Goal: Task Accomplishment & Management: Manage account settings

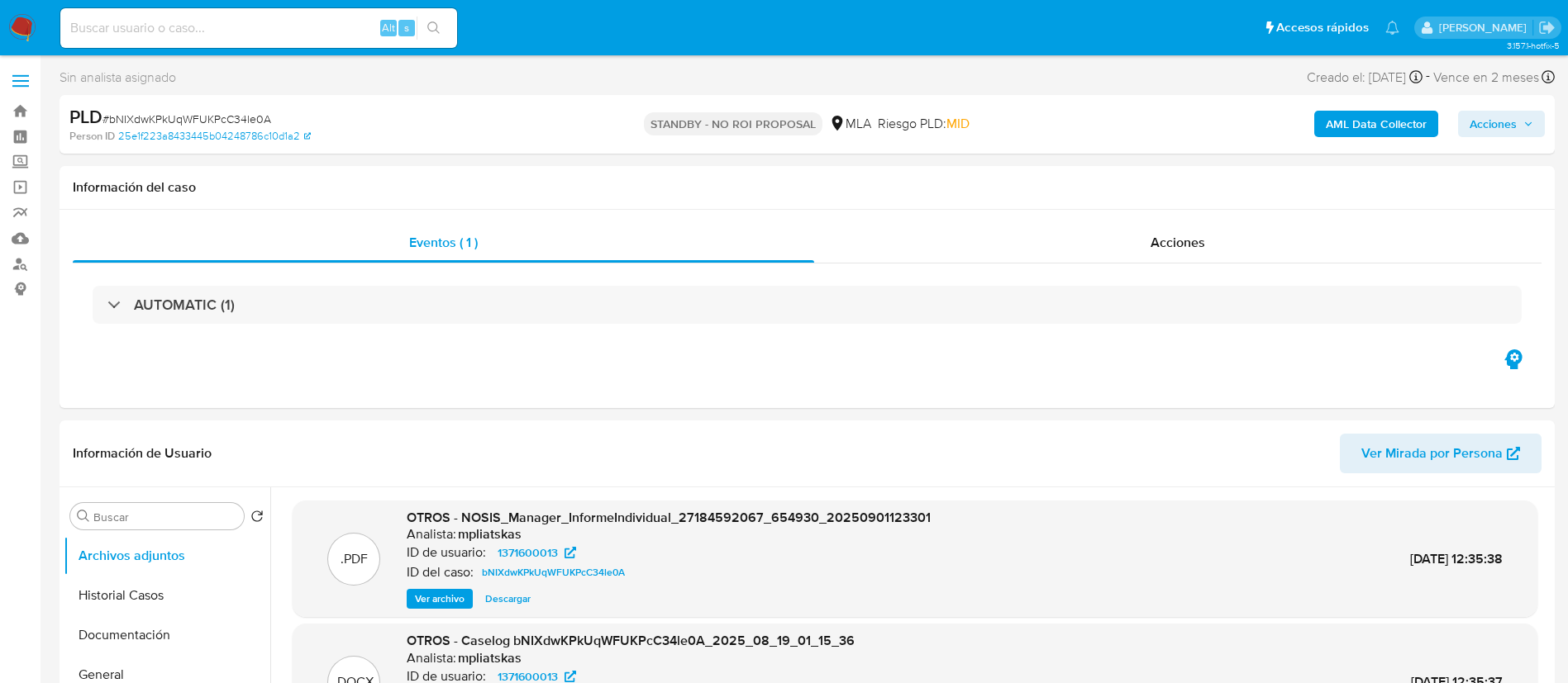
select select "10"
click at [347, 31] on input at bounding box center [258, 28] width 396 height 21
paste input "sGWlEIoJcjzY92d6BXwYSUtv"
type input "sGWlEIoJcjzY92d6BXwYSUtv"
click at [446, 37] on button "search-icon" at bounding box center [433, 28] width 34 height 23
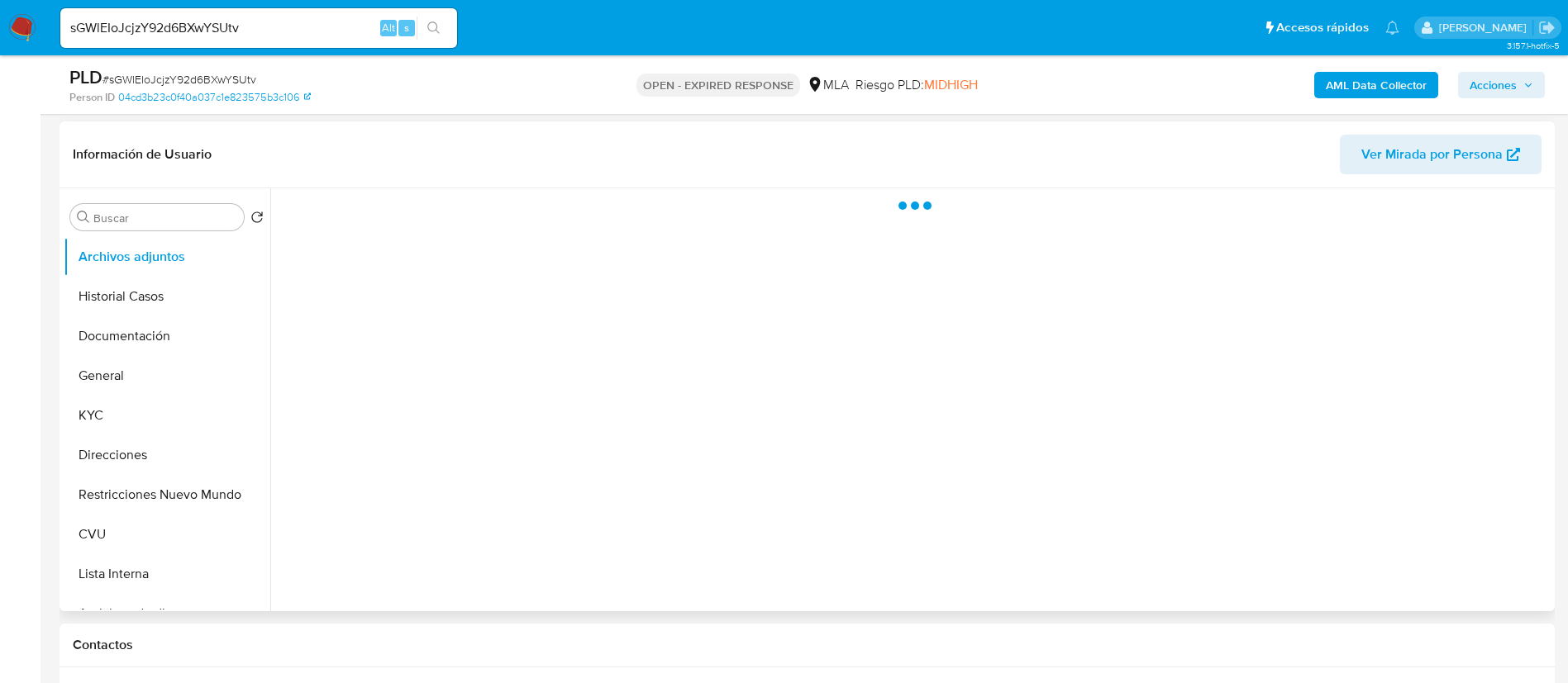
scroll to position [247, 0]
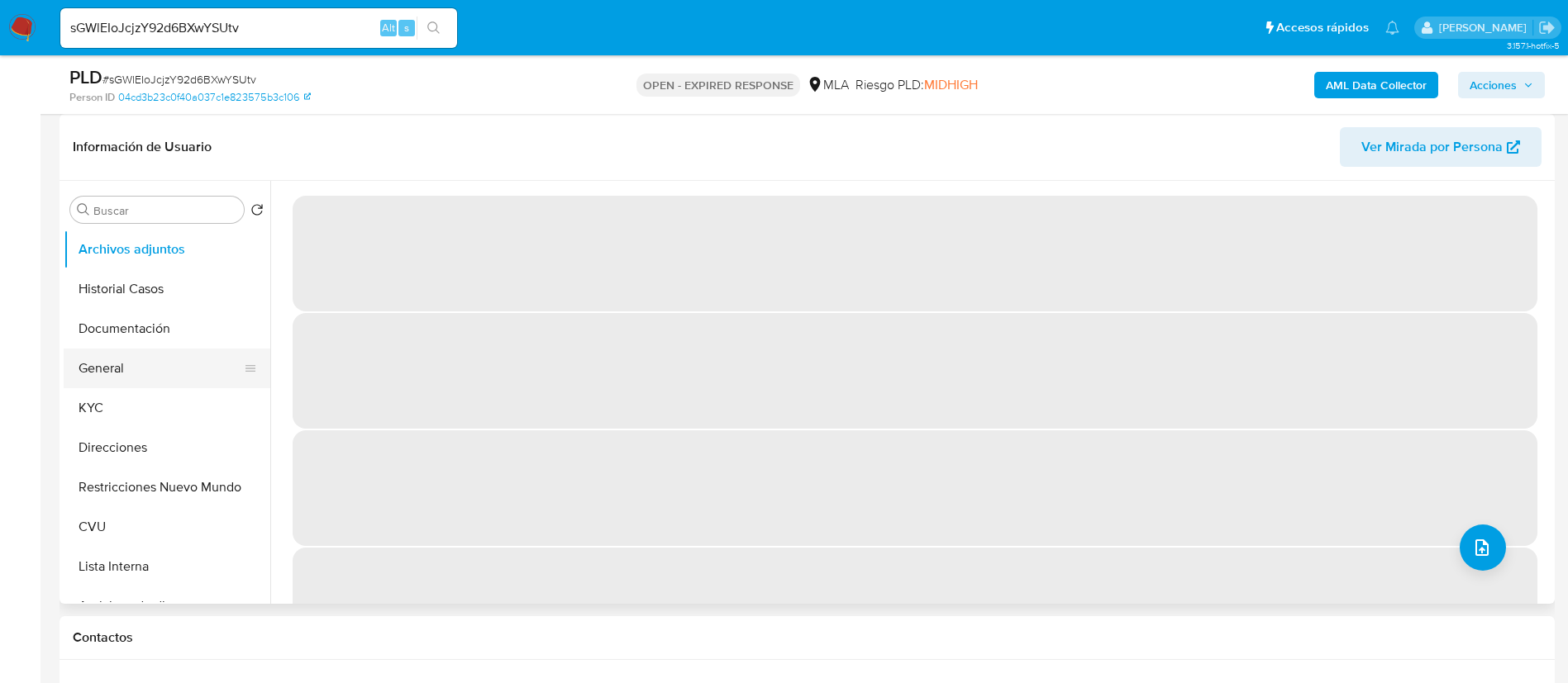
click at [151, 378] on button "General" at bounding box center [160, 367] width 194 height 39
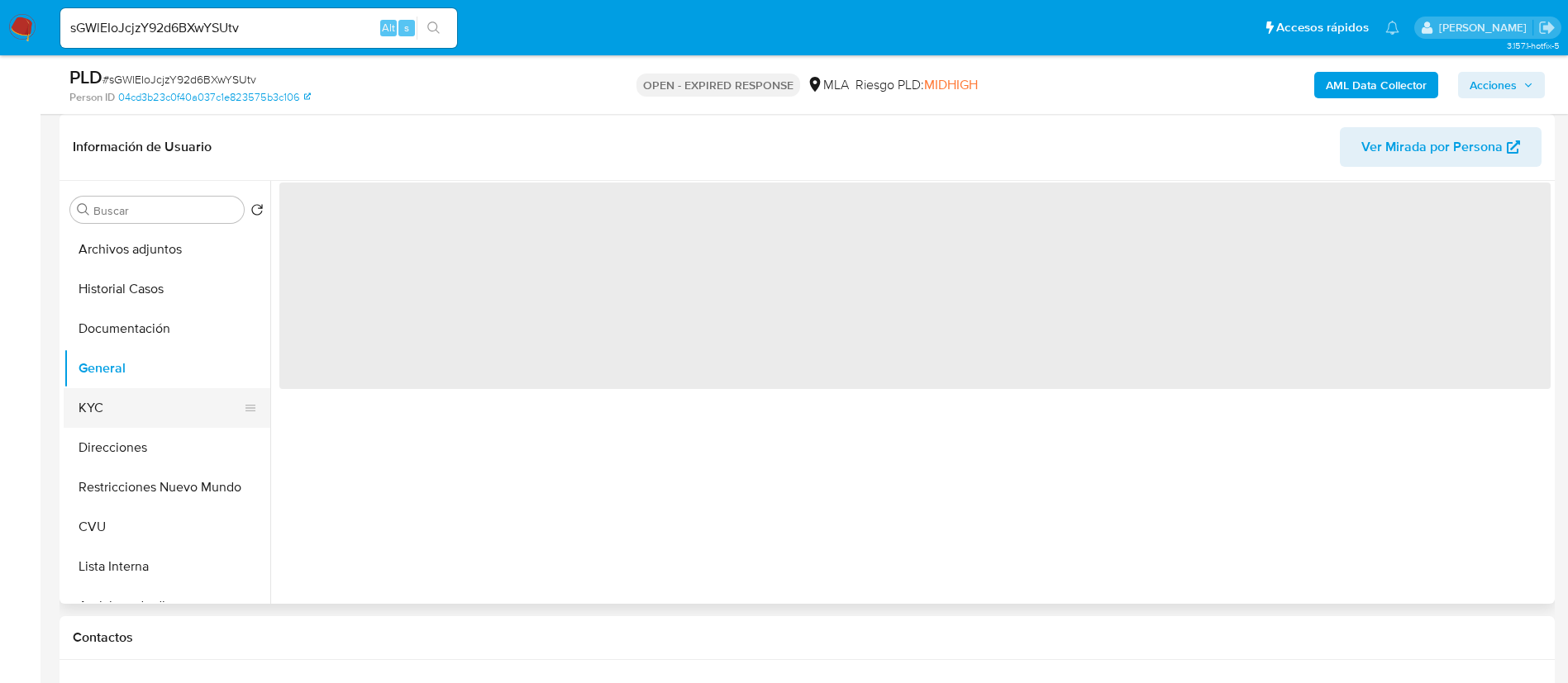
click at [151, 408] on button "KYC" at bounding box center [160, 408] width 194 height 39
select select "10"
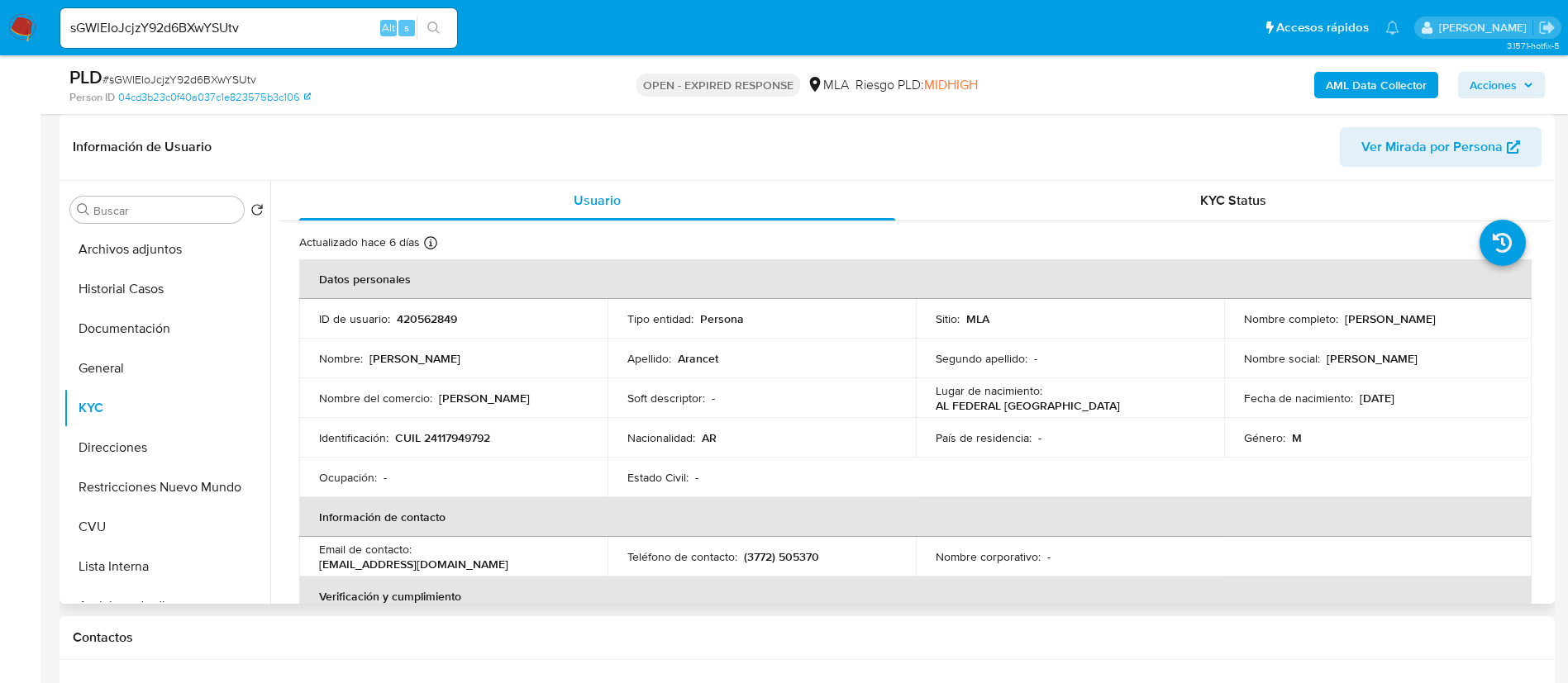
click at [396, 312] on p "420562849" at bounding box center [426, 319] width 60 height 15
copy p "420562849"
click at [478, 431] on p "CUIL 24117949792" at bounding box center [442, 438] width 95 height 15
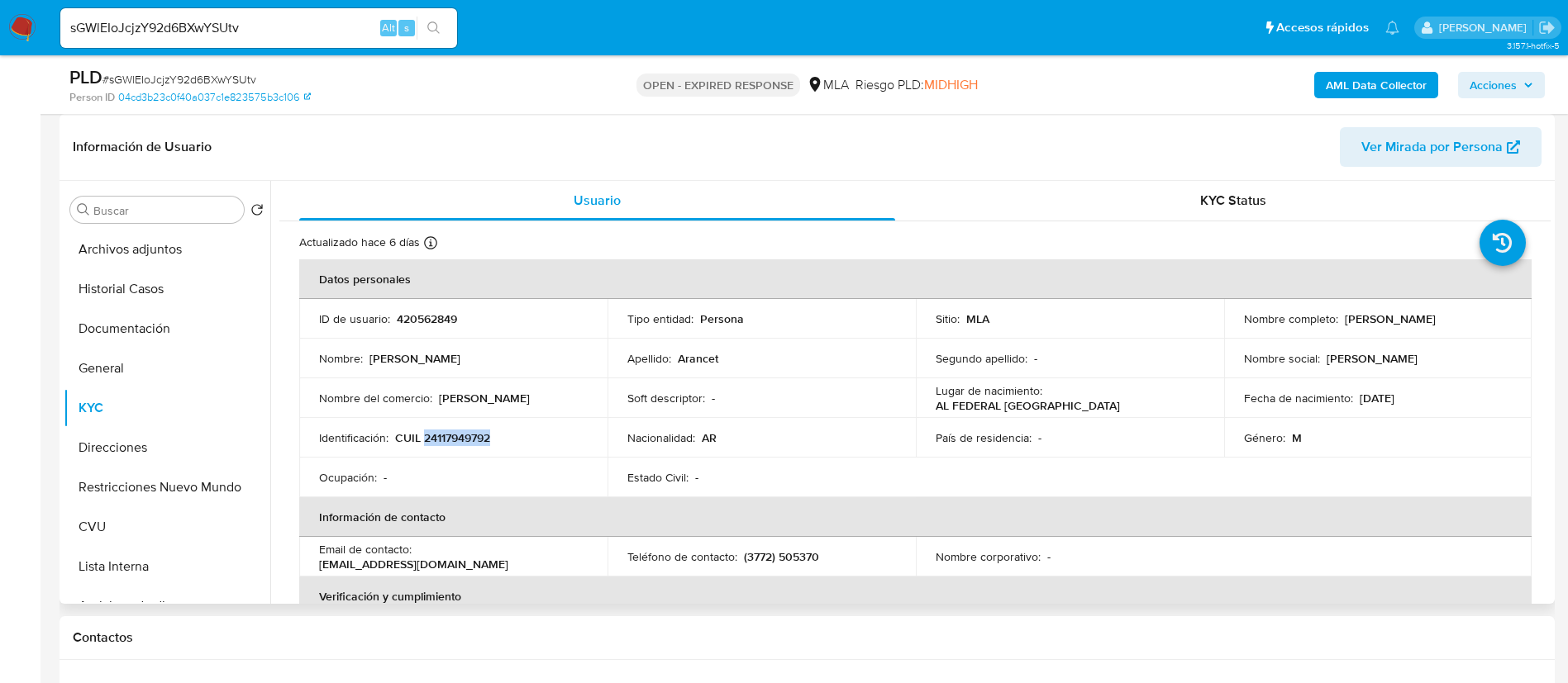
copy p "24117949792"
click at [446, 453] on td "Identificación : CUIL 24117949792" at bounding box center [453, 437] width 308 height 39
drag, startPoint x: 437, startPoint y: 437, endPoint x: 485, endPoint y: 435, distance: 48.0
click at [485, 435] on p "CUIL 24117949792" at bounding box center [442, 438] width 95 height 15
copy p "11794979"
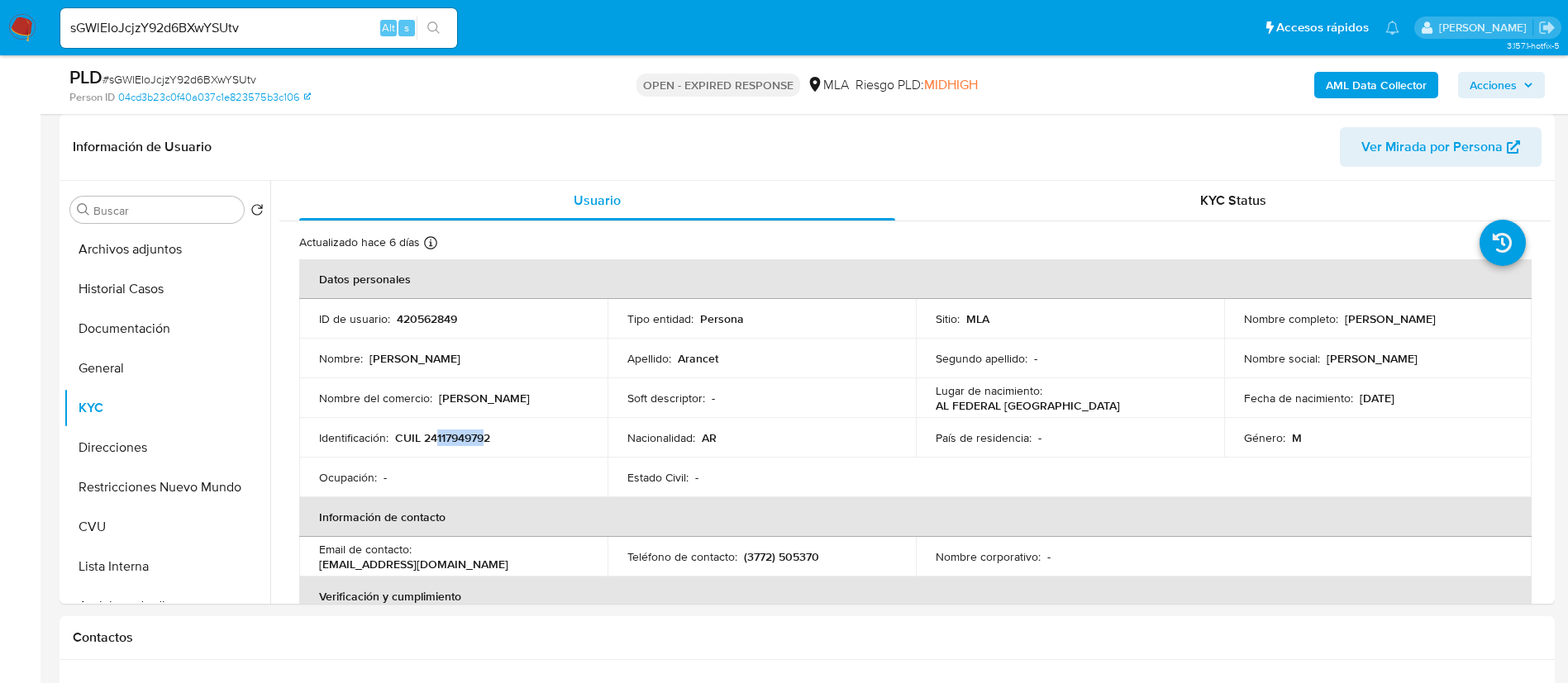
copy p "11794979"
click at [474, 440] on p "CUIL 24117949792" at bounding box center [442, 438] width 95 height 15
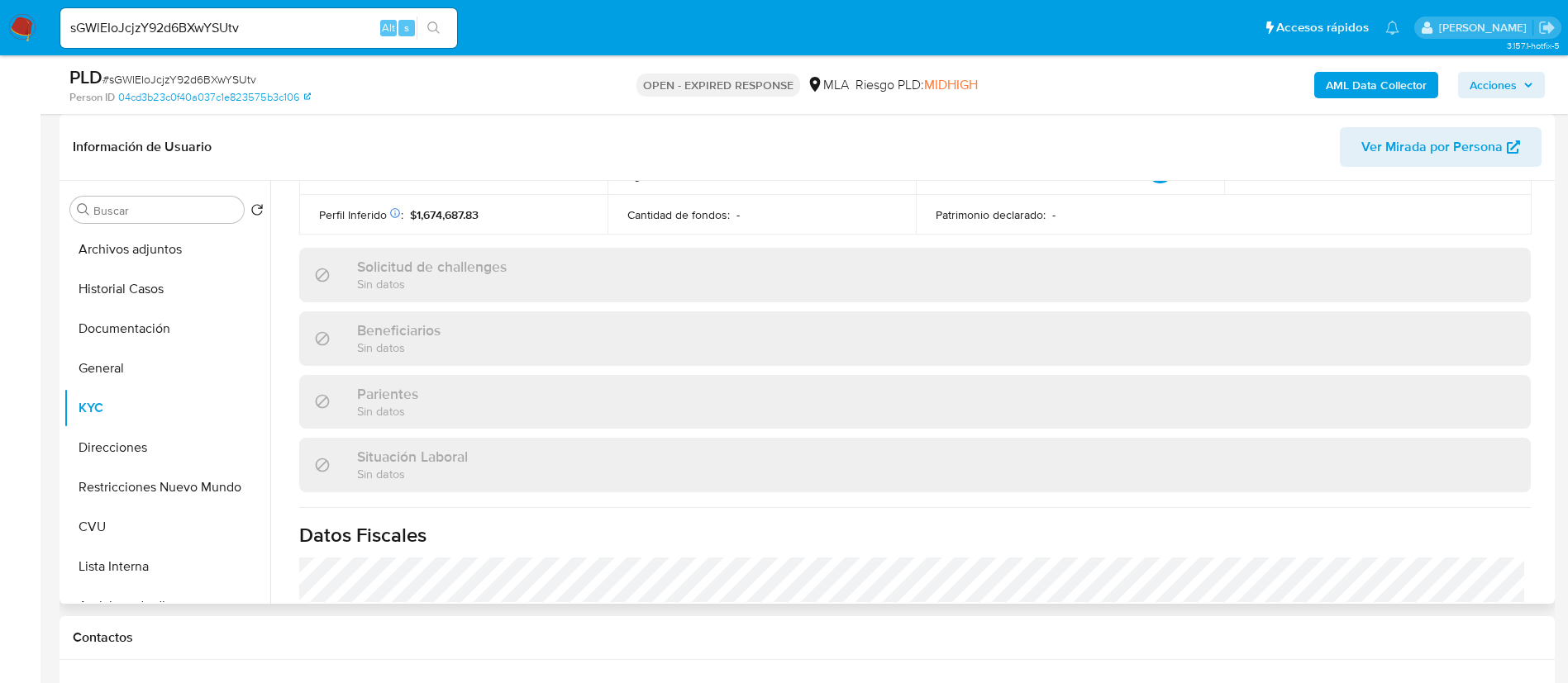
scroll to position [855, 0]
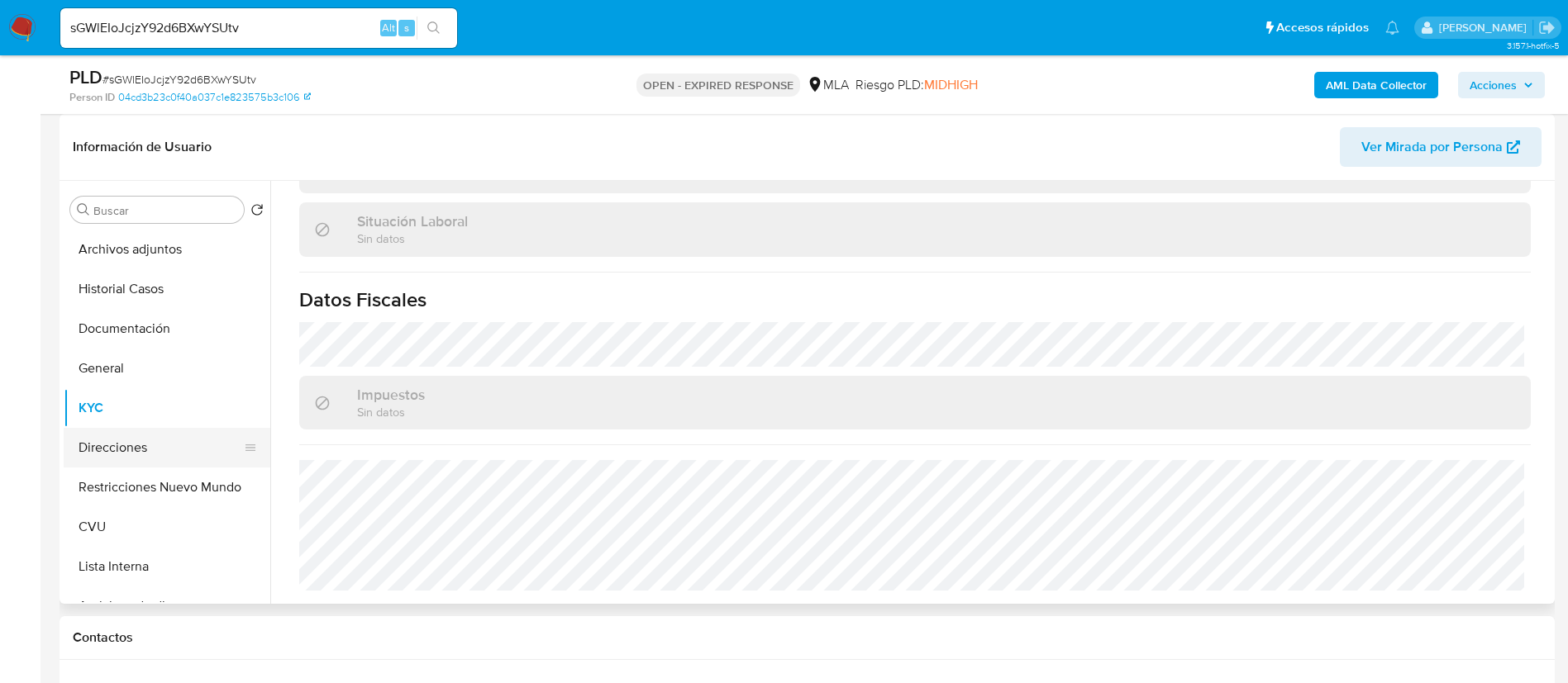
click at [177, 455] on button "Direcciones" at bounding box center [160, 447] width 194 height 39
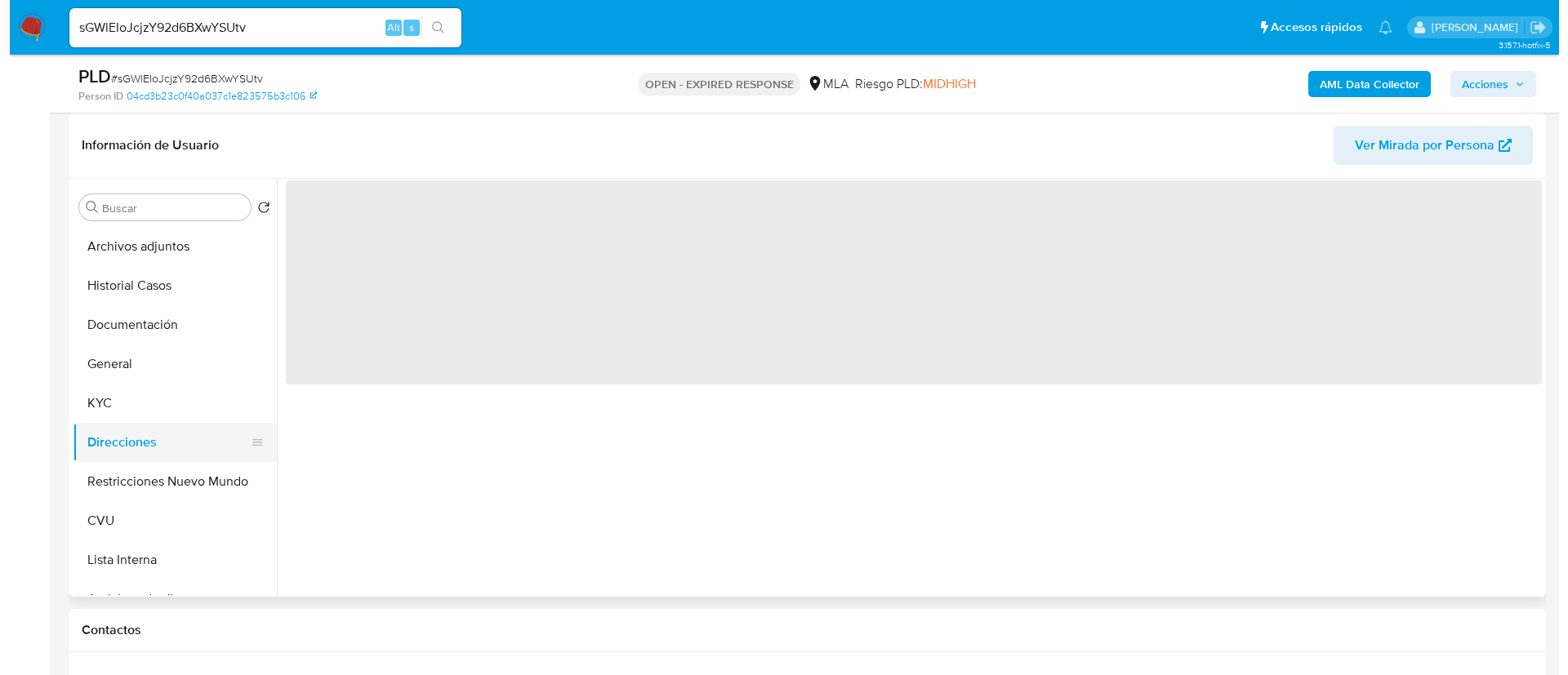
scroll to position [0, 0]
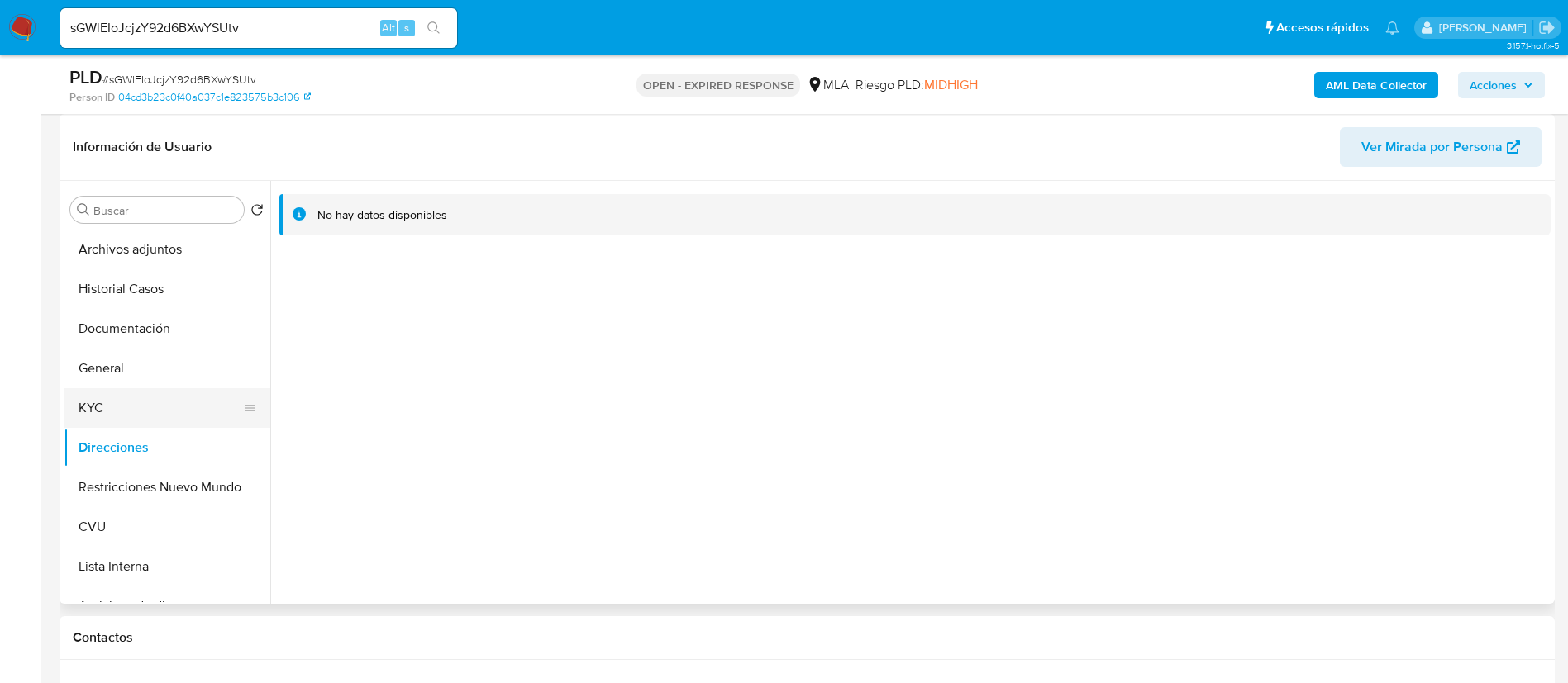
click at [143, 412] on button "KYC" at bounding box center [160, 408] width 194 height 39
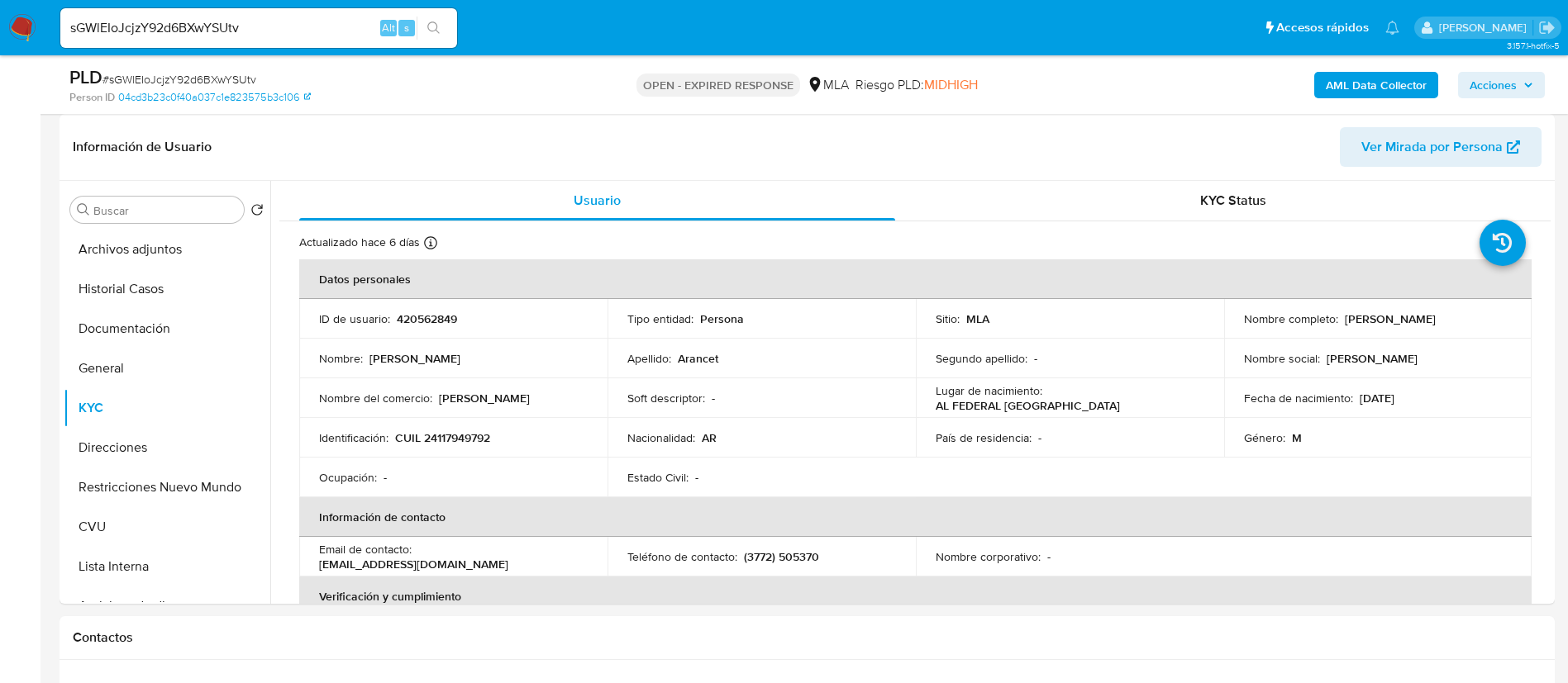
click at [1431, 90] on button "AML Data Collector" at bounding box center [1375, 85] width 124 height 27
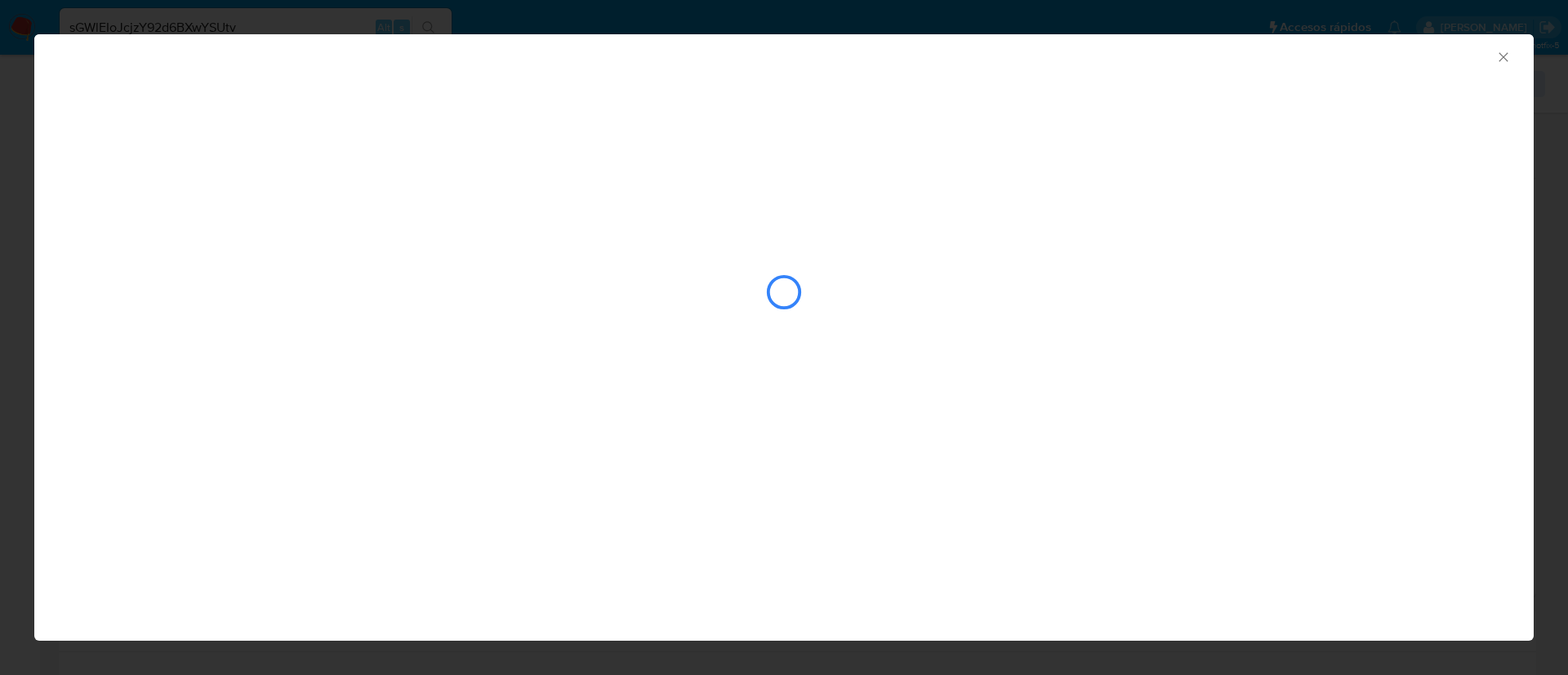
click at [508, 298] on div "closure-recommendation-modal" at bounding box center [783, 292] width 1431 height 163
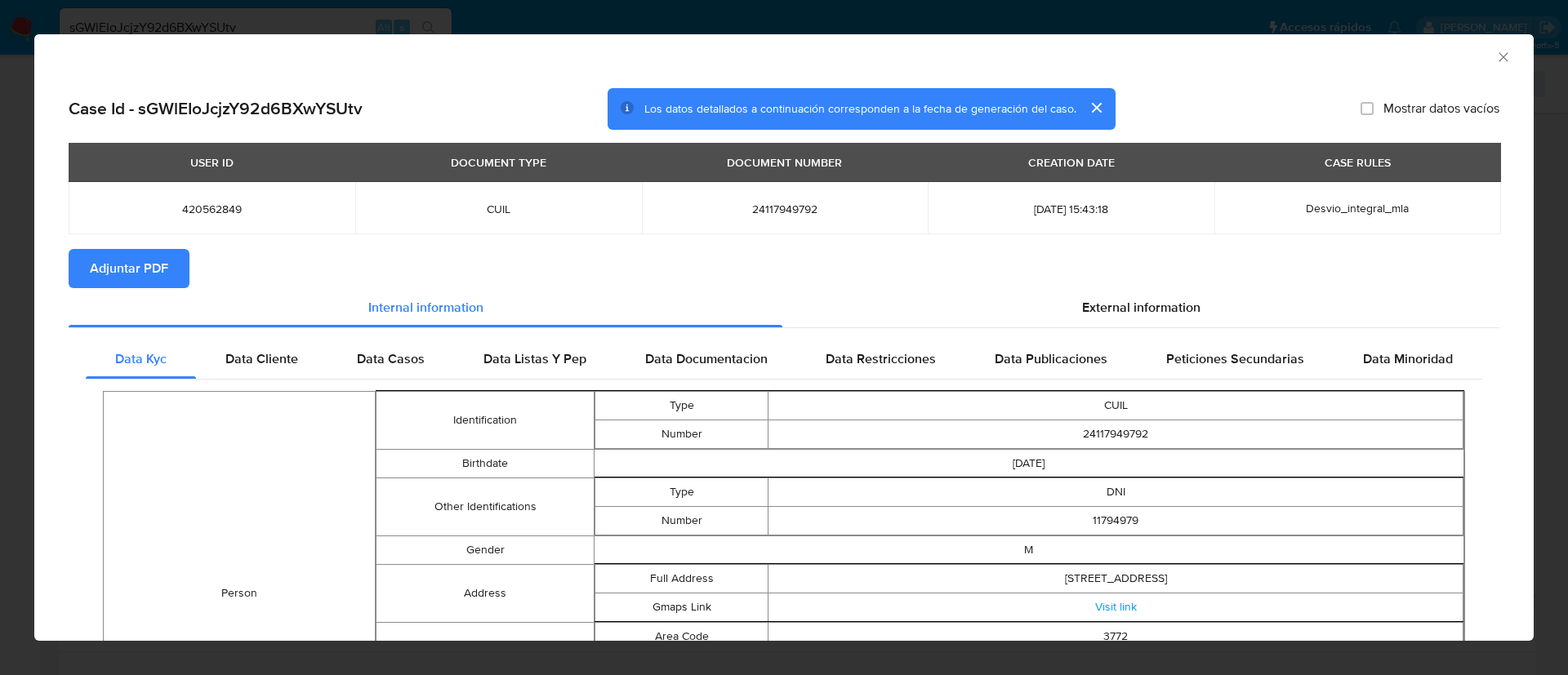
drag, startPoint x: 157, startPoint y: 268, endPoint x: 195, endPoint y: 231, distance: 53.0
click at [157, 269] on span "Adjuntar PDF" at bounding box center [129, 268] width 79 height 36
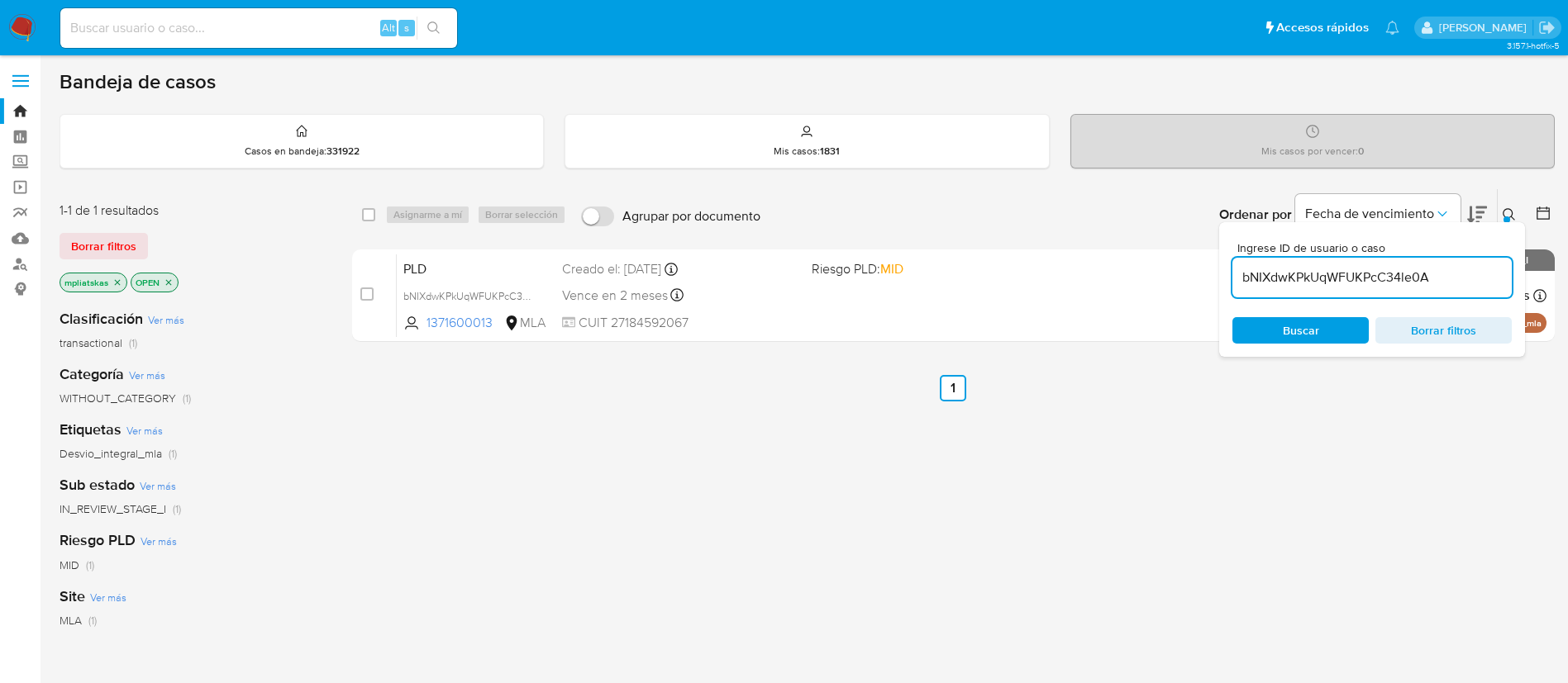
click at [1318, 286] on input "bNIXdwKPkUqWFUKPcC34le0A" at bounding box center [1371, 277] width 279 height 21
paste input "sGWlEIoJcjzY92d6BXwYSUtv"
type input "sGWlEIoJcjzY92d6BXwYSUtv"
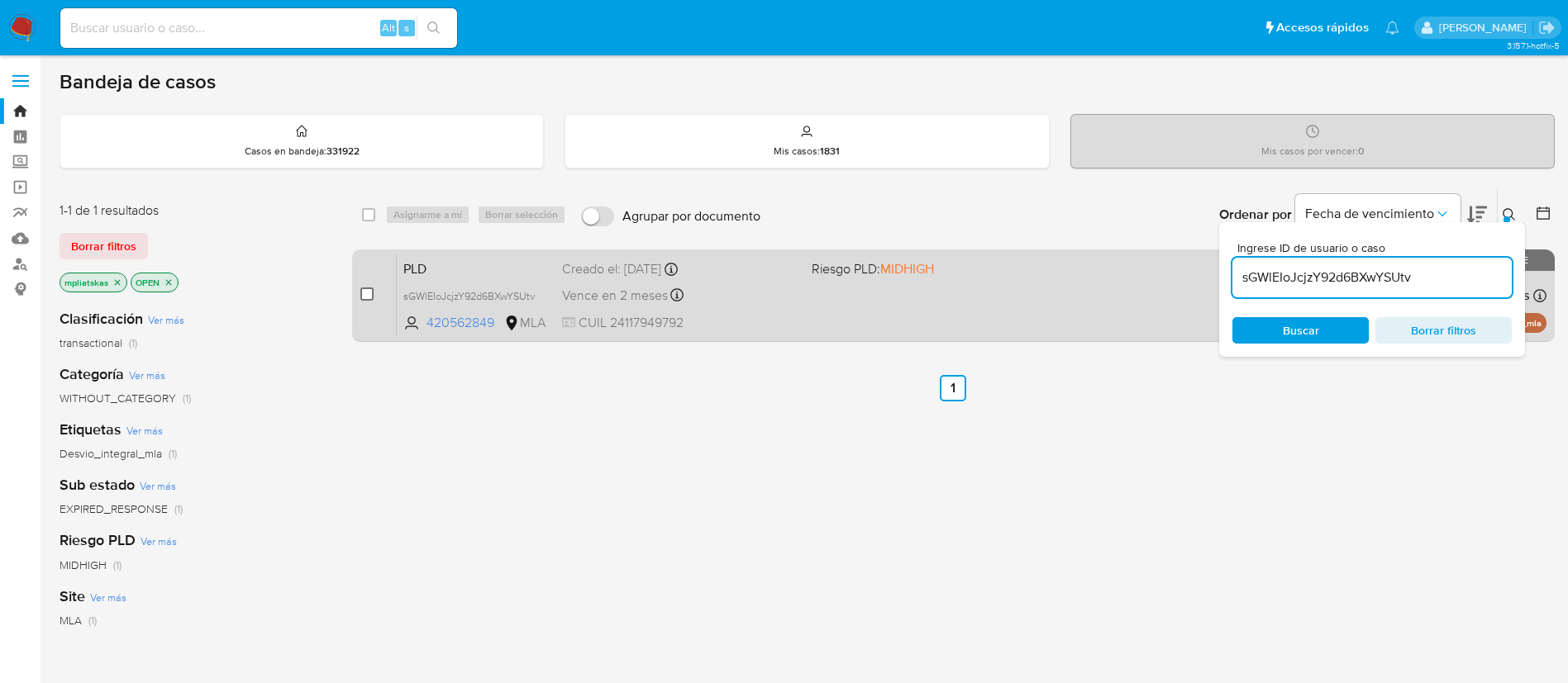
click at [363, 293] on input "checkbox" at bounding box center [368, 294] width 13 height 13
checkbox input "true"
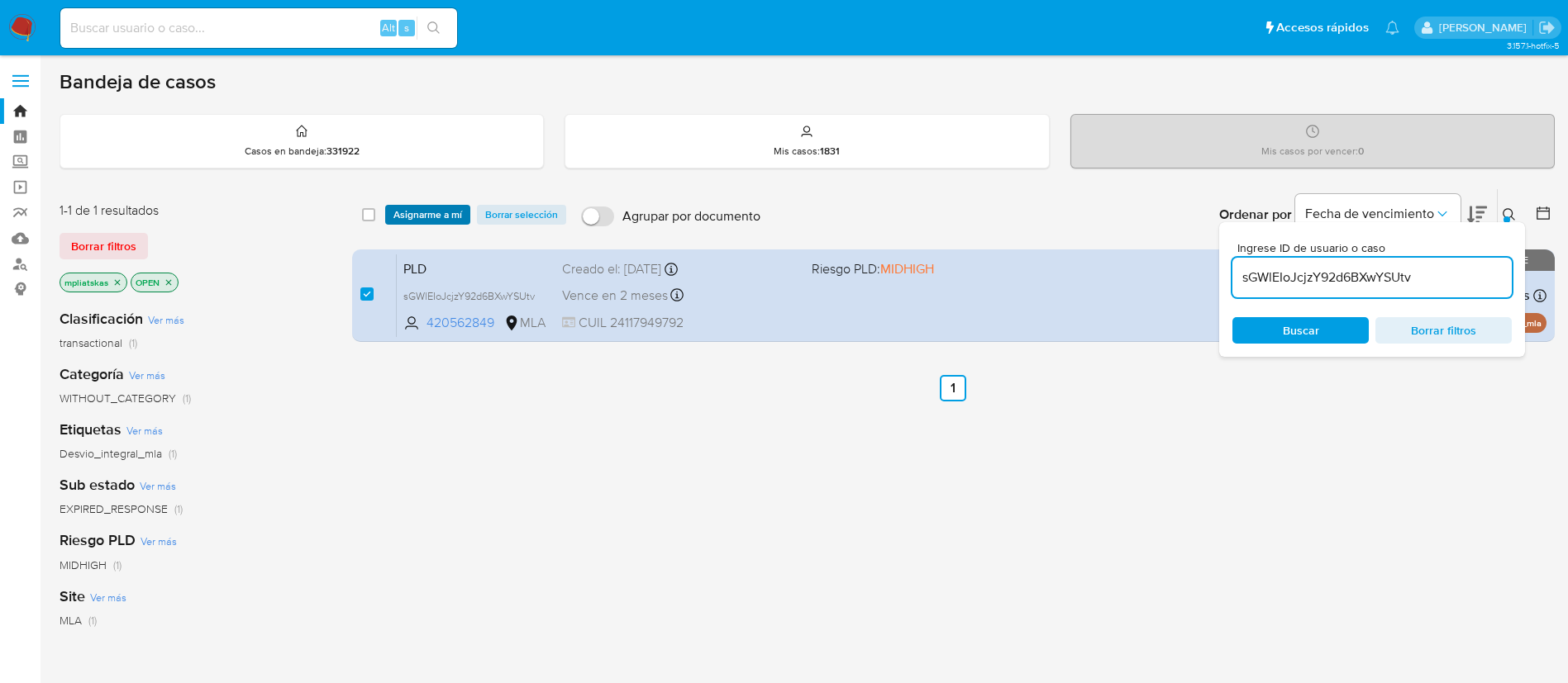
click at [405, 223] on span "Asignarme a mí" at bounding box center [427, 214] width 68 height 16
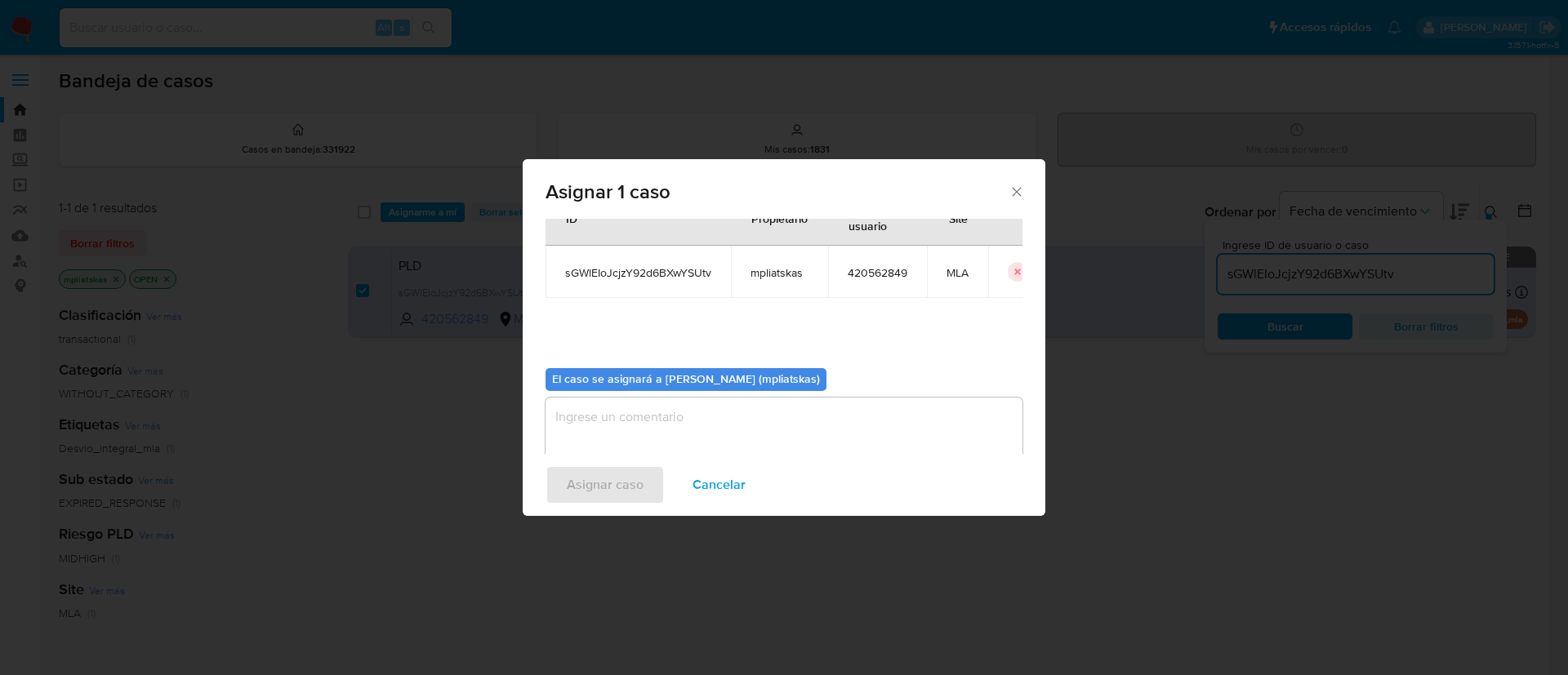
scroll to position [85, 0]
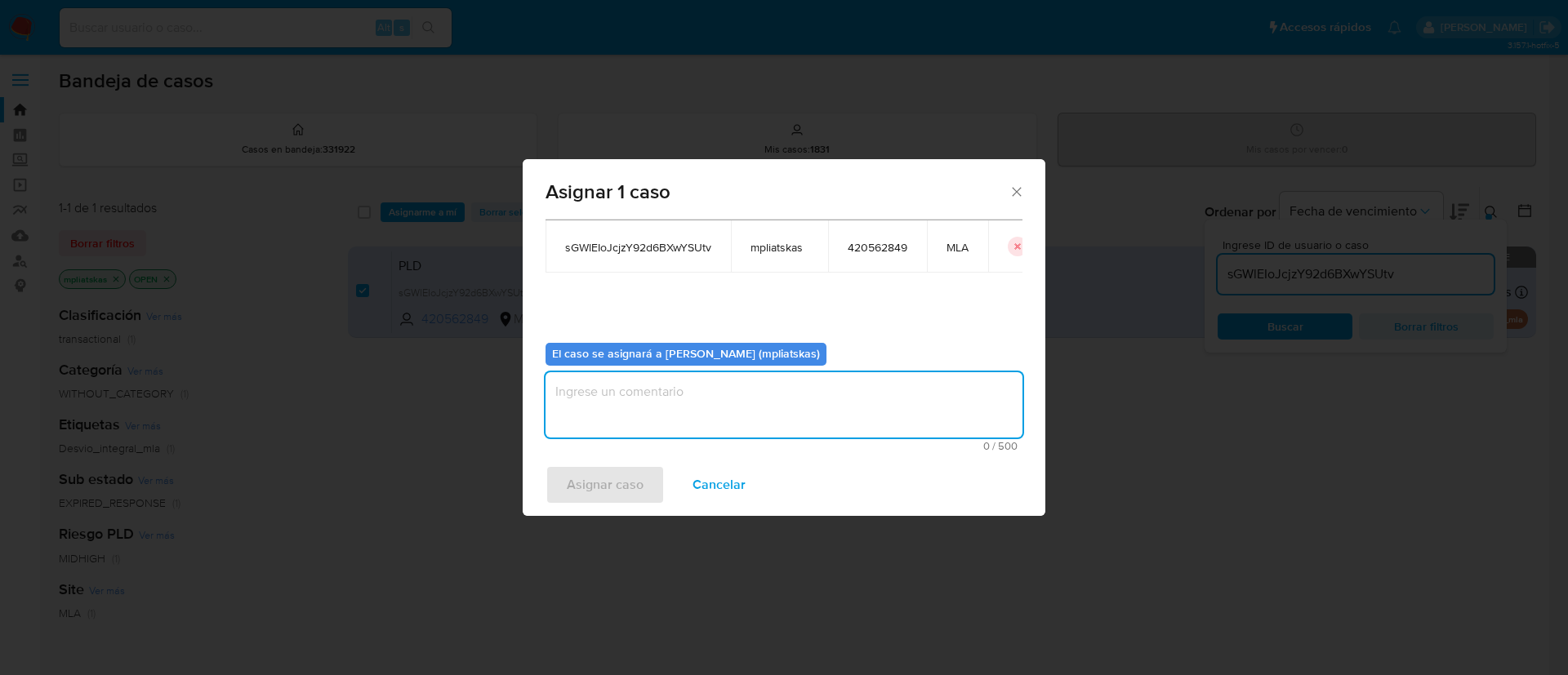
click at [614, 410] on textarea "assign-modal" at bounding box center [783, 405] width 477 height 65
click at [593, 488] on span "Asignar caso" at bounding box center [605, 485] width 77 height 36
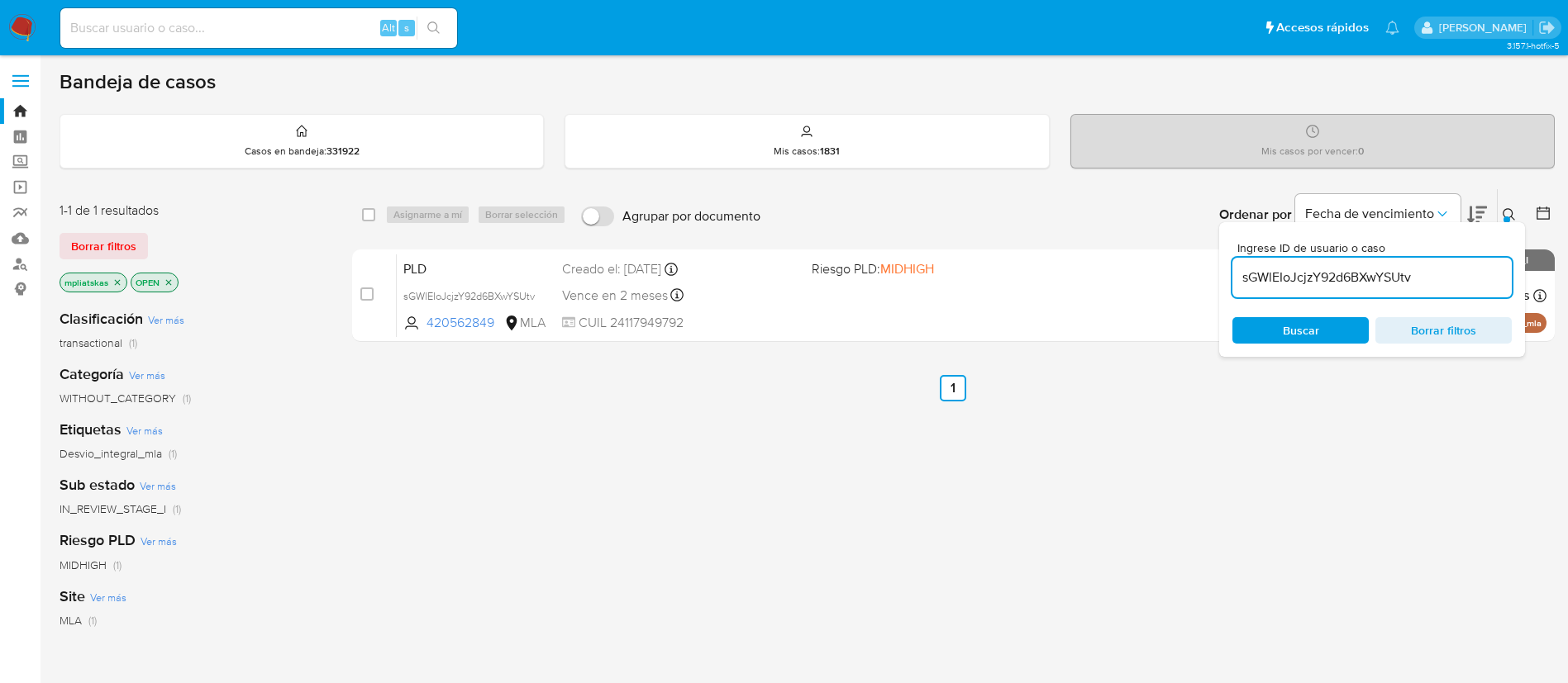
click at [1295, 274] on input "sGWlEIoJcjzY92d6BXwYSUtv" at bounding box center [1371, 277] width 279 height 21
paste input "aoqWAnwKsNu1wOeDKhkLgVaT"
type input "aoqWAnwKsNu1wOeDKhkLgVaT"
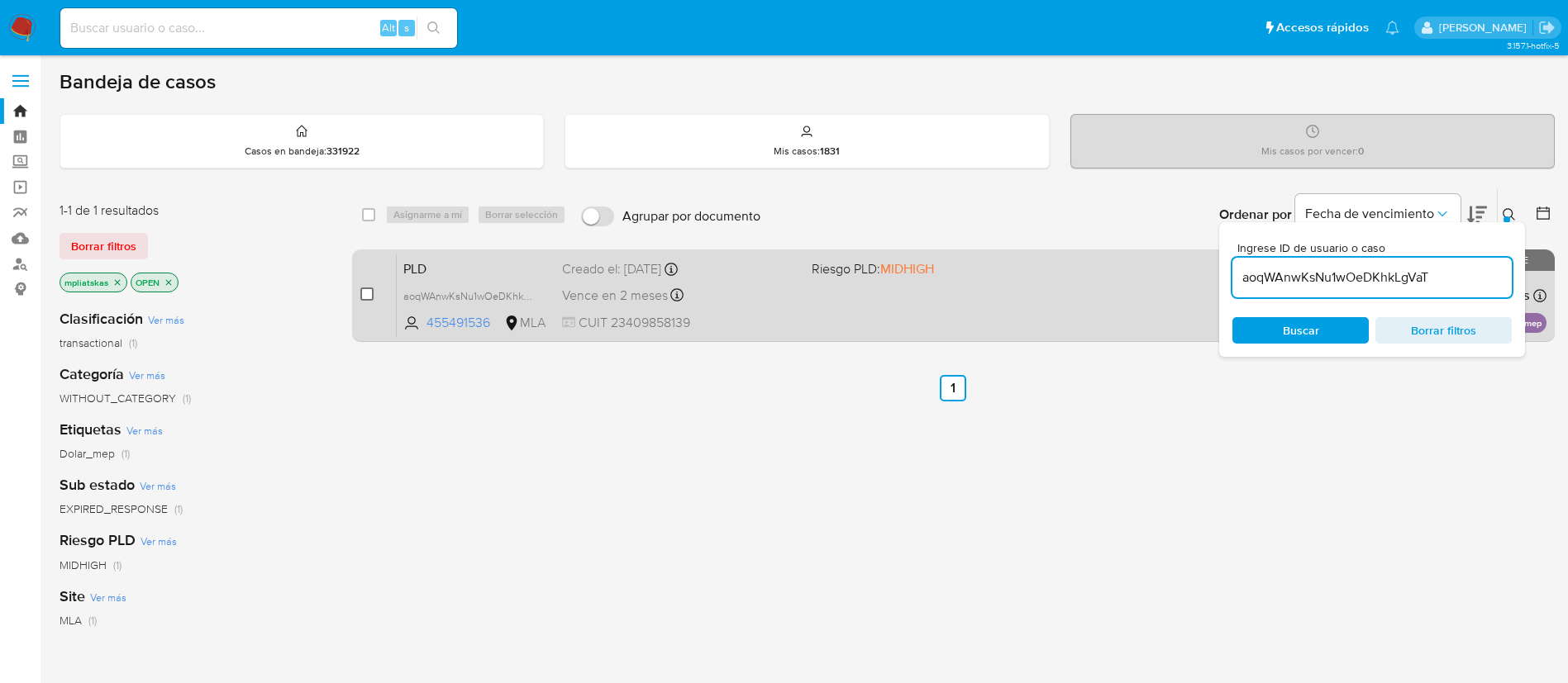
click at [369, 295] on input "checkbox" at bounding box center [368, 294] width 13 height 13
checkbox input "true"
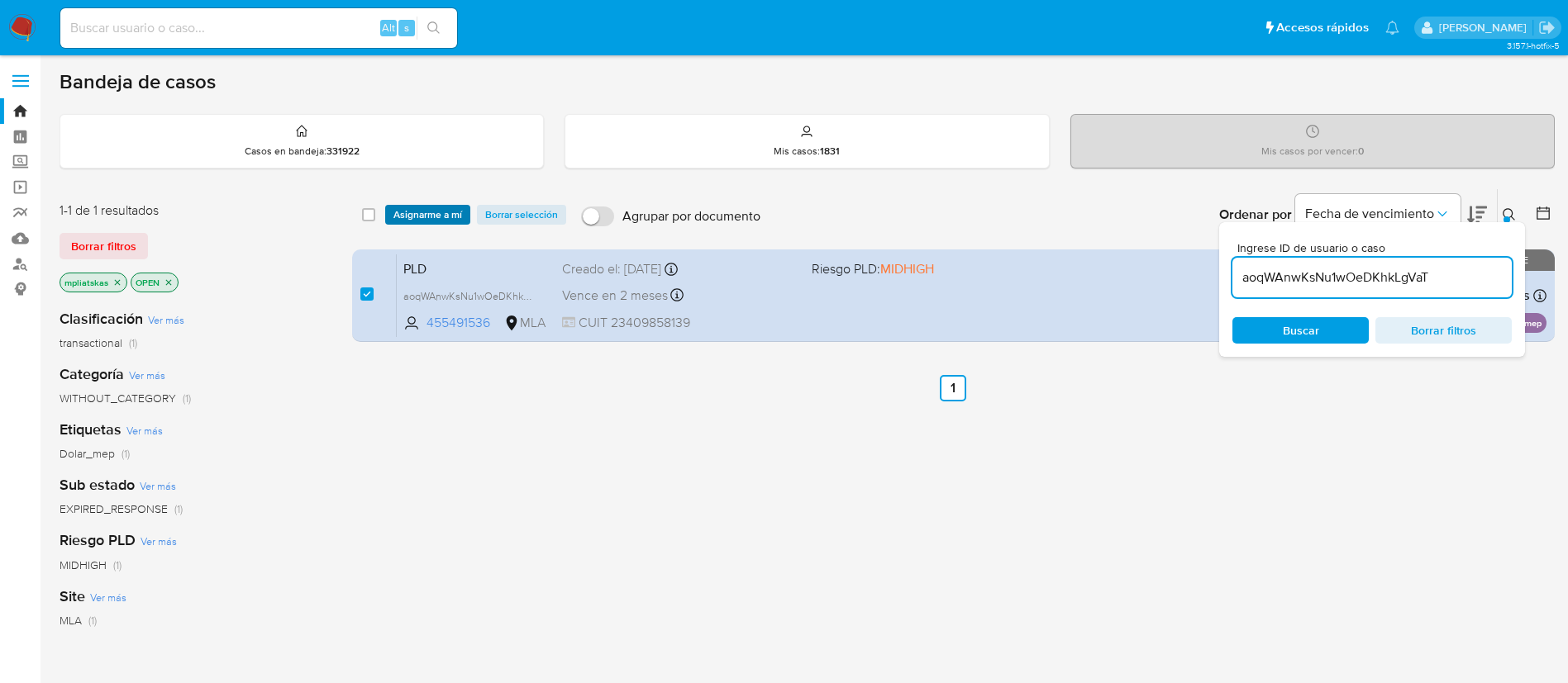
click at [411, 224] on span "Asignarme a mí" at bounding box center [427, 214] width 68 height 16
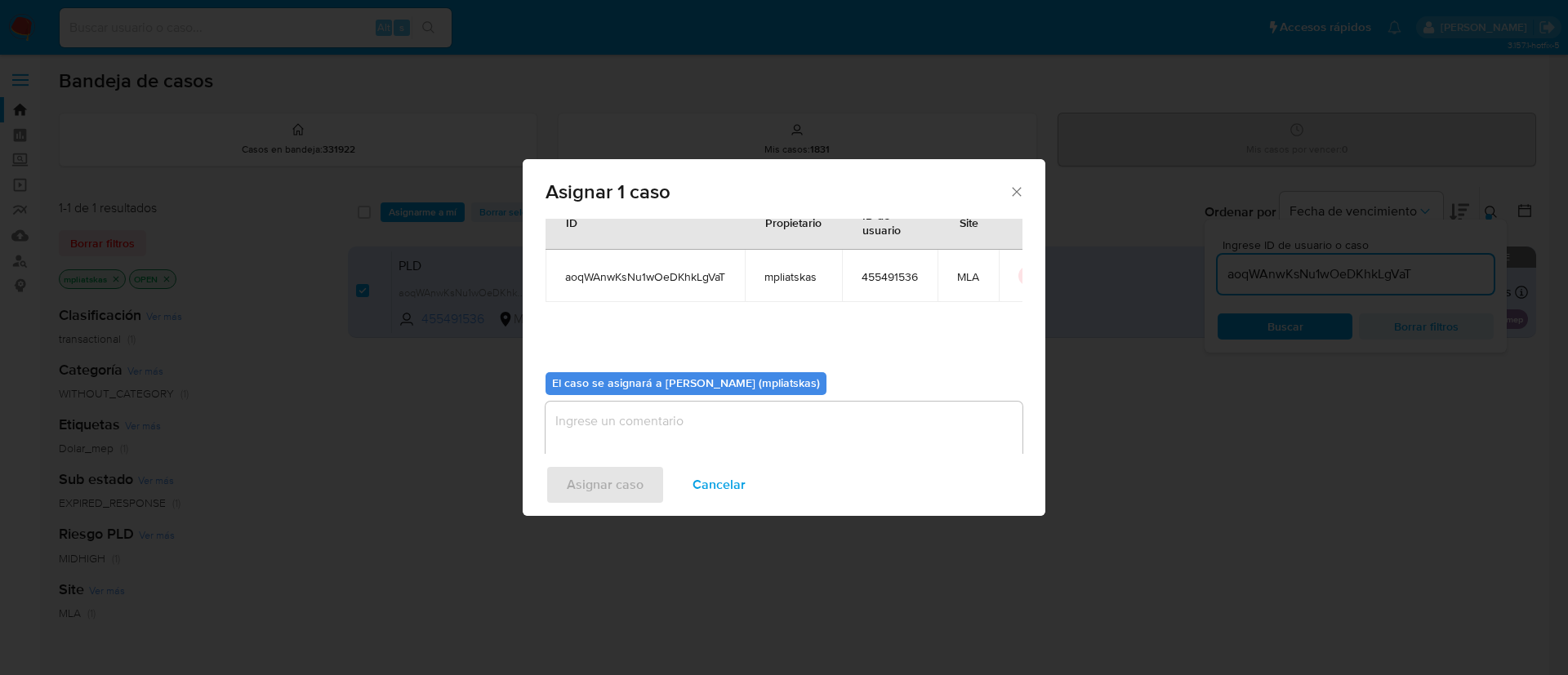
scroll to position [85, 0]
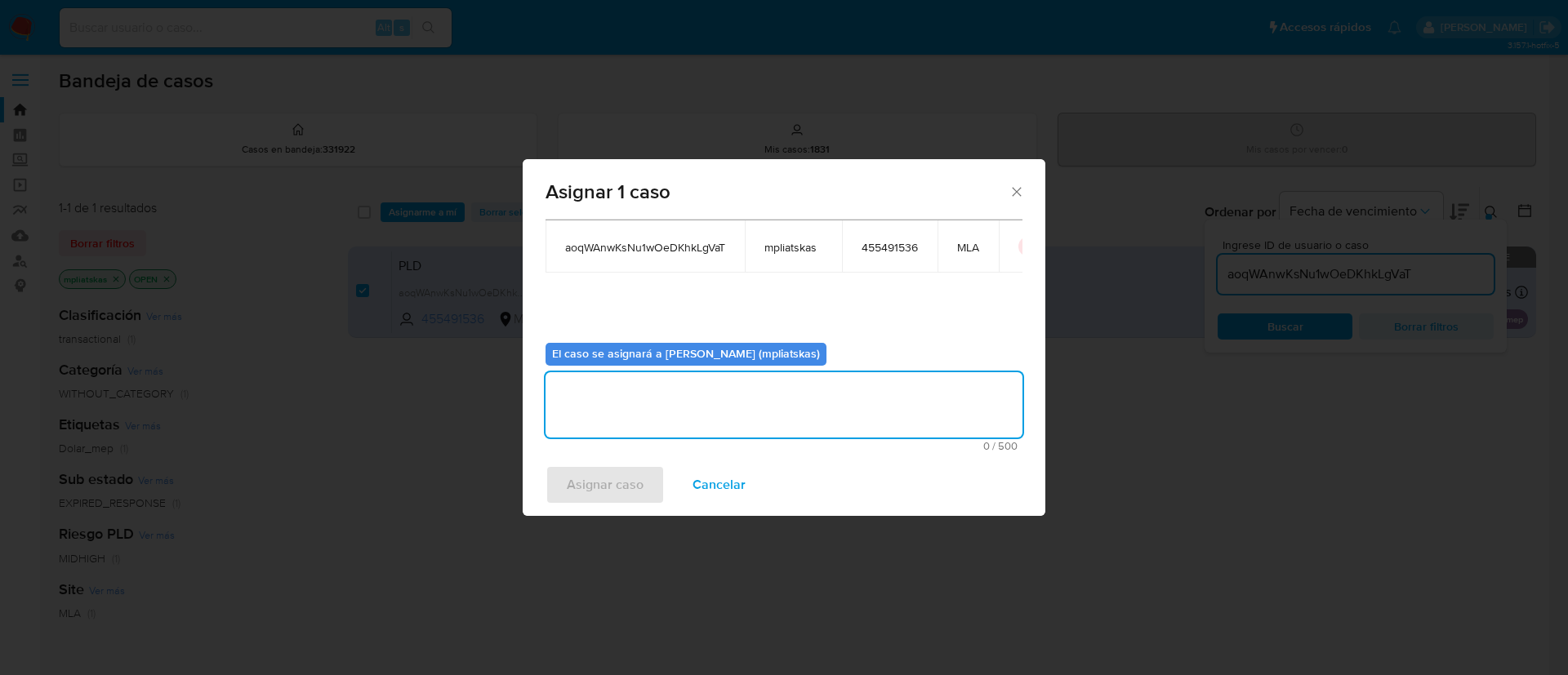
click at [619, 434] on textarea "assign-modal" at bounding box center [783, 405] width 477 height 65
click at [596, 468] on span "Asignar caso" at bounding box center [605, 485] width 77 height 36
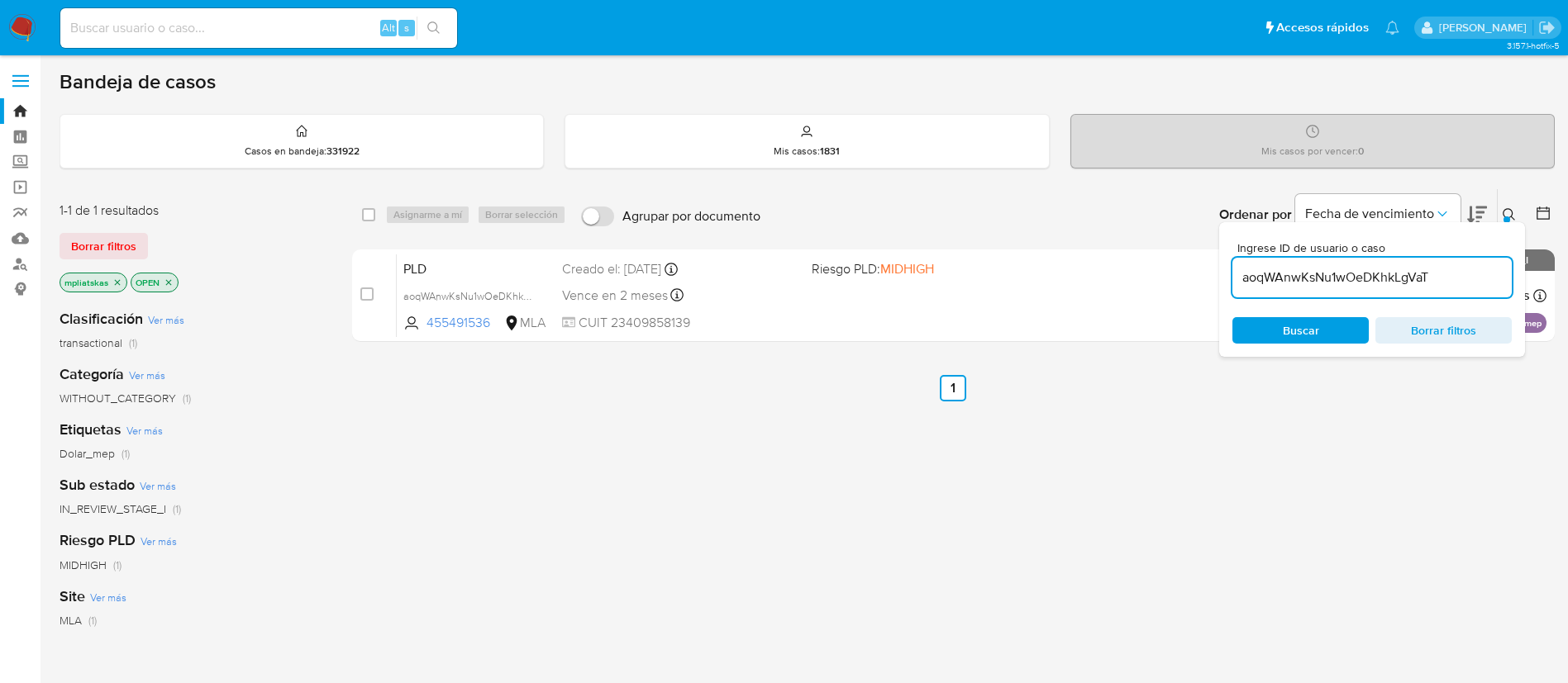
click at [1276, 277] on input "aoqWAnwKsNu1wOeDKhkLgVaT" at bounding box center [1371, 277] width 279 height 21
paste input "y6Xuu3z6bF5yzDa9RnqpOLn5"
type input "y6Xuu3z6bF5yzDa9RnqpOLn5"
click at [368, 289] on input "checkbox" at bounding box center [368, 294] width 13 height 13
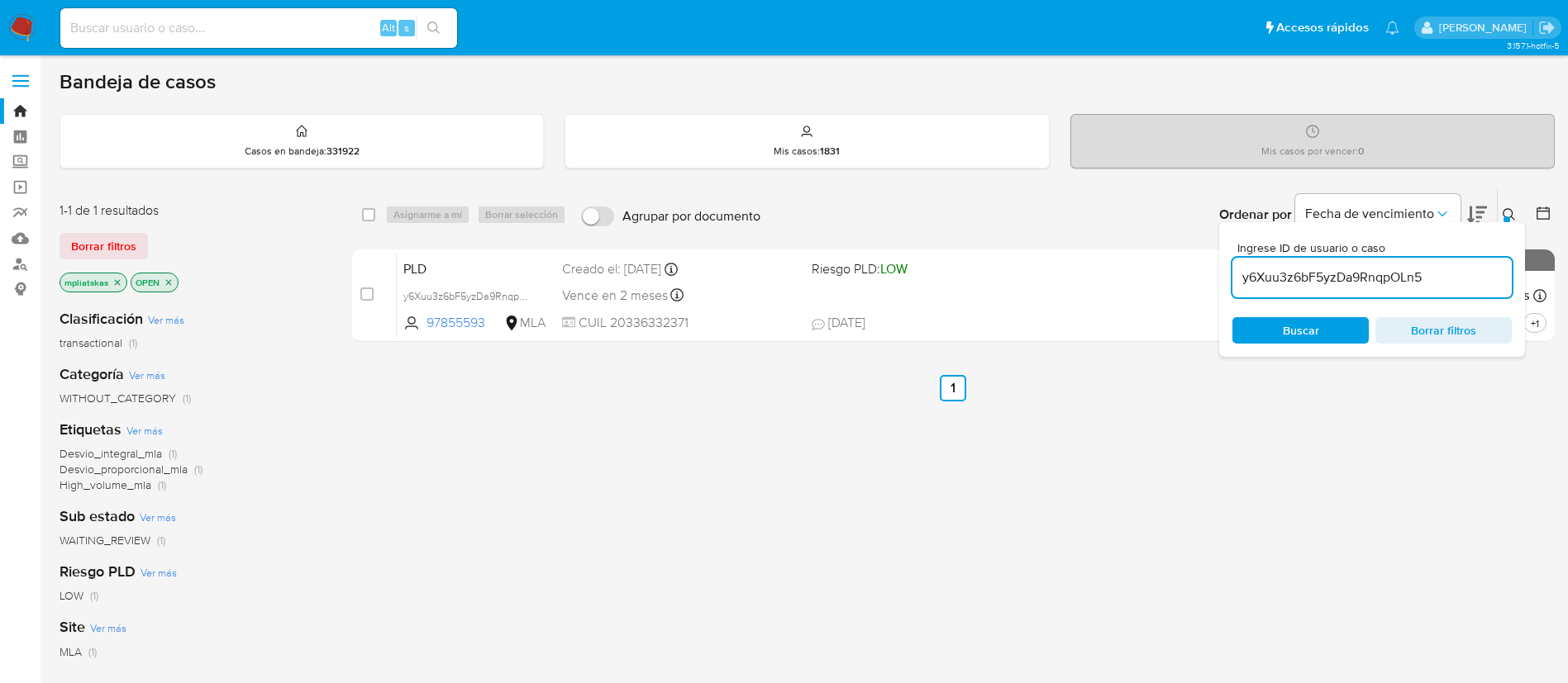
checkbox input "true"
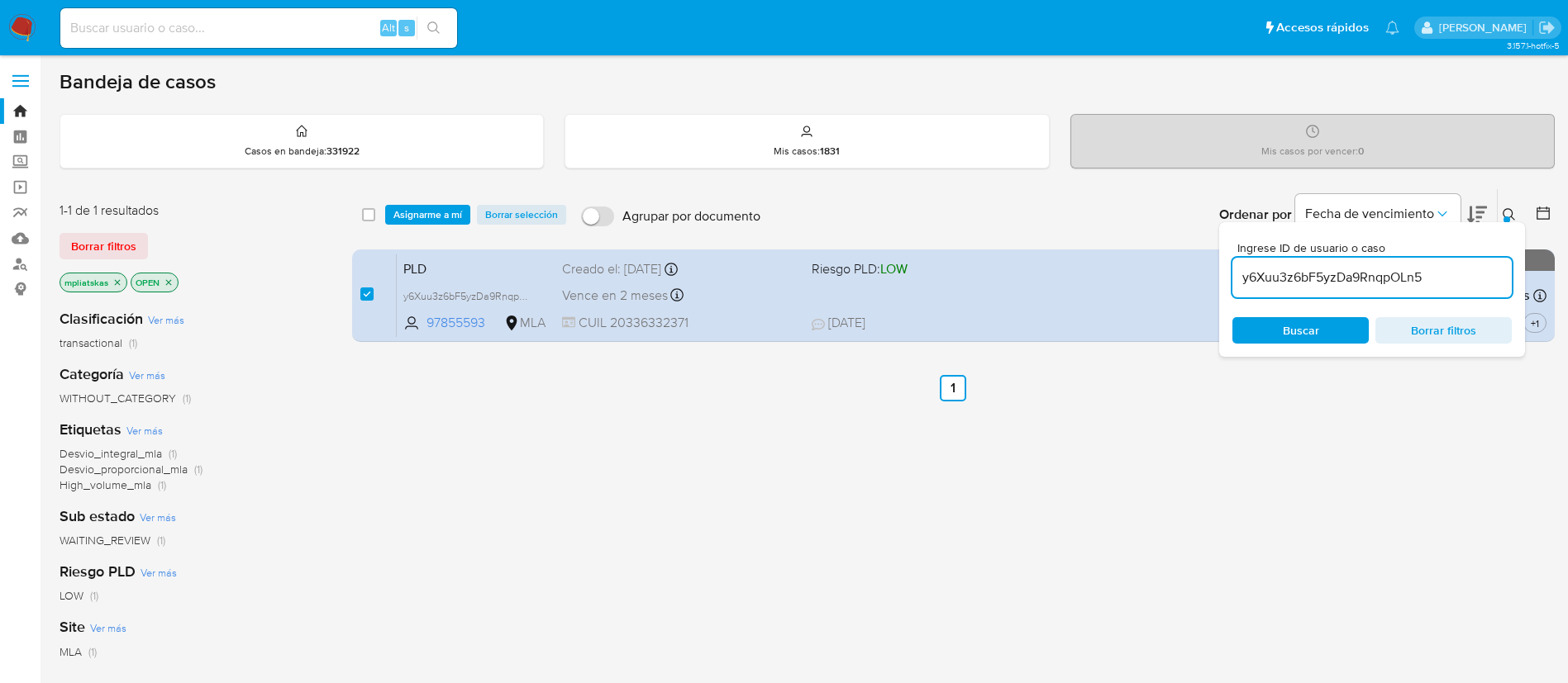
click at [418, 200] on div "select-all-cases-checkbox Asignarme a mí Borrar selección Agrupar por documento…" at bounding box center [953, 214] width 1202 height 51
click at [419, 205] on div "select-all-cases-checkbox Asignarme a mí Borrar selección Agrupar por documento…" at bounding box center [953, 214] width 1202 height 51
click at [419, 208] on span "Asignarme a mí" at bounding box center [427, 214] width 68 height 16
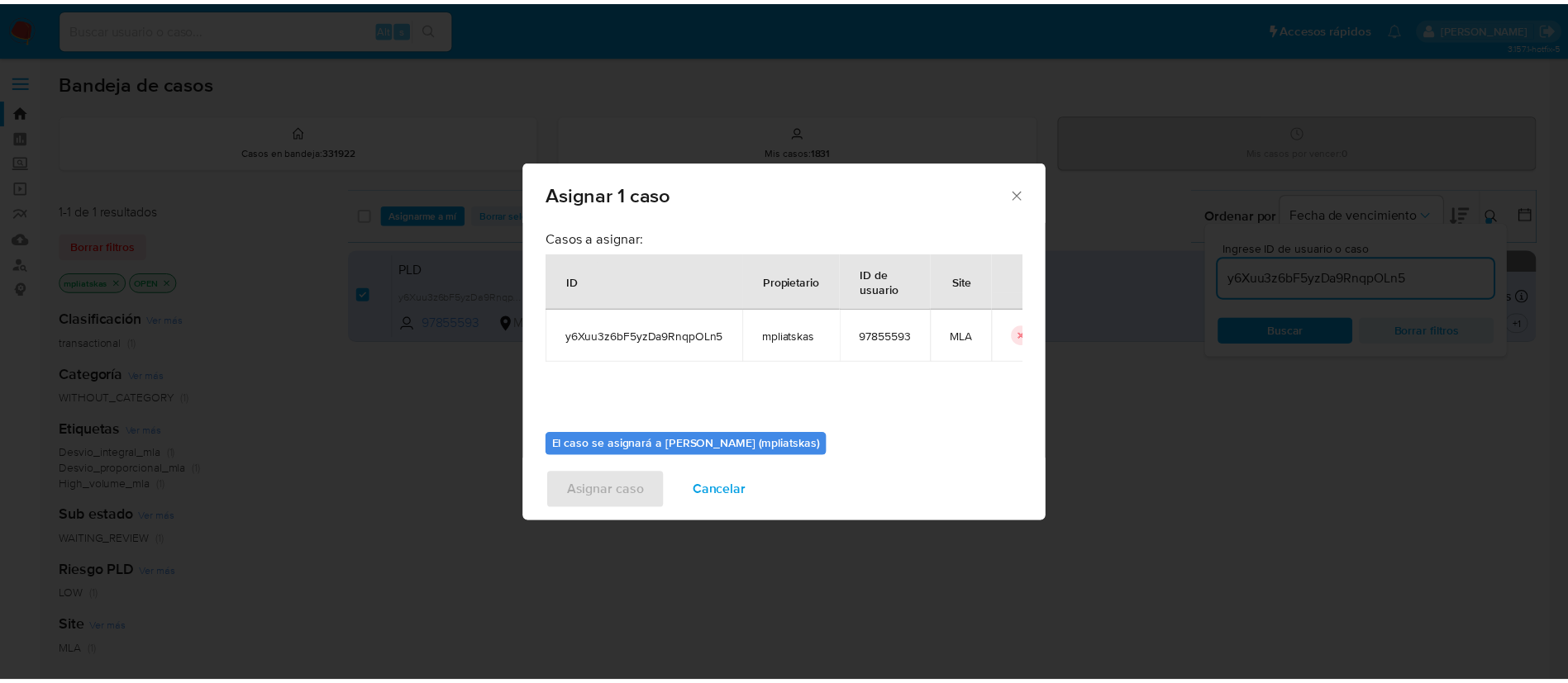
scroll to position [86, 0]
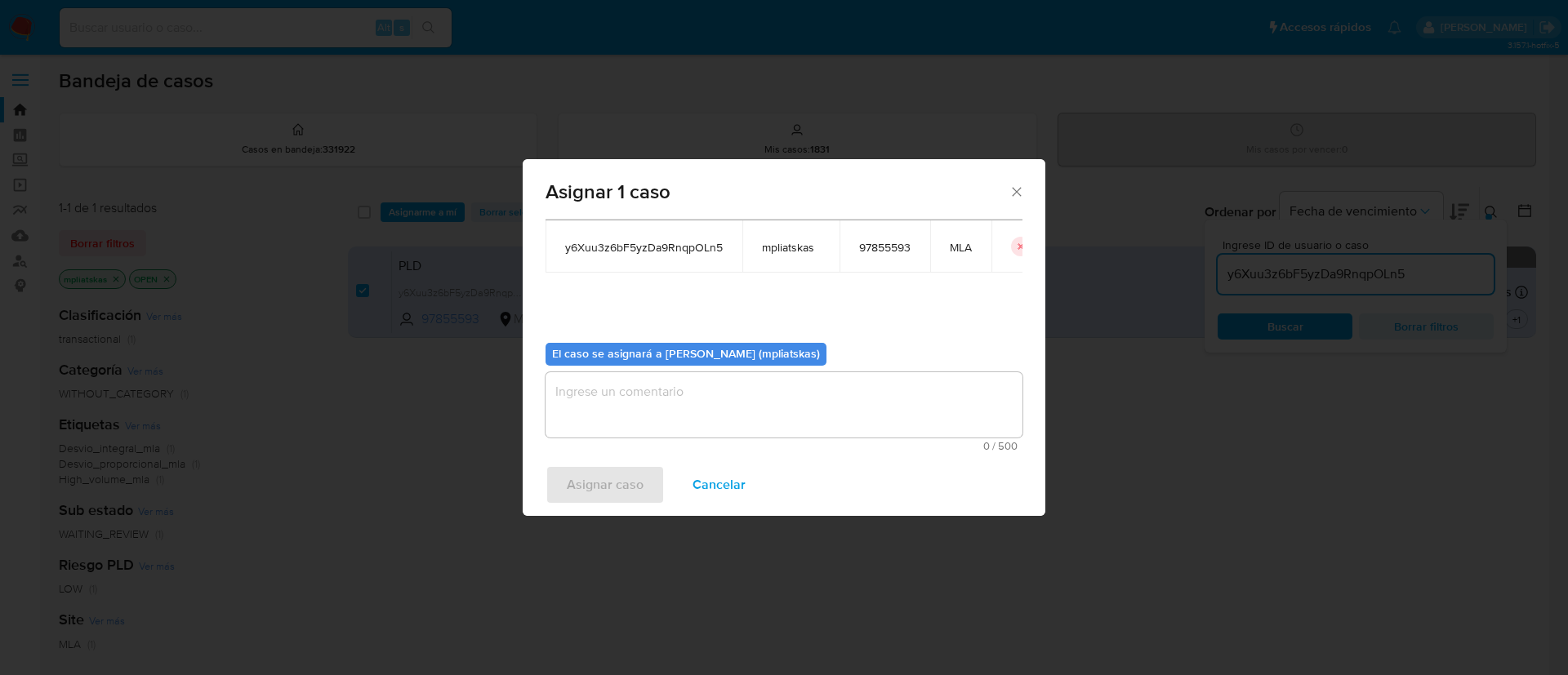
click at [633, 401] on textarea "assign-modal" at bounding box center [783, 405] width 477 height 65
click at [587, 489] on span "Asignar caso" at bounding box center [605, 485] width 77 height 36
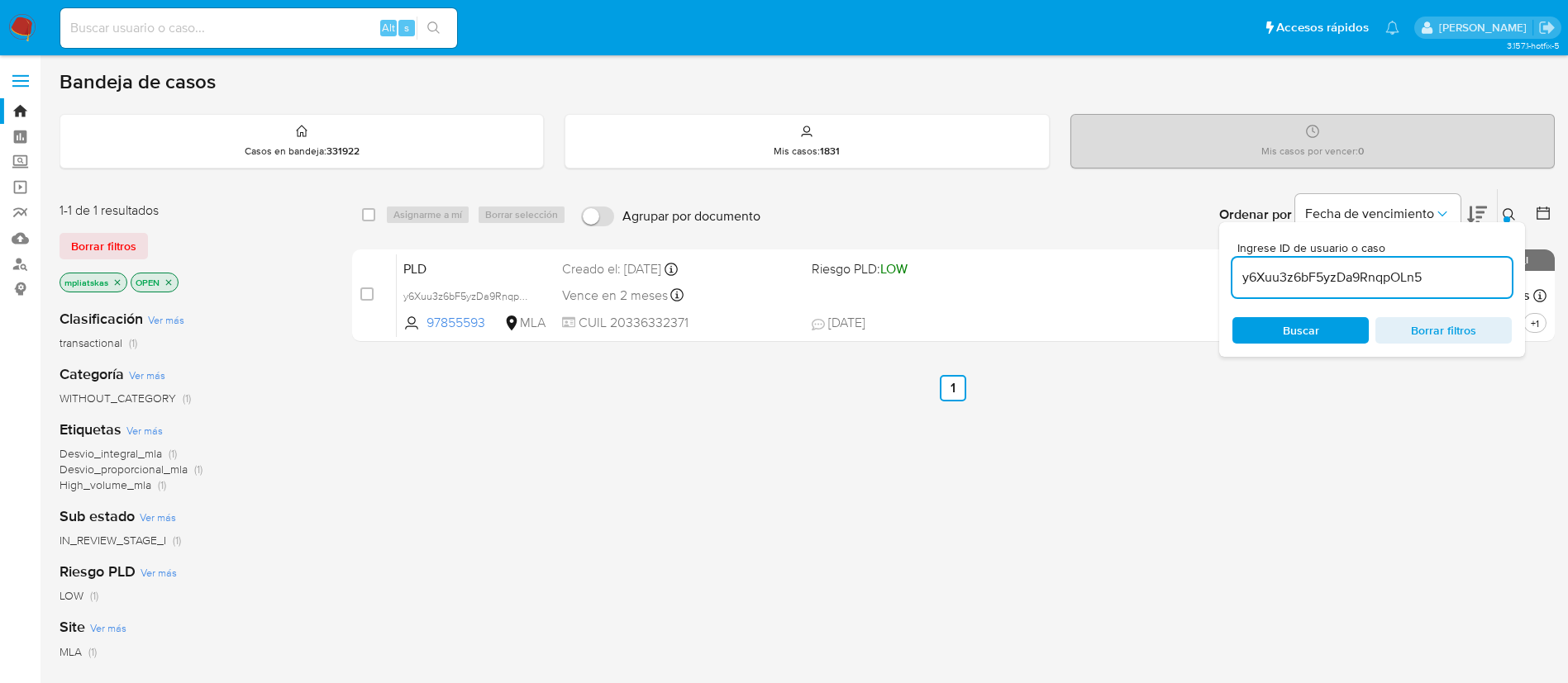
click at [1336, 285] on input "y6Xuu3z6bF5yzDa9RnqpOLn5" at bounding box center [1371, 277] width 279 height 21
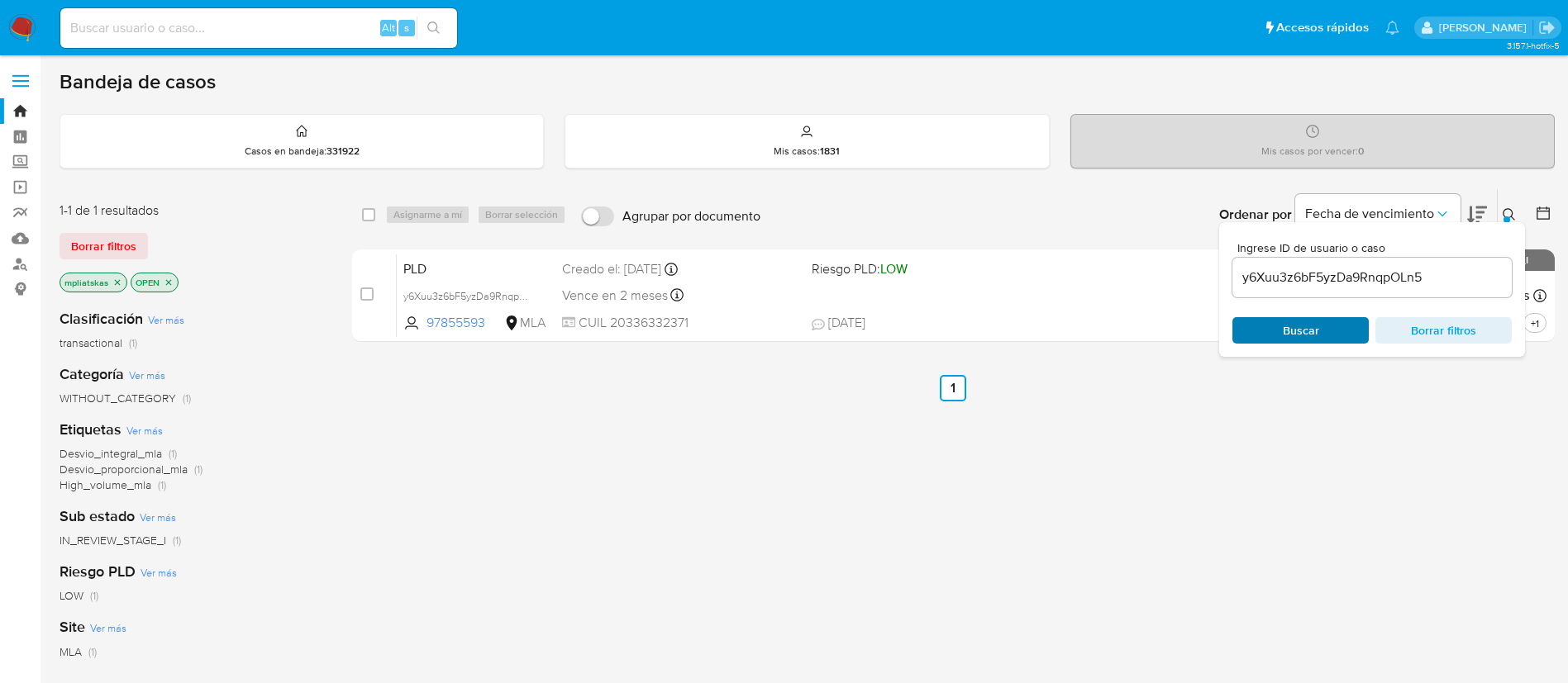
click at [1315, 321] on span "Buscar" at bounding box center [1301, 331] width 36 height 27
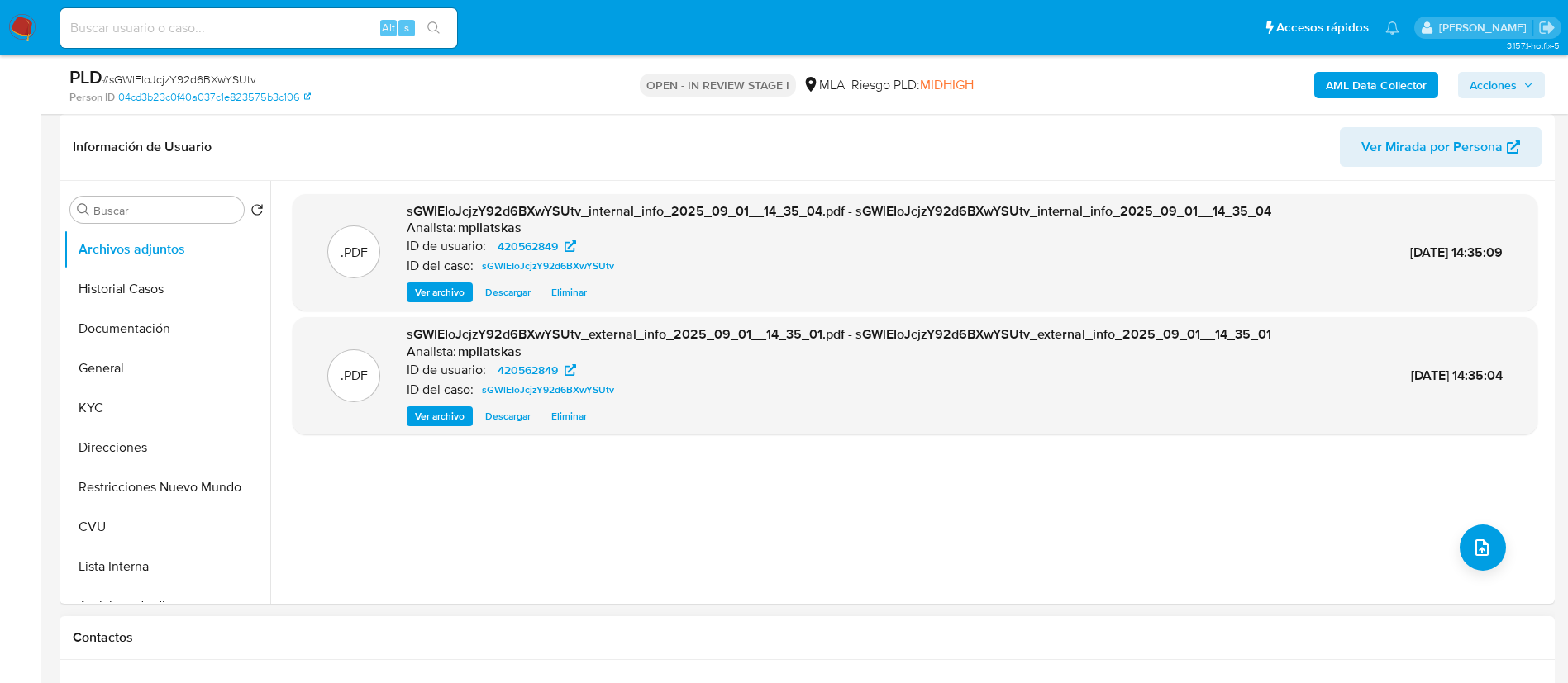
select select "10"
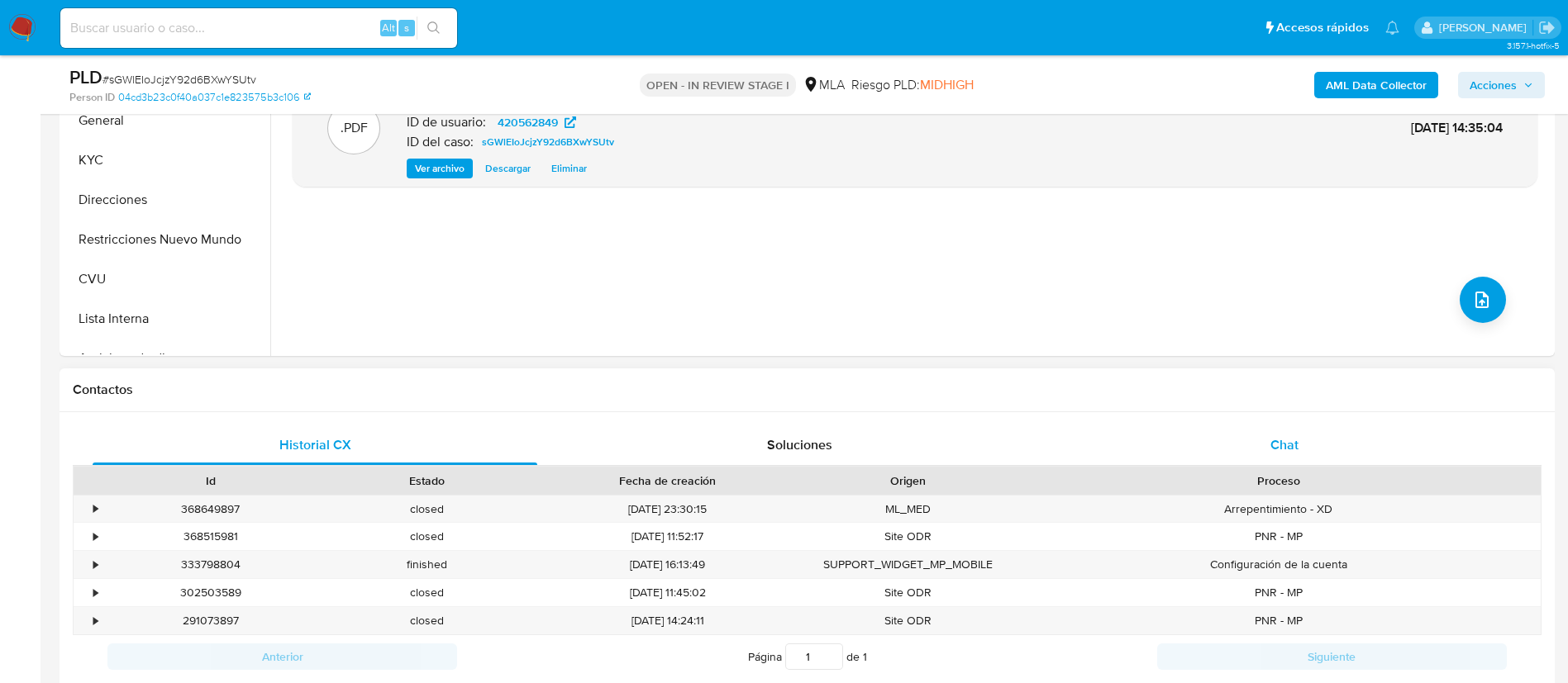
click at [1301, 444] on div "Chat" at bounding box center [1284, 445] width 444 height 39
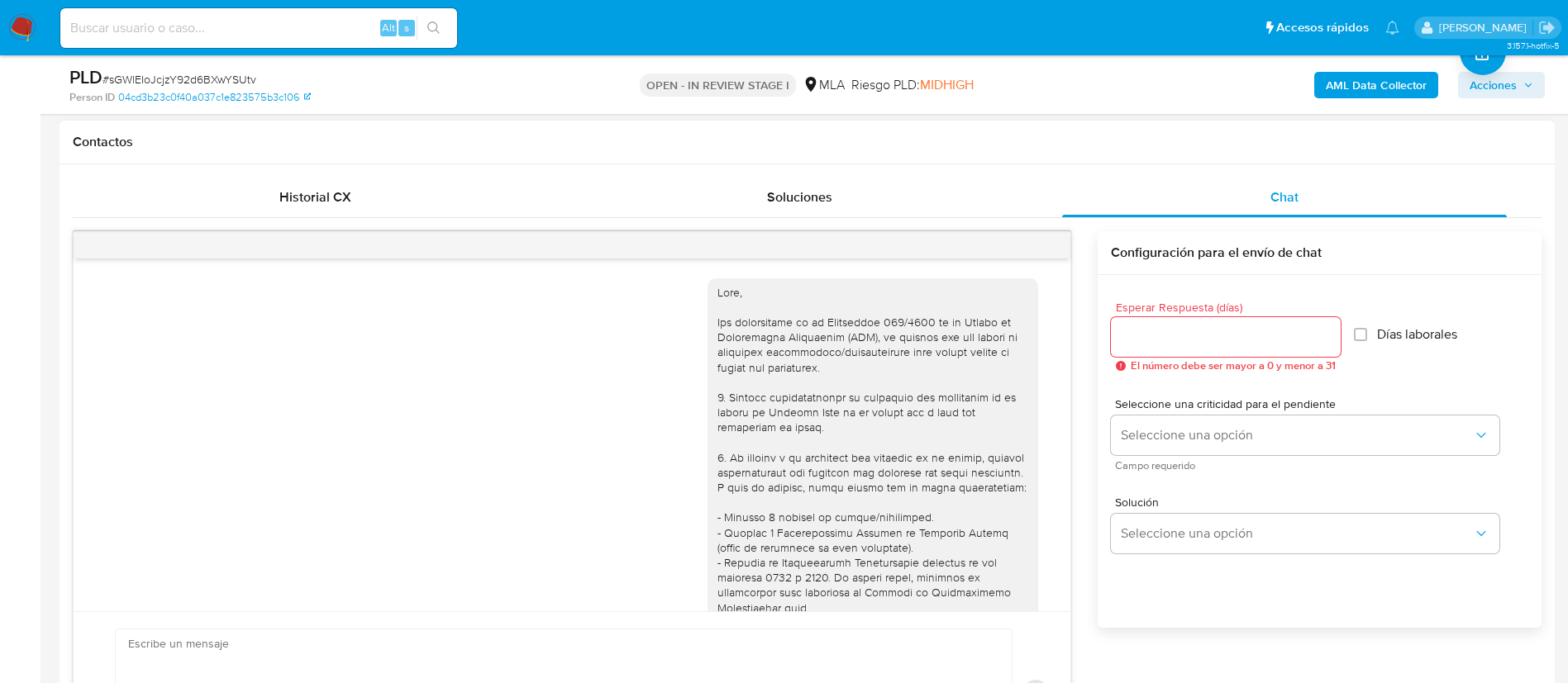
scroll to position [947, 0]
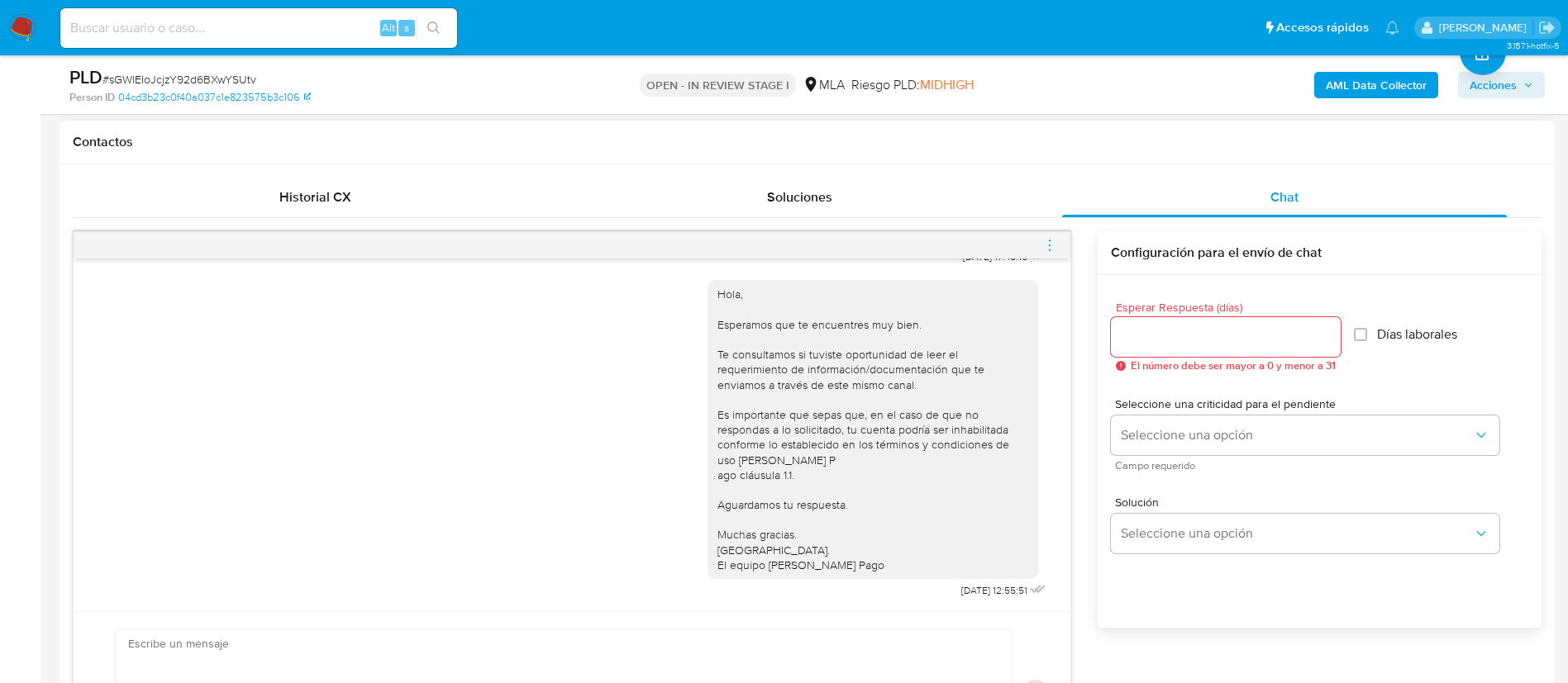
click at [1053, 246] on icon "menu-action" at bounding box center [1050, 246] width 15 height 15
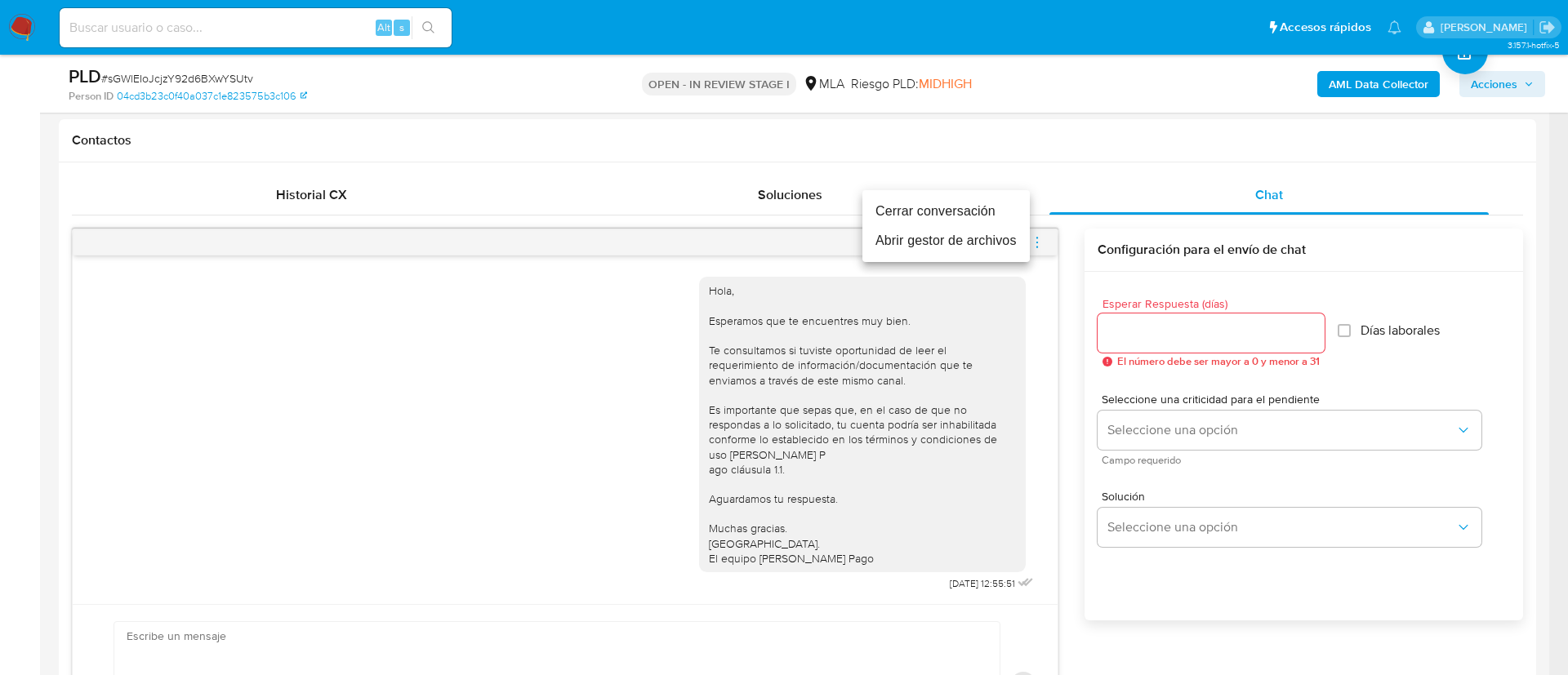
click at [974, 210] on li "Cerrar conversación" at bounding box center [946, 211] width 168 height 29
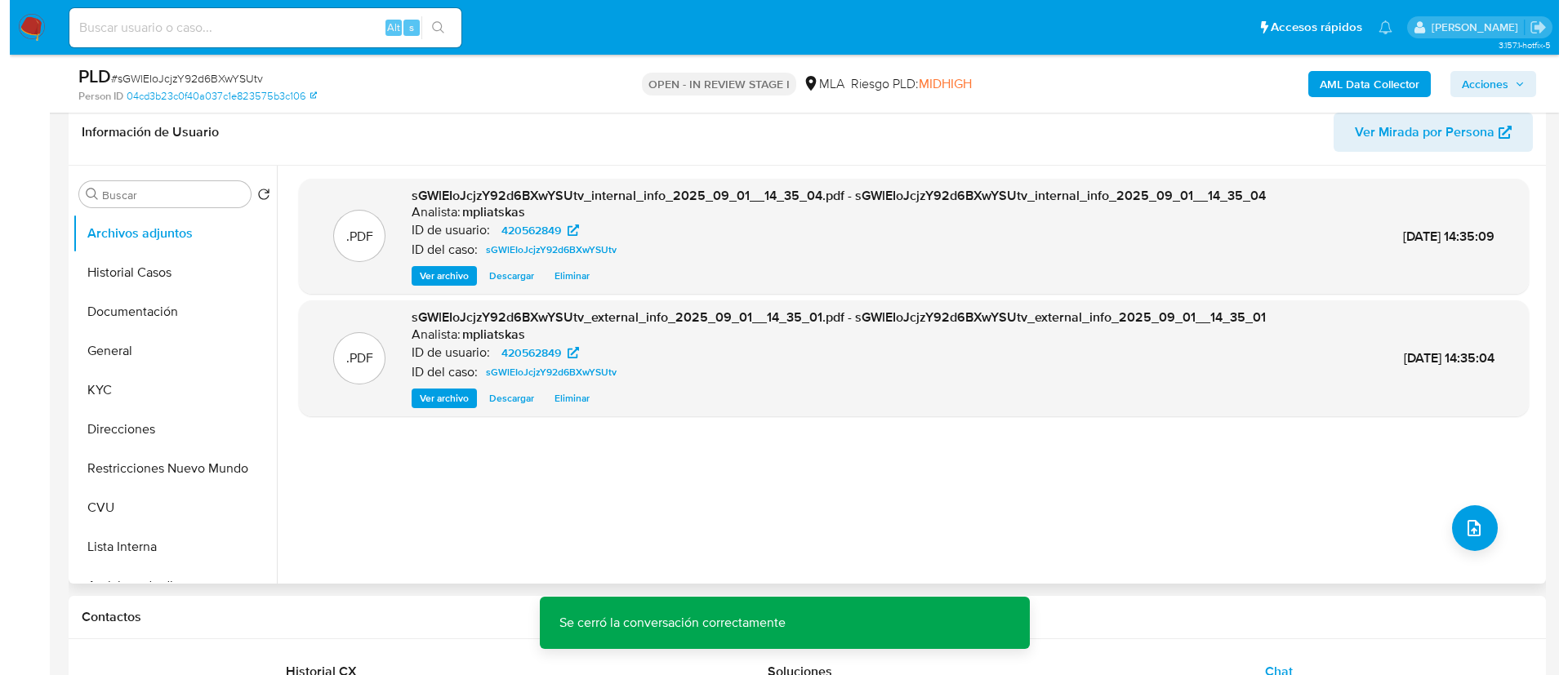
scroll to position [245, 0]
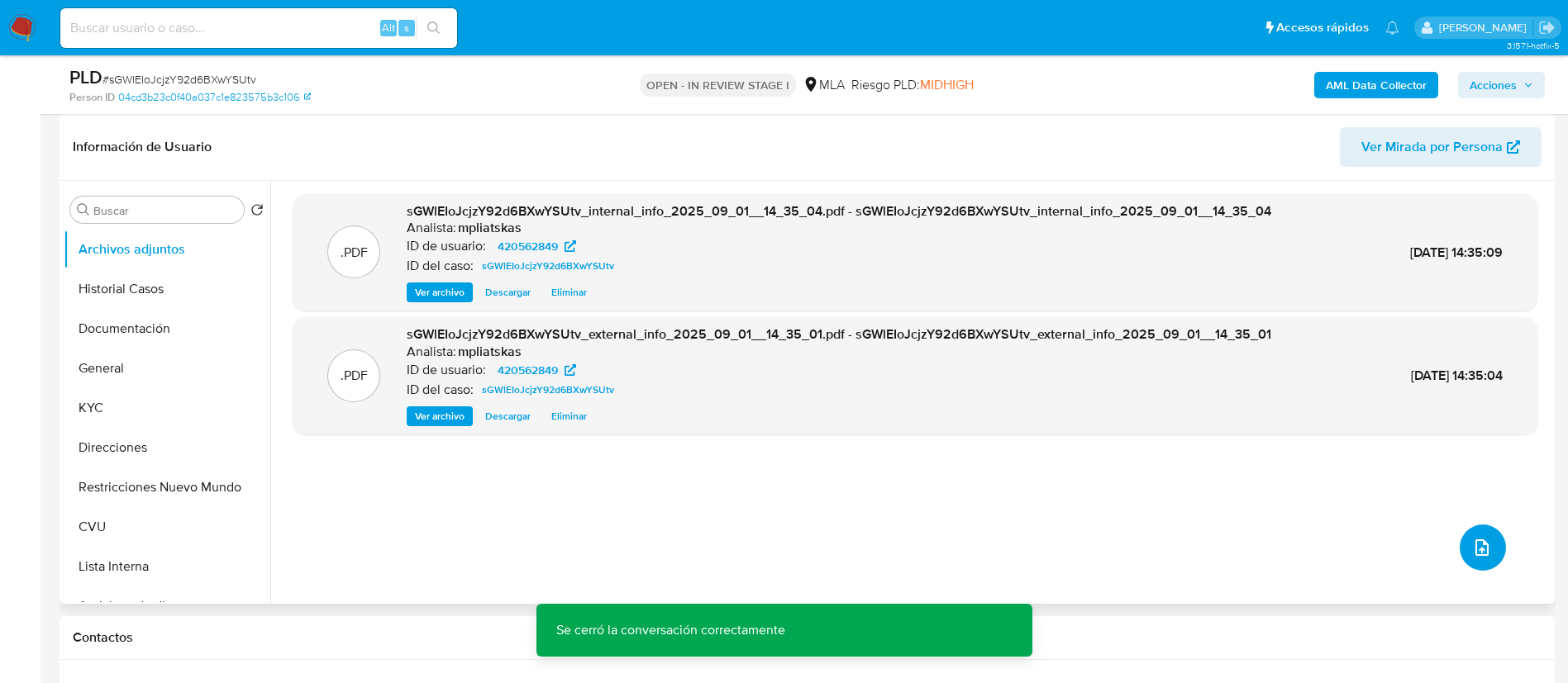
click at [1475, 559] on button "upload-file" at bounding box center [1483, 548] width 46 height 46
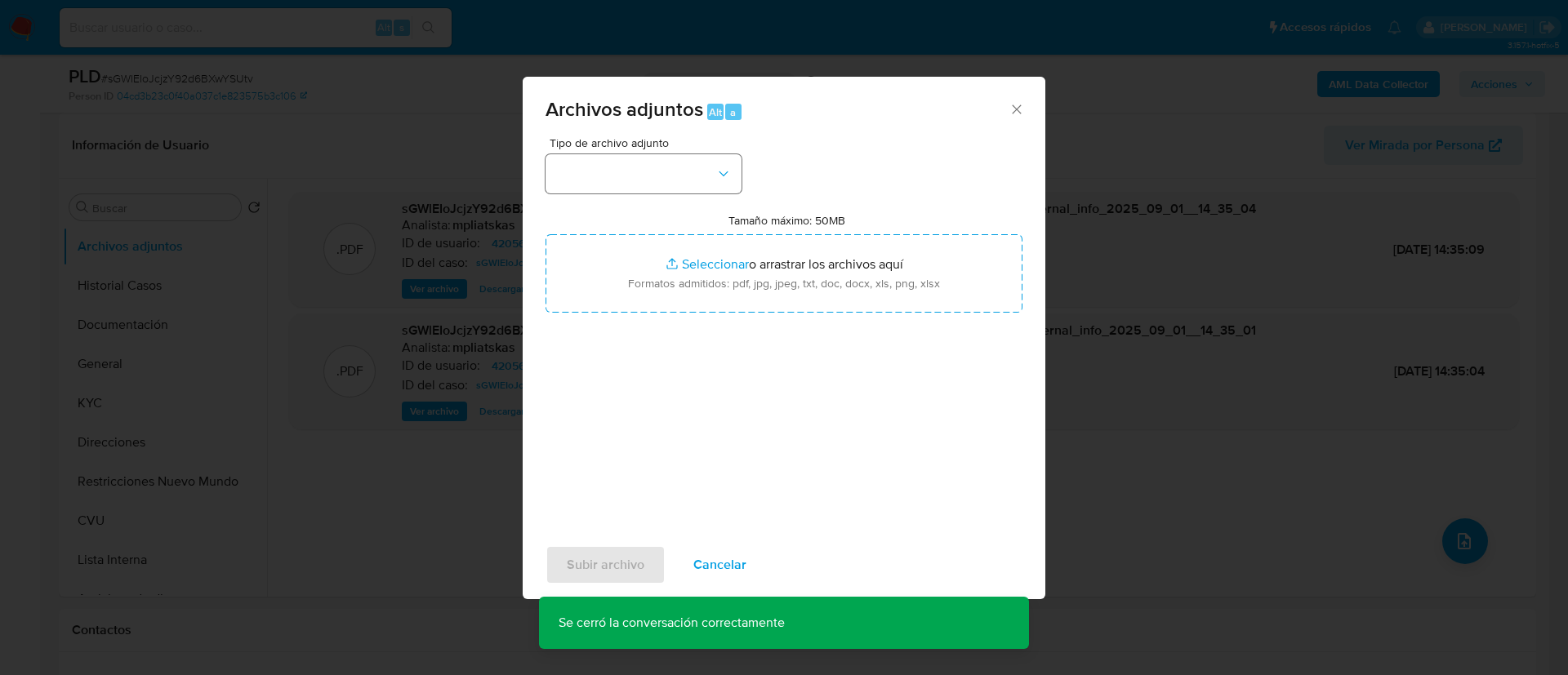
drag, startPoint x: 639, startPoint y: 151, endPoint x: 654, endPoint y: 179, distance: 31.8
click at [639, 154] on div "Tipo de archivo adjunto" at bounding box center [643, 165] width 196 height 56
click at [655, 179] on button "button" at bounding box center [643, 173] width 196 height 39
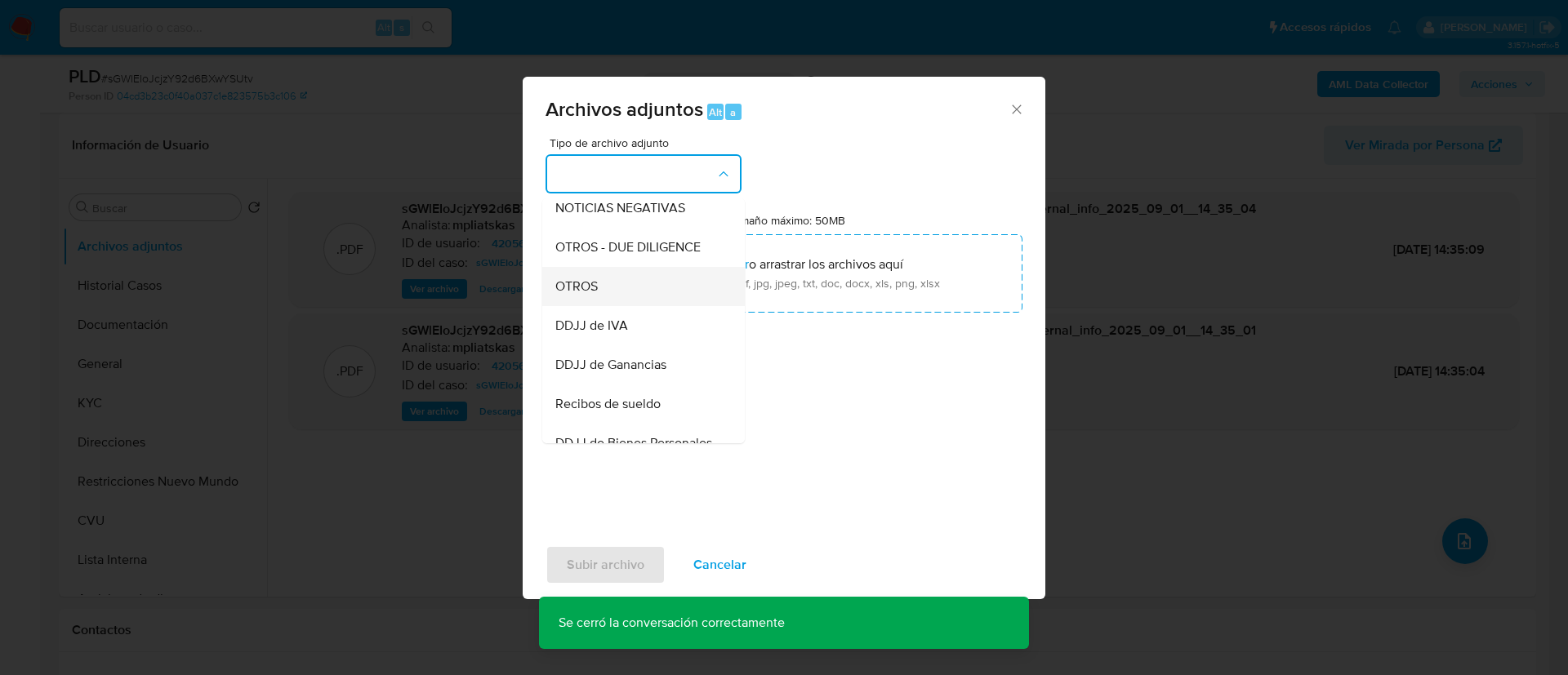
click at [637, 301] on div "OTROS" at bounding box center [639, 286] width 167 height 39
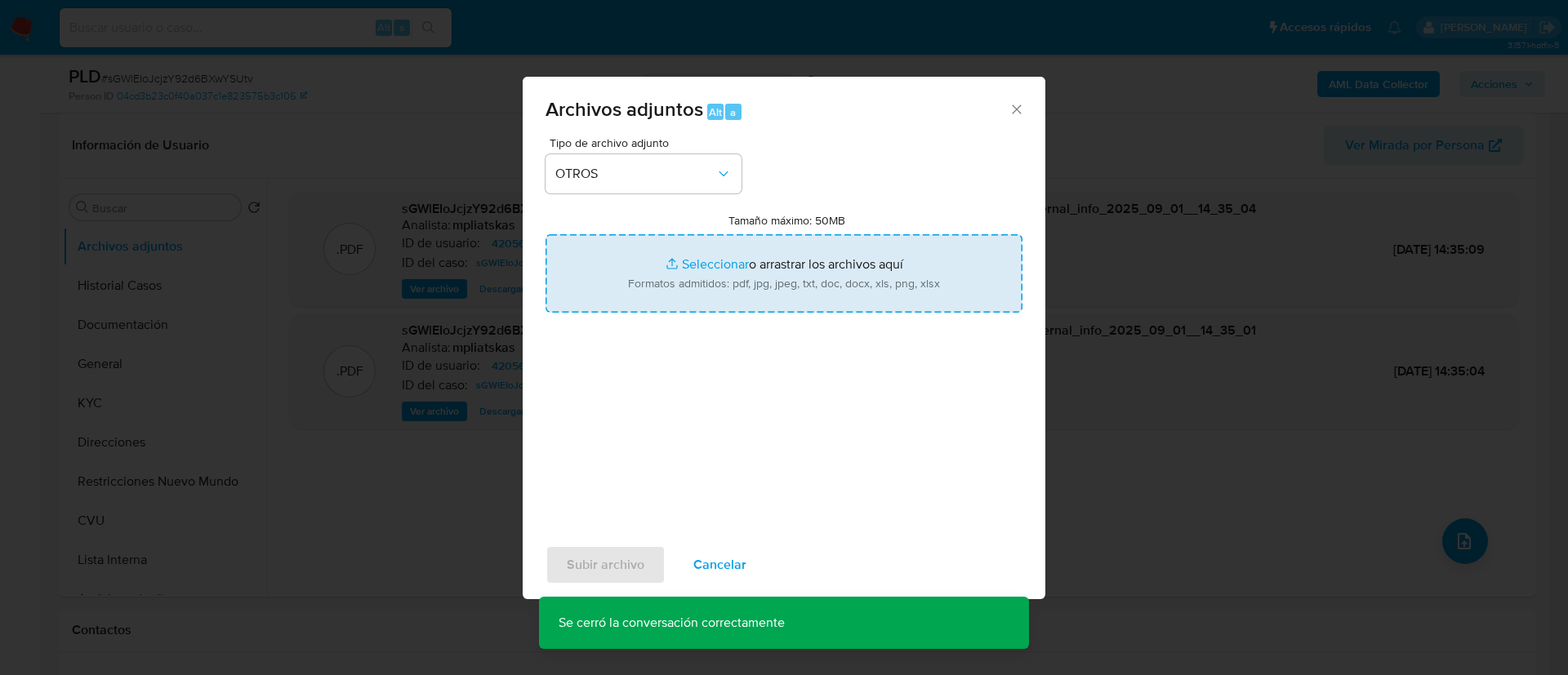
click at [644, 295] on input "Tamaño máximo: 50MB Seleccionar archivos" at bounding box center [783, 273] width 477 height 79
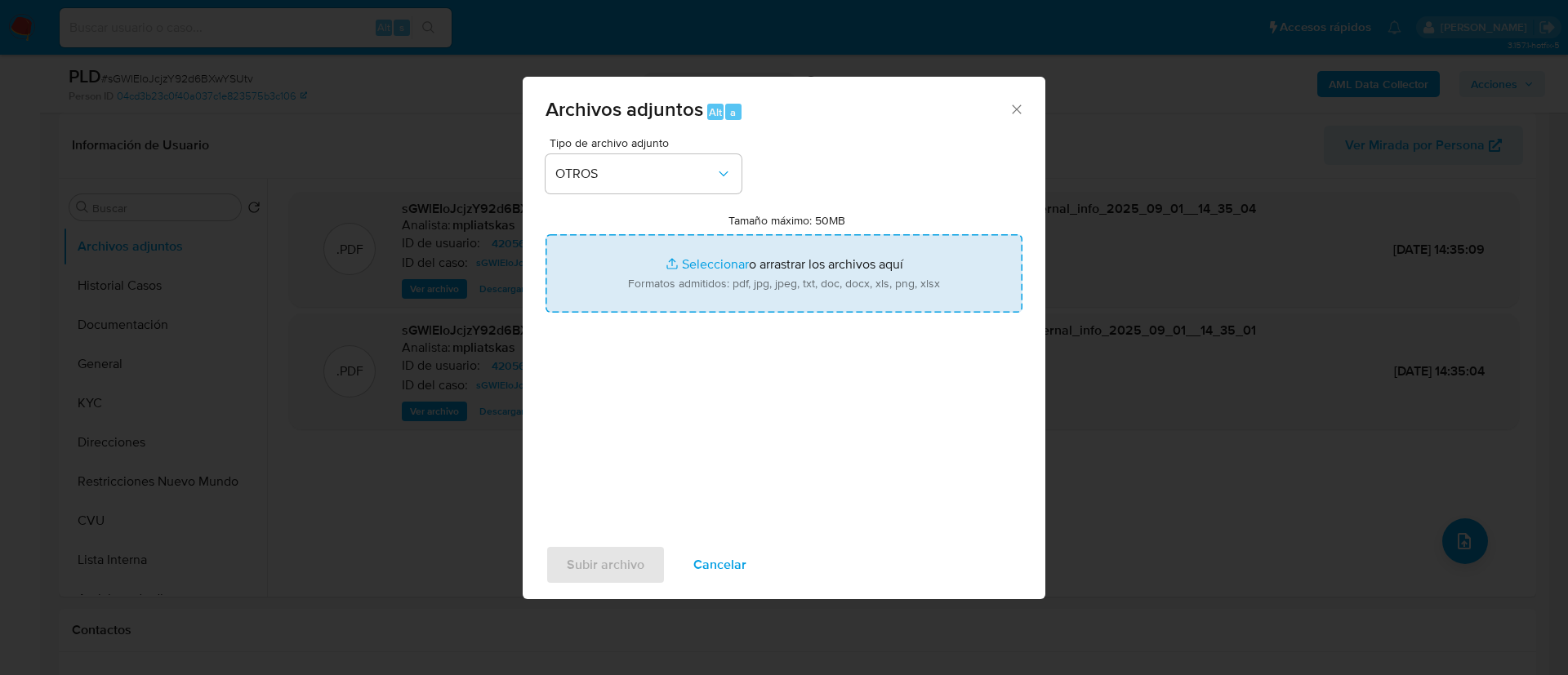
type input "C:\fakepath\420562849 Movimientos.xlsx"
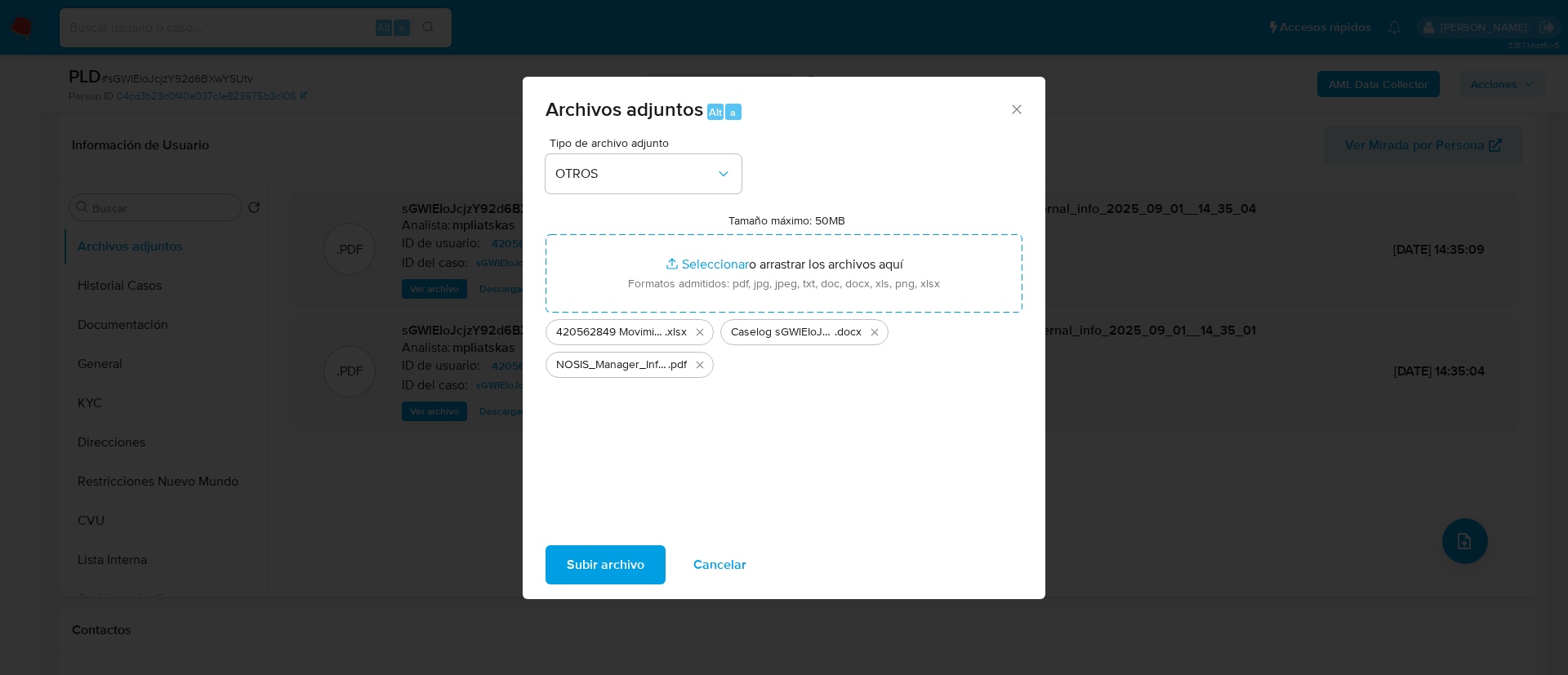
click at [617, 548] on span "Subir archivo" at bounding box center [606, 565] width 78 height 36
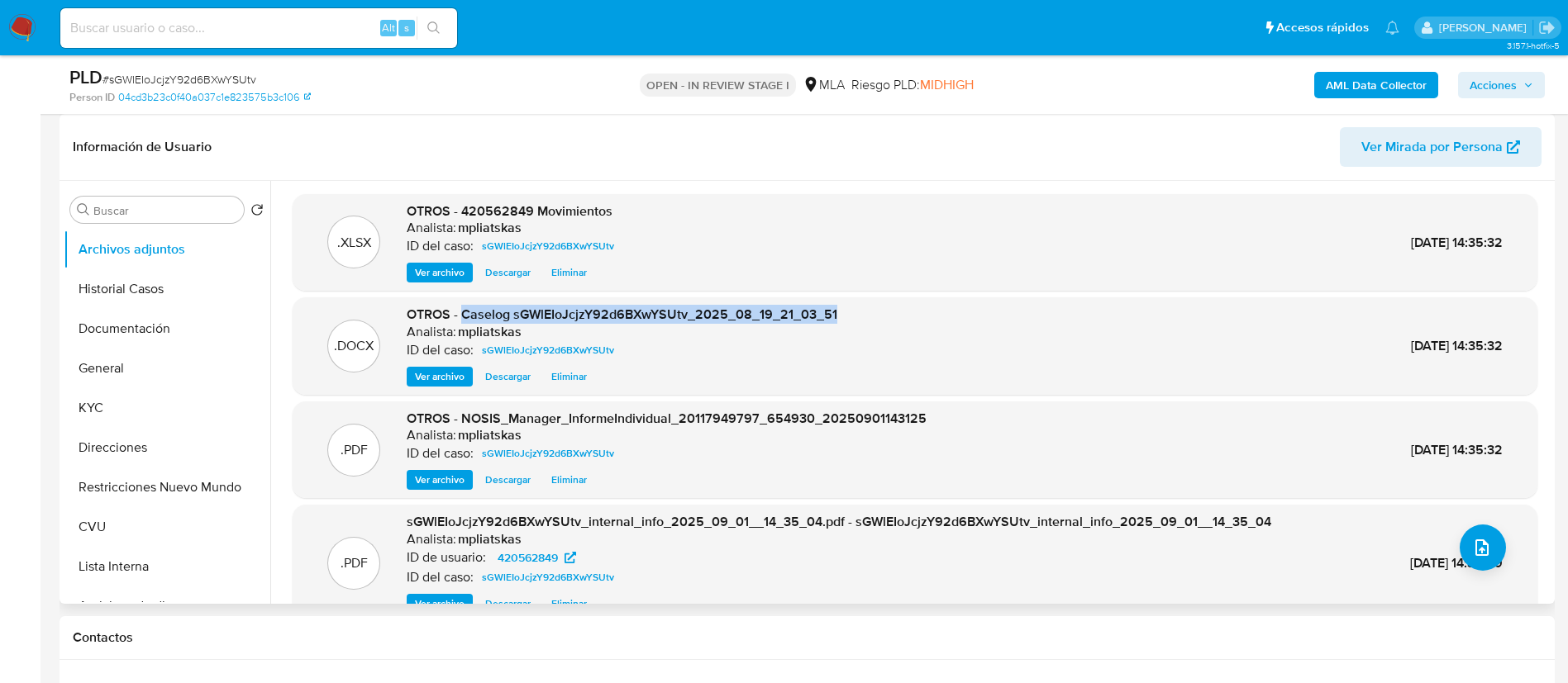
drag, startPoint x: 462, startPoint y: 316, endPoint x: 856, endPoint y: 315, distance: 394.0
click at [856, 315] on div ".DOCX OTROS - Caselog sGWlEIoJcjzY92d6BXwYSUtv_2025_08_19_21_03_51 Analista: mp…" at bounding box center [915, 346] width 1228 height 81
copy span "Caselog sGWlEIoJcjzY92d6BXwYSUtv_2025_08_19_21_03_51"
click at [1520, 82] on span "Acciones" at bounding box center [1501, 85] width 63 height 23
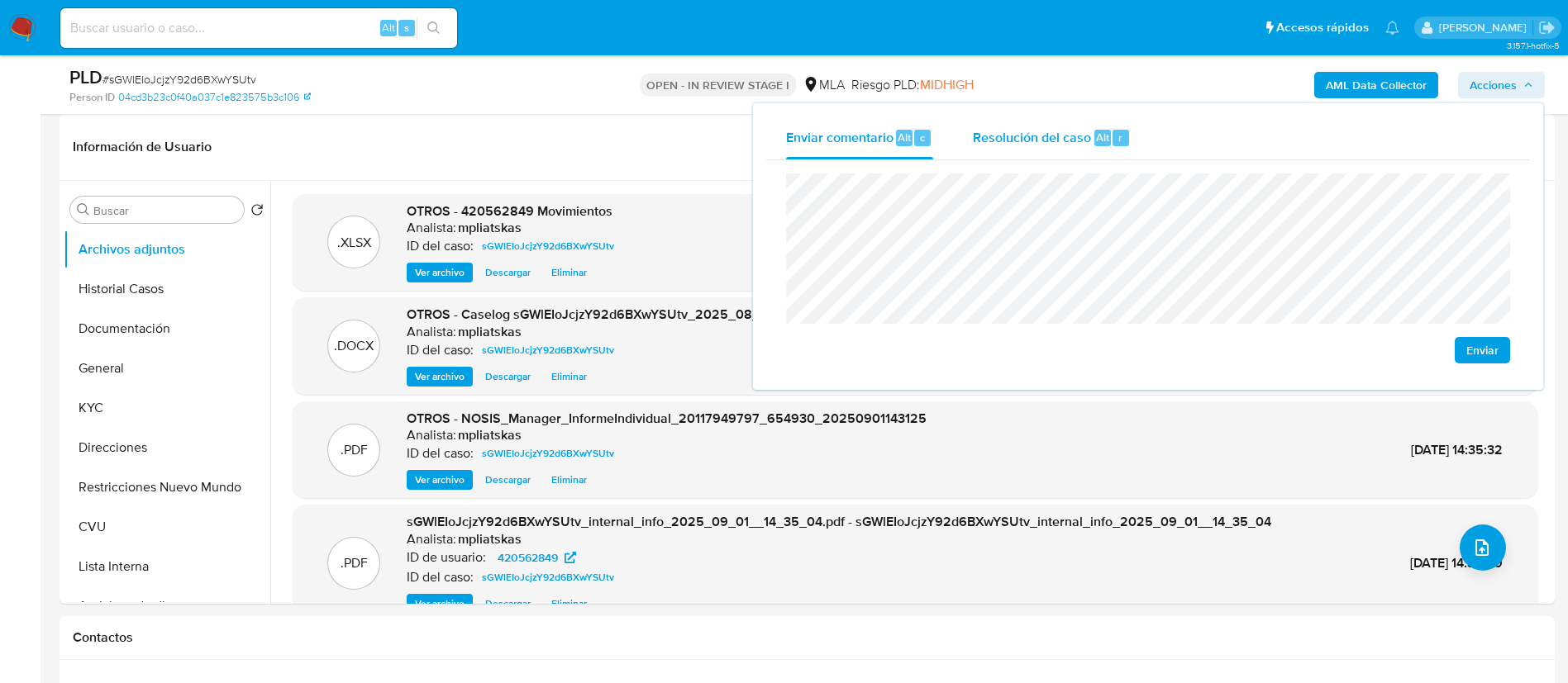
click at [1032, 130] on span "Resolución del caso" at bounding box center [1032, 137] width 118 height 19
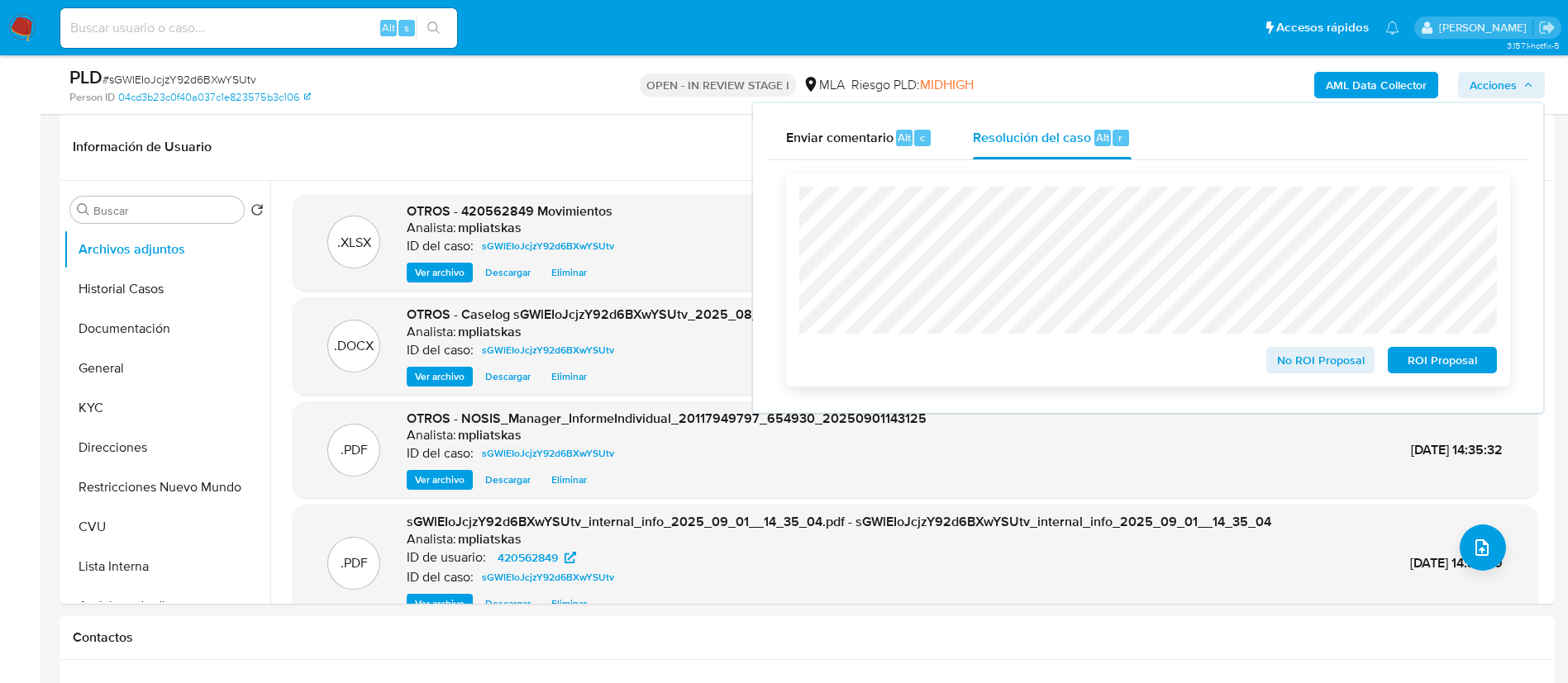
click at [1269, 356] on button "No ROI Proposal" at bounding box center [1320, 361] width 109 height 27
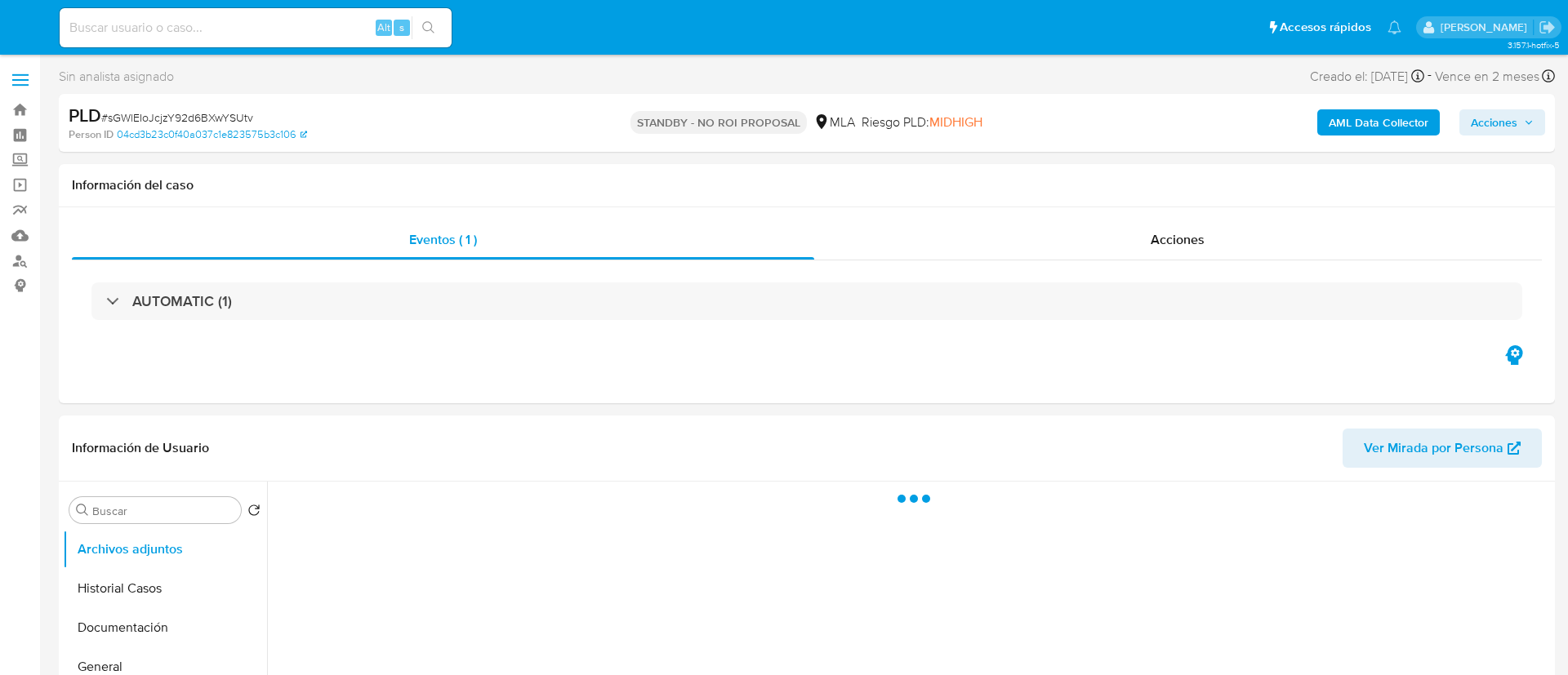
select select "10"
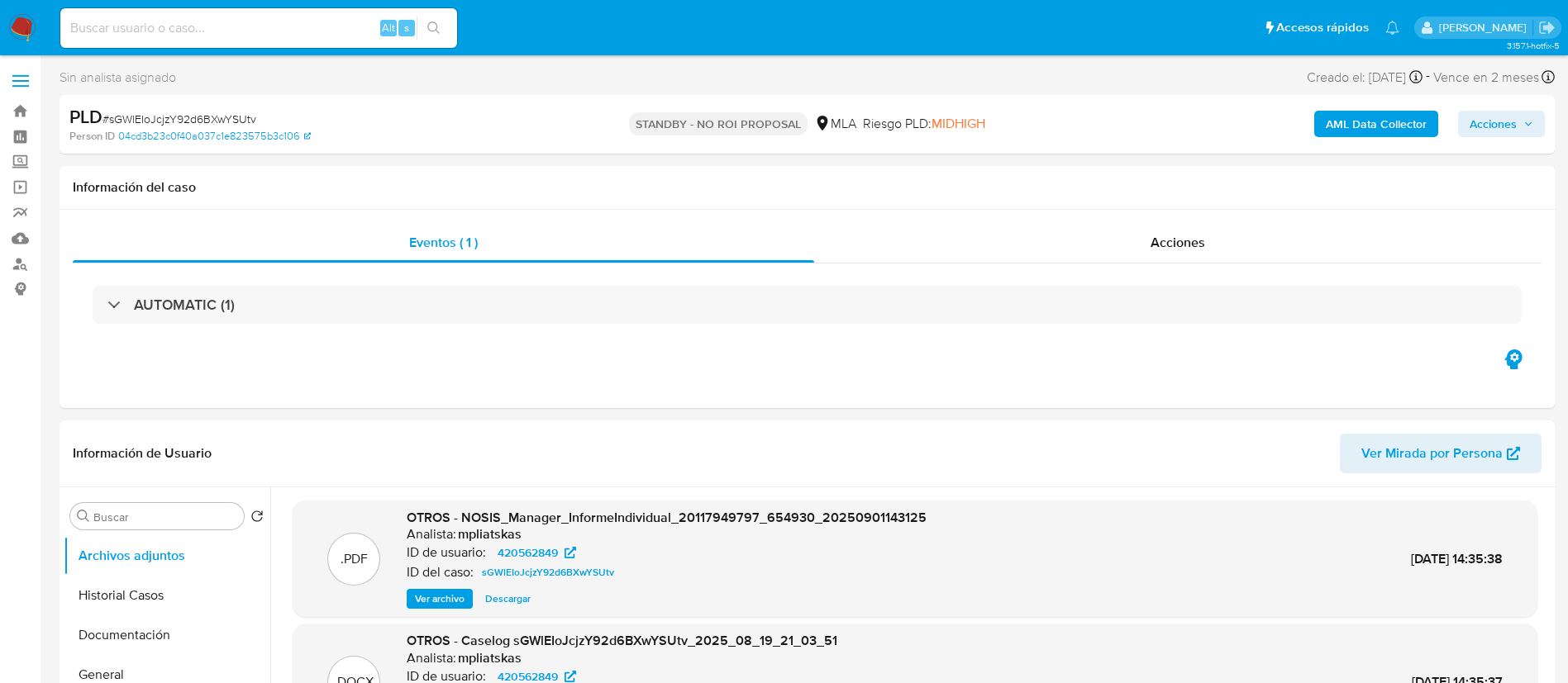
click at [299, 26] on input at bounding box center [258, 28] width 396 height 21
paste input "aoqWAnwKsNu1wOeDKhkLgVaT"
type input "aoqWAnwKsNu1wOeDKhkLgVaT"
click at [444, 32] on button "search-icon" at bounding box center [433, 28] width 34 height 23
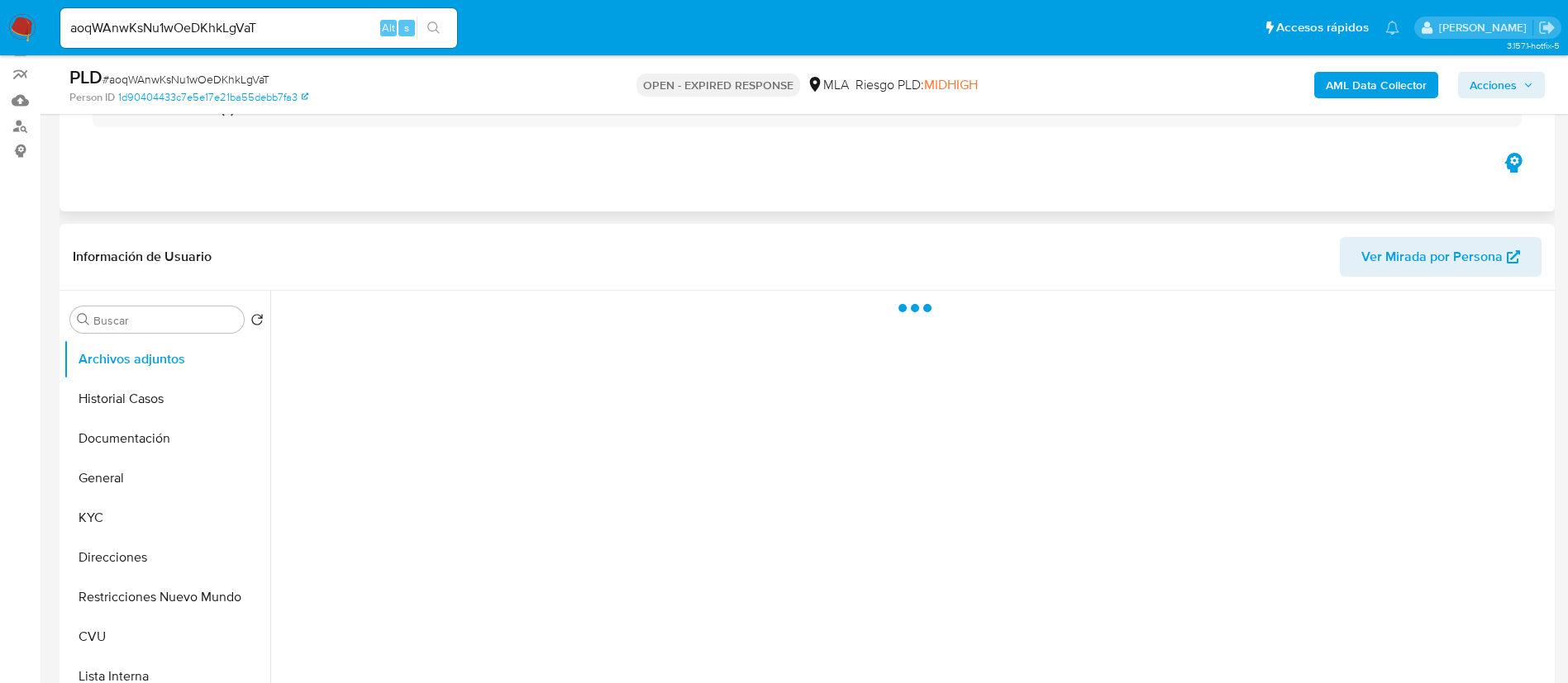
scroll to position [247, 0]
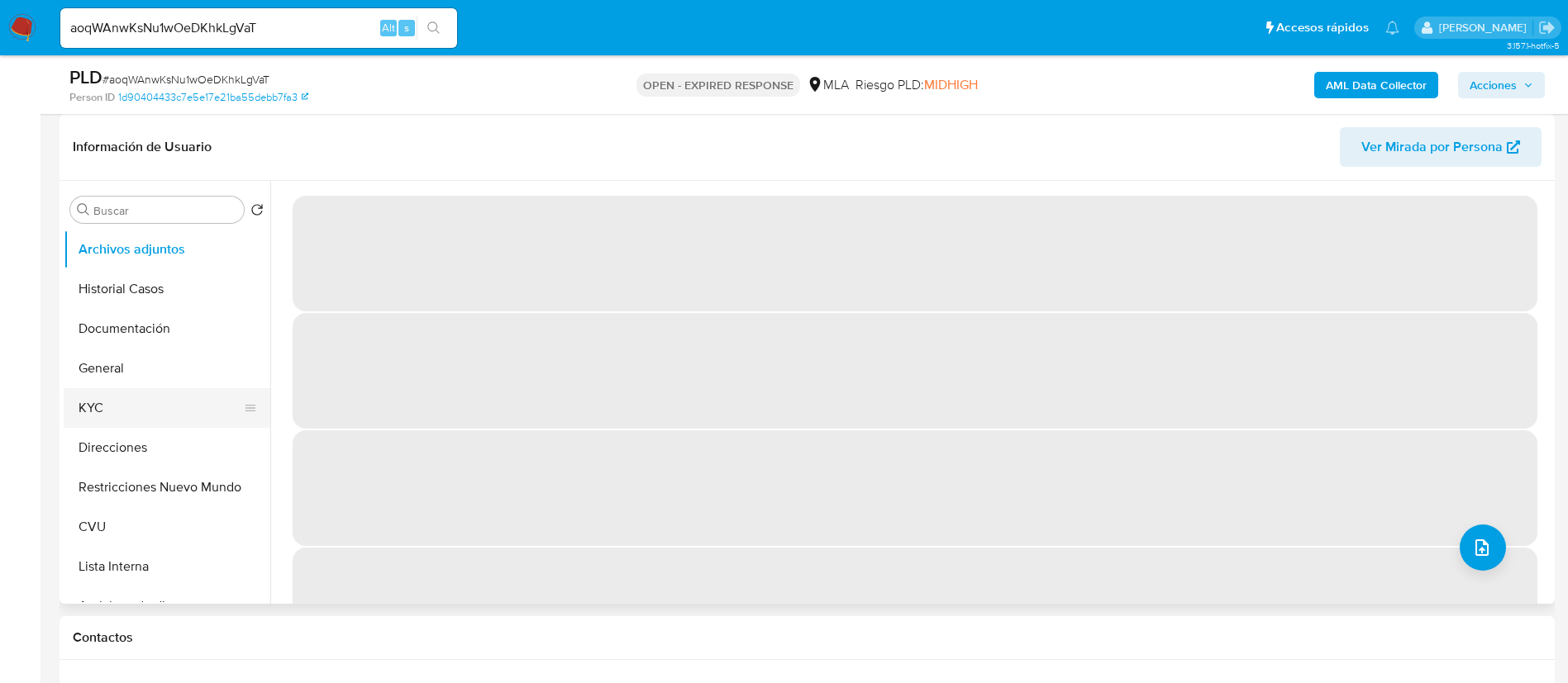
click at [185, 414] on button "KYC" at bounding box center [160, 408] width 194 height 39
select select "10"
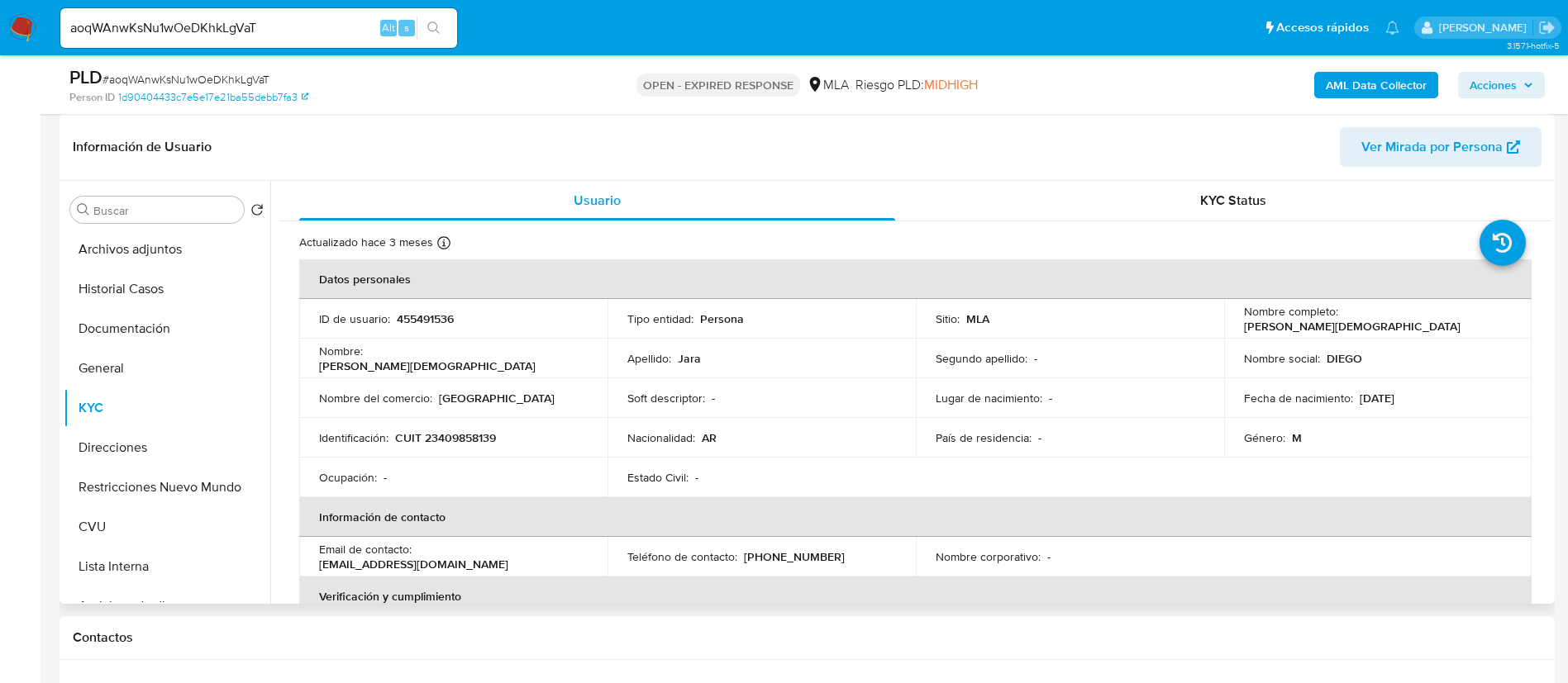
click at [405, 318] on p "455491536" at bounding box center [424, 319] width 57 height 15
copy p "455491536"
drag, startPoint x: 417, startPoint y: 559, endPoint x: 537, endPoint y: 567, distance: 120.3
click at [537, 567] on td "Email de contacto : phonopolis@hotmail.com" at bounding box center [453, 556] width 308 height 39
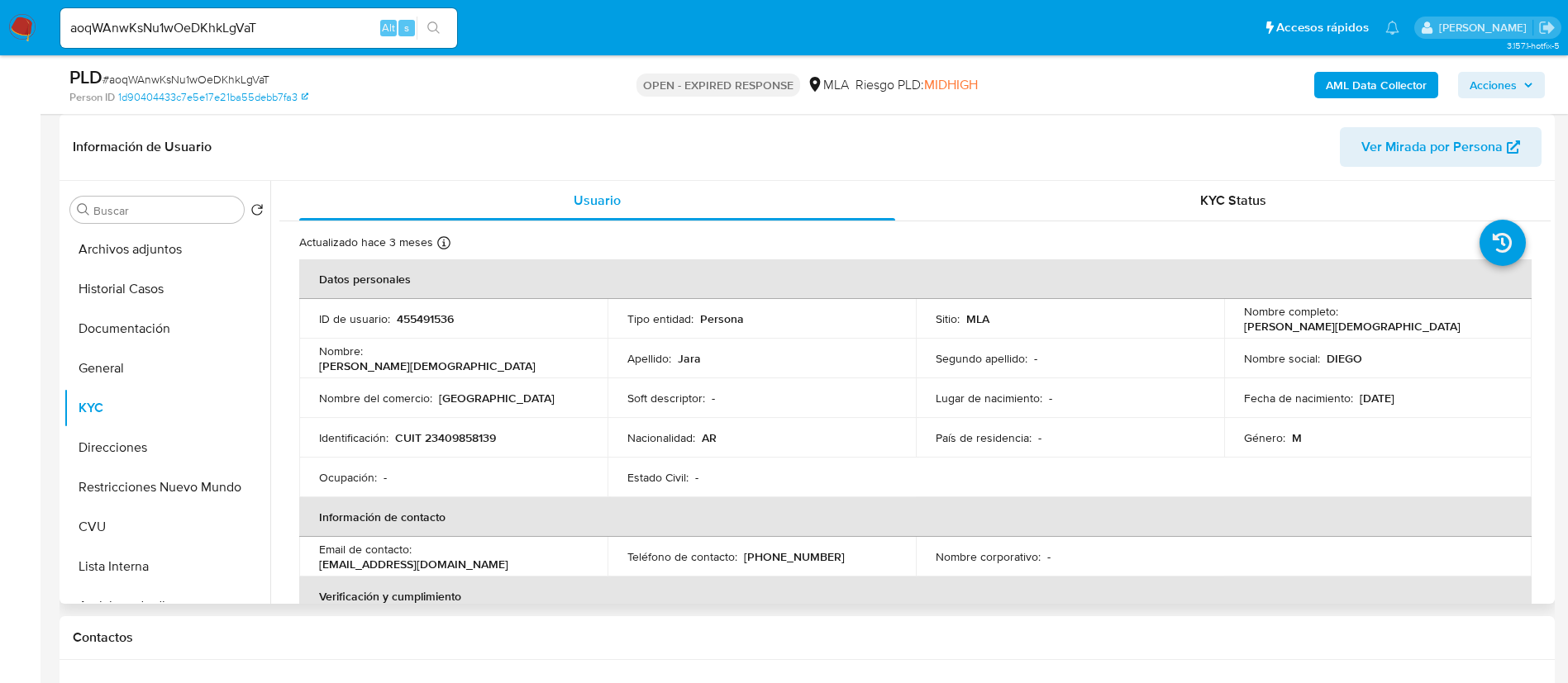
click at [484, 388] on td "Nombre del comercio : Phonopolis" at bounding box center [453, 397] width 308 height 39
drag, startPoint x: 485, startPoint y: 388, endPoint x: 477, endPoint y: 393, distance: 9.4
click at [484, 389] on td "Nombre del comercio : Phonopolis" at bounding box center [453, 397] width 308 height 39
click at [477, 394] on p "Phonopolis" at bounding box center [496, 398] width 116 height 15
click at [477, 394] on p "[GEOGRAPHIC_DATA]" at bounding box center [496, 398] width 116 height 15
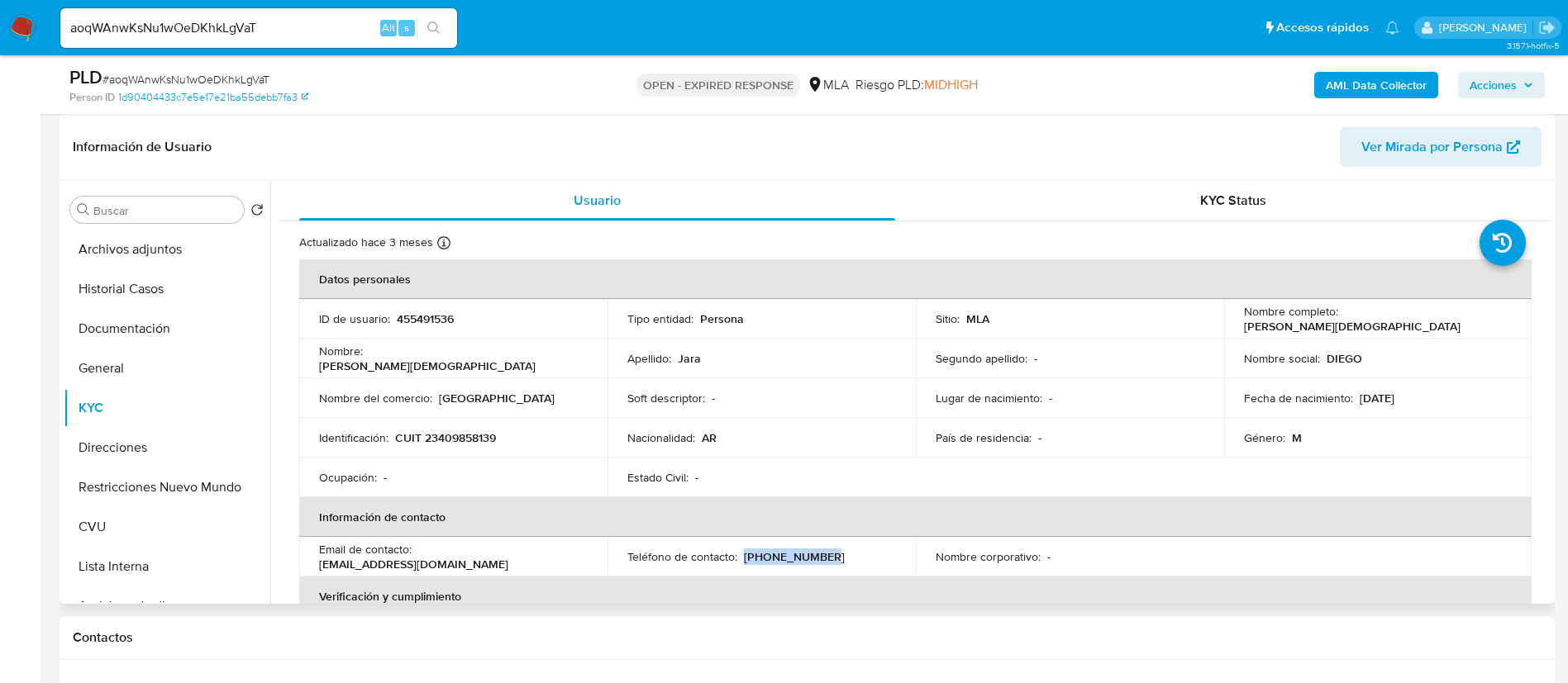
drag, startPoint x: 742, startPoint y: 555, endPoint x: 813, endPoint y: 556, distance: 71.0
click at [813, 556] on p "(362) 4510271" at bounding box center [794, 557] width 101 height 15
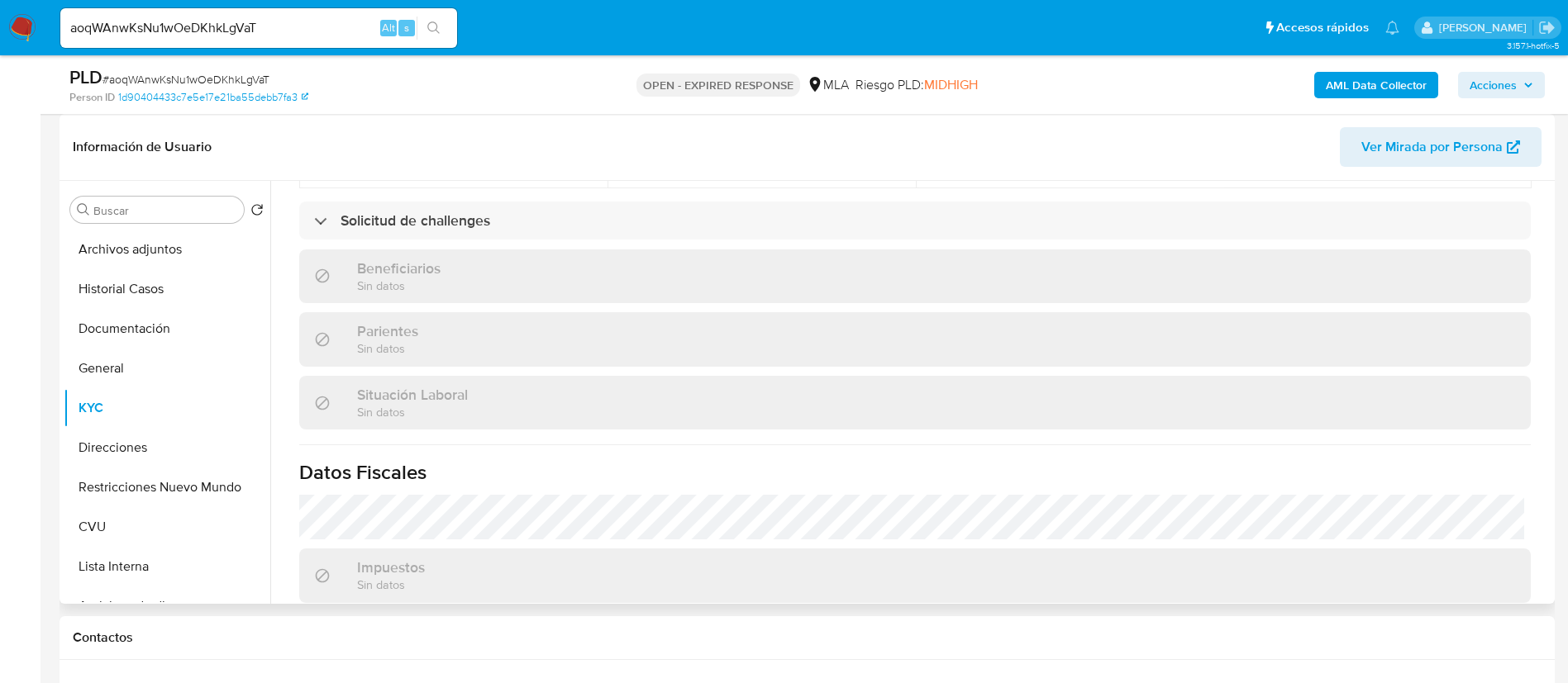
scroll to position [867, 0]
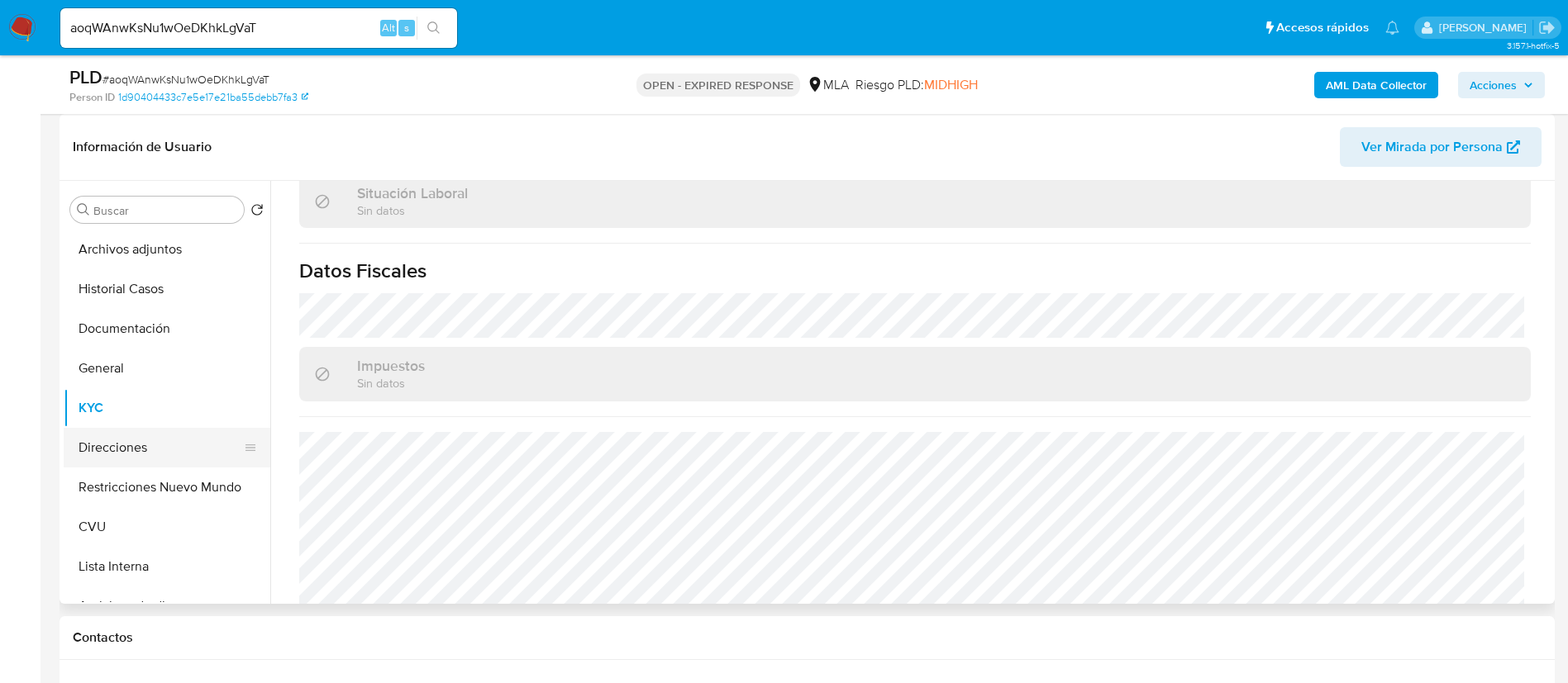
click at [129, 457] on button "Direcciones" at bounding box center [160, 447] width 194 height 39
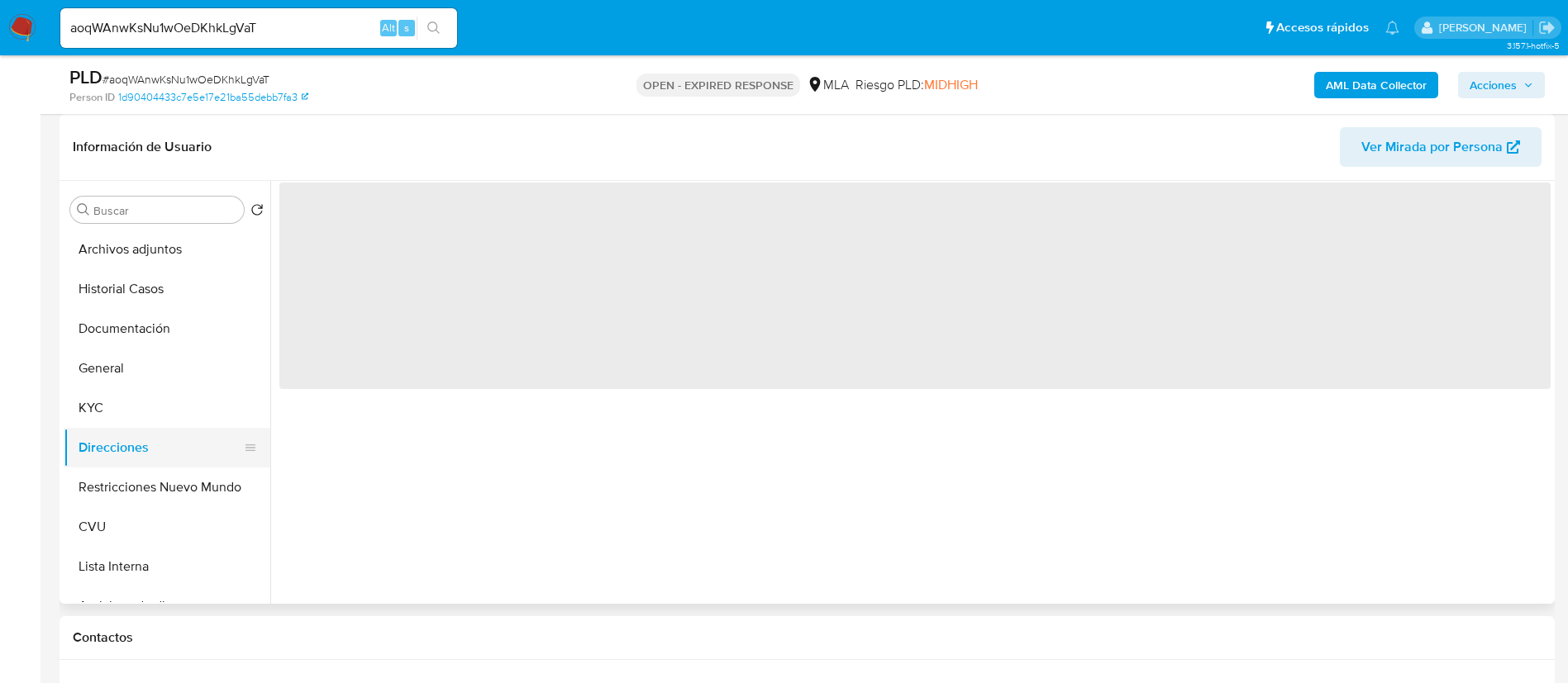
scroll to position [0, 0]
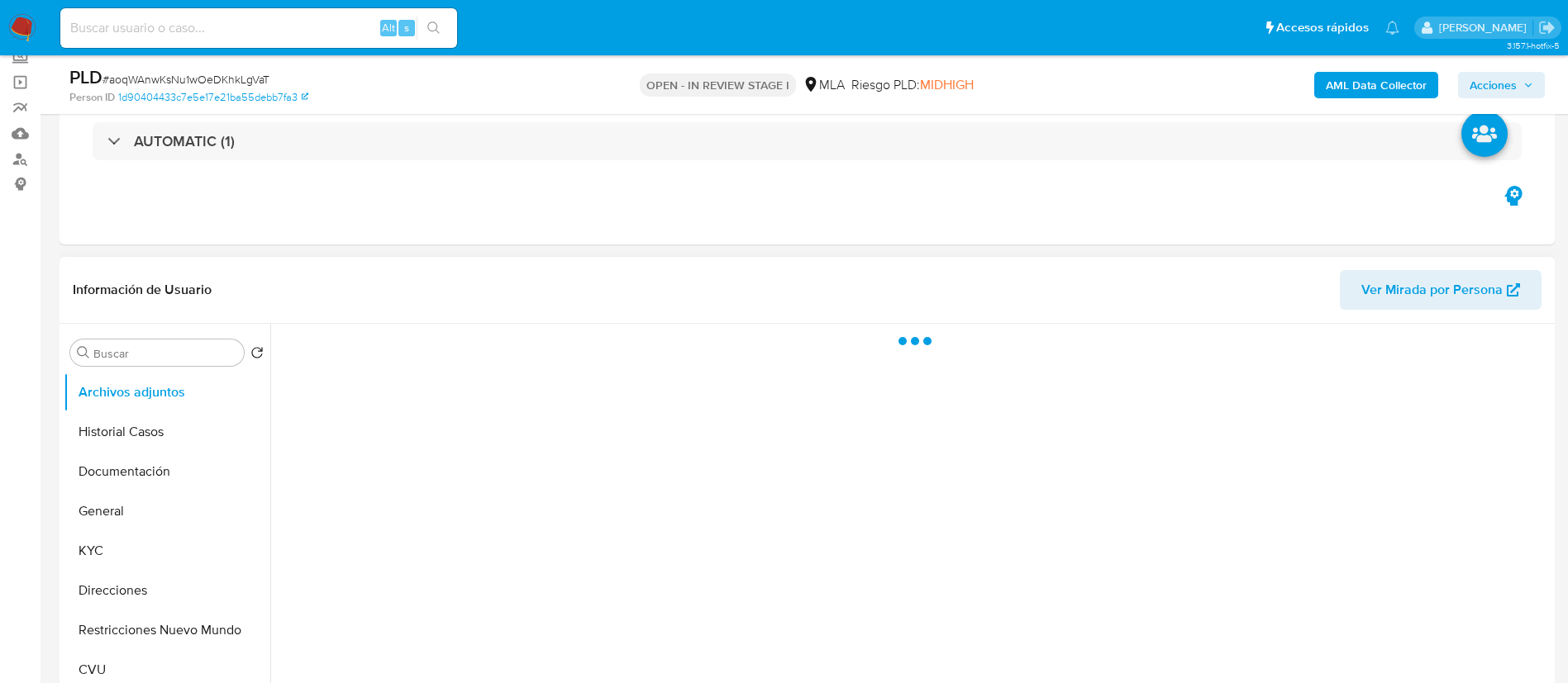
scroll to position [247, 0]
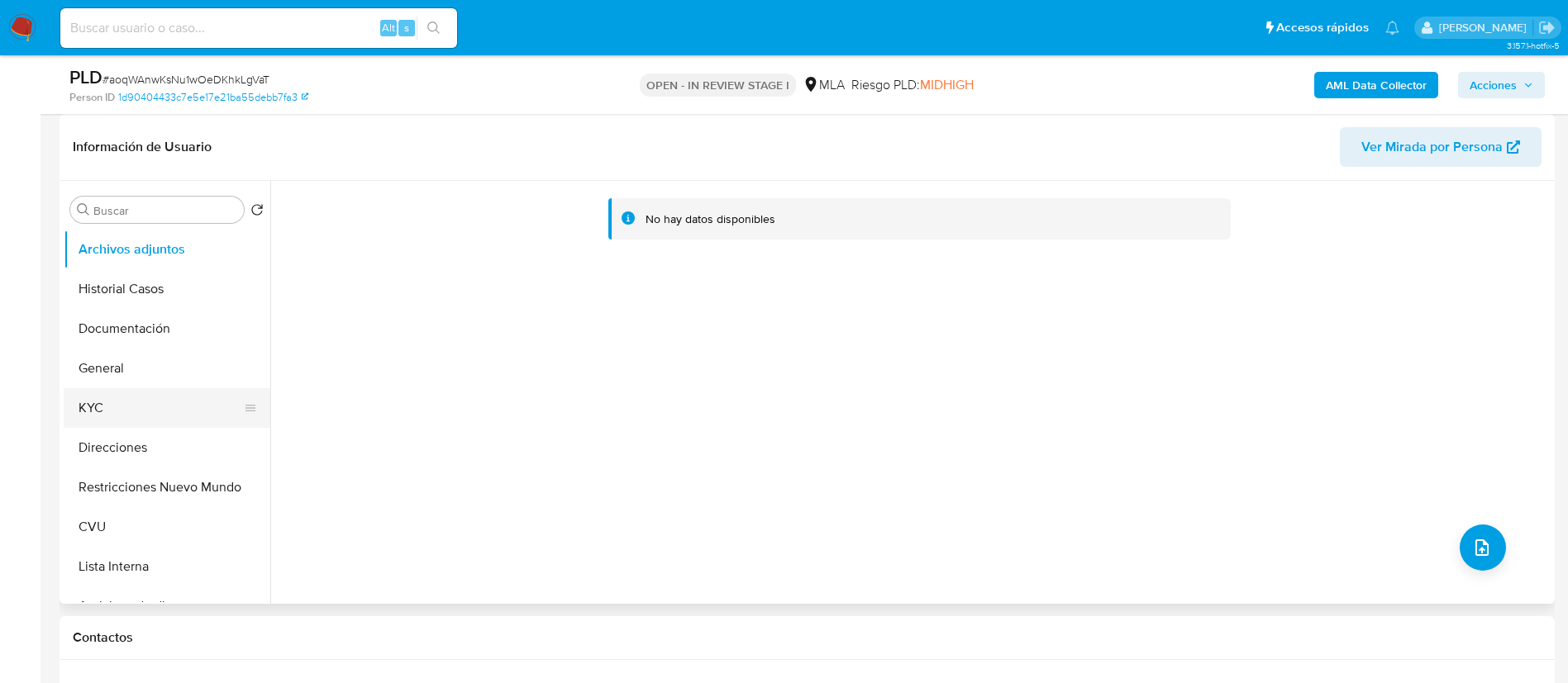
click at [137, 405] on button "KYC" at bounding box center [160, 408] width 194 height 39
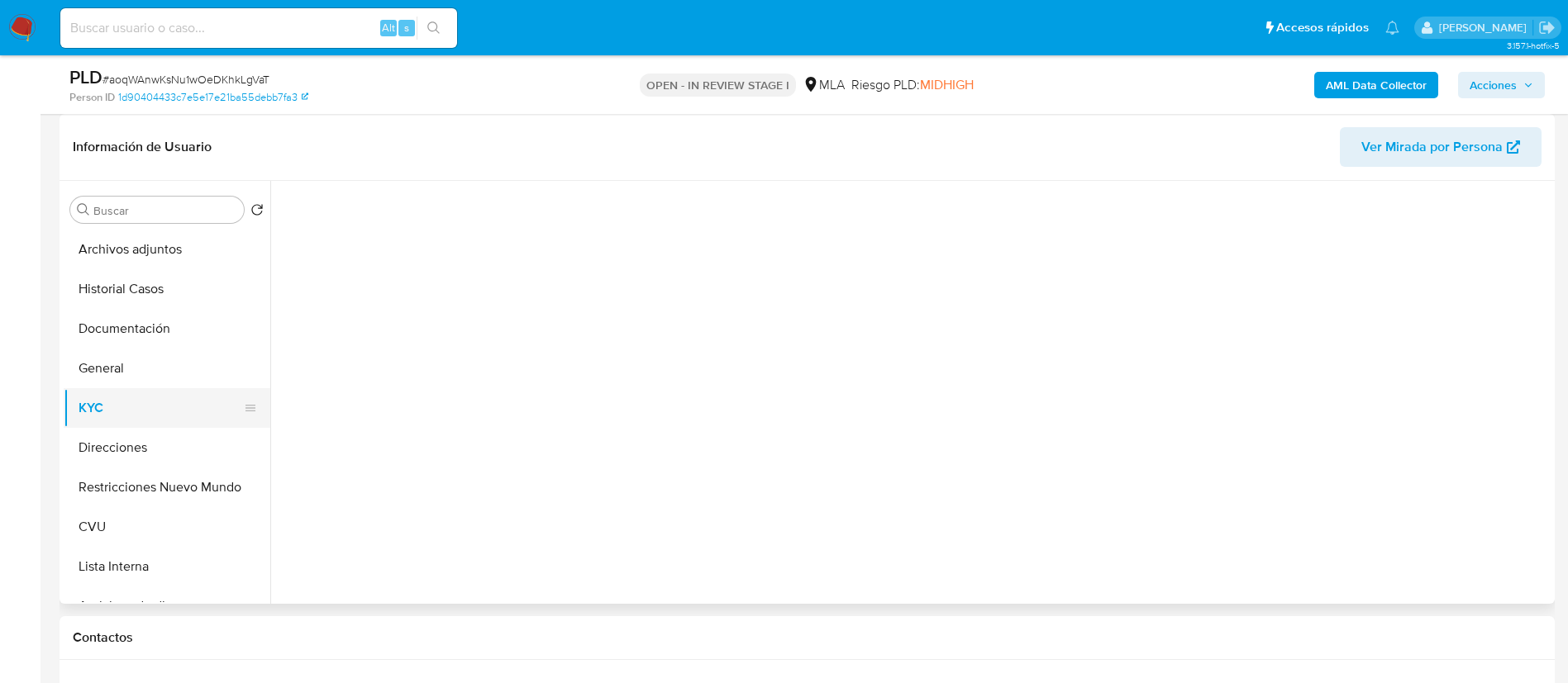
select select "10"
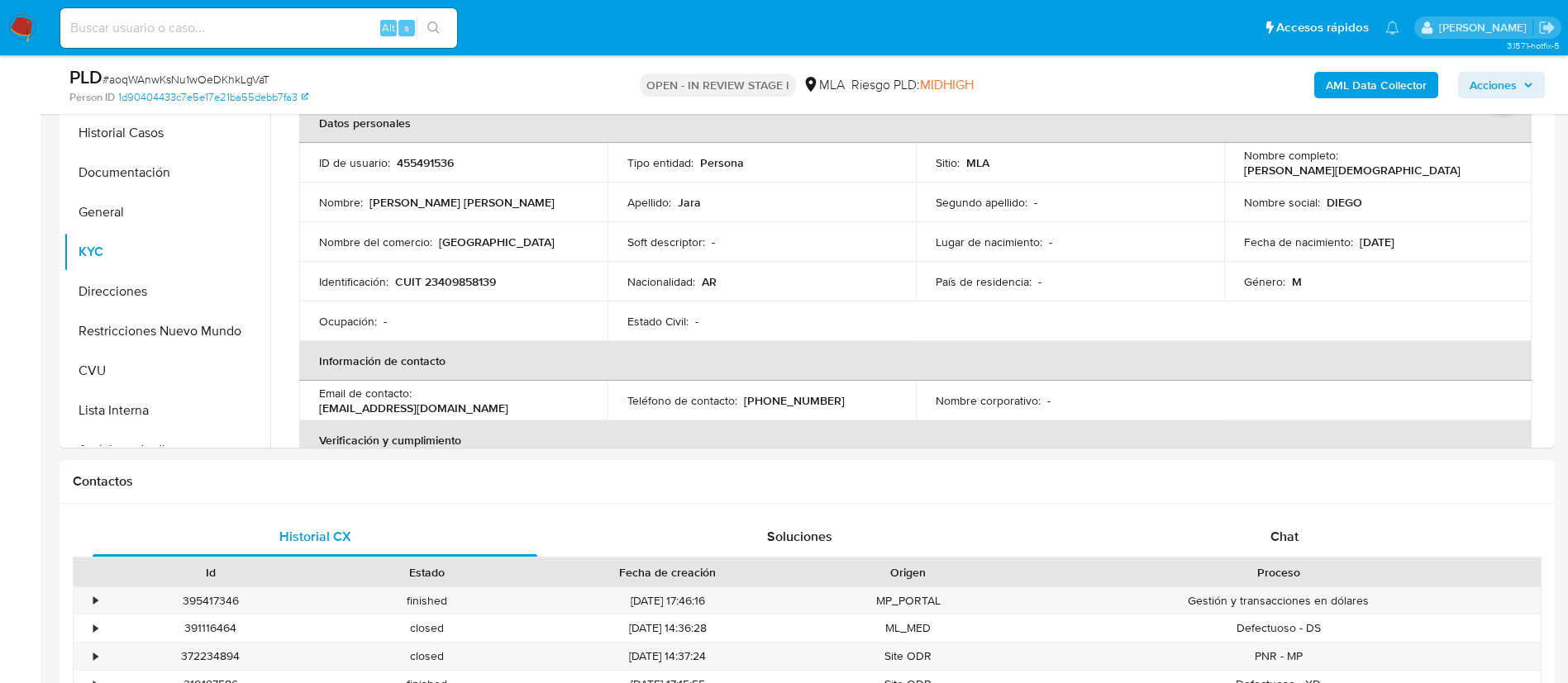
scroll to position [743, 0]
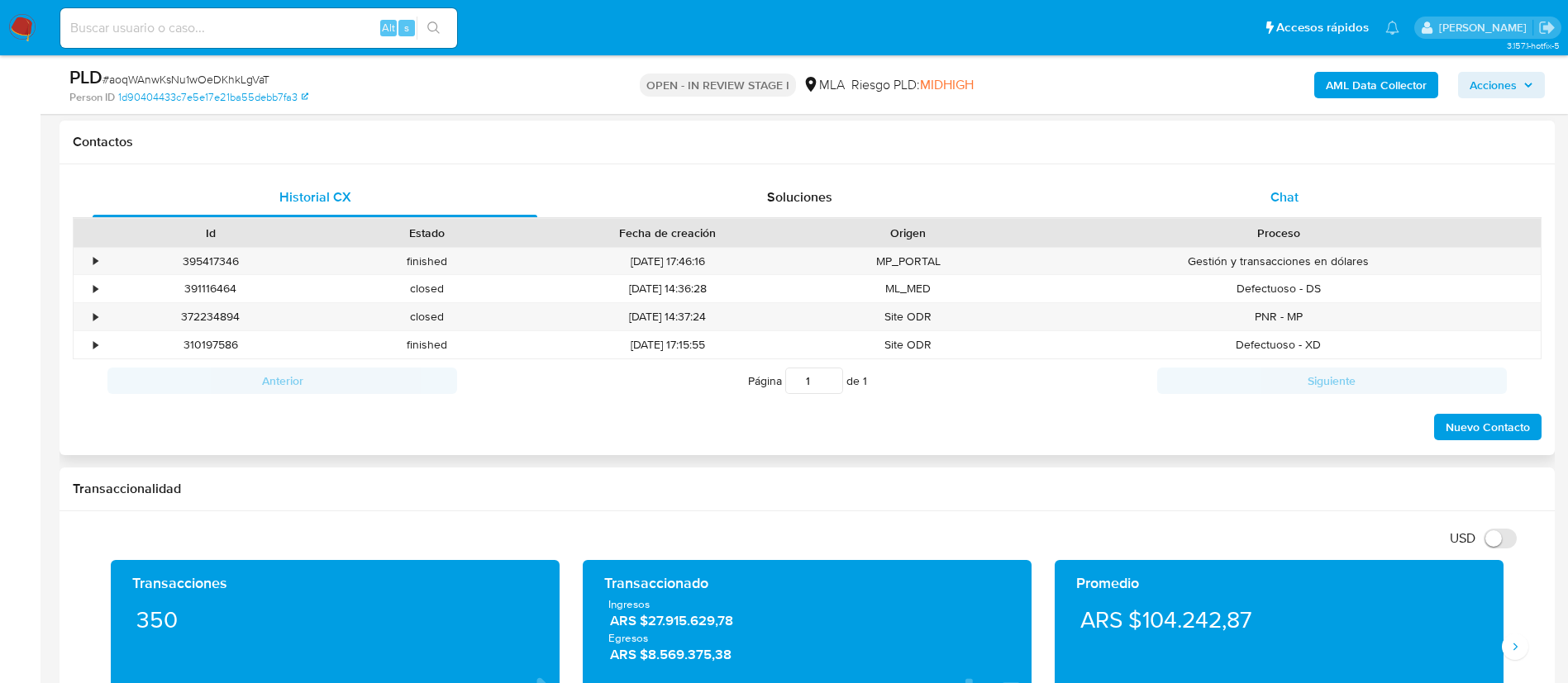
click at [1295, 181] on div "Chat" at bounding box center [1284, 197] width 444 height 39
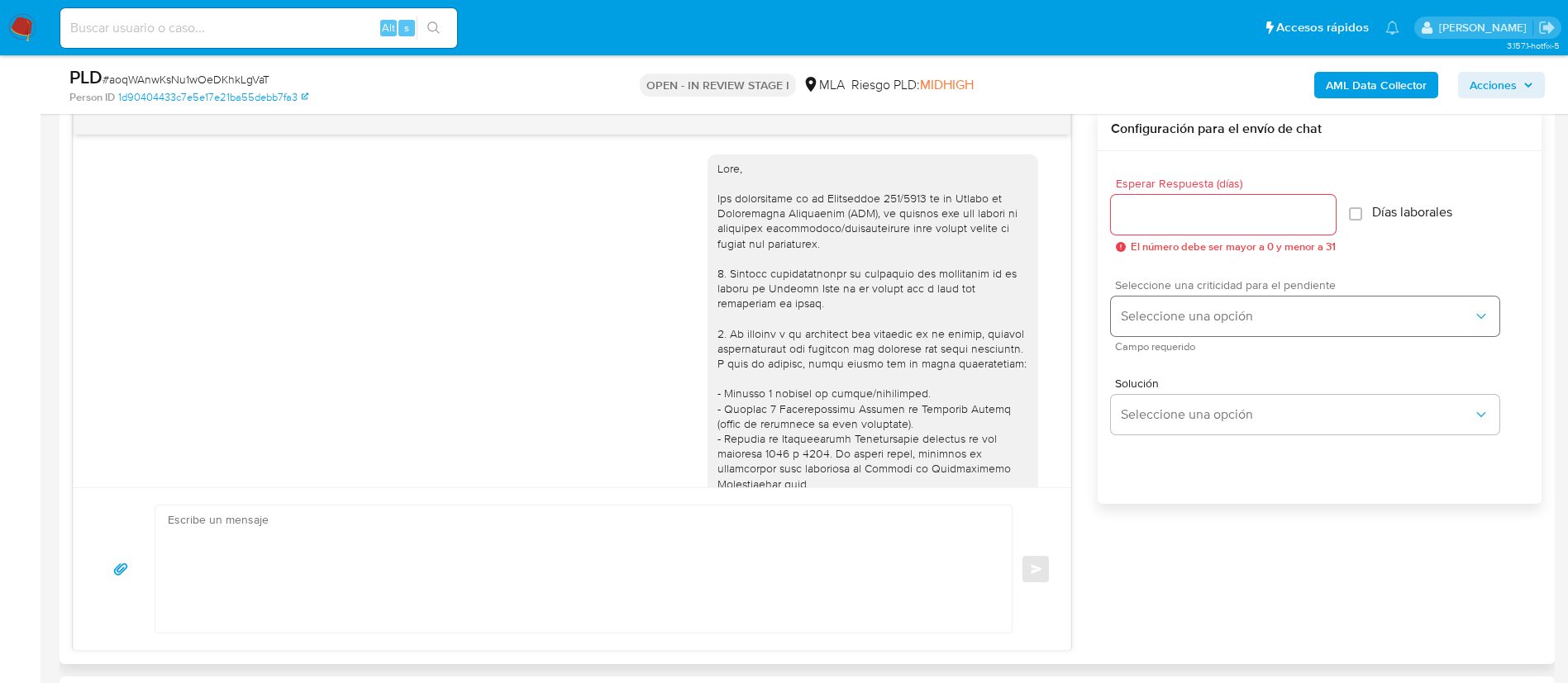
scroll to position [947, 0]
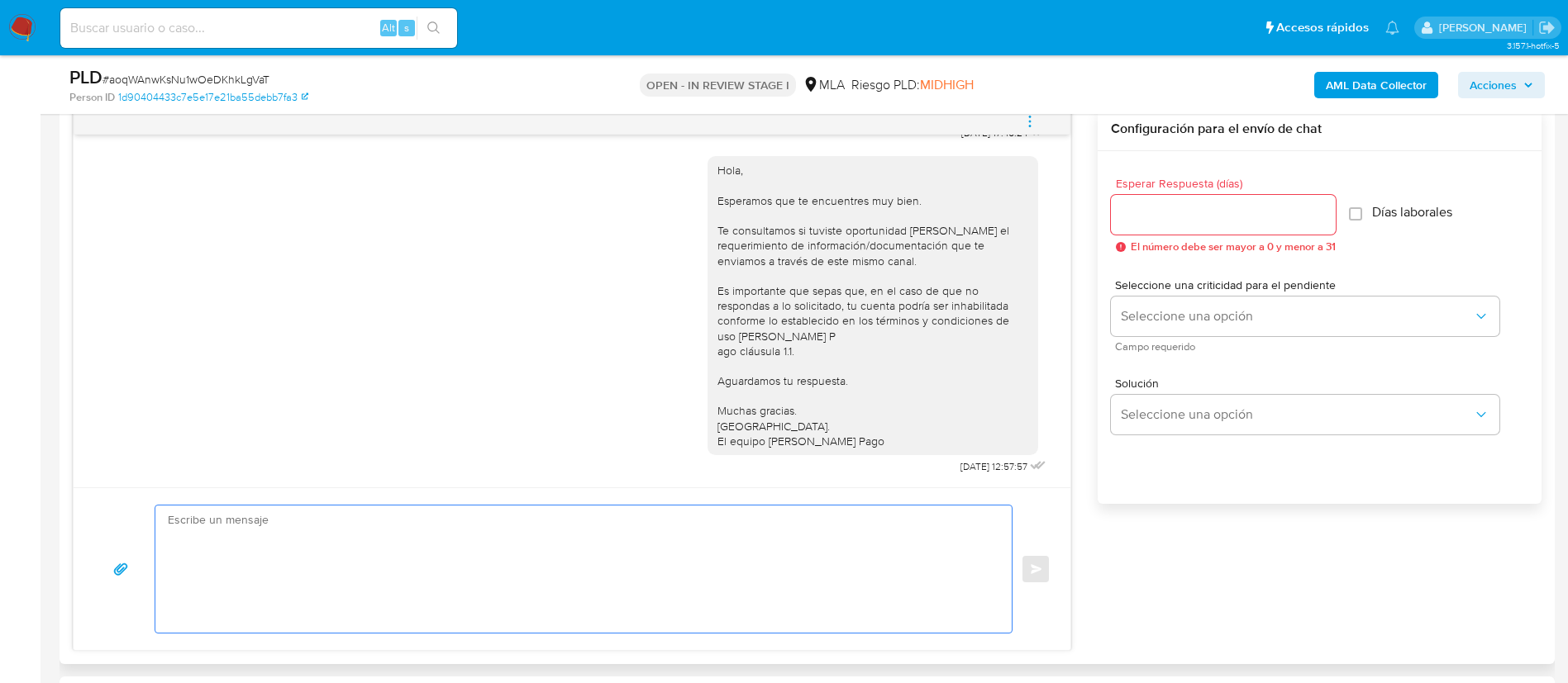
click at [828, 539] on textarea at bounding box center [580, 569] width 823 height 128
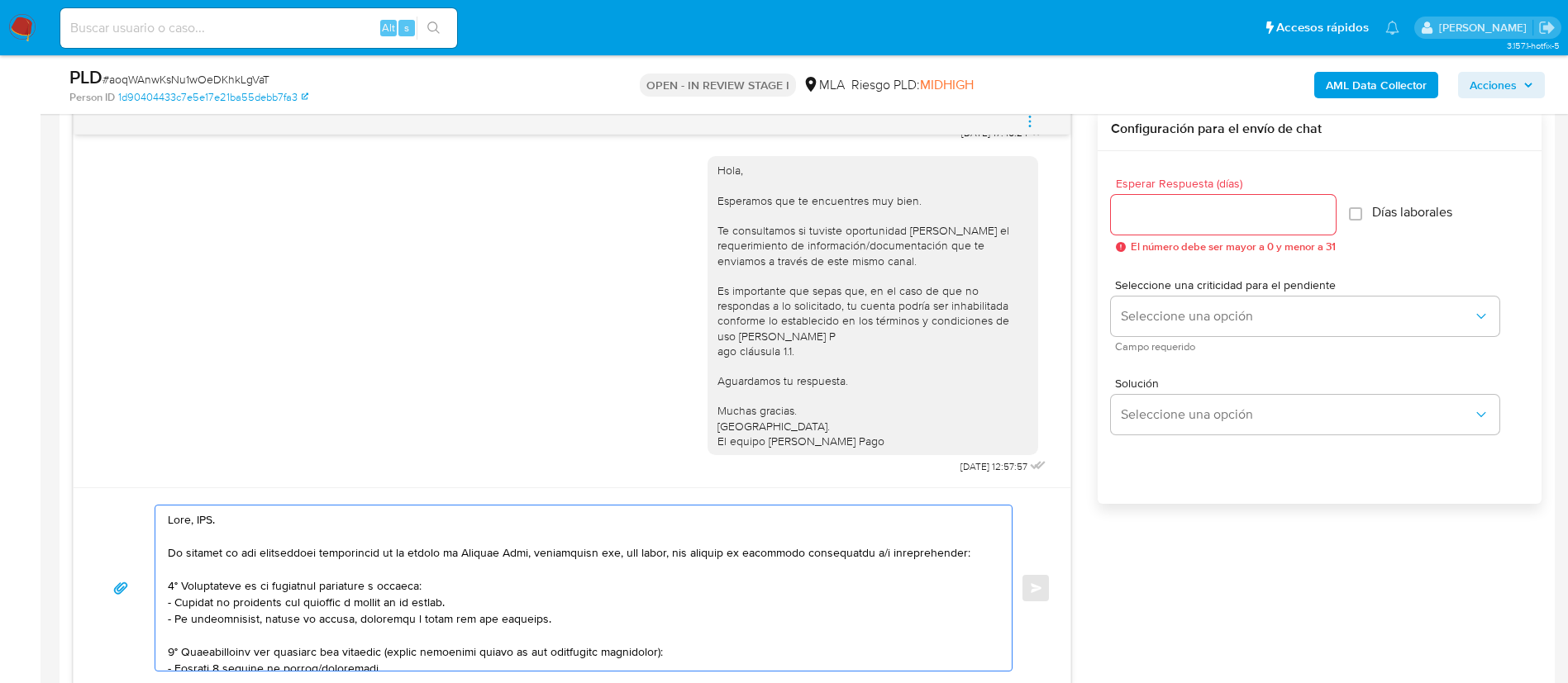
click at [211, 508] on textarea at bounding box center [580, 588] width 823 height 165
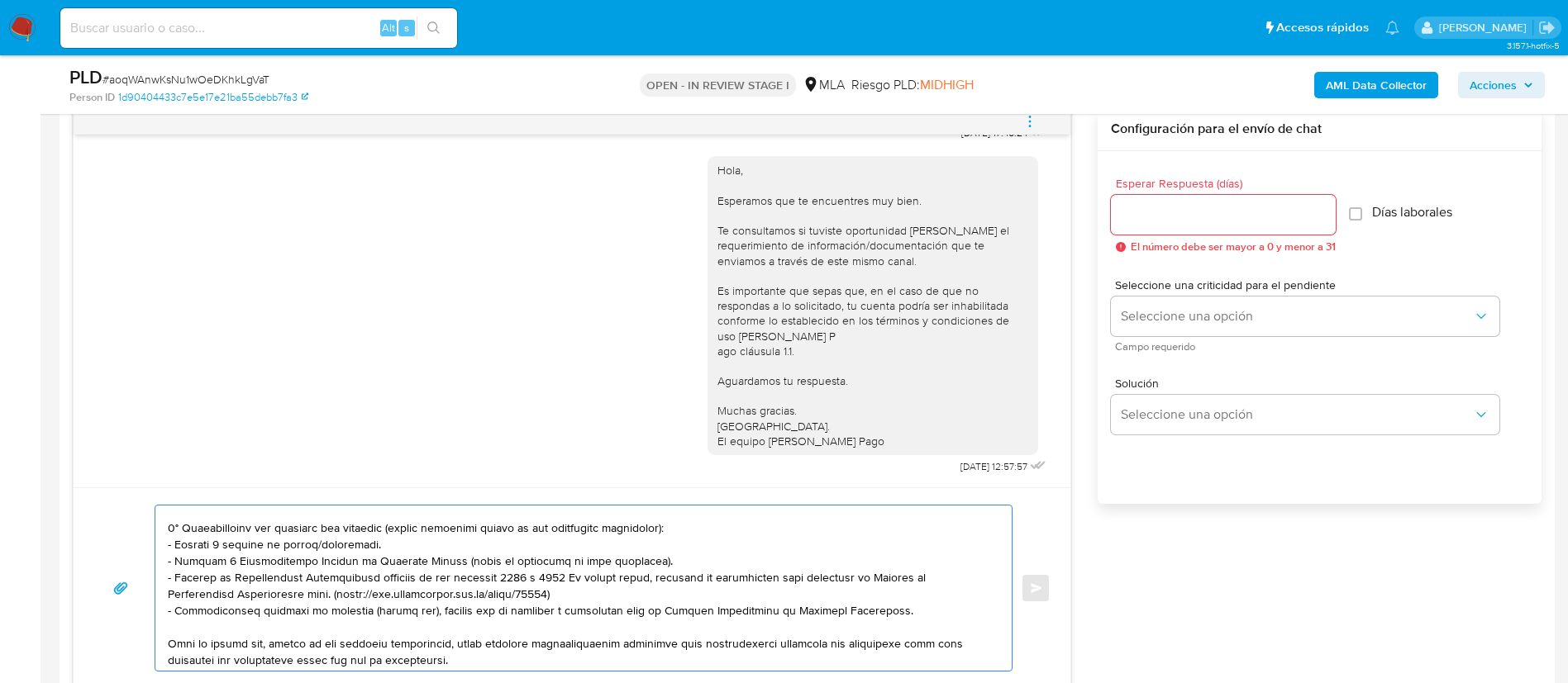
click at [241, 537] on textarea at bounding box center [580, 588] width 823 height 165
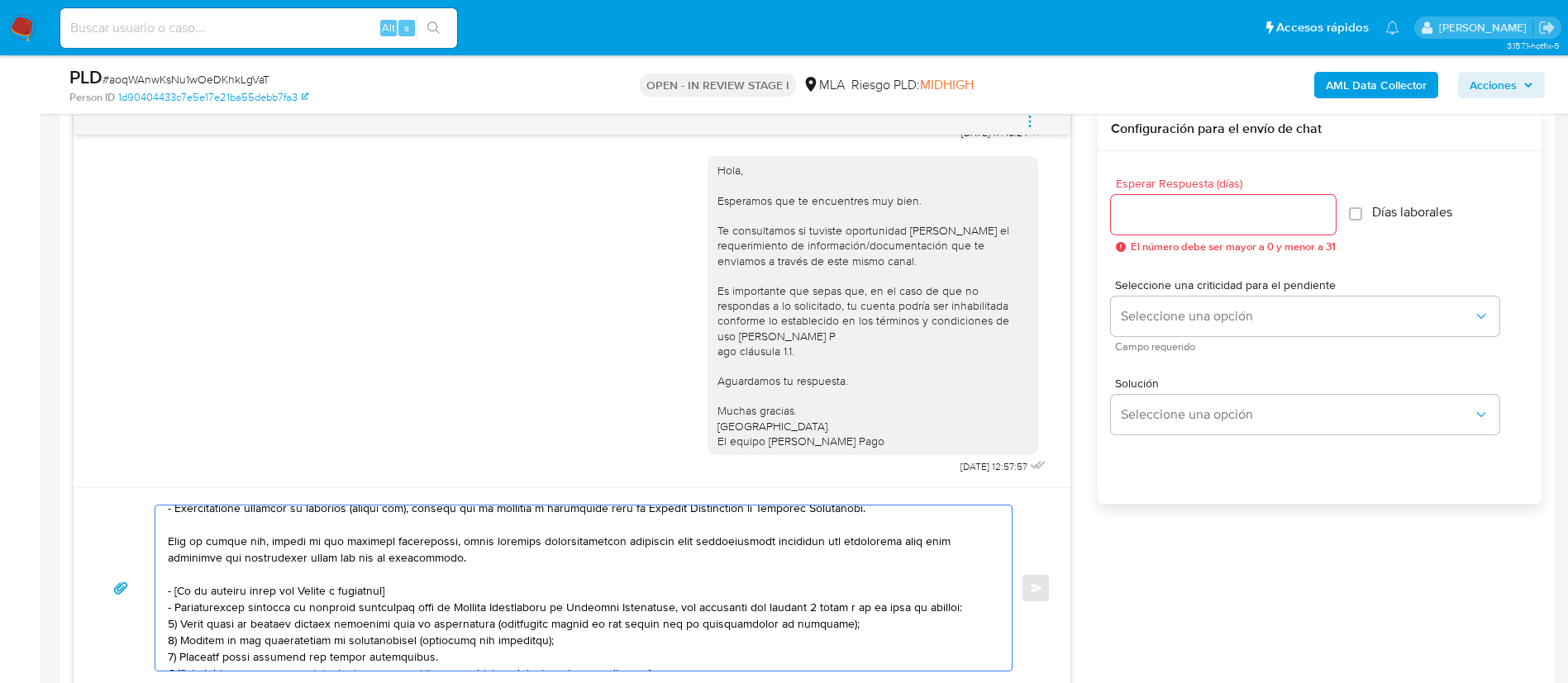
scroll to position [247, 0]
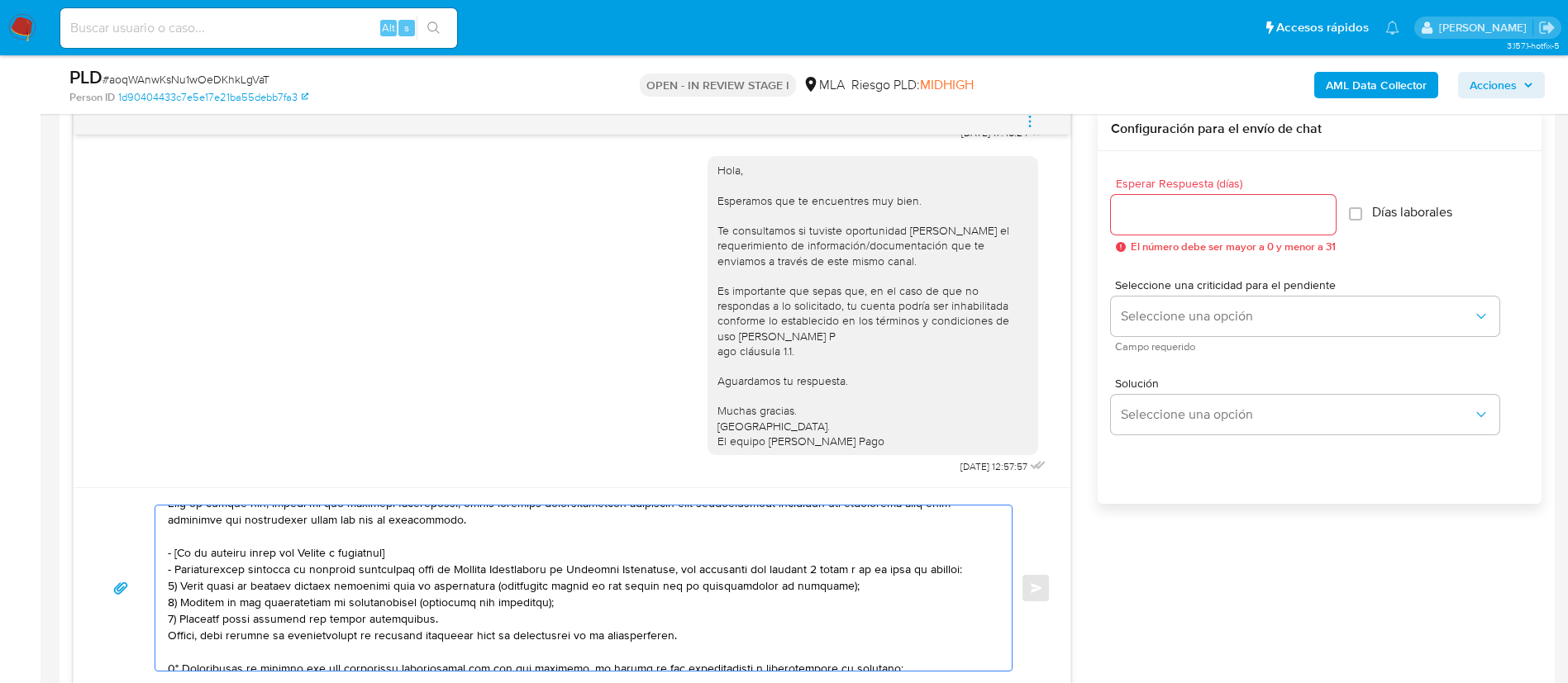
drag, startPoint x: 166, startPoint y: 553, endPoint x: 686, endPoint y: 632, distance: 526.0
click at [686, 632] on div at bounding box center [580, 588] width 848 height 165
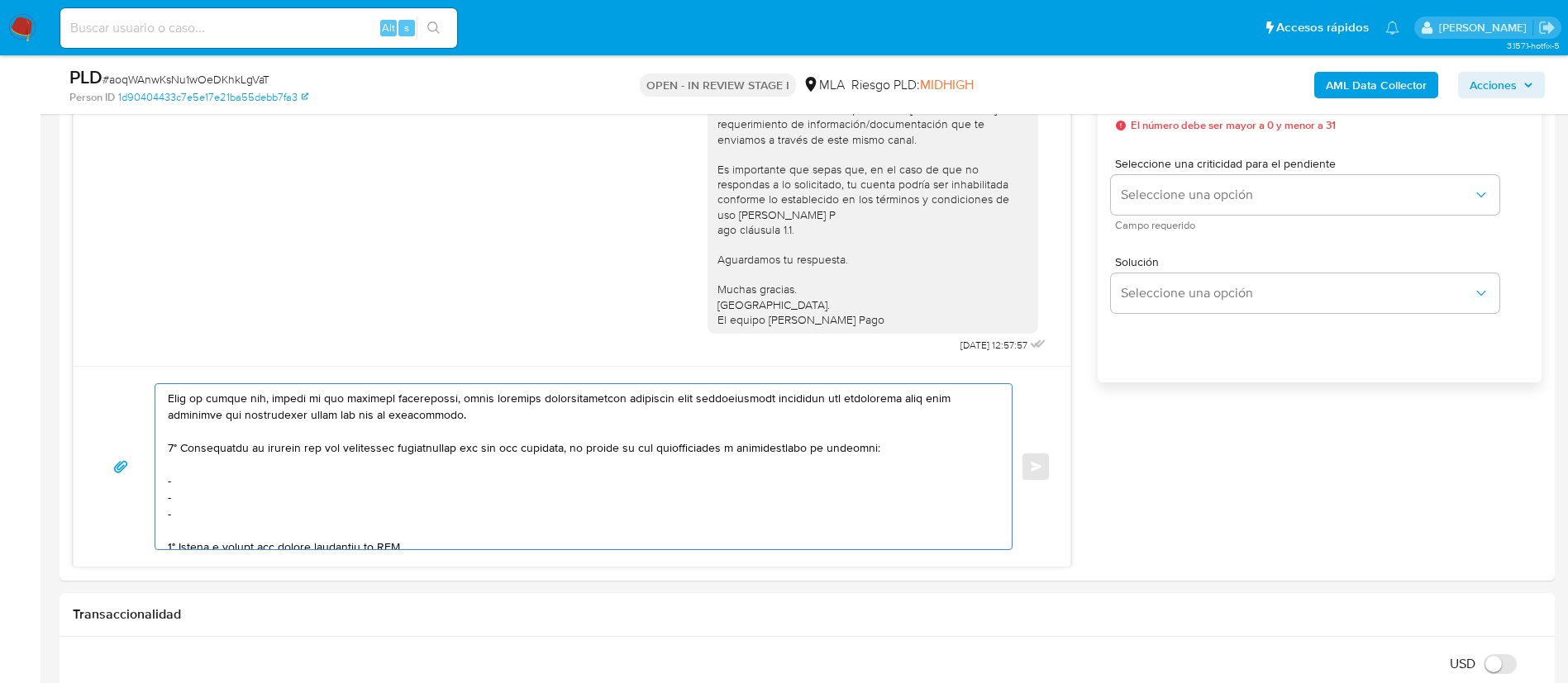
scroll to position [992, 0]
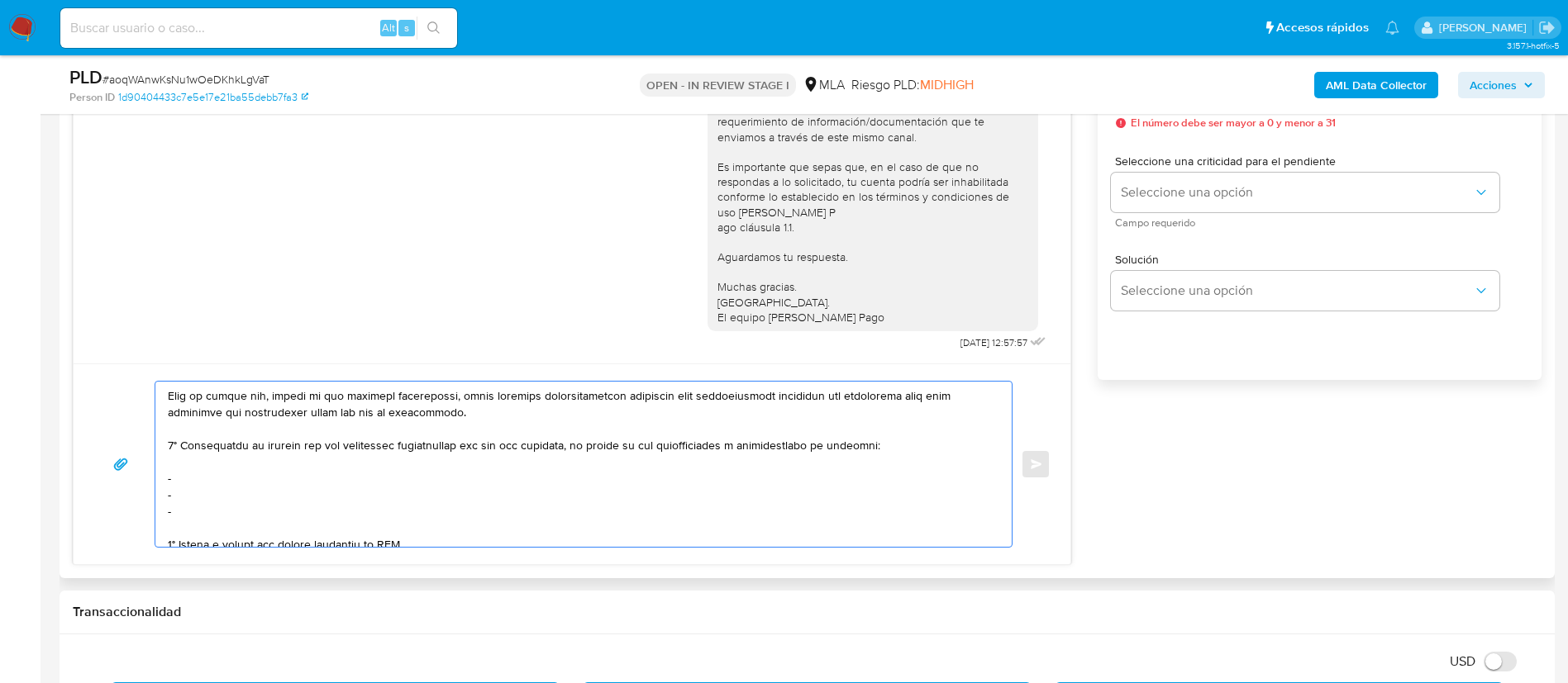
click at [328, 469] on textarea at bounding box center [580, 464] width 823 height 165
click at [321, 490] on textarea at bounding box center [580, 464] width 823 height 165
click at [318, 483] on textarea at bounding box center [580, 464] width 823 height 165
paste textarea "Mauricio Ismael Jara Medina - CUIT 20421426008"
click at [259, 495] on textarea at bounding box center [580, 464] width 823 height 165
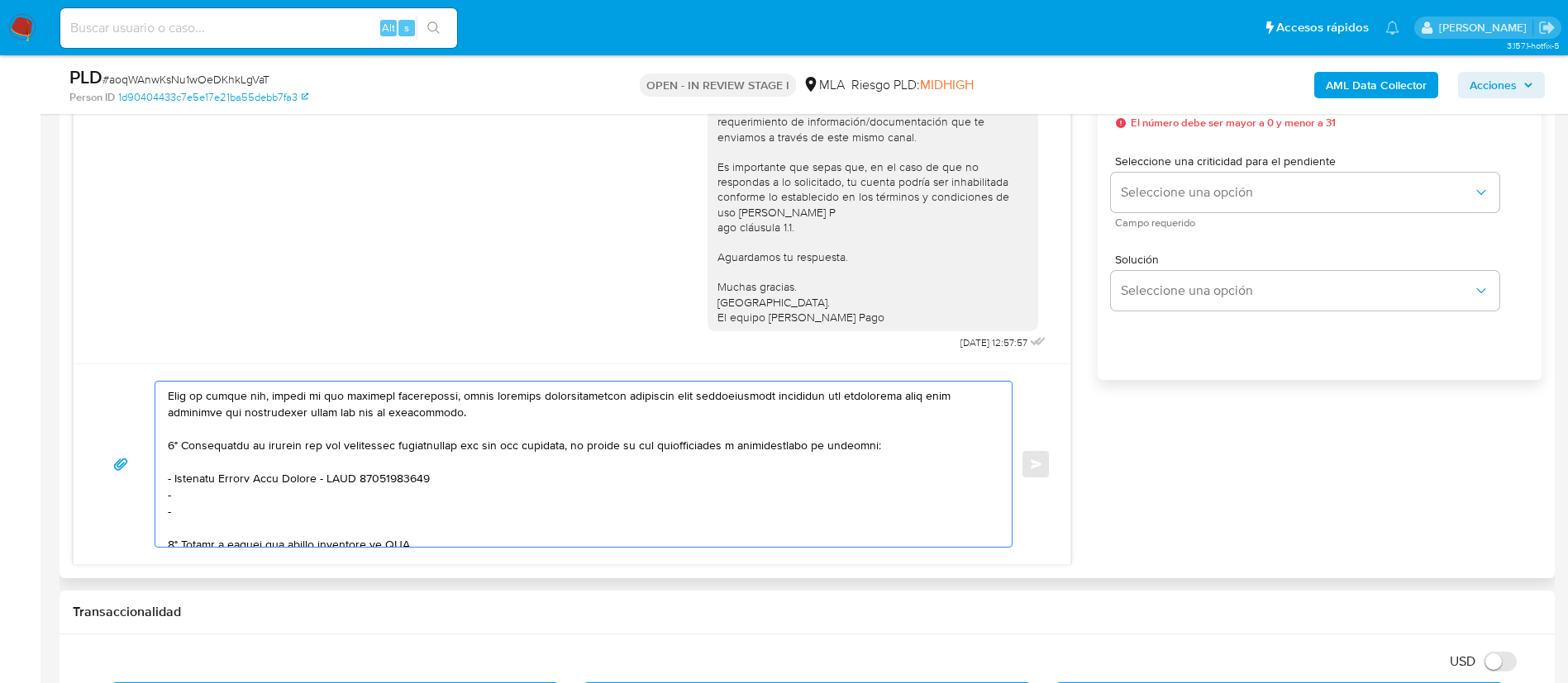
paste textarea "Romina Paola Laura Torres - CUIT 27324155398"
click at [176, 493] on textarea at bounding box center [580, 464] width 823 height 165
click at [315, 500] on textarea at bounding box center [580, 464] width 823 height 165
click at [304, 518] on textarea at bounding box center [580, 464] width 823 height 165
paste textarea "Iara Antonella Piccinini Sea - CUIL 27460732331"
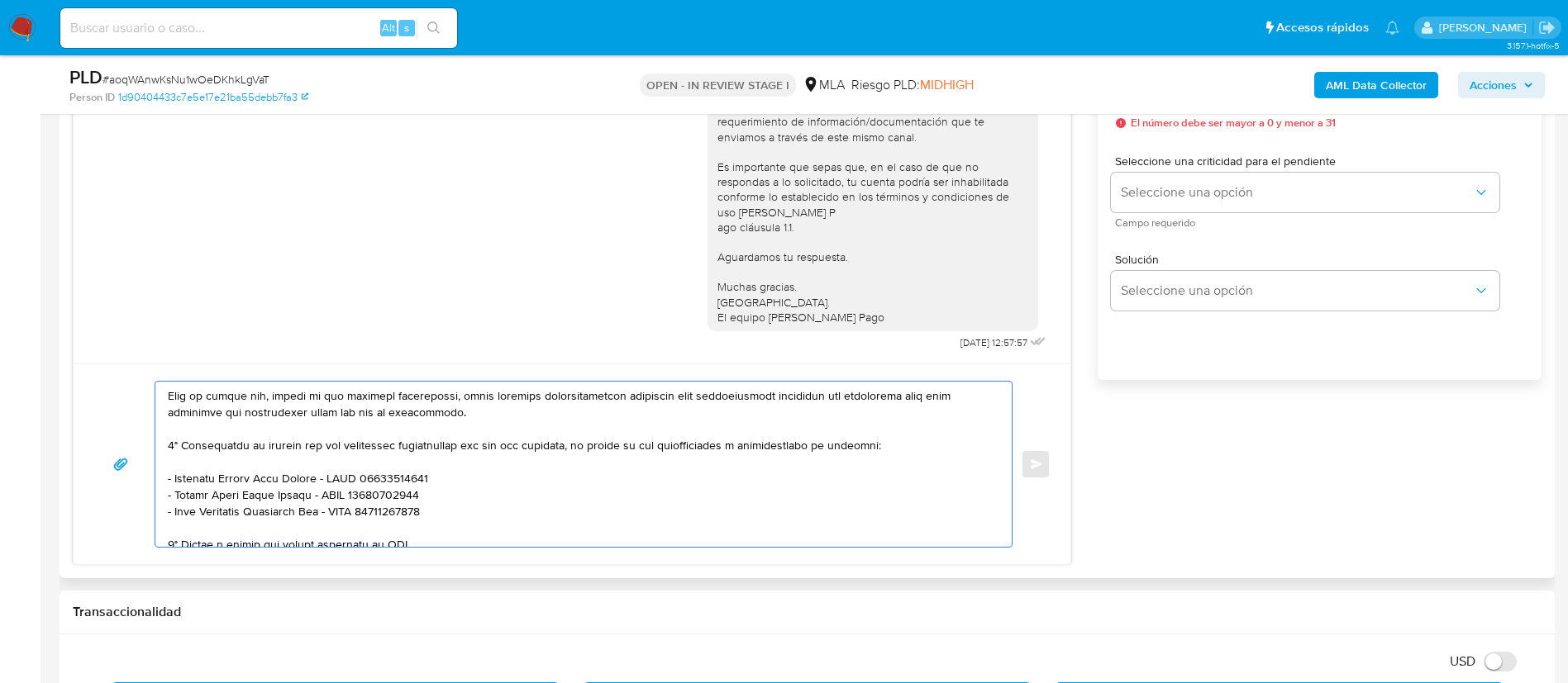
click at [308, 540] on textarea at bounding box center [580, 464] width 823 height 165
click at [308, 539] on textarea at bounding box center [580, 464] width 823 height 165
click at [307, 539] on textarea at bounding box center [580, 464] width 823 height 165
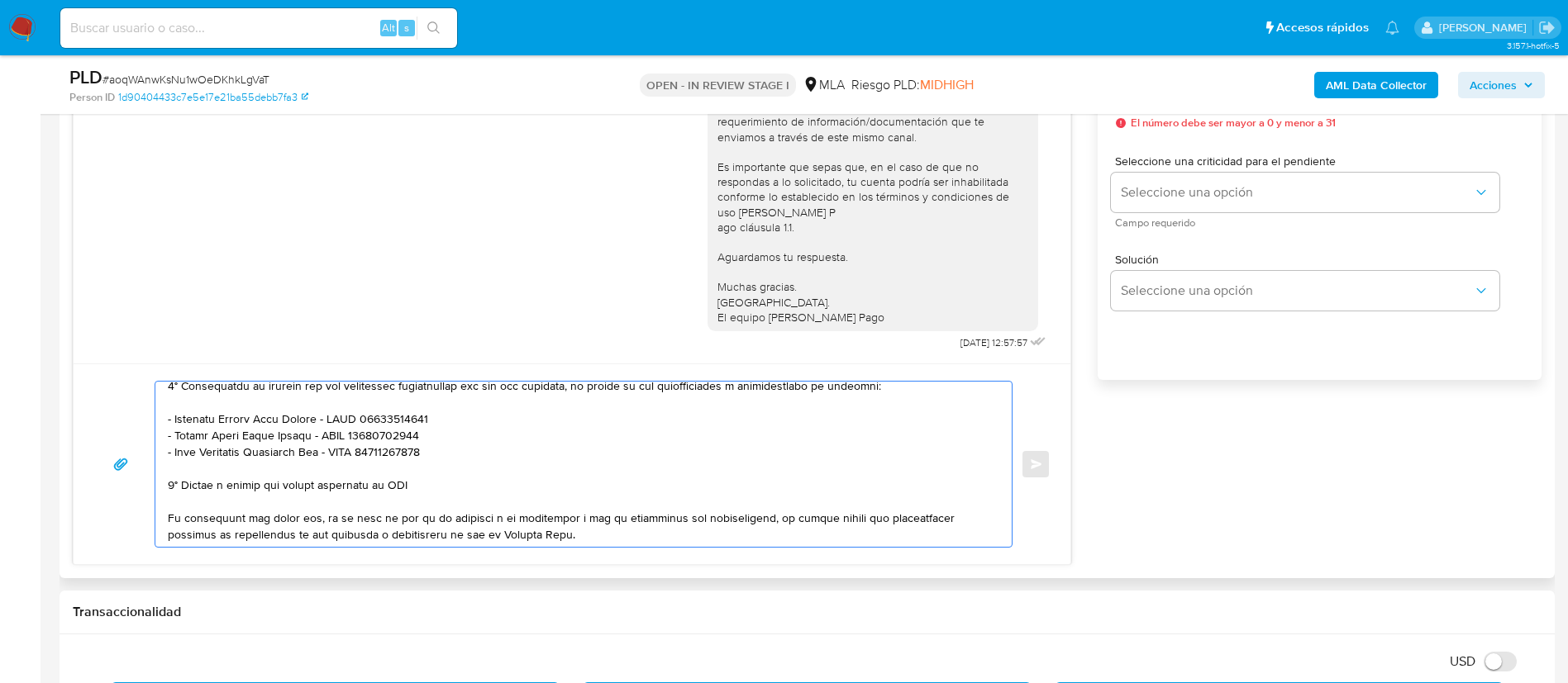
click at [306, 539] on textarea at bounding box center [580, 464] width 823 height 165
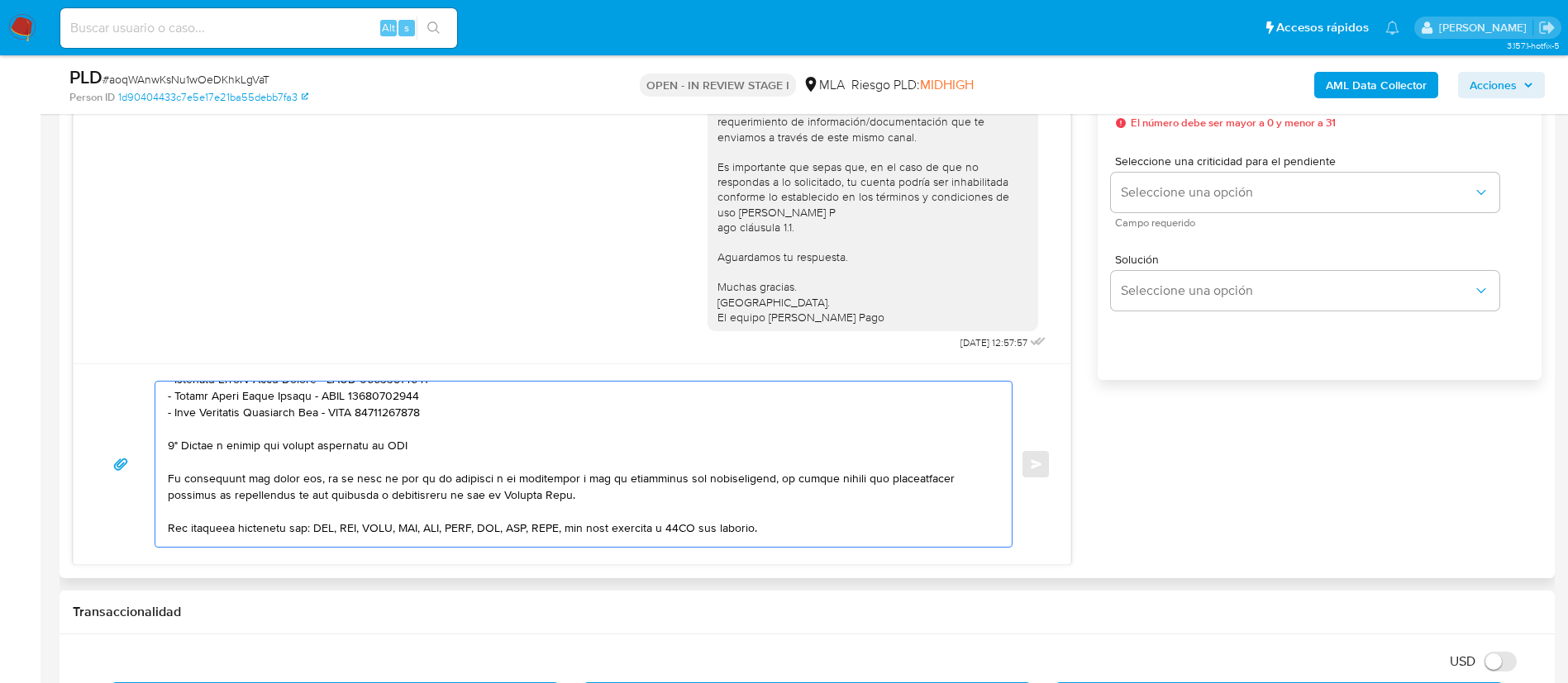
click at [284, 447] on textarea at bounding box center [580, 464] width 823 height 165
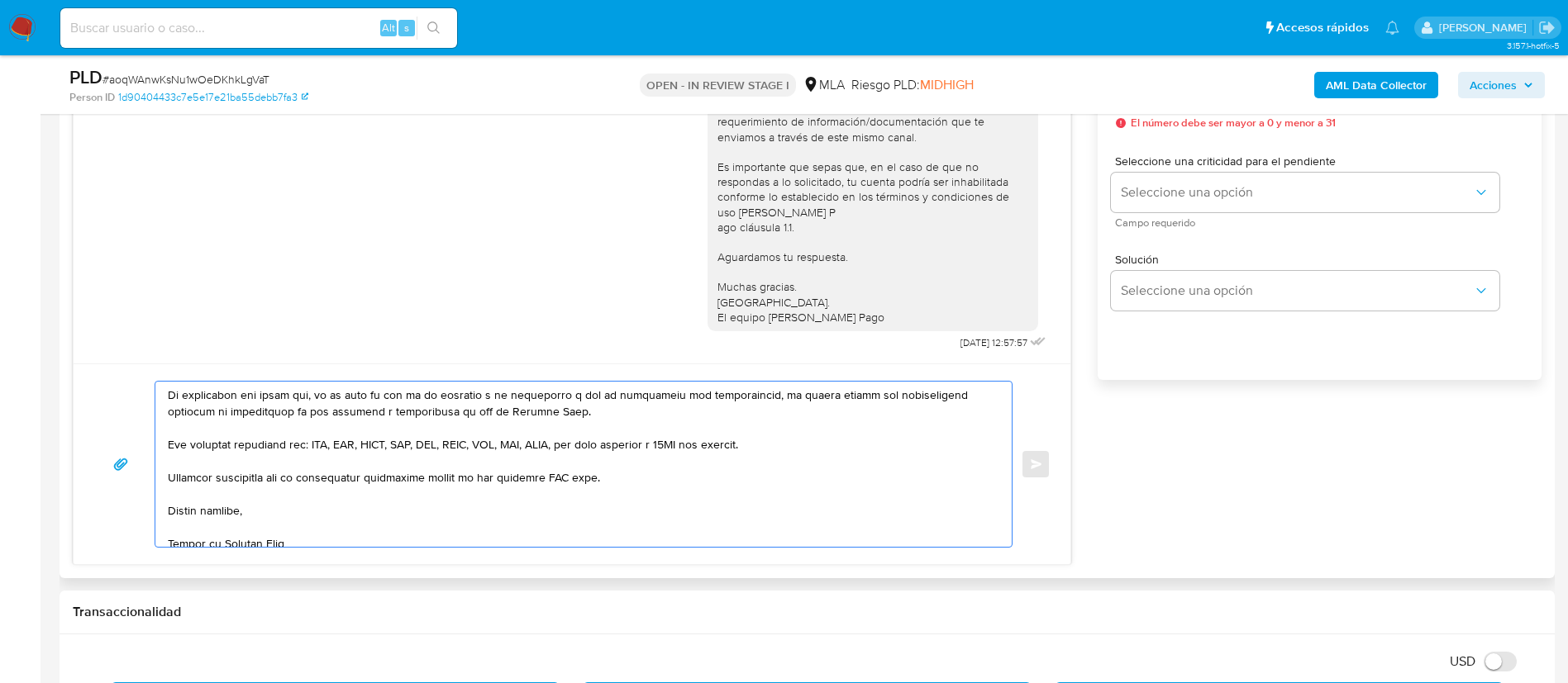
scroll to position [408, 0]
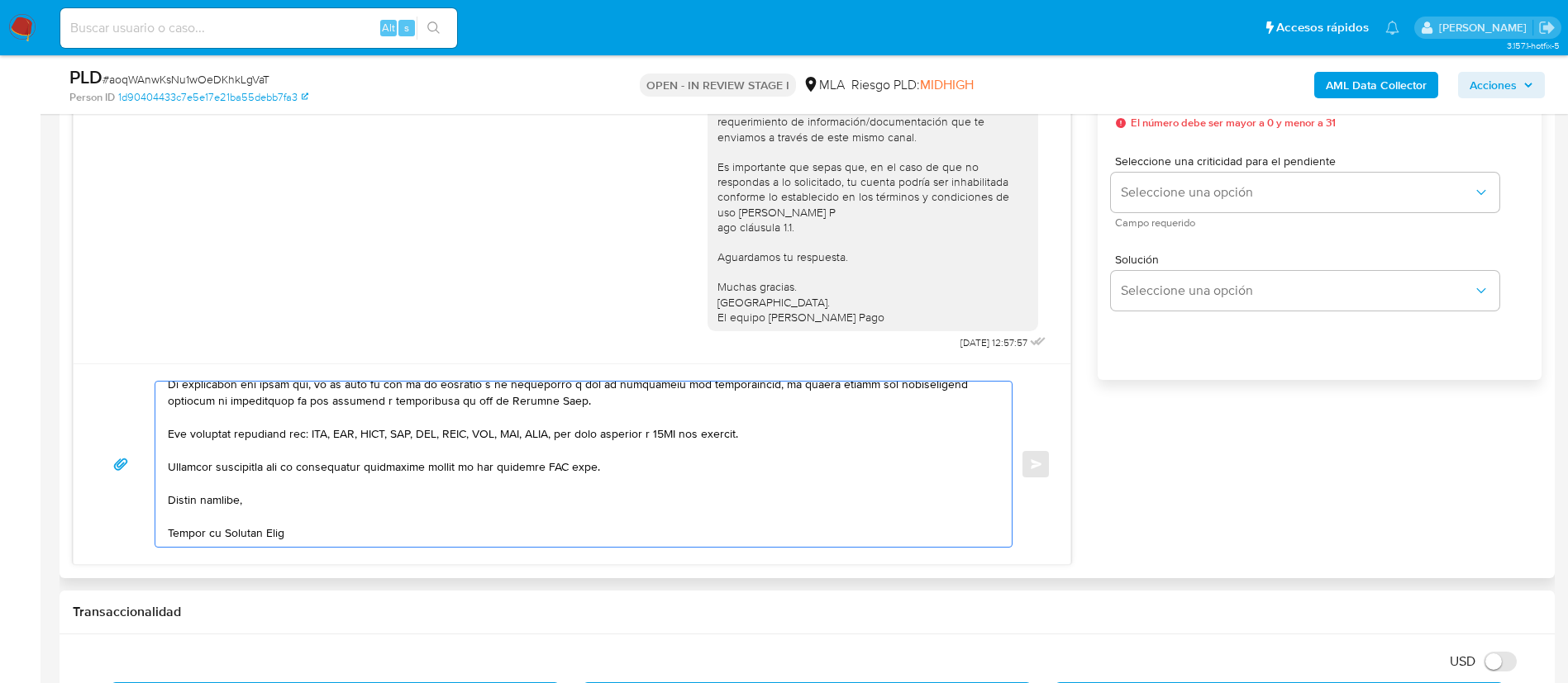
click at [563, 453] on textarea at bounding box center [580, 464] width 823 height 165
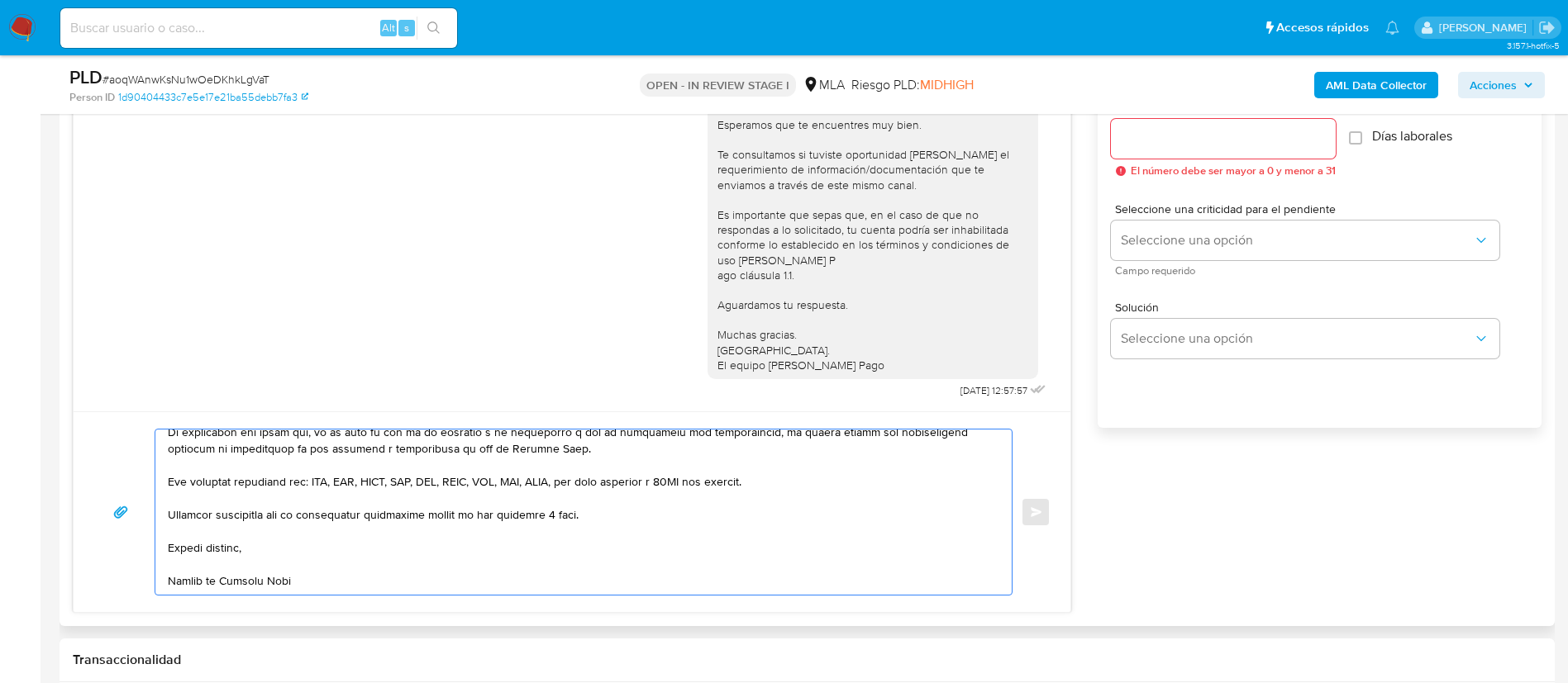
scroll to position [867, 0]
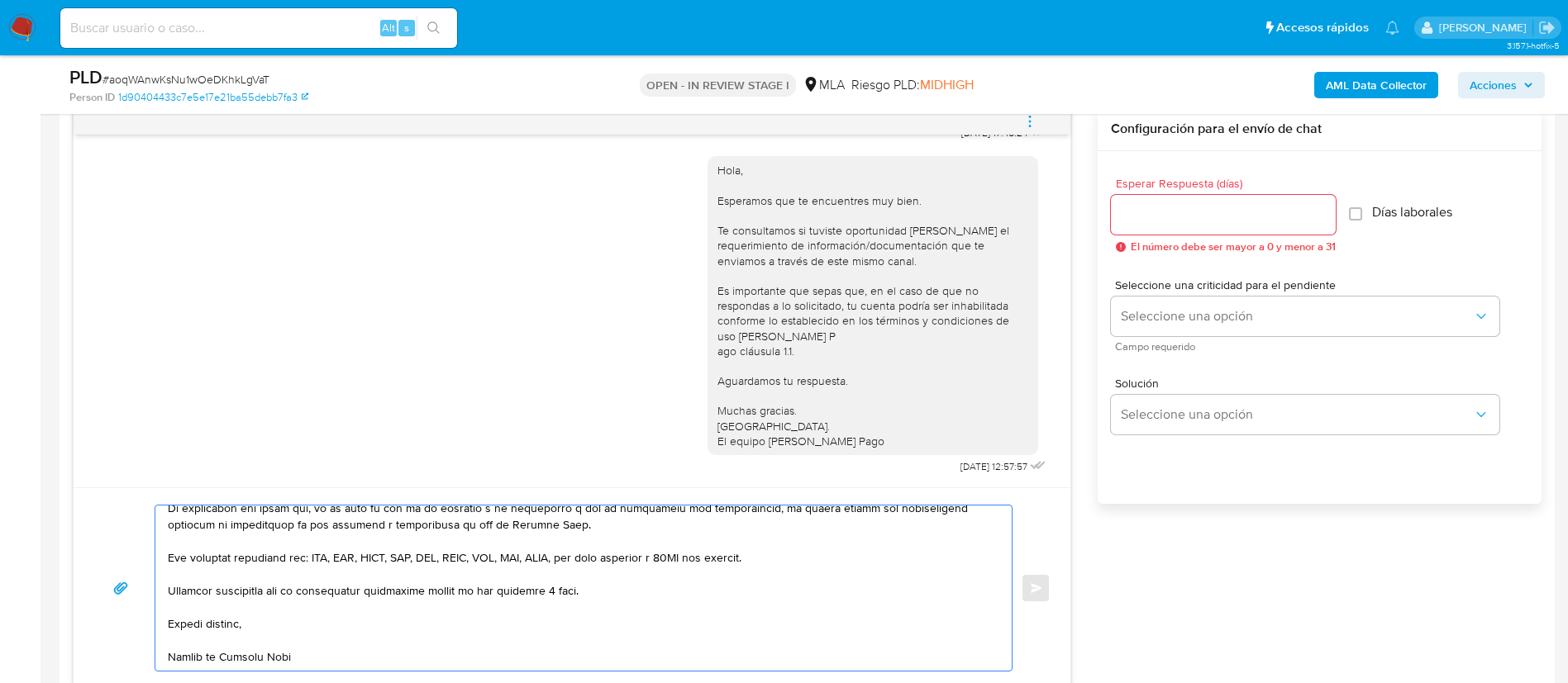
type textarea "Hola, Diego. En función de las operaciones registradas en tu cuenta de Mercado …"
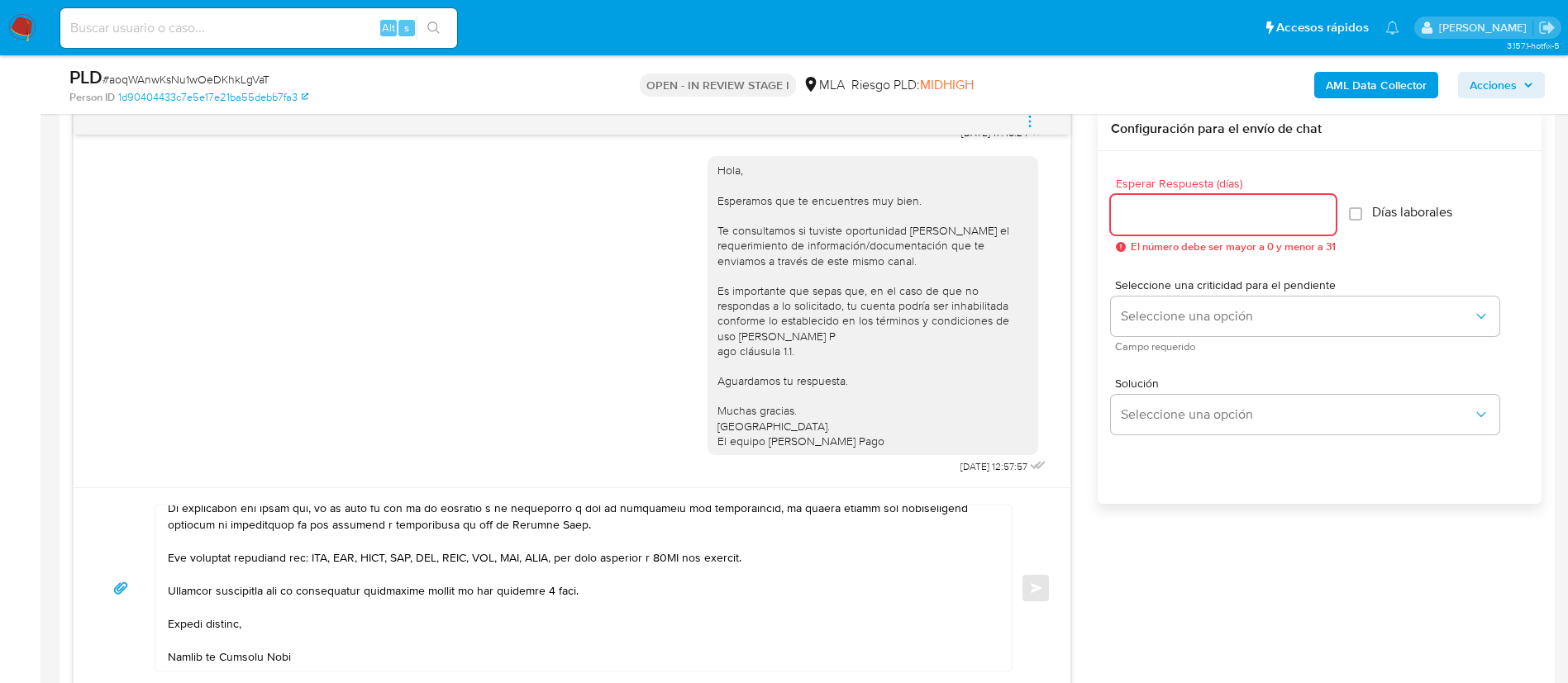
click at [1196, 214] on input "Esperar Respuesta (días)" at bounding box center [1224, 215] width 225 height 21
type input "3"
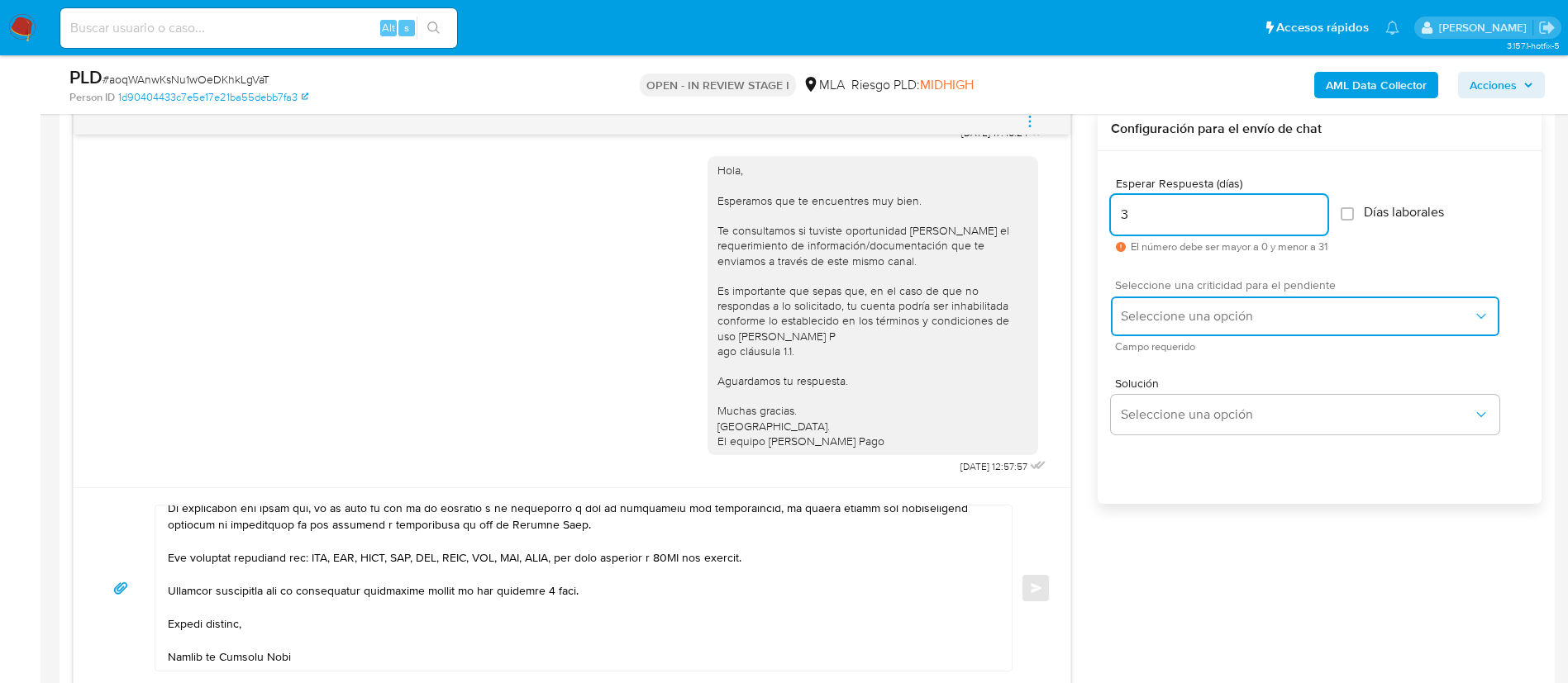
click at [1170, 302] on button "Seleccione una opción" at bounding box center [1305, 316] width 389 height 39
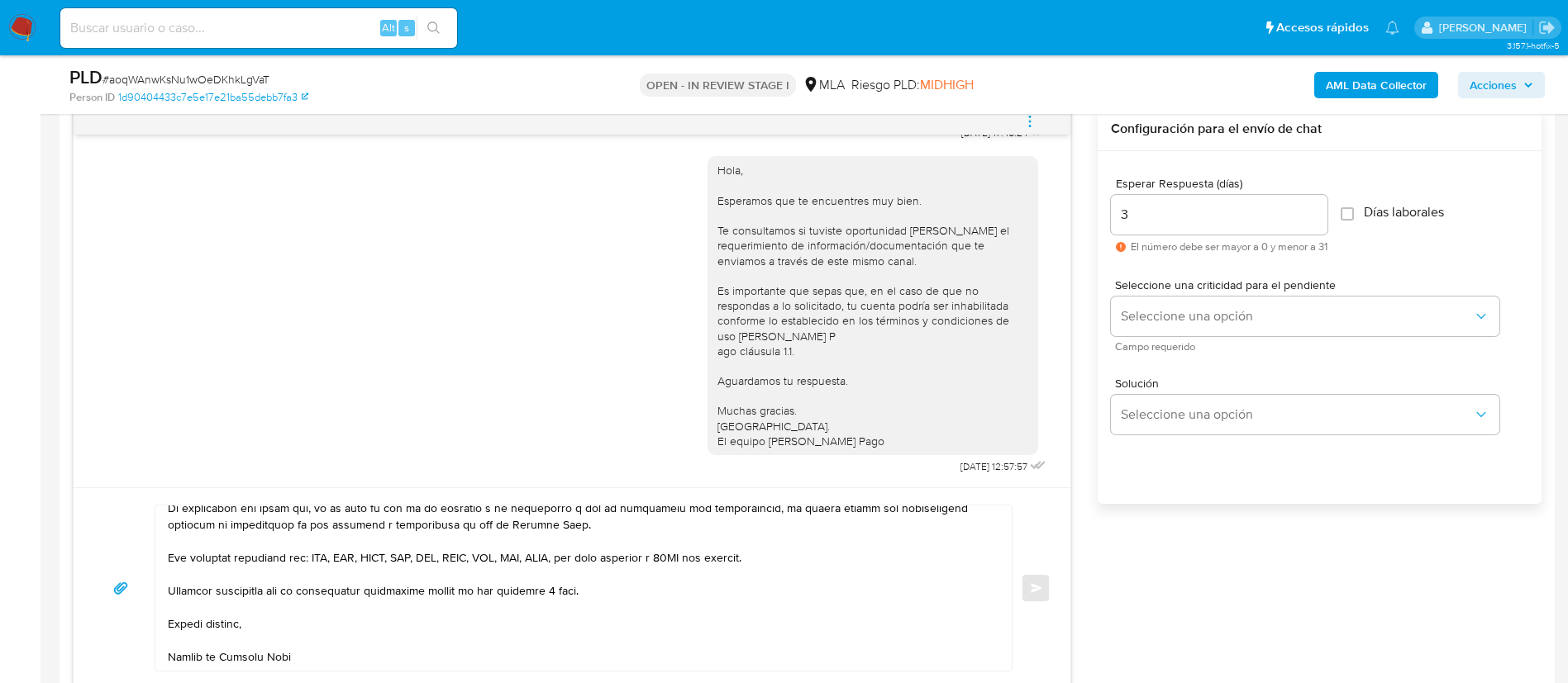
click at [1188, 368] on div "Solución Seleccione una opción" at bounding box center [1319, 410] width 417 height 90
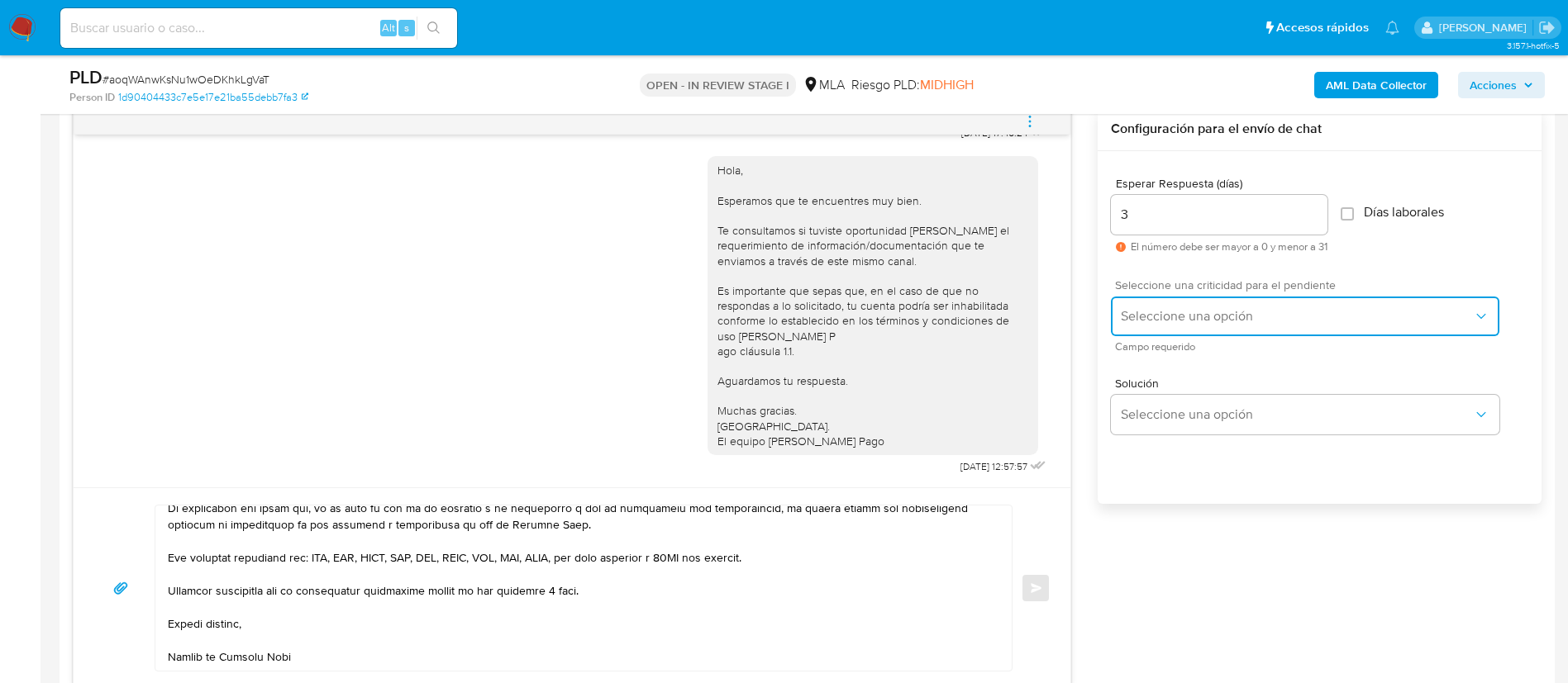
click at [1157, 309] on span "Seleccione una opción" at bounding box center [1296, 316] width 352 height 16
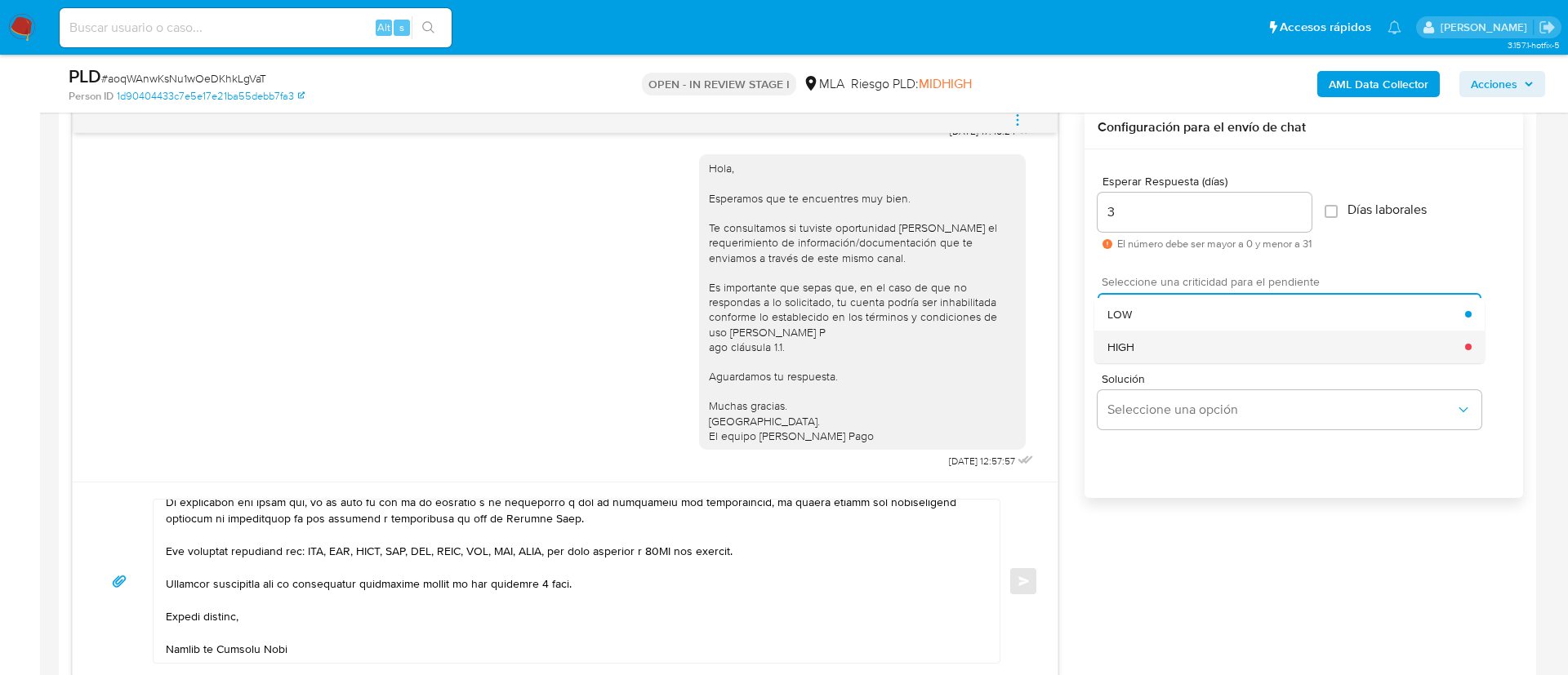
click at [1142, 341] on div "HIGH" at bounding box center [1285, 347] width 357 height 32
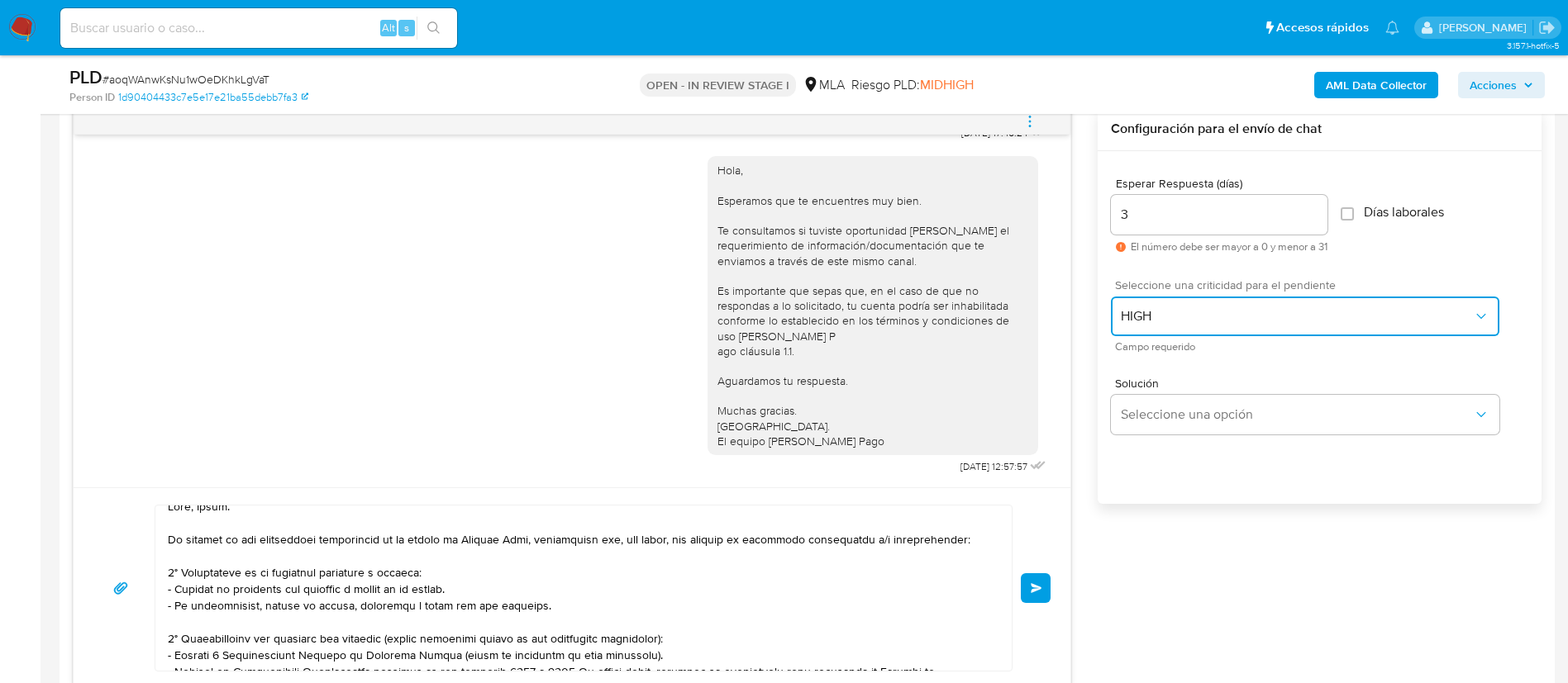
scroll to position [0, 0]
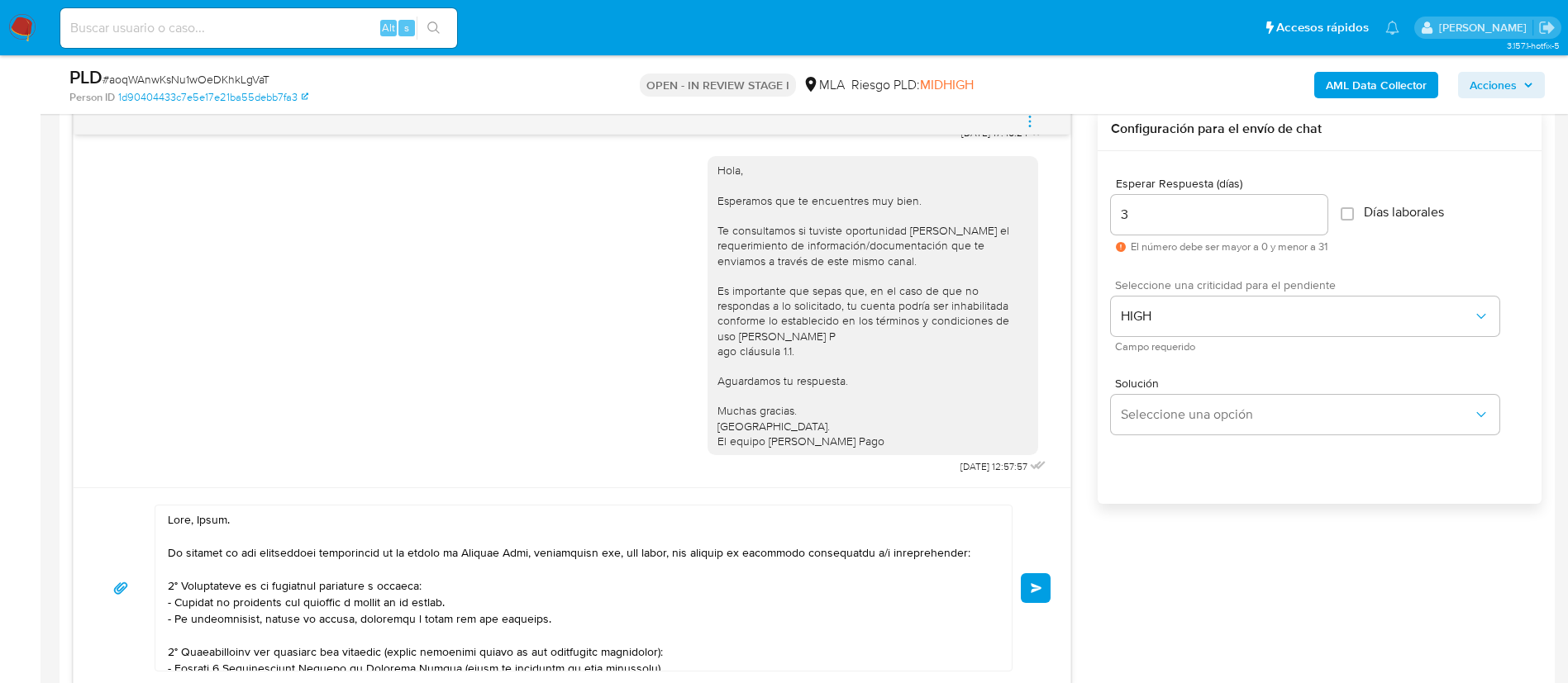
click at [1037, 583] on span "Enviar" at bounding box center [1036, 588] width 12 height 10
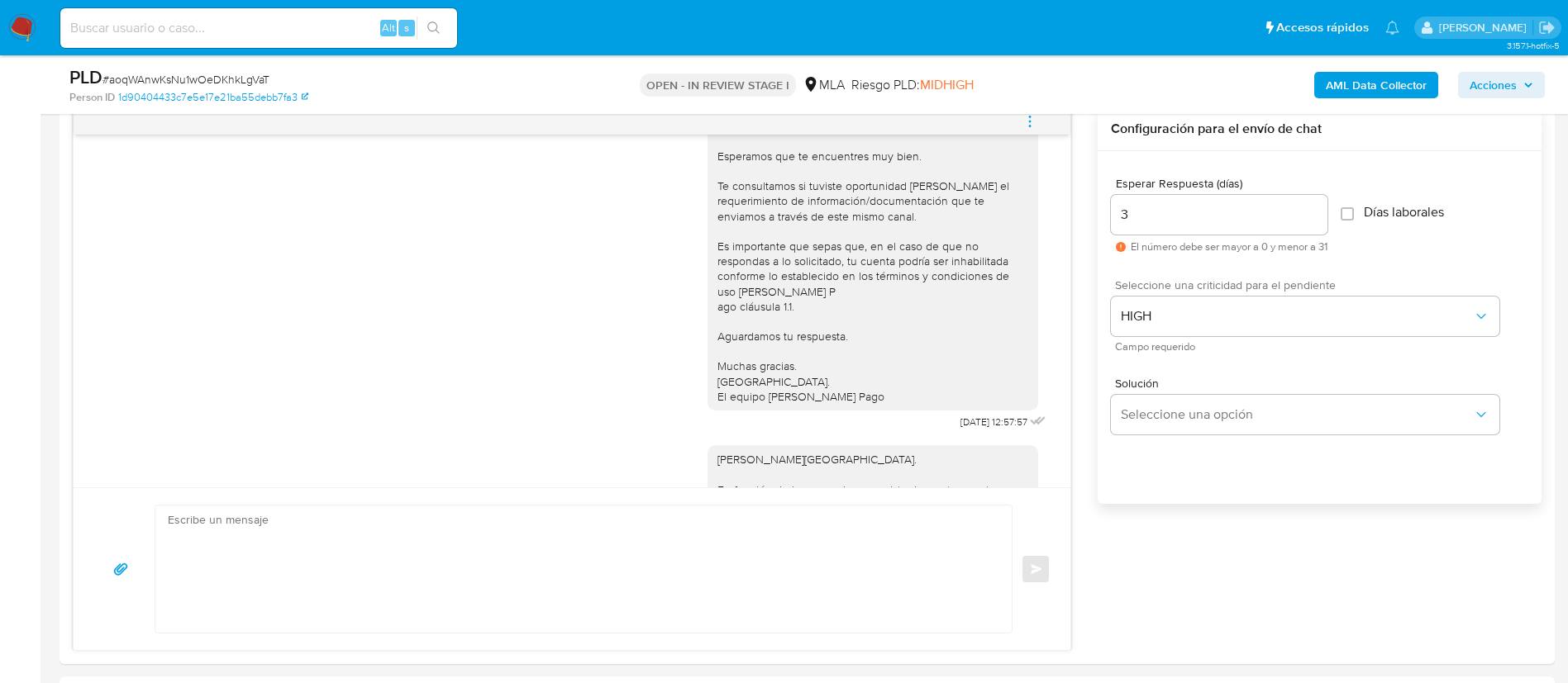
scroll to position [1761, 0]
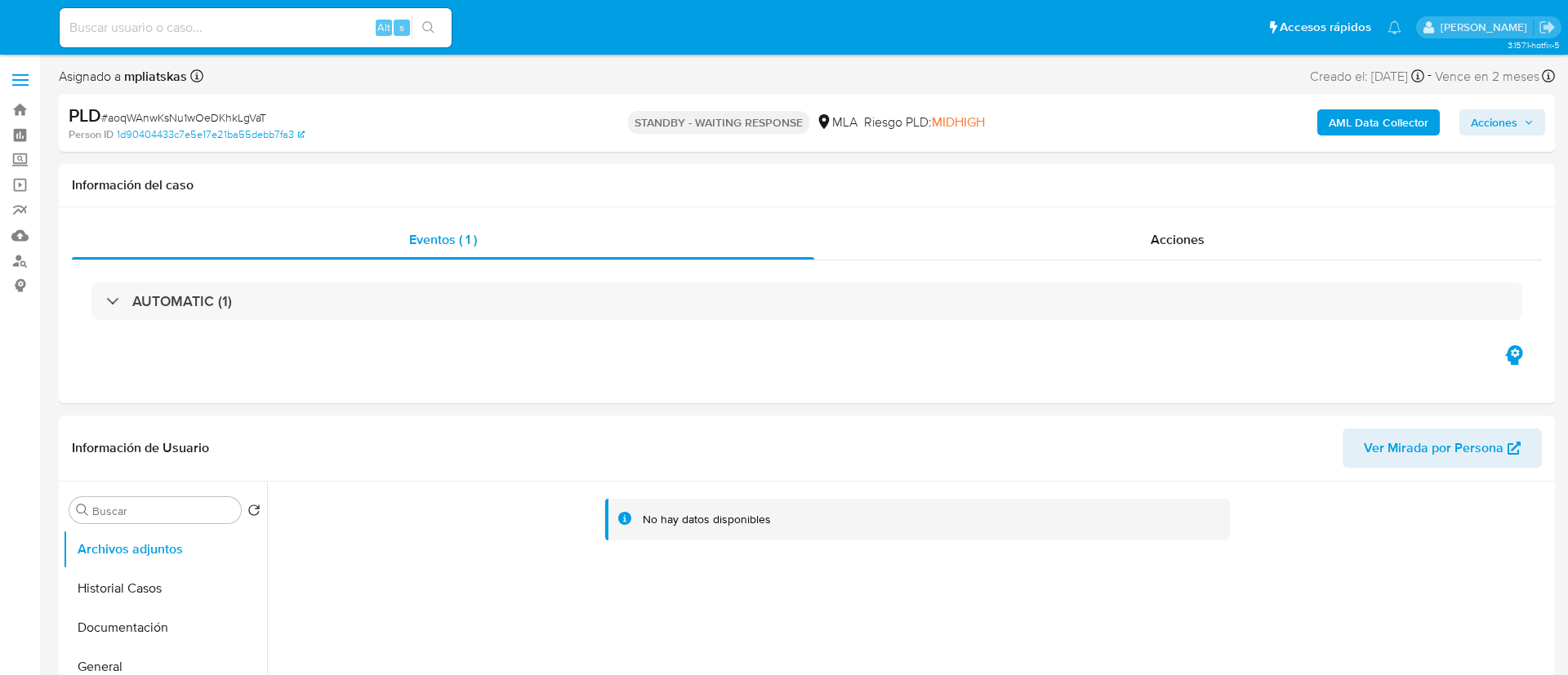
select select "10"
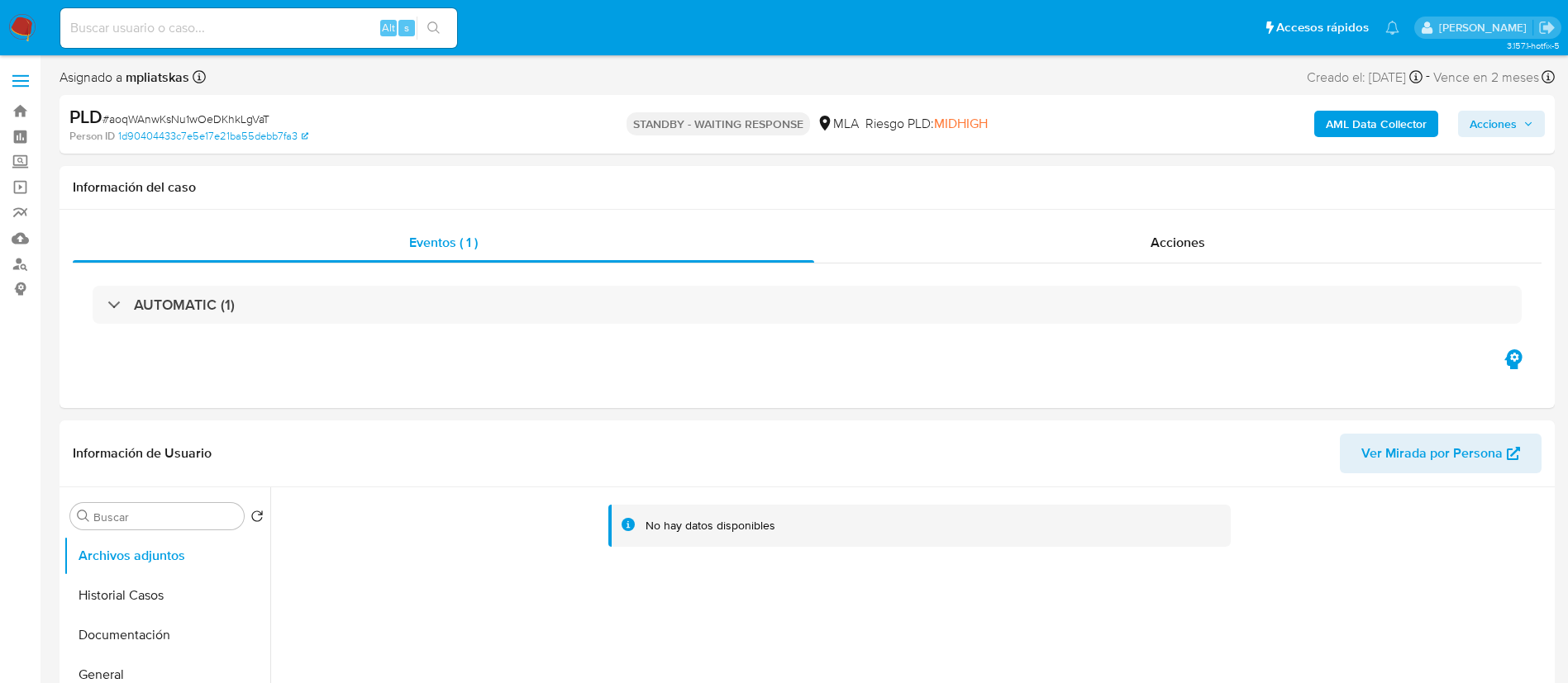
click at [315, 15] on div "Alt s" at bounding box center [258, 28] width 396 height 39
click at [329, 23] on input at bounding box center [258, 28] width 396 height 21
paste input "b6a4zGE1SRf8MSiwTSpXGqIT"
click at [415, 21] on input "b6a4zGE1SRf8MSiwTSpXGqIT" at bounding box center [258, 28] width 396 height 21
type input "b6a4zGE1SRf8MSiwTSpXGqIT"
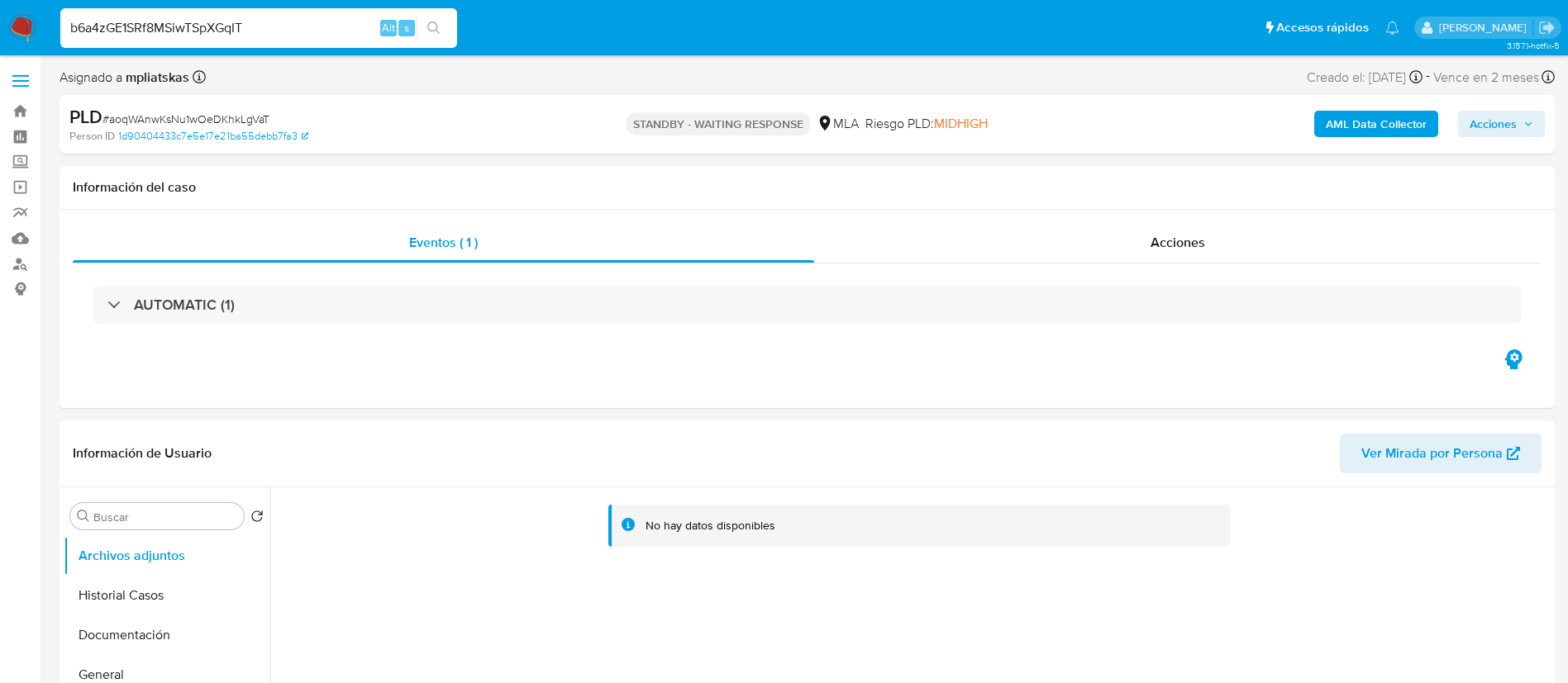
click at [432, 28] on icon "search-icon" at bounding box center [434, 28] width 13 height 13
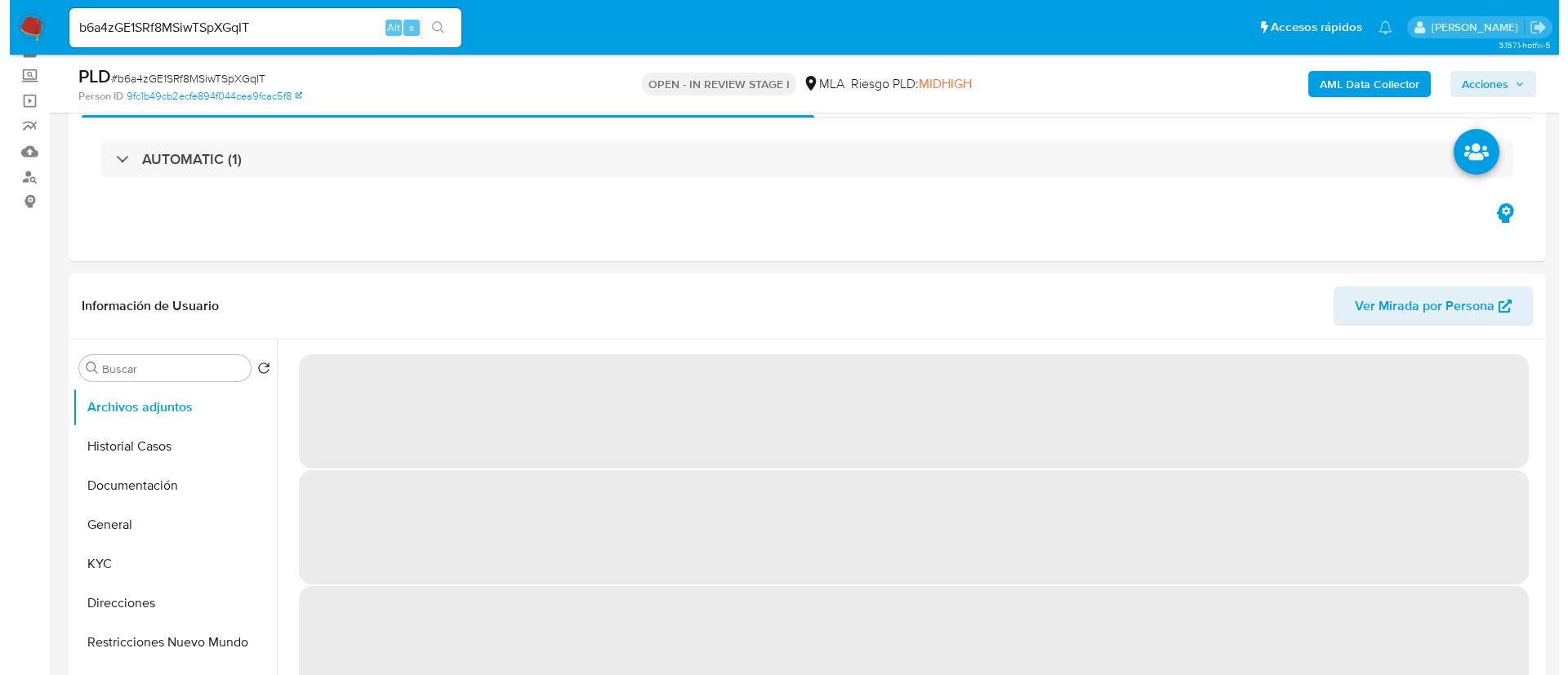
scroll to position [122, 0]
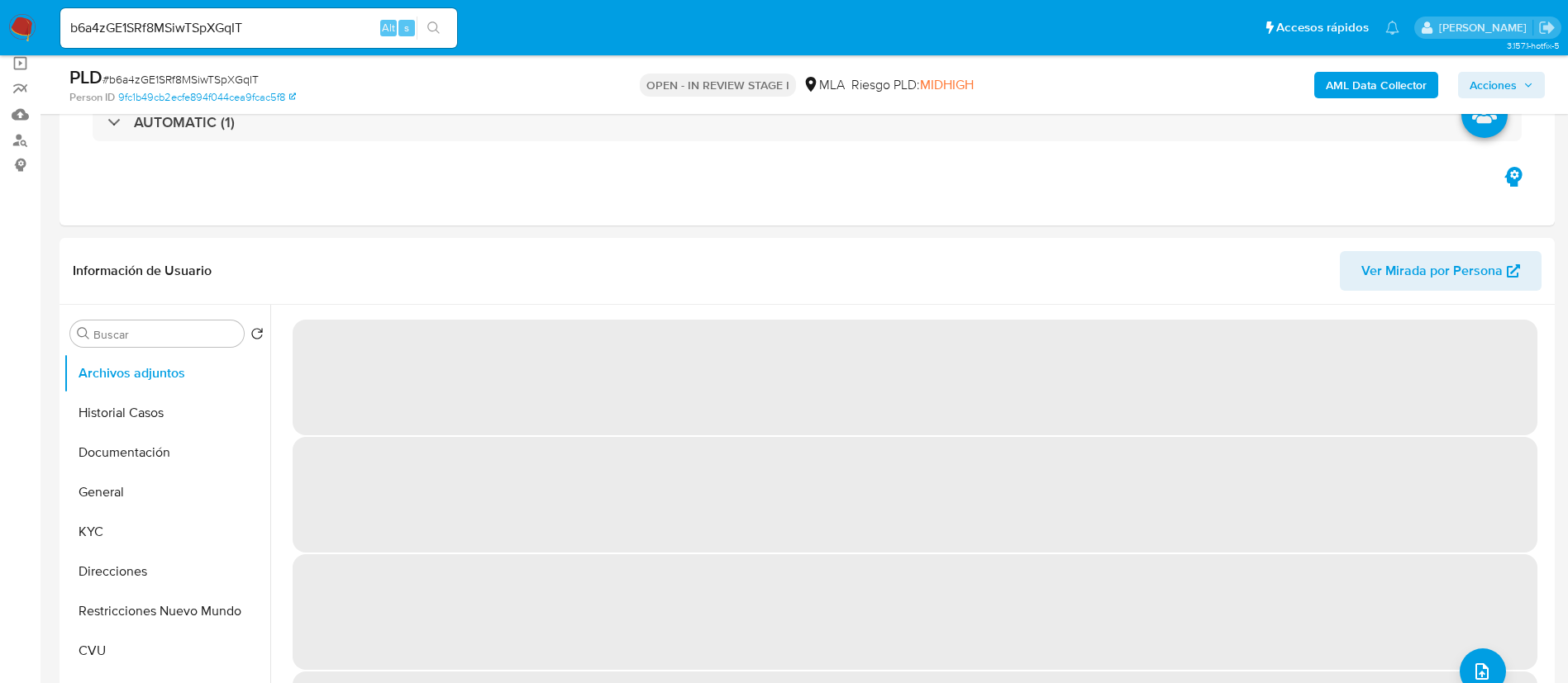
select select "10"
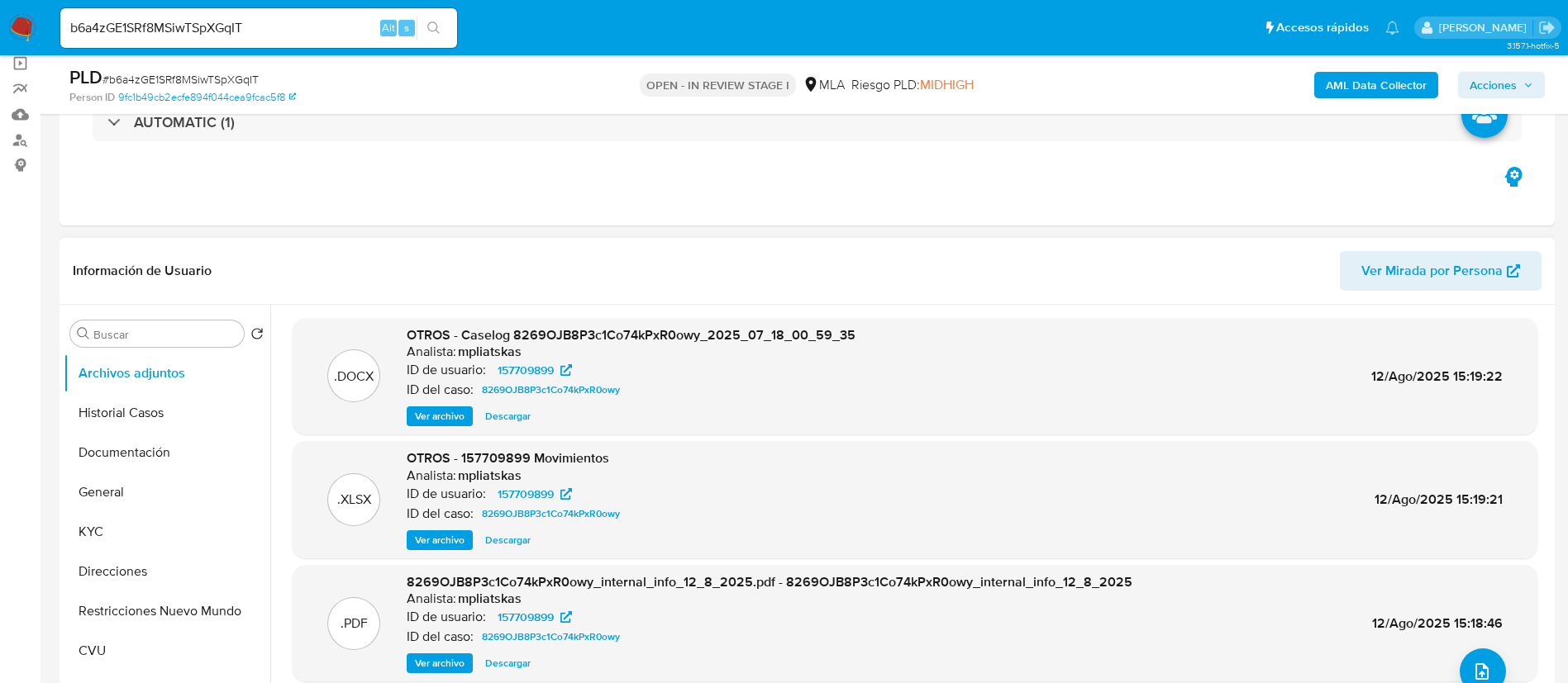
click at [438, 417] on span "Ver archivo" at bounding box center [440, 415] width 50 height 16
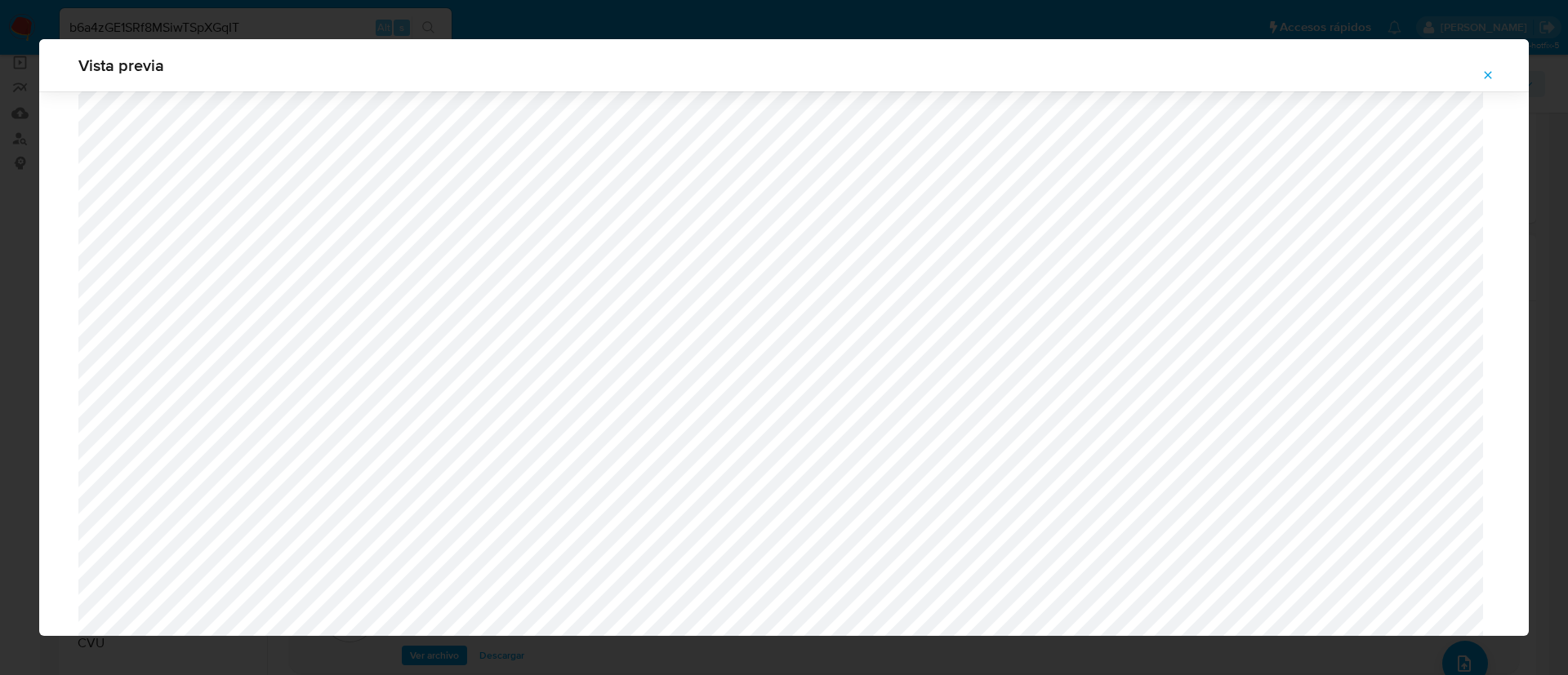
scroll to position [457, 0]
click at [1490, 77] on icon "Attachment preview" at bounding box center [1488, 75] width 8 height 8
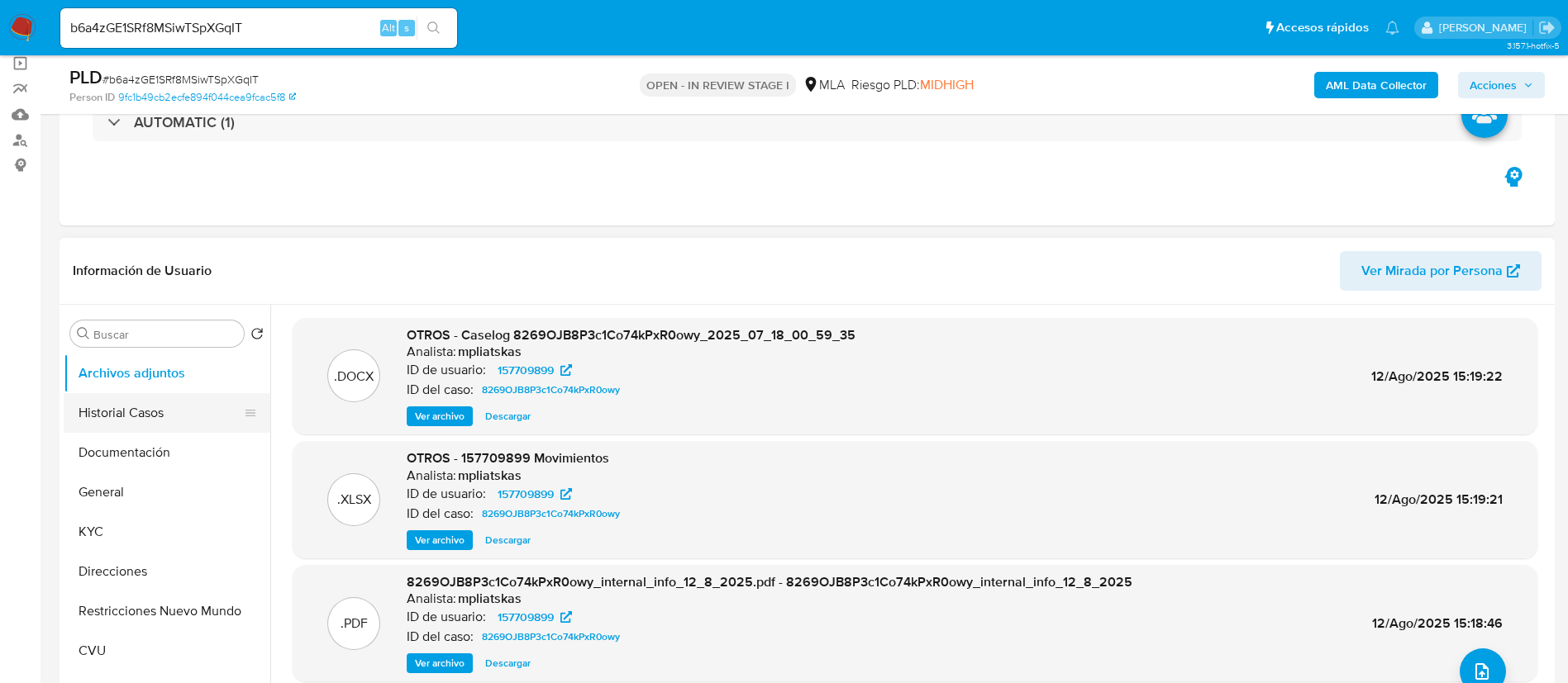
click at [161, 399] on button "Historial Casos" at bounding box center [160, 412] width 194 height 39
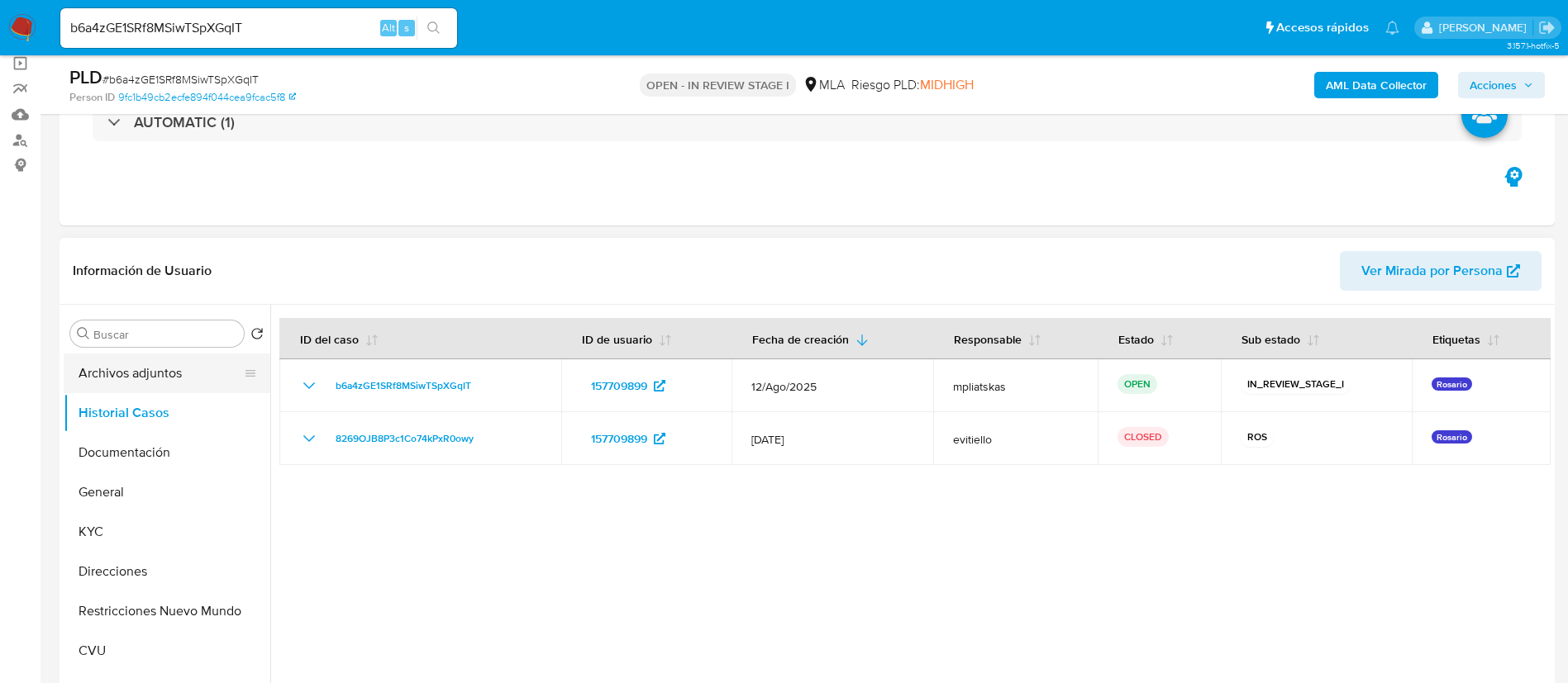
click at [84, 367] on button "Archivos adjuntos" at bounding box center [160, 373] width 194 height 39
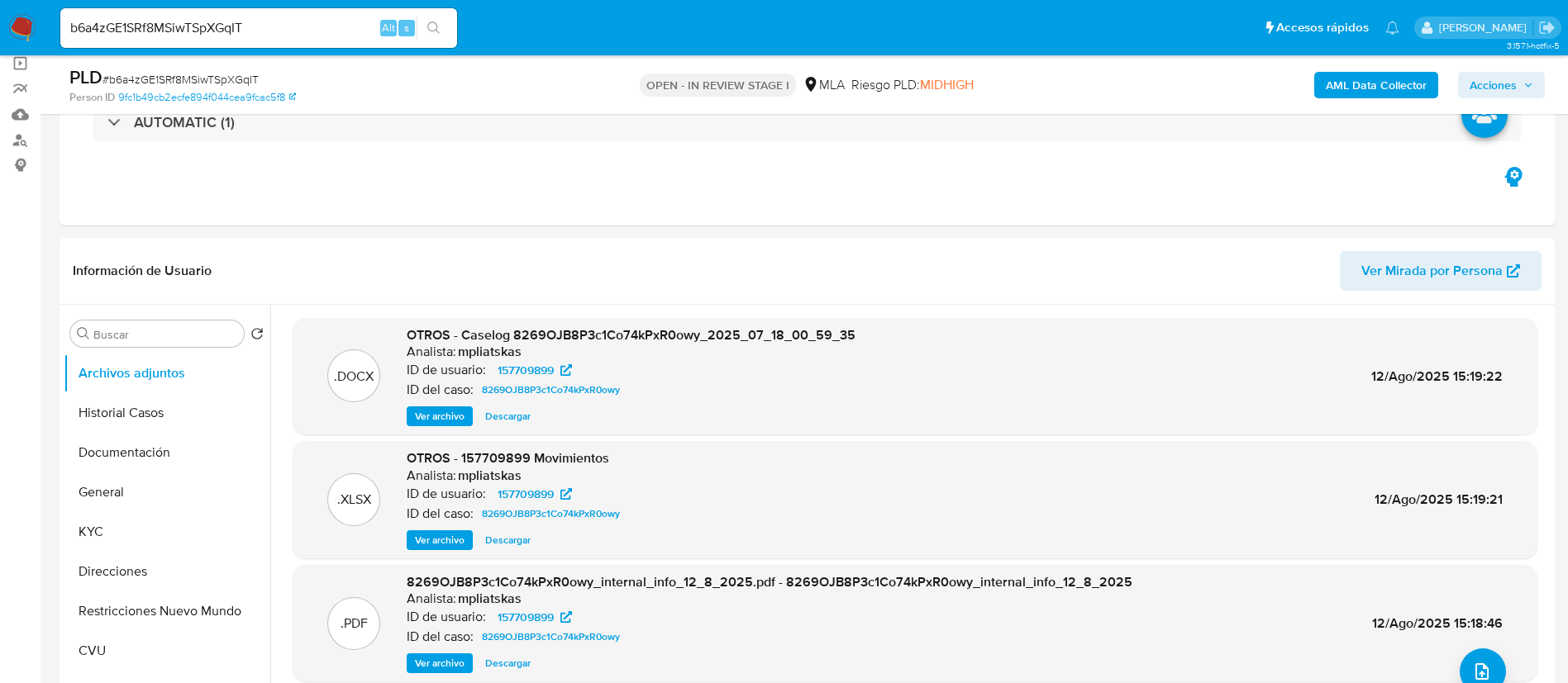
click at [433, 411] on span "Ver archivo" at bounding box center [440, 415] width 50 height 16
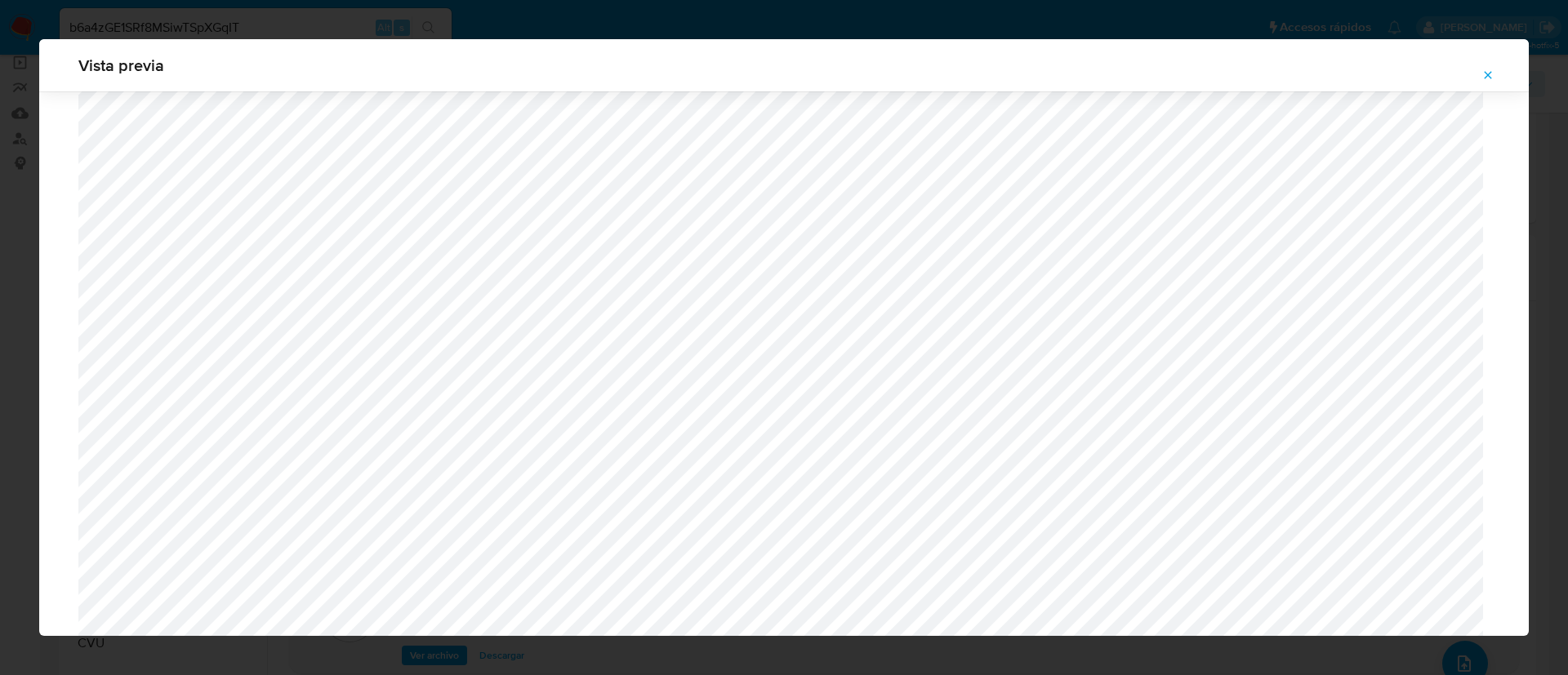
scroll to position [457, 0]
click at [1490, 73] on icon "Attachment preview" at bounding box center [1488, 75] width 8 height 8
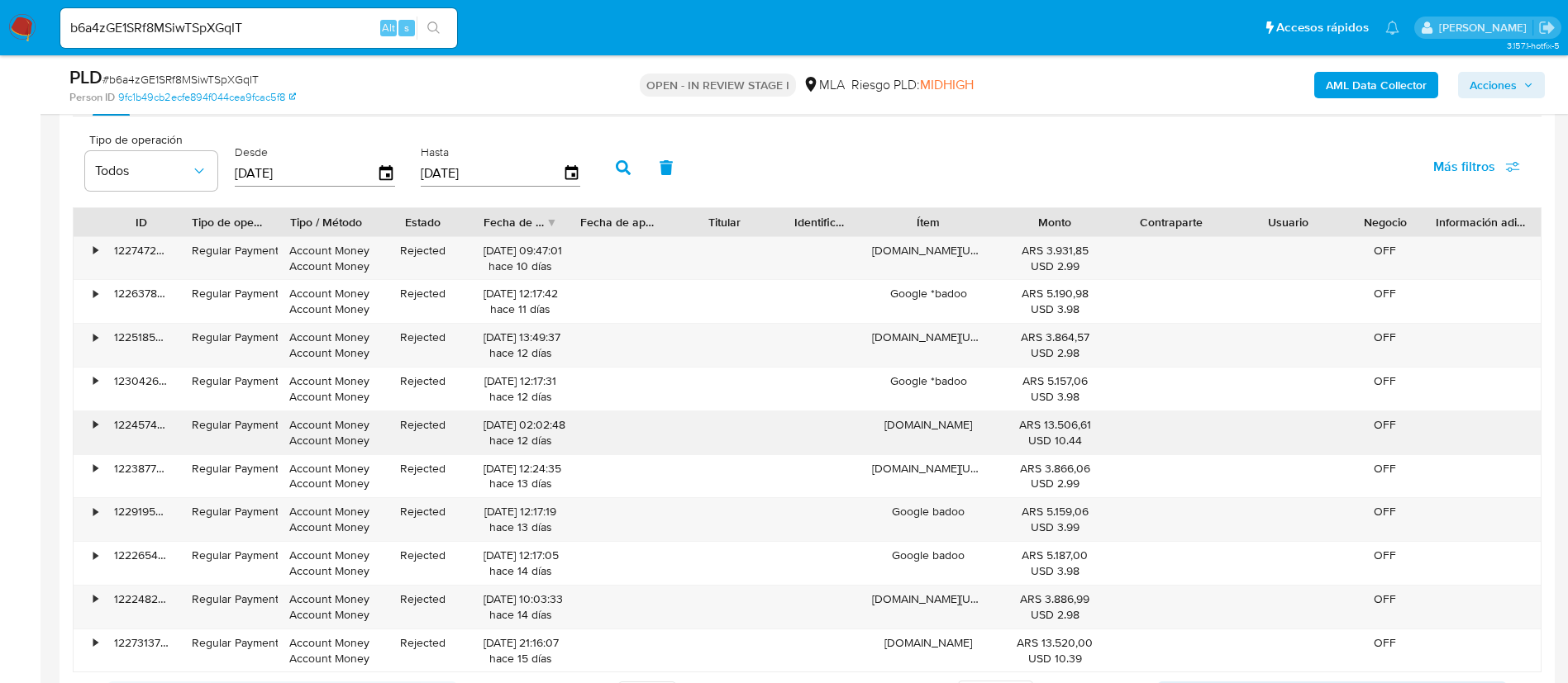
scroll to position [1735, 0]
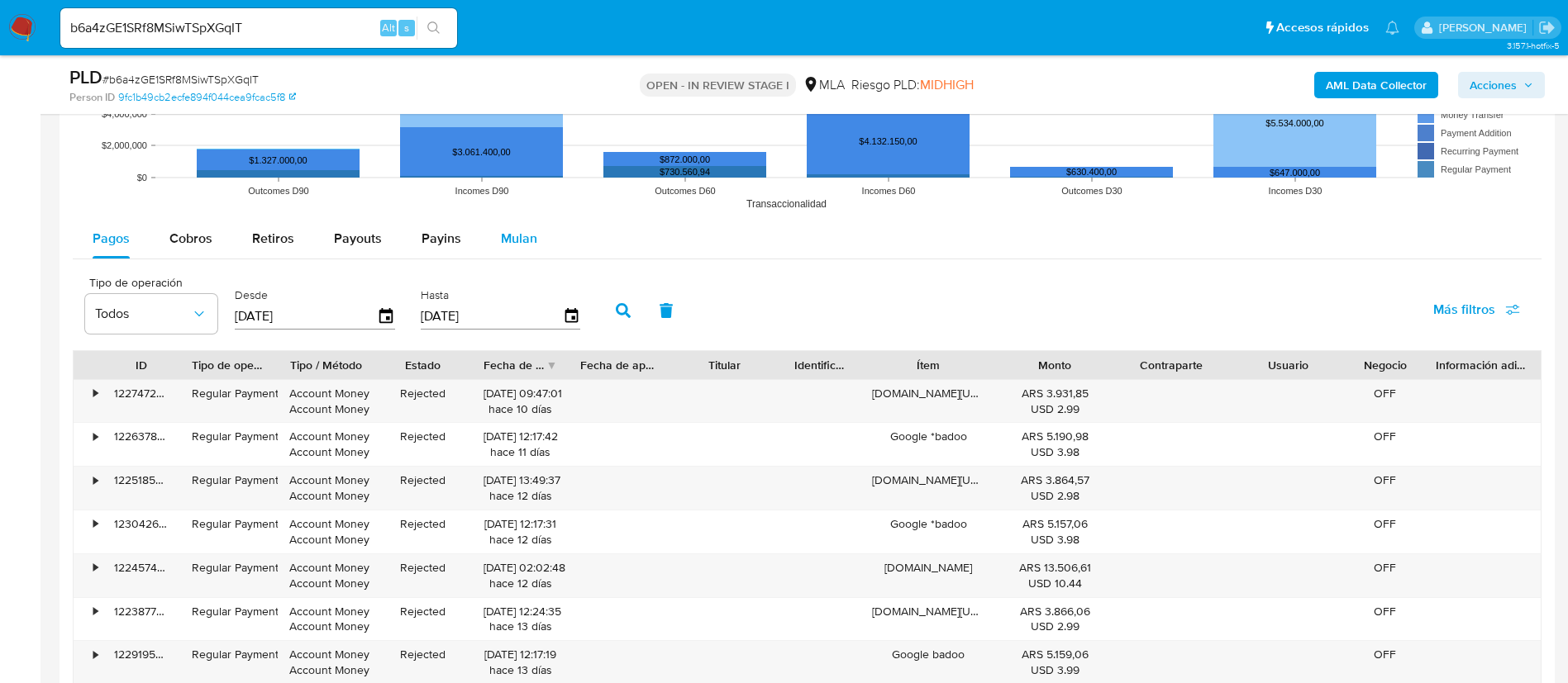
click at [511, 241] on span "Mulan" at bounding box center [519, 239] width 36 height 19
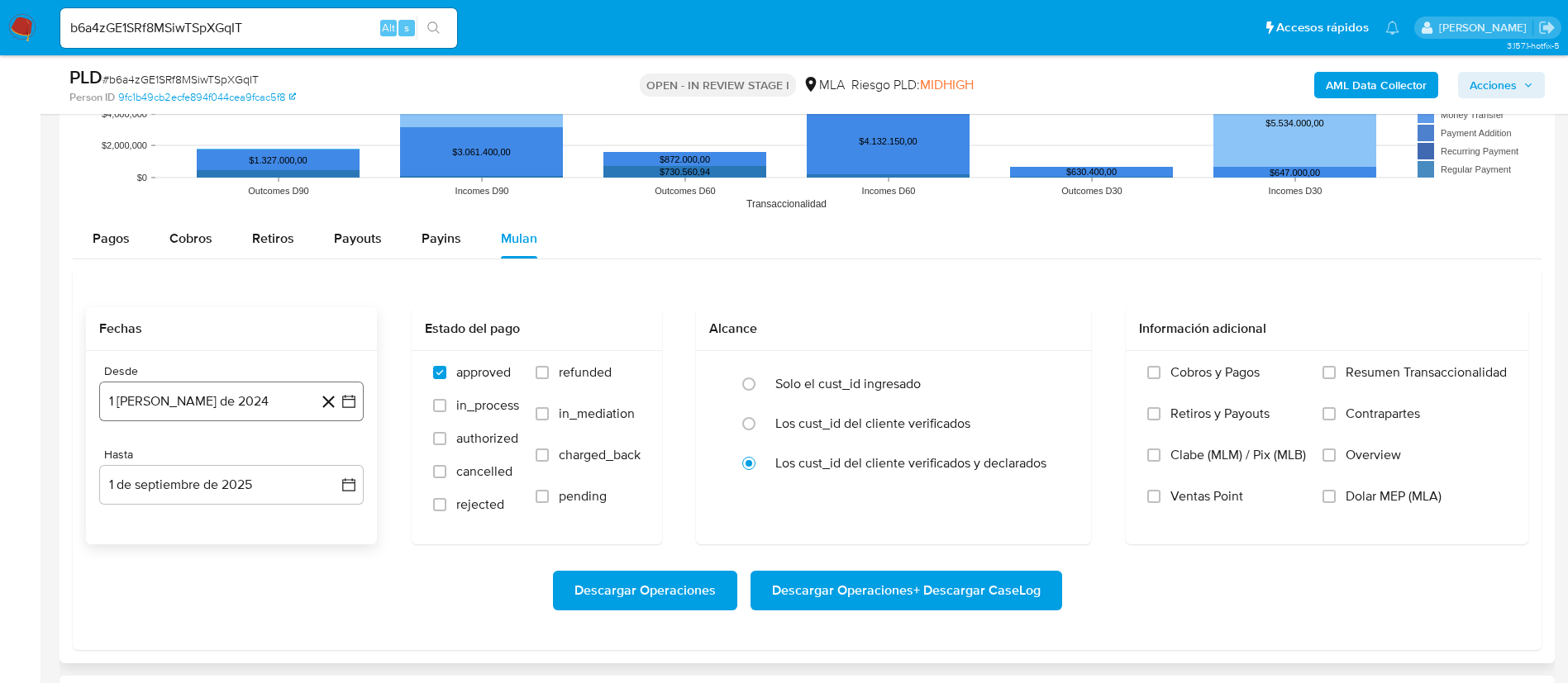
click at [353, 410] on button "1 [PERSON_NAME] de 2024" at bounding box center [231, 401] width 265 height 39
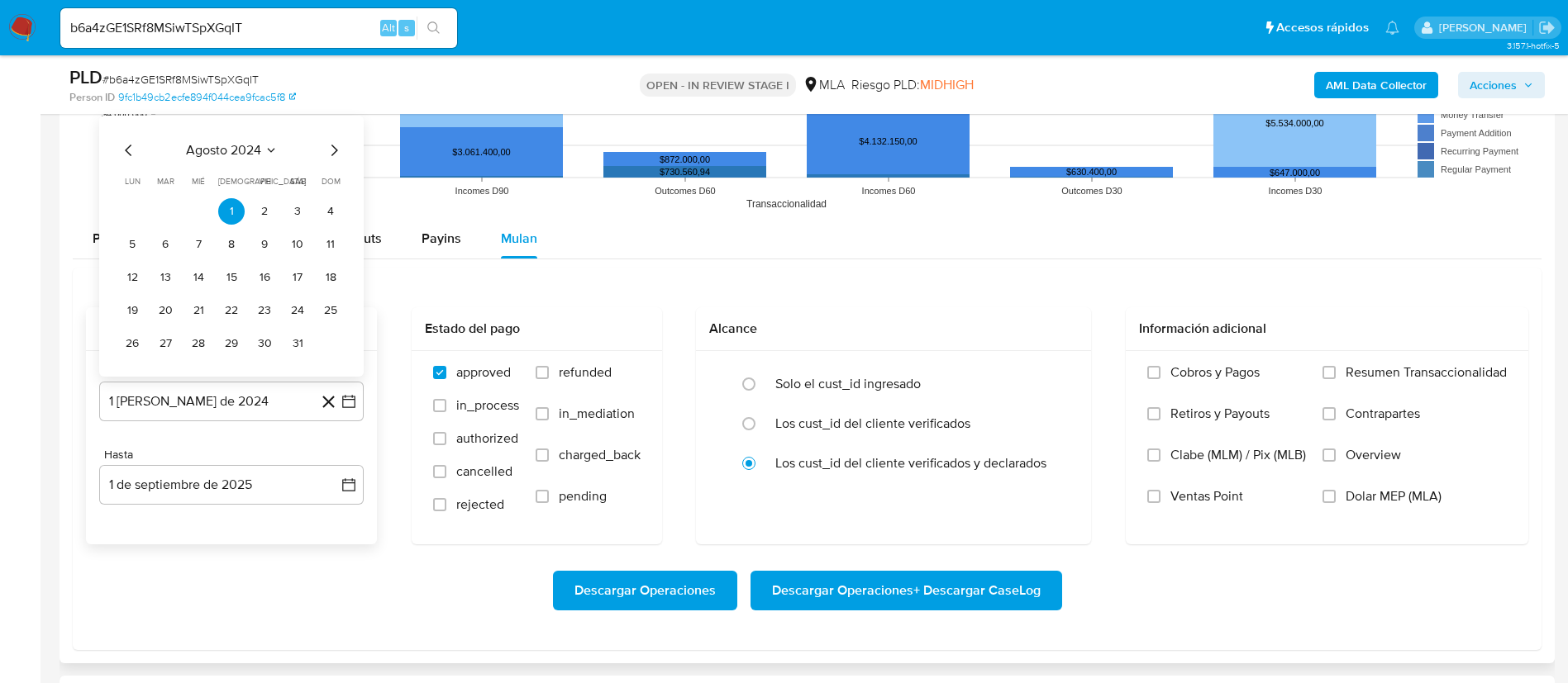
click at [244, 143] on span "agosto 2024" at bounding box center [224, 150] width 75 height 16
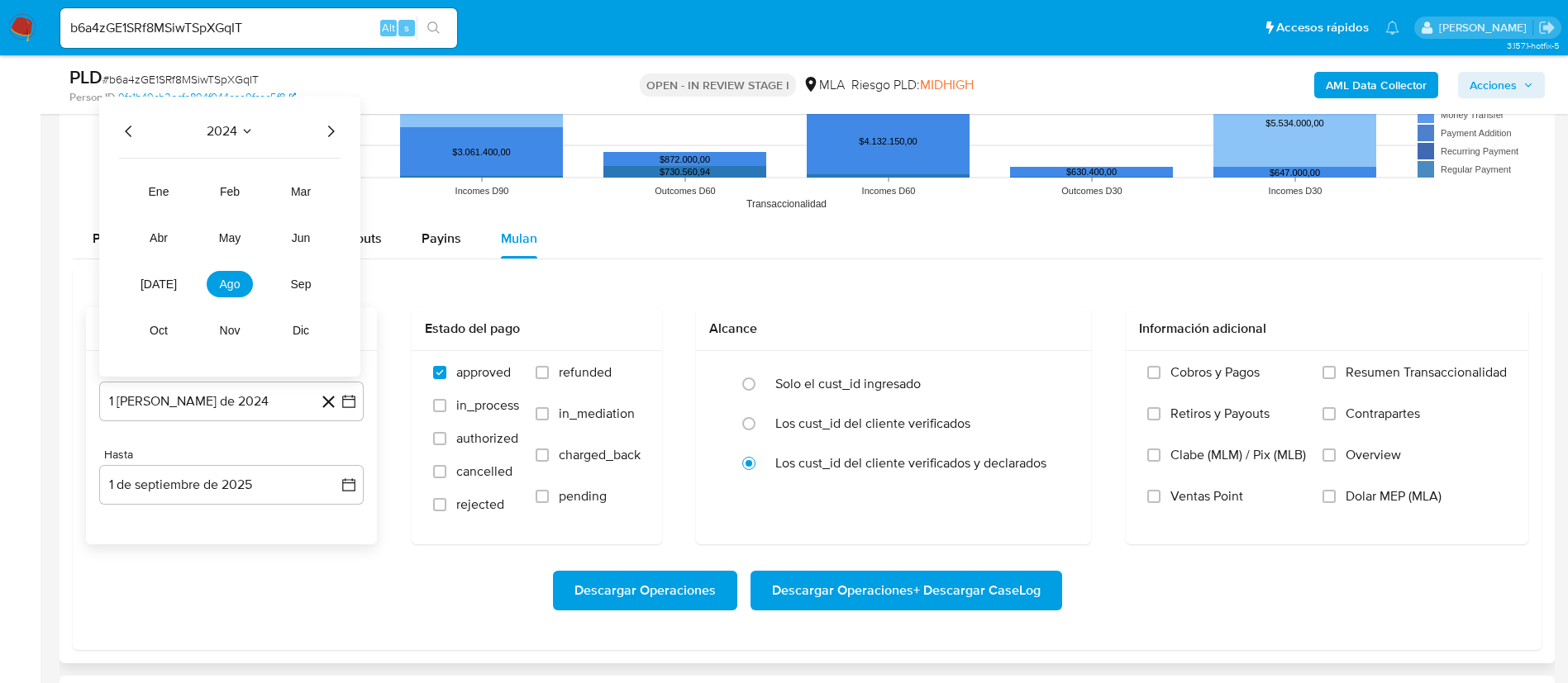
click at [329, 130] on icon "Año siguiente" at bounding box center [330, 131] width 20 height 20
click at [167, 287] on button "[DATE]" at bounding box center [158, 284] width 46 height 27
click at [162, 211] on button "1" at bounding box center [165, 212] width 27 height 27
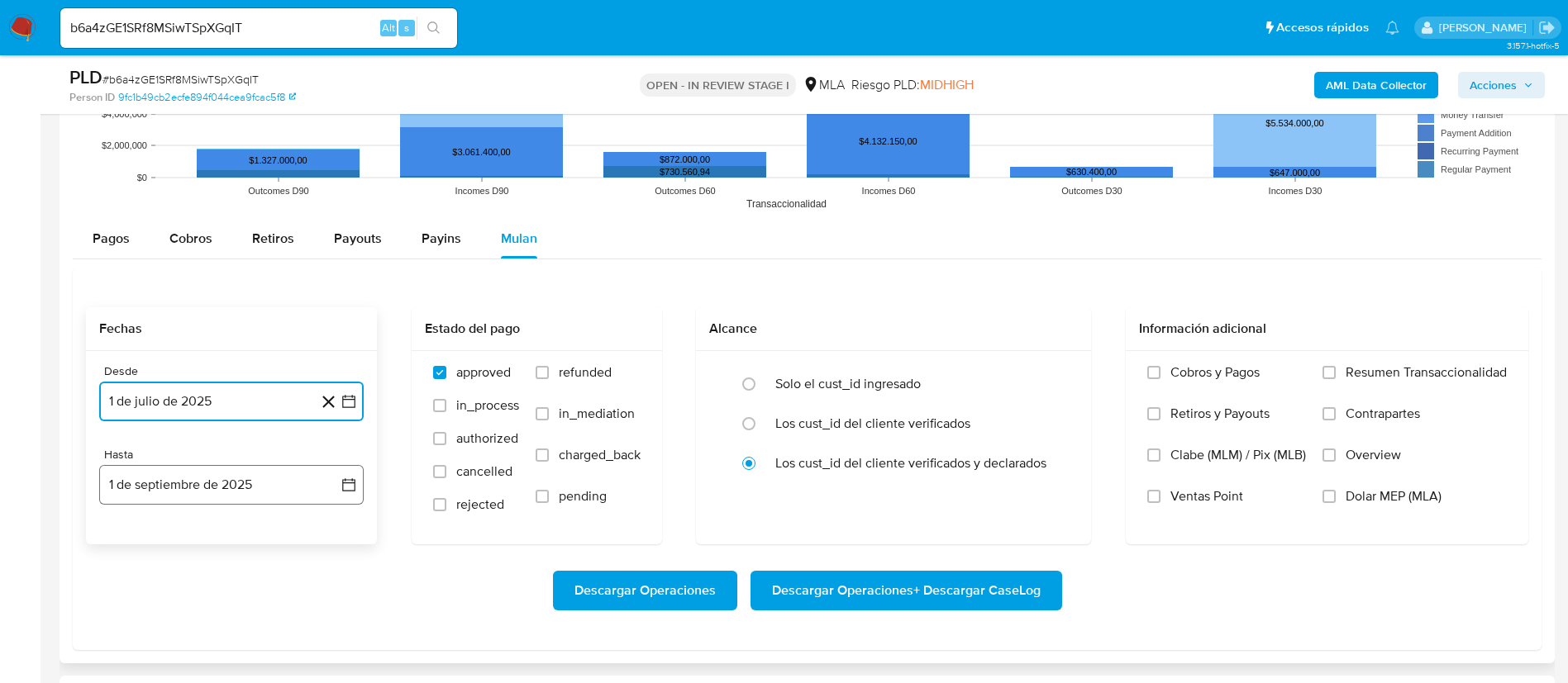
click at [350, 479] on icon "button" at bounding box center [348, 484] width 16 height 16
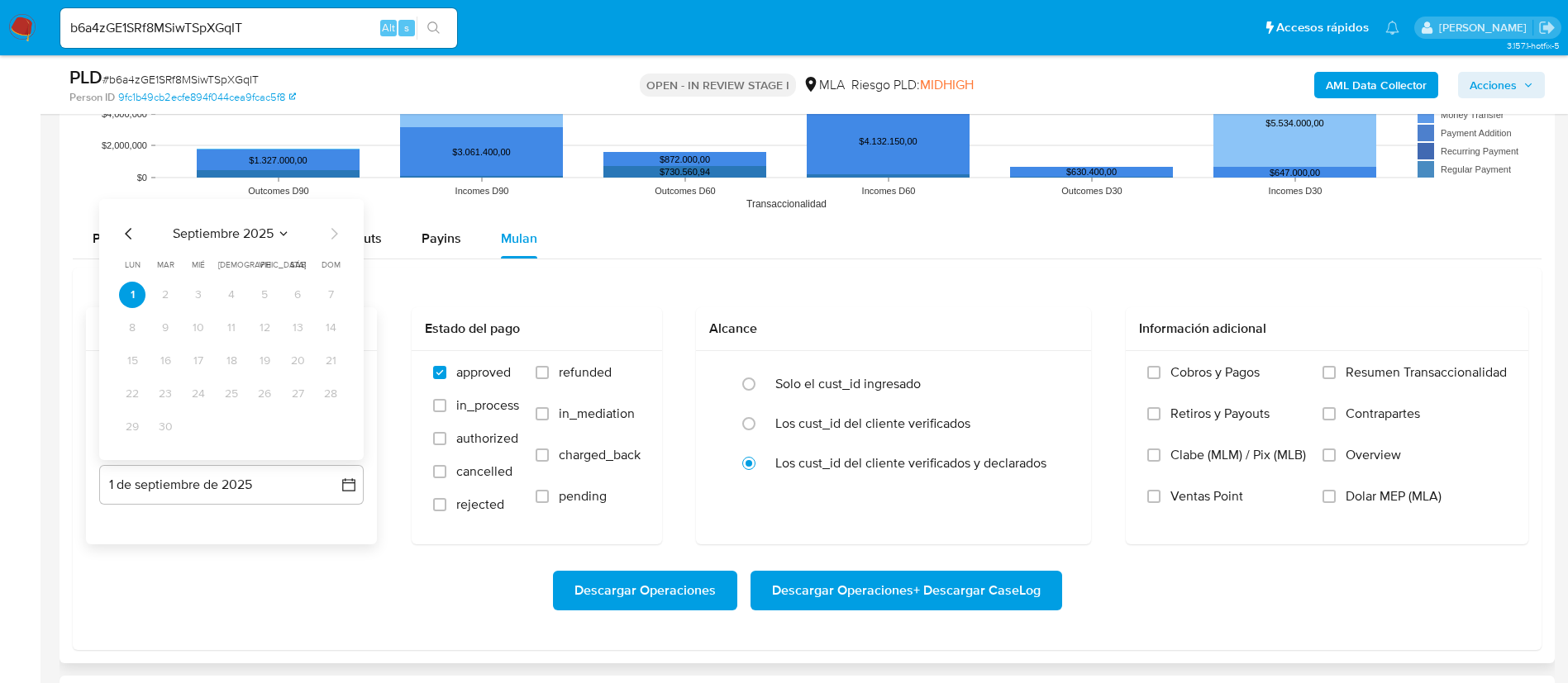
click at [128, 236] on icon "Mes anterior" at bounding box center [129, 233] width 20 height 20
click at [333, 419] on button "31" at bounding box center [331, 427] width 27 height 27
click at [593, 366] on span "refunded" at bounding box center [584, 372] width 53 height 16
click at [549, 366] on input "refunded" at bounding box center [542, 373] width 13 height 13
checkbox input "true"
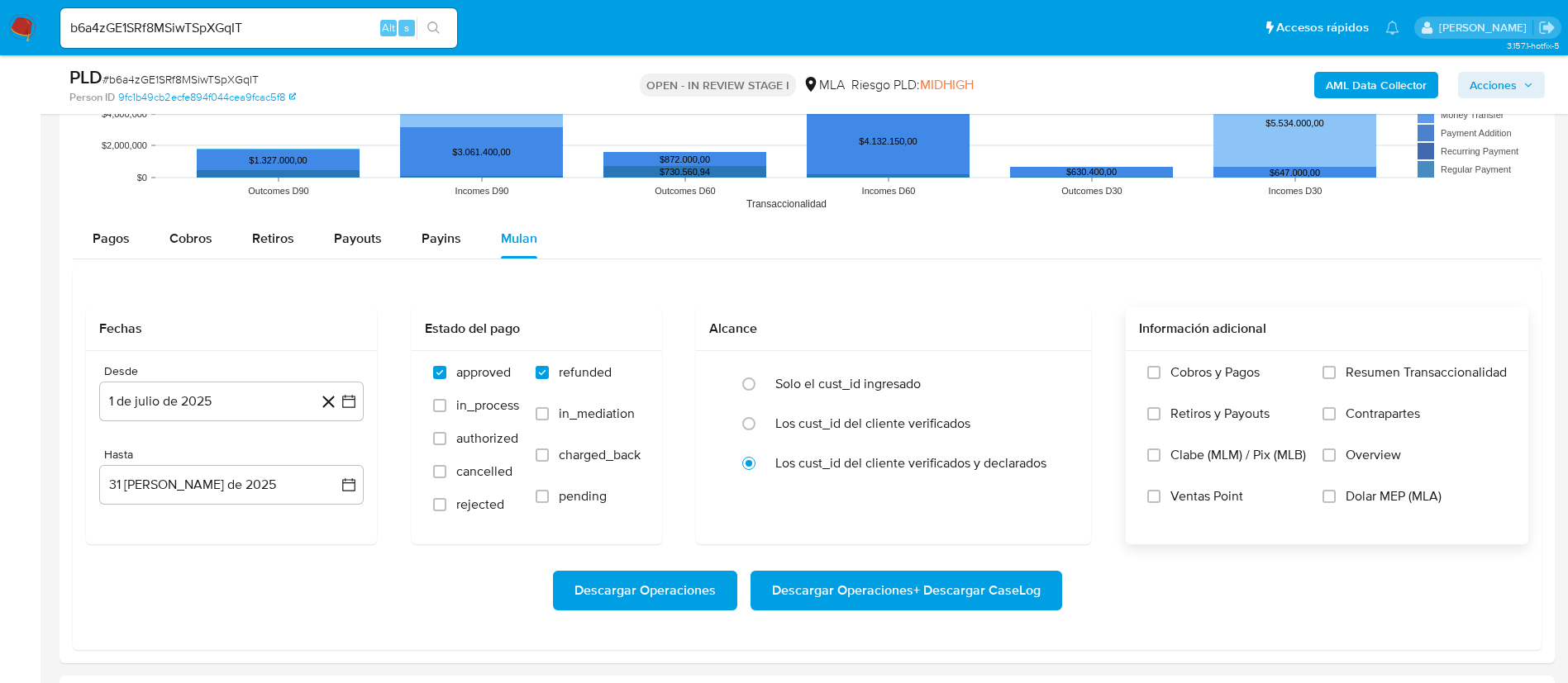
click at [1346, 489] on span "Dolar MEP (MLA)" at bounding box center [1393, 496] width 96 height 16
click at [1336, 490] on input "Dolar MEP (MLA)" at bounding box center [1329, 497] width 13 height 13
click at [910, 580] on span "Descargar Operaciones + Descargar CaseLog" at bounding box center [906, 591] width 269 height 36
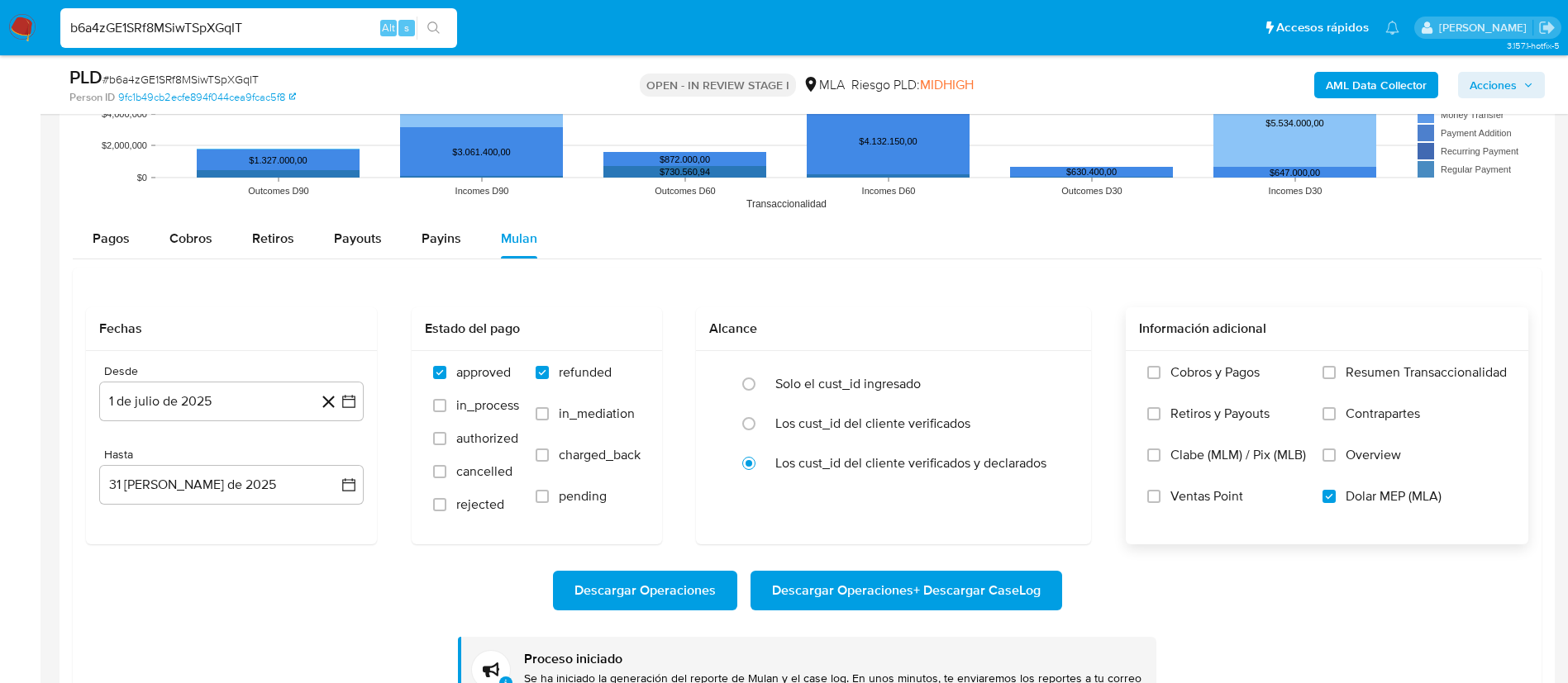
click at [345, 21] on input "b6a4zGE1SRf8MSiwTSpXGqIT" at bounding box center [258, 28] width 396 height 21
paste input "rFuoRXTc6GweP4eVRPZjBgw2"
type input "rFuoRXTc6GweP4eVRPZjBgw2"
click at [424, 29] on button "search-icon" at bounding box center [433, 28] width 34 height 23
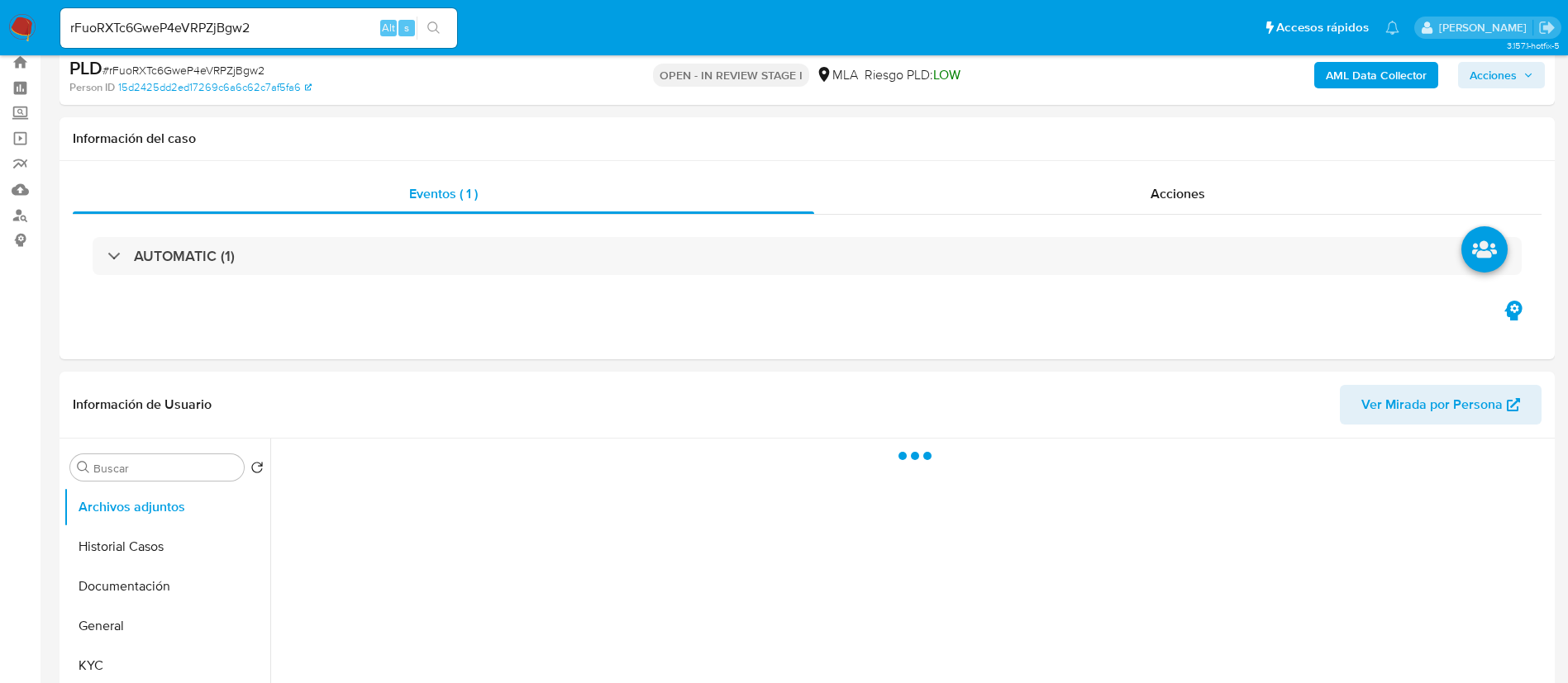
scroll to position [124, 0]
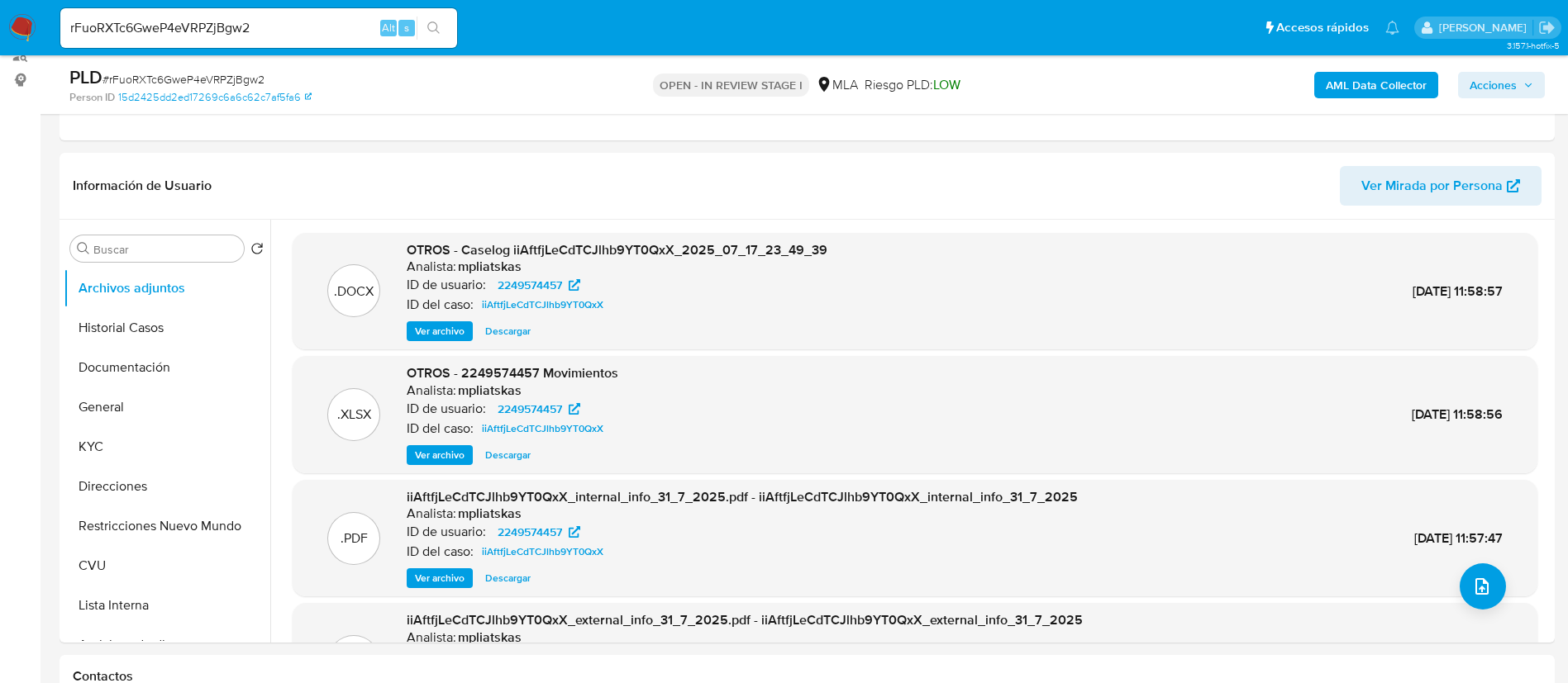
select select "10"
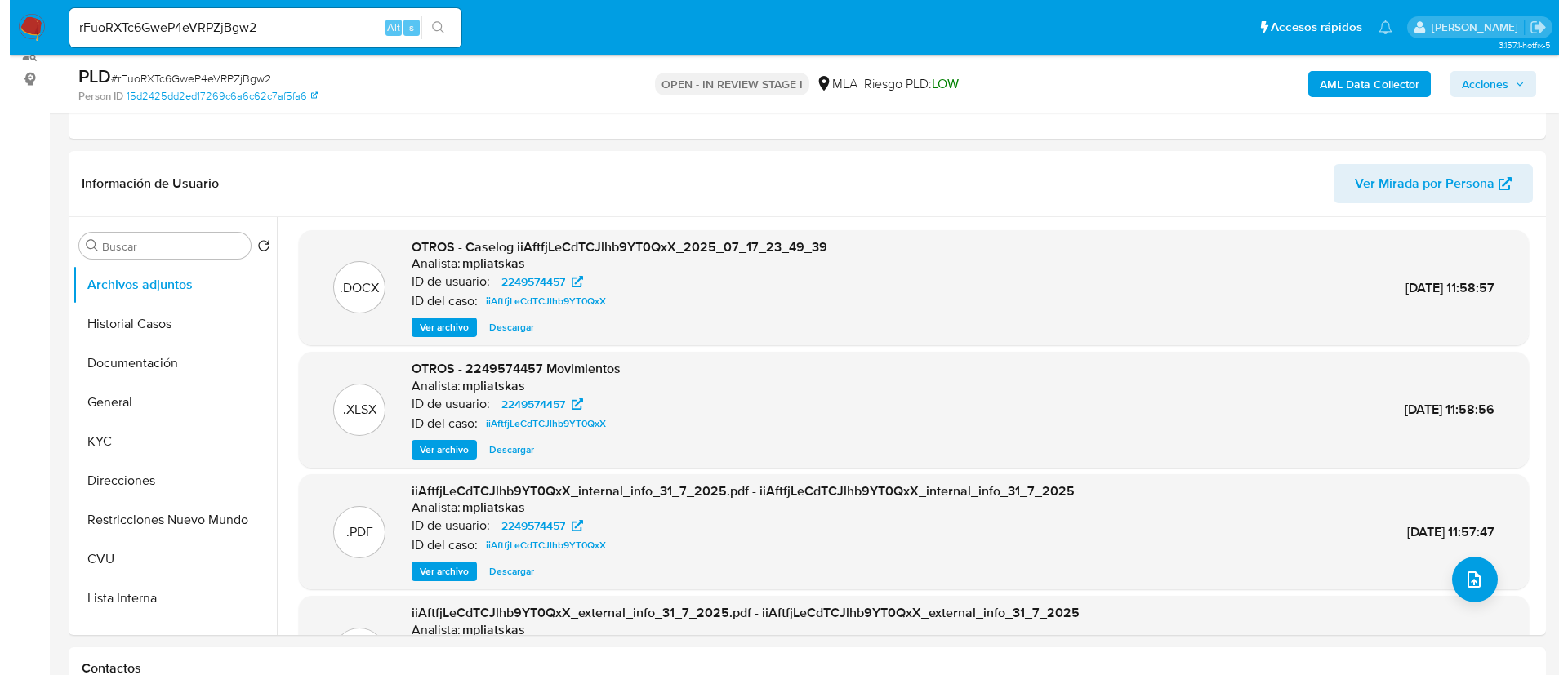
scroll to position [245, 0]
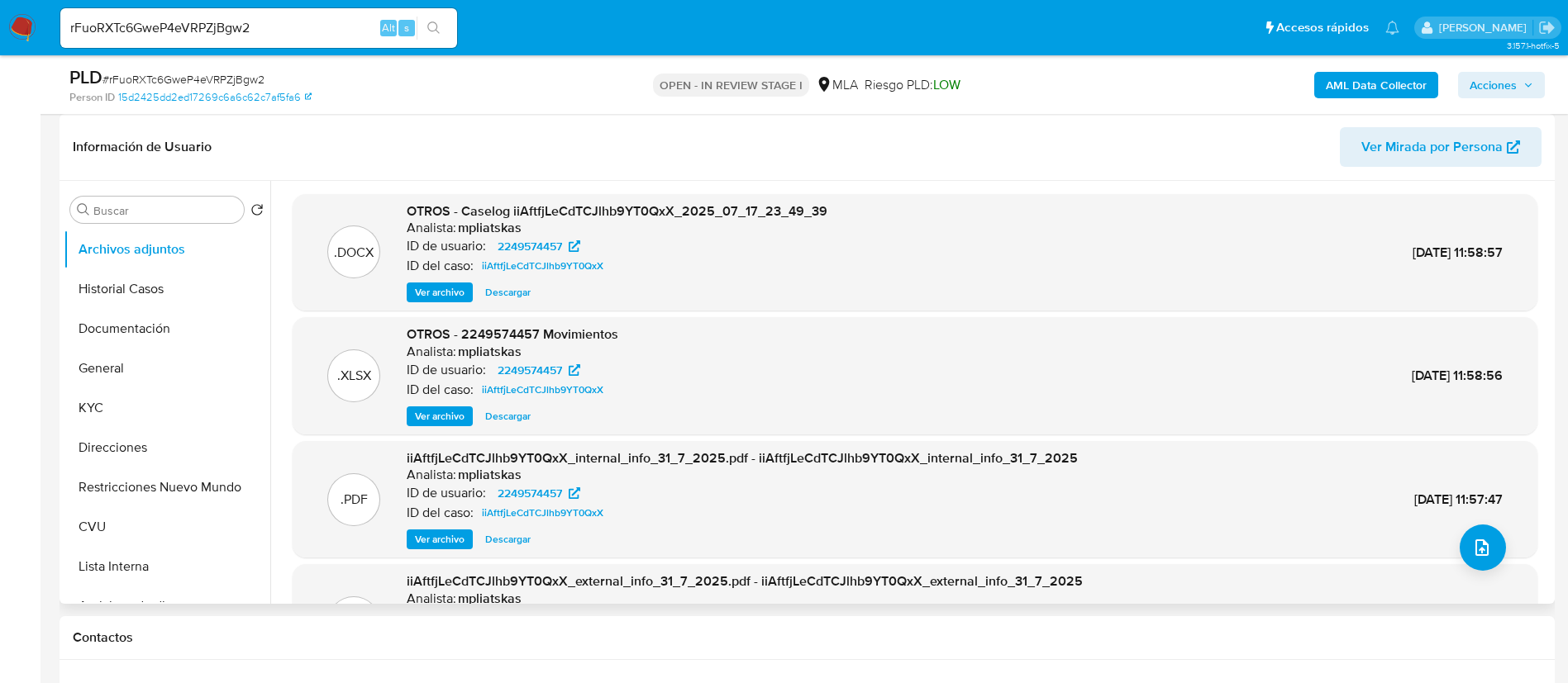
click at [433, 294] on span "Ver archivo" at bounding box center [440, 292] width 50 height 16
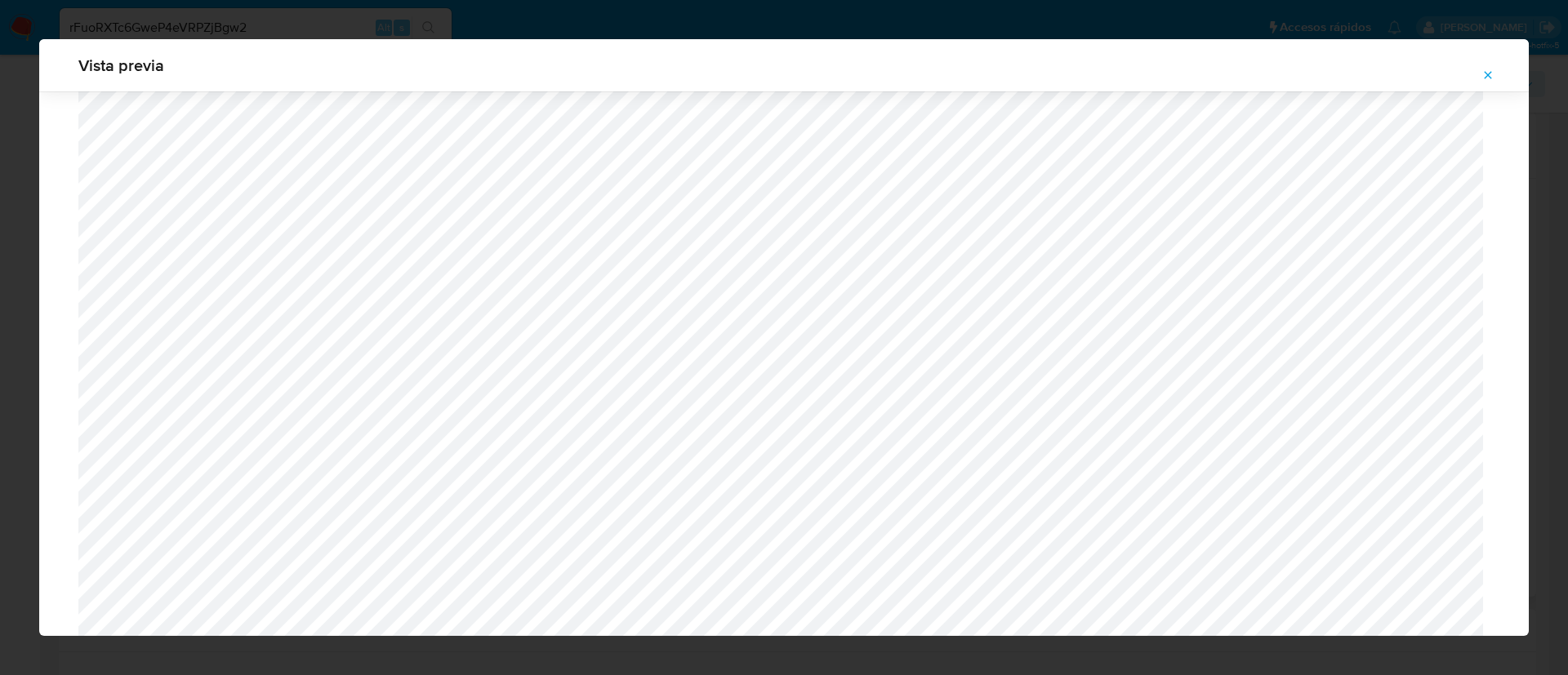
scroll to position [696, 0]
click at [1487, 73] on icon "Attachment preview" at bounding box center [1487, 75] width 13 height 13
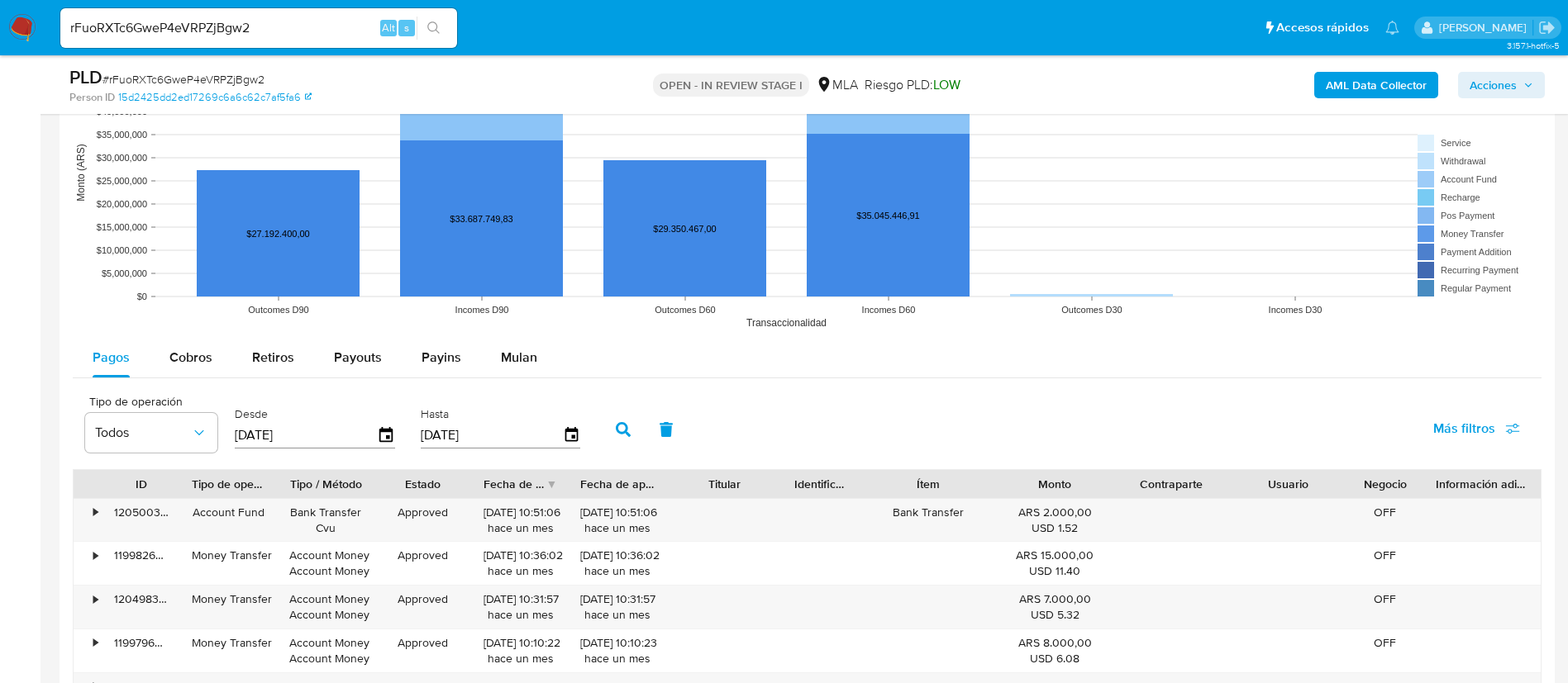
scroll to position [1735, 0]
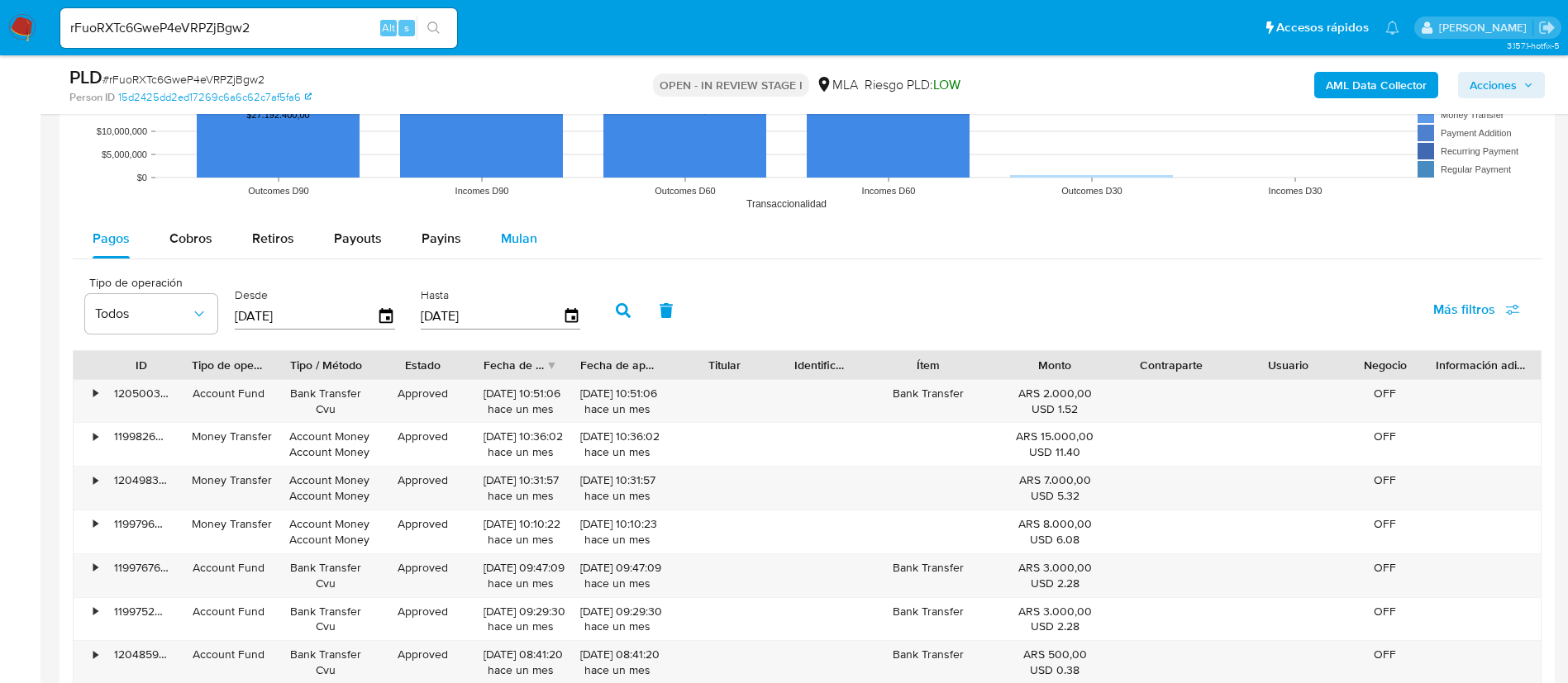
click at [527, 241] on span "Mulan" at bounding box center [519, 239] width 36 height 19
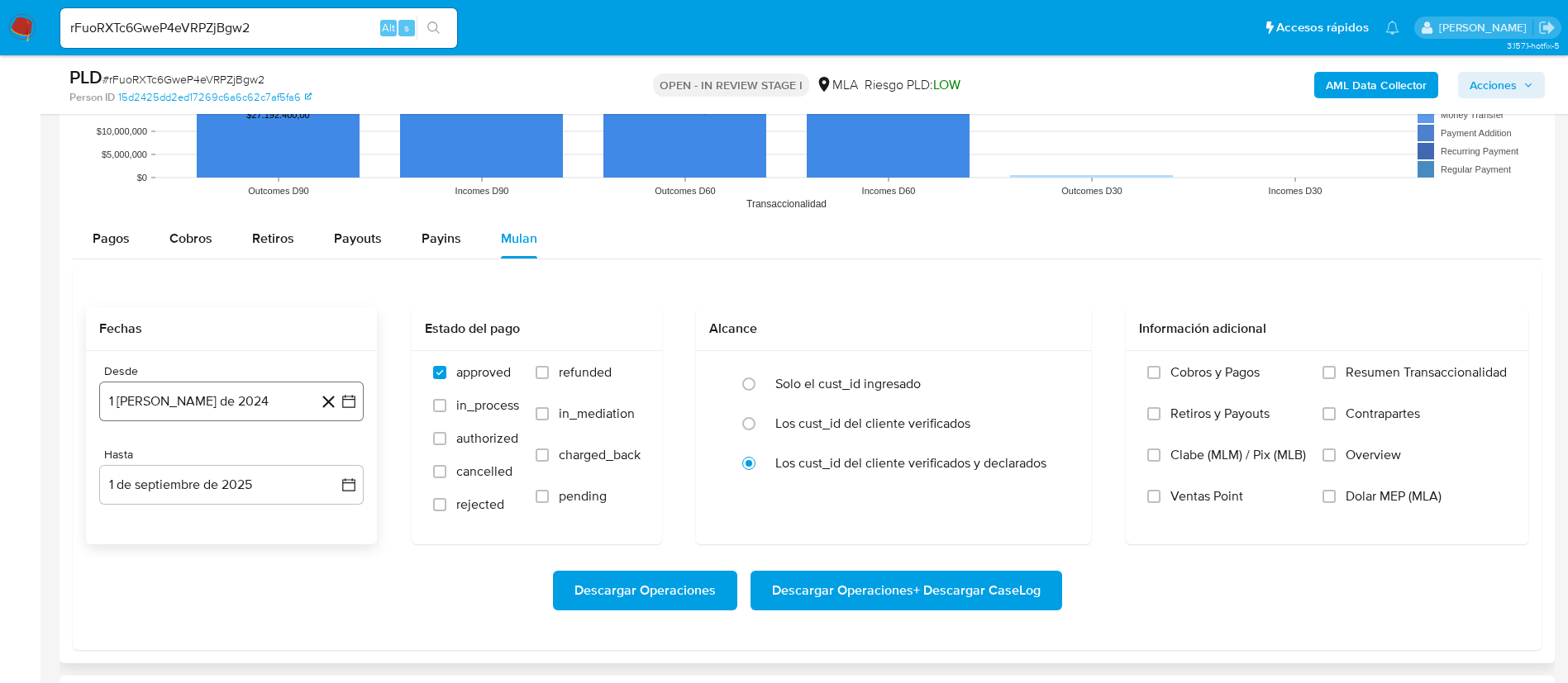
click at [345, 405] on icon "button" at bounding box center [348, 401] width 16 height 16
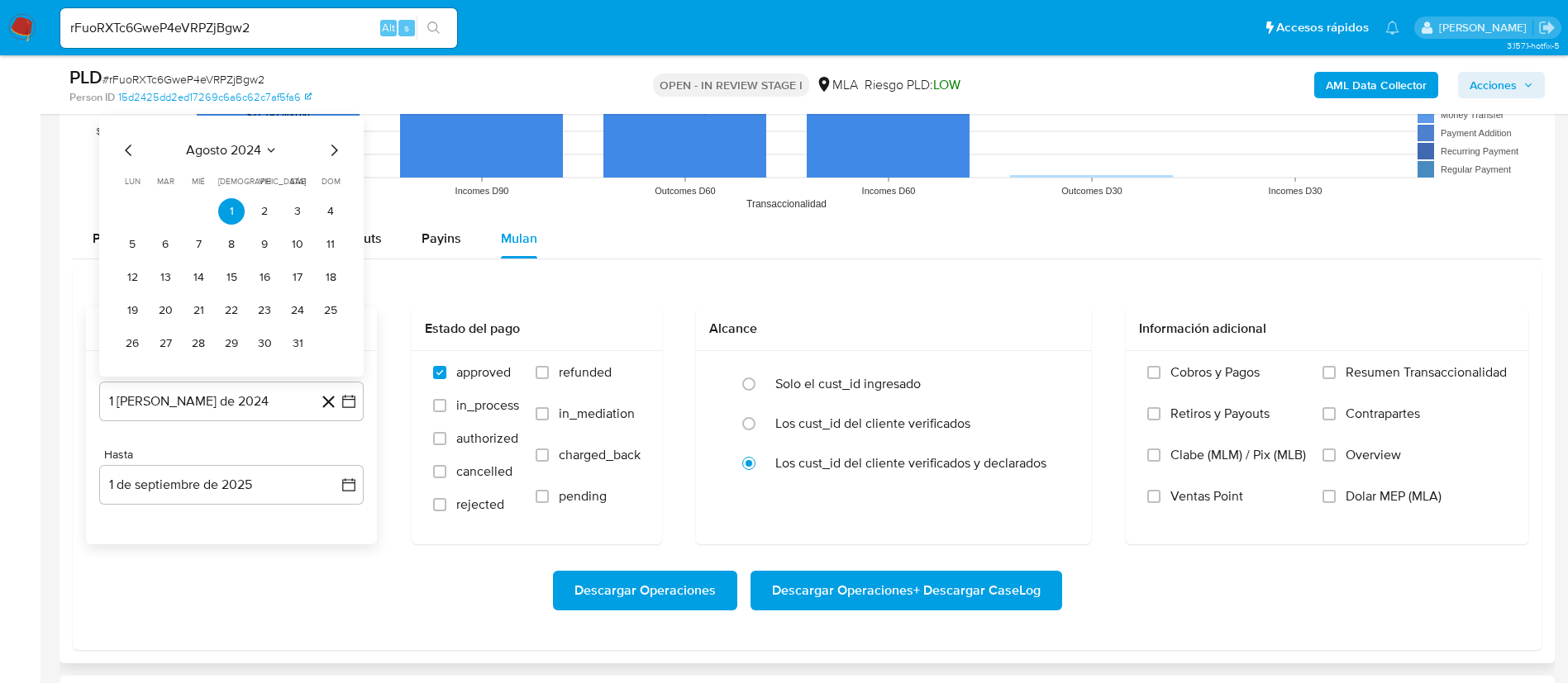
click at [247, 157] on span "agosto 2024" at bounding box center [224, 150] width 75 height 16
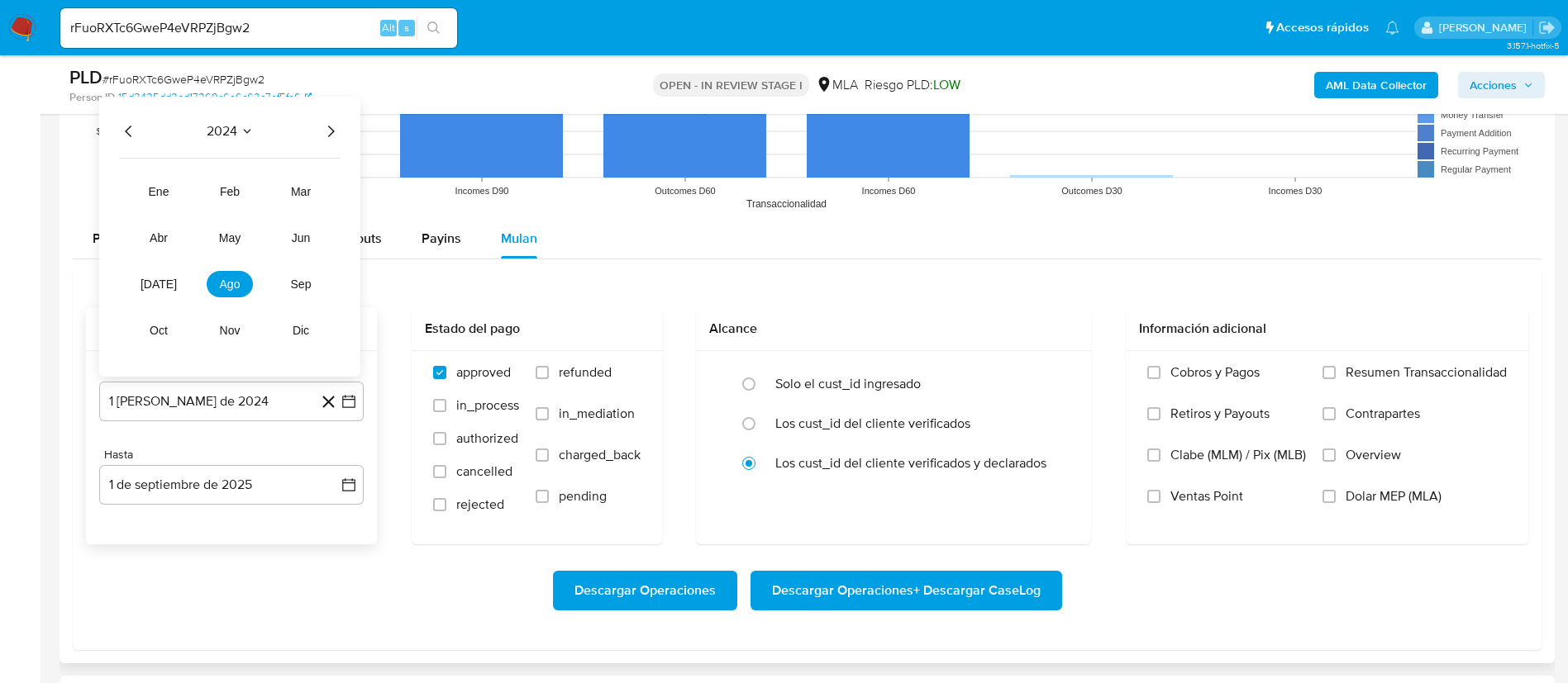
click at [331, 130] on icon "Año siguiente" at bounding box center [330, 131] width 20 height 20
click at [155, 283] on span "[DATE]" at bounding box center [158, 284] width 36 height 13
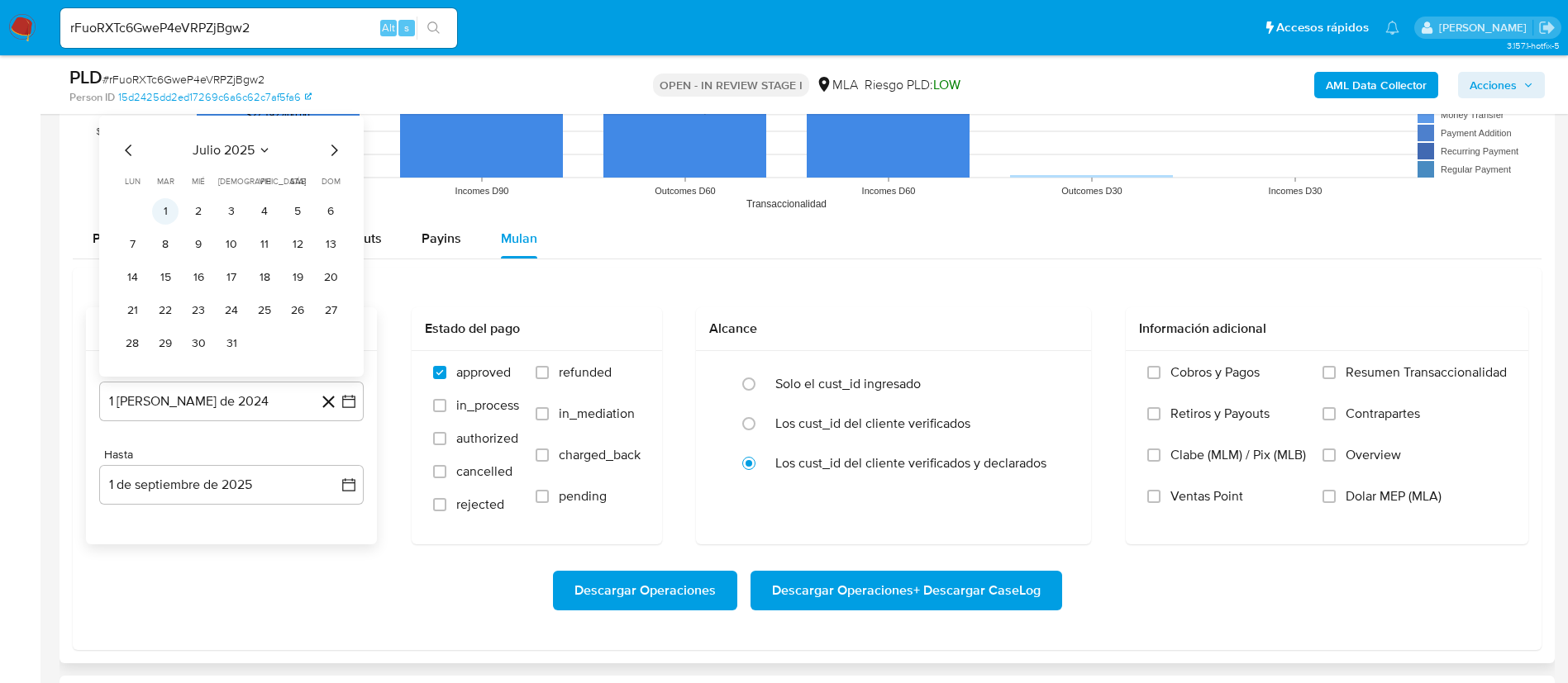
click at [165, 215] on button "1" at bounding box center [165, 212] width 27 height 27
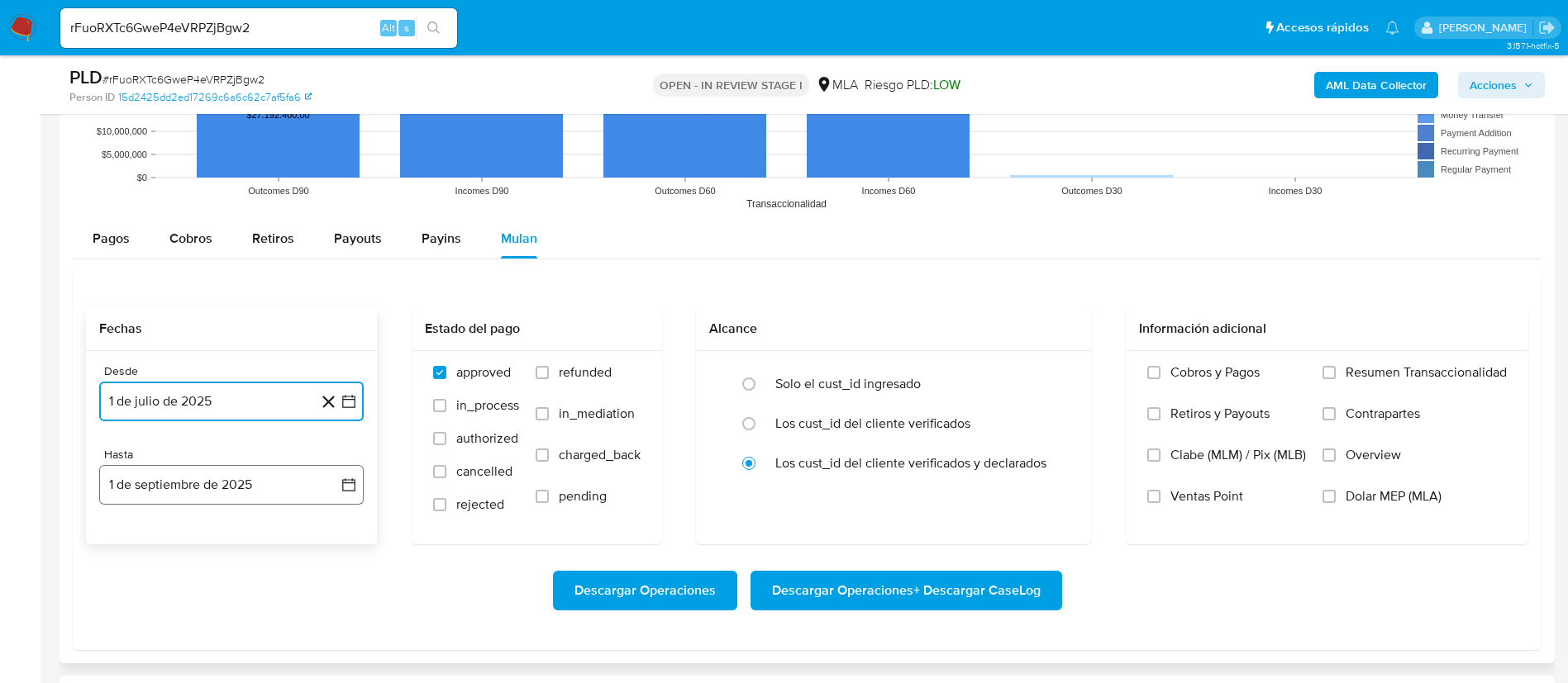
click at [344, 480] on icon "button" at bounding box center [349, 485] width 13 height 13
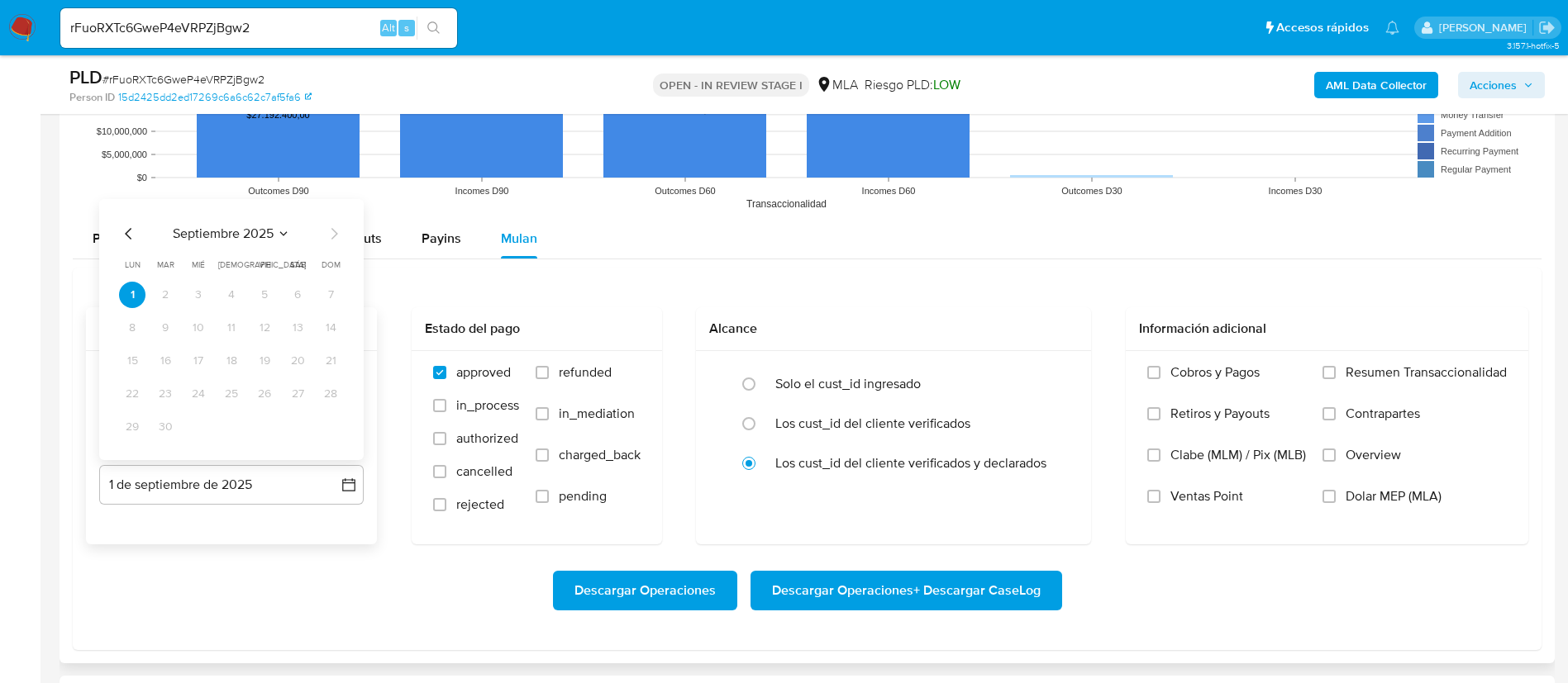
click at [132, 230] on icon "Mes anterior" at bounding box center [129, 233] width 20 height 20
click at [337, 440] on div "agosto 2025 agosto 2025 lun lunes mar martes mié miércoles jue jueves vie viern…" at bounding box center [231, 330] width 265 height 261
click at [325, 426] on button "31" at bounding box center [331, 427] width 27 height 27
click at [563, 372] on span "refunded" at bounding box center [584, 372] width 53 height 16
click at [549, 372] on input "refunded" at bounding box center [542, 373] width 13 height 13
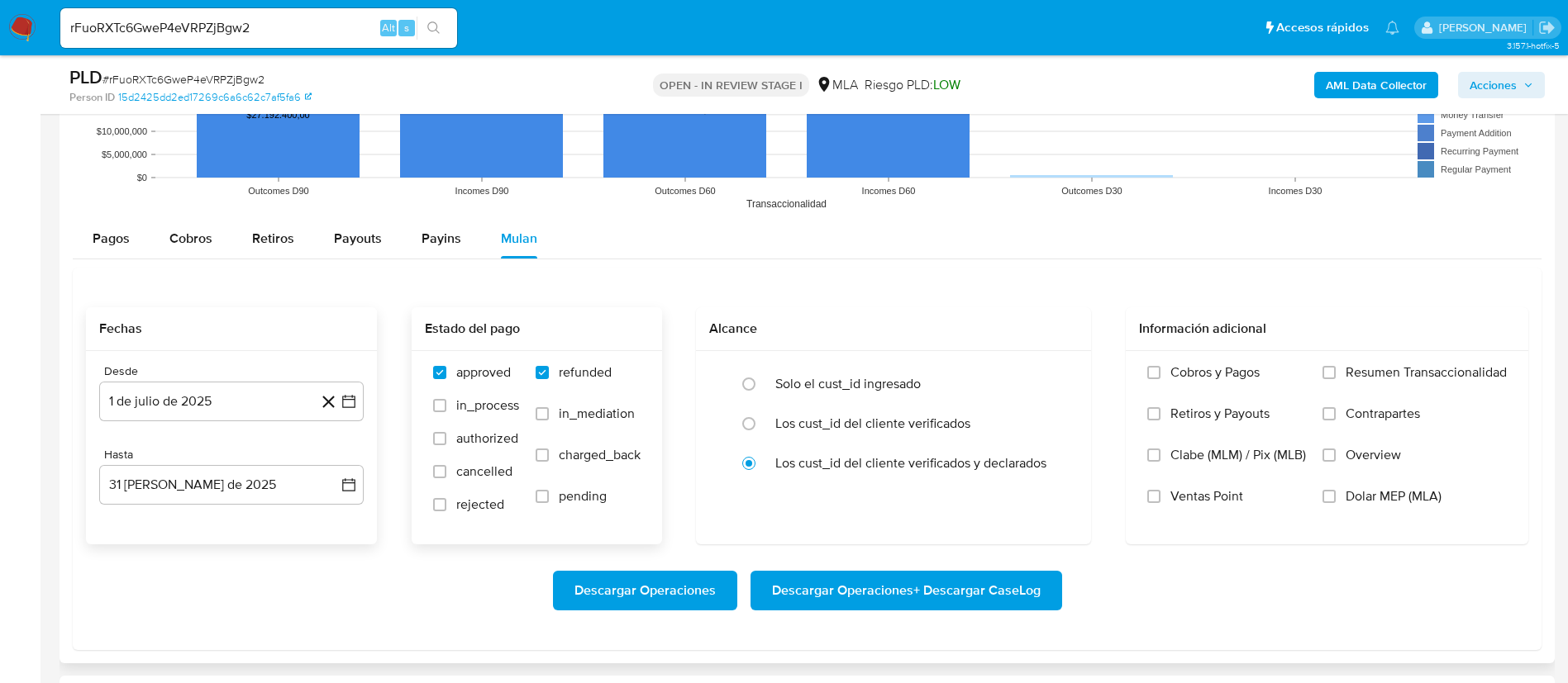
checkbox input "true"
click at [1345, 490] on span "Dolar MEP (MLA)" at bounding box center [1393, 496] width 96 height 16
click at [1336, 490] on input "Dolar MEP (MLA)" at bounding box center [1329, 497] width 13 height 13
click at [912, 593] on span "Descargar Operaciones + Descargar CaseLog" at bounding box center [906, 591] width 269 height 36
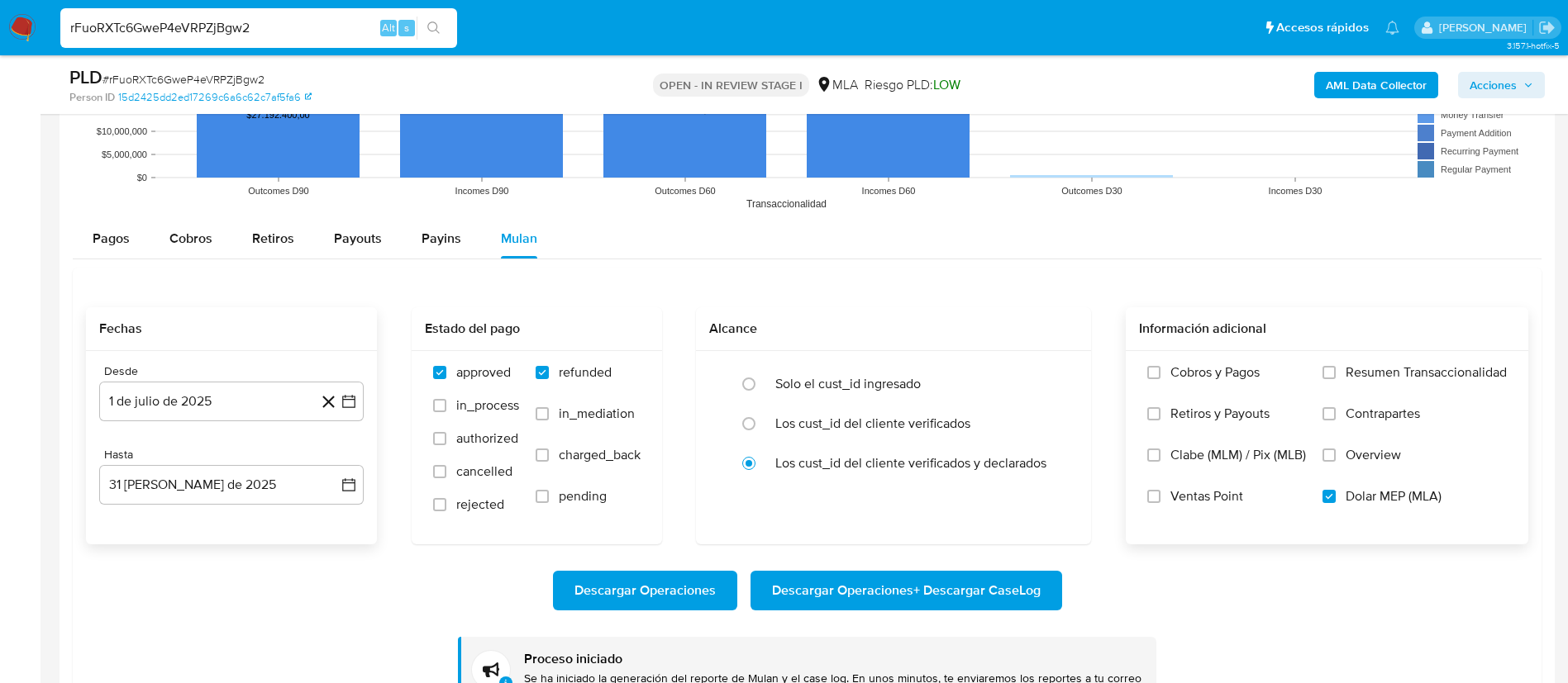
click at [326, 28] on input "rFuoRXTc6GweP4eVRPZjBgw2" at bounding box center [258, 28] width 396 height 21
paste input "y6Xuu3z6bF5yzDa9RnqpOLn5"
type input "y6Xuu3z6bF5yzDa9RnqpOLn5"
click at [449, 21] on button "search-icon" at bounding box center [433, 28] width 34 height 23
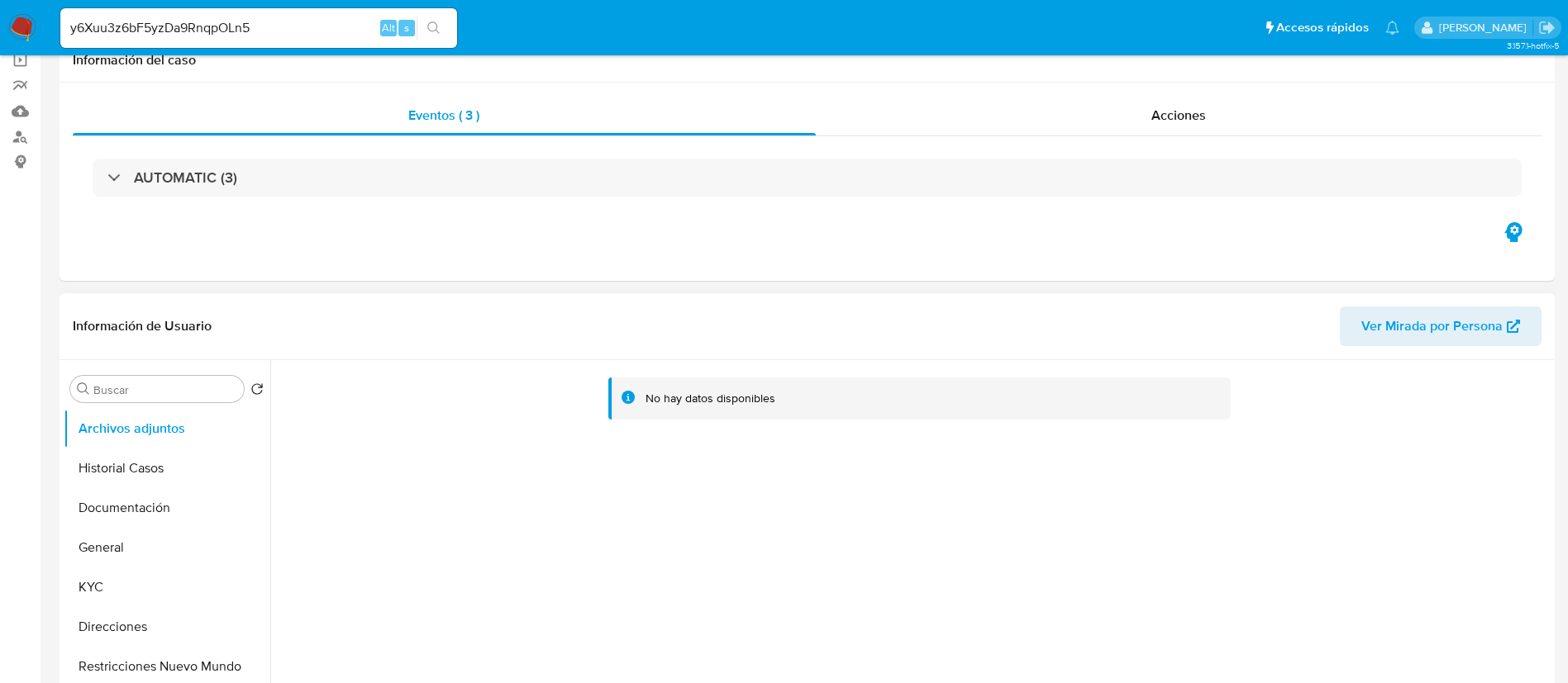
select select "10"
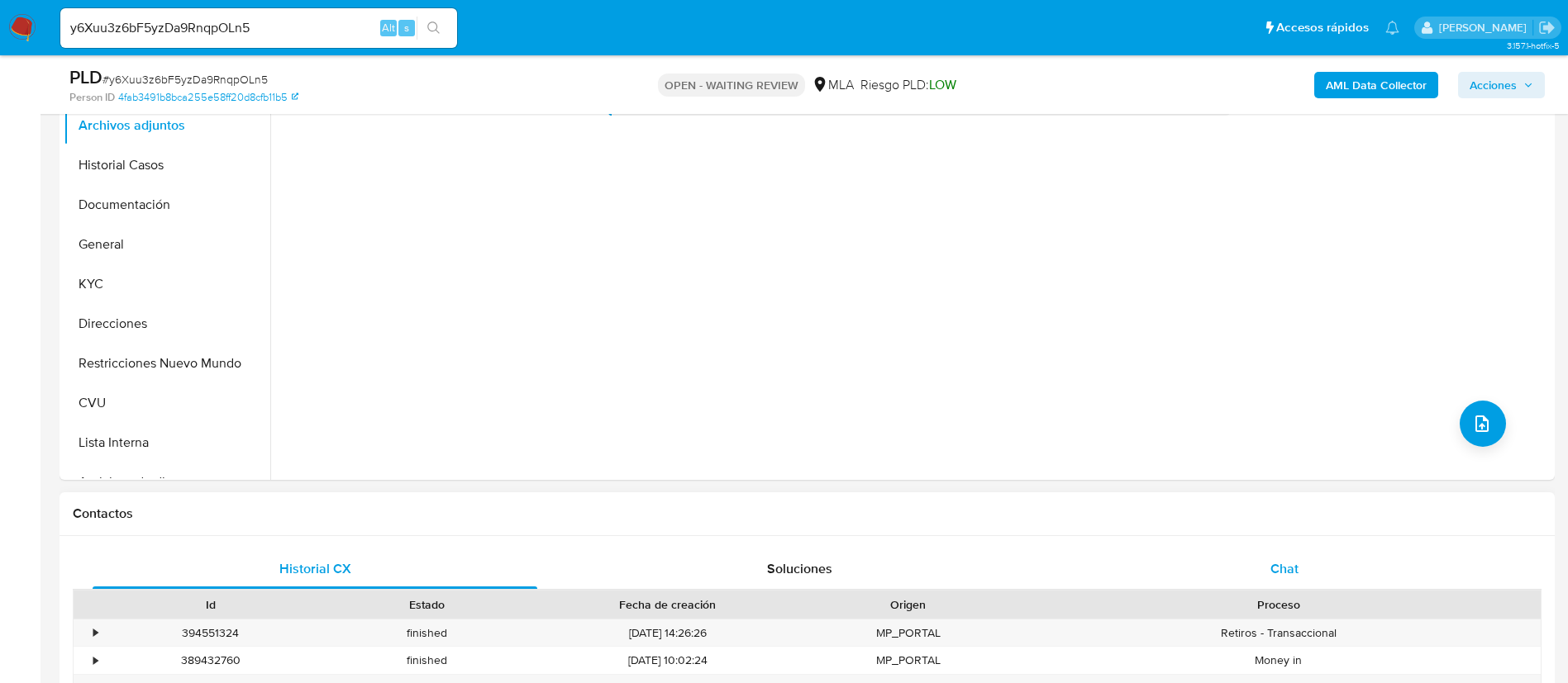
click at [1256, 585] on div "Chat" at bounding box center [1284, 569] width 444 height 39
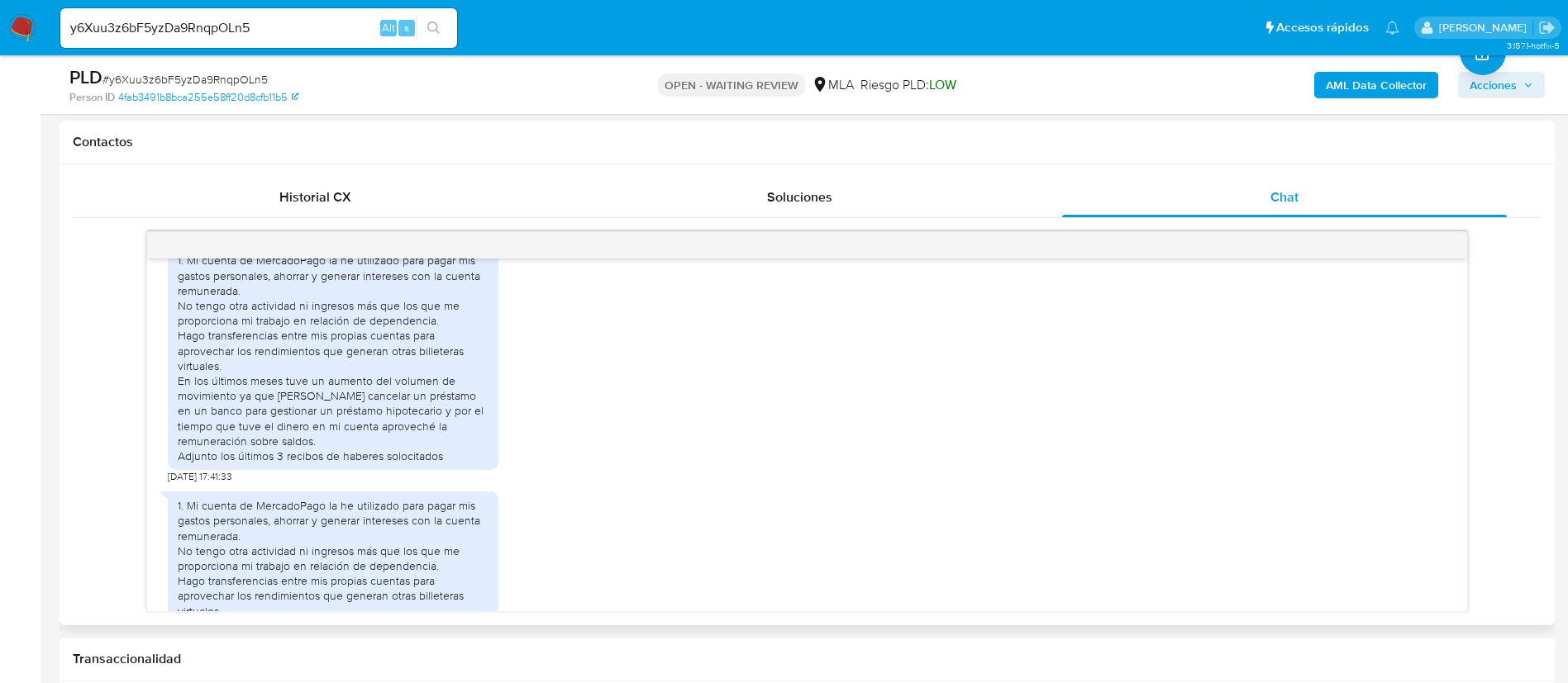
scroll to position [372, 0]
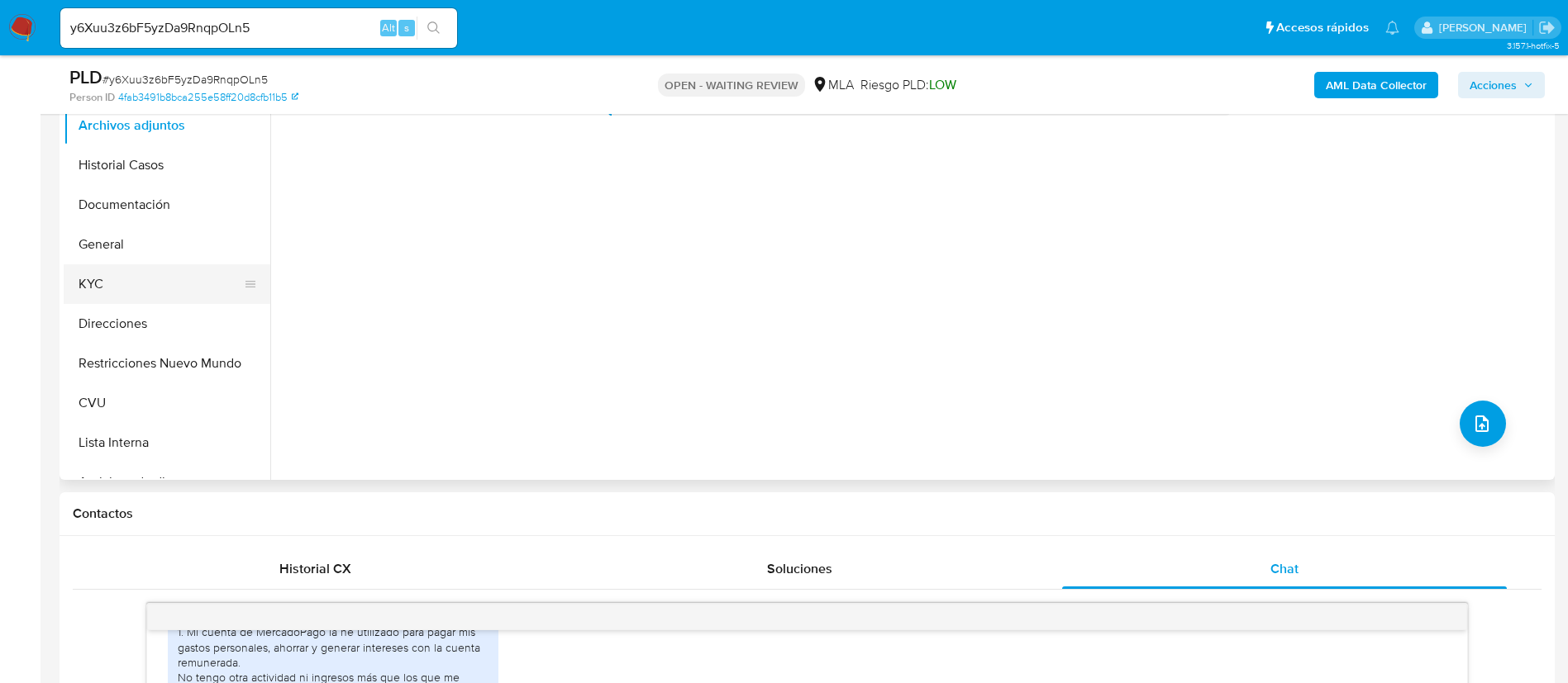
click at [96, 271] on button "KYC" at bounding box center [160, 284] width 194 height 39
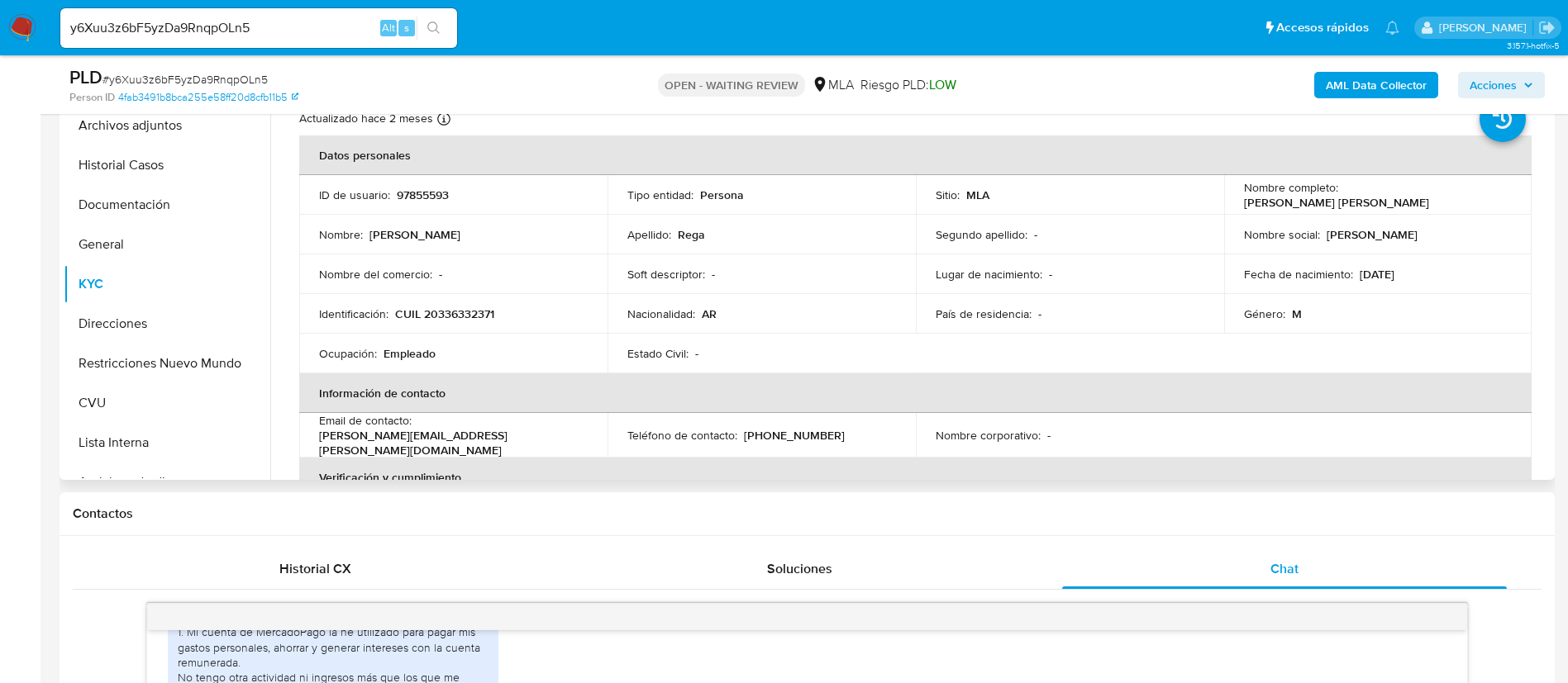
click at [399, 199] on p "97855593" at bounding box center [422, 196] width 52 height 15
copy p "97855593"
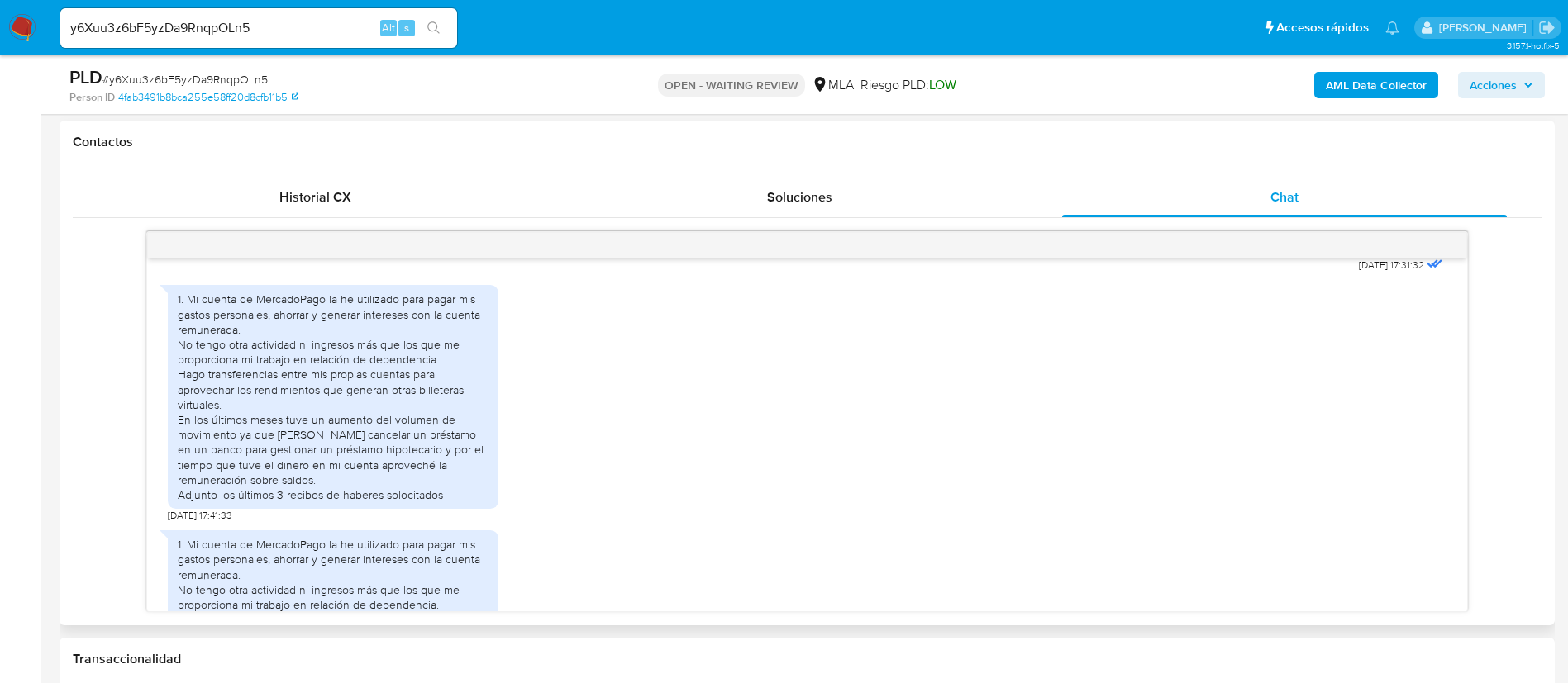
scroll to position [932, 0]
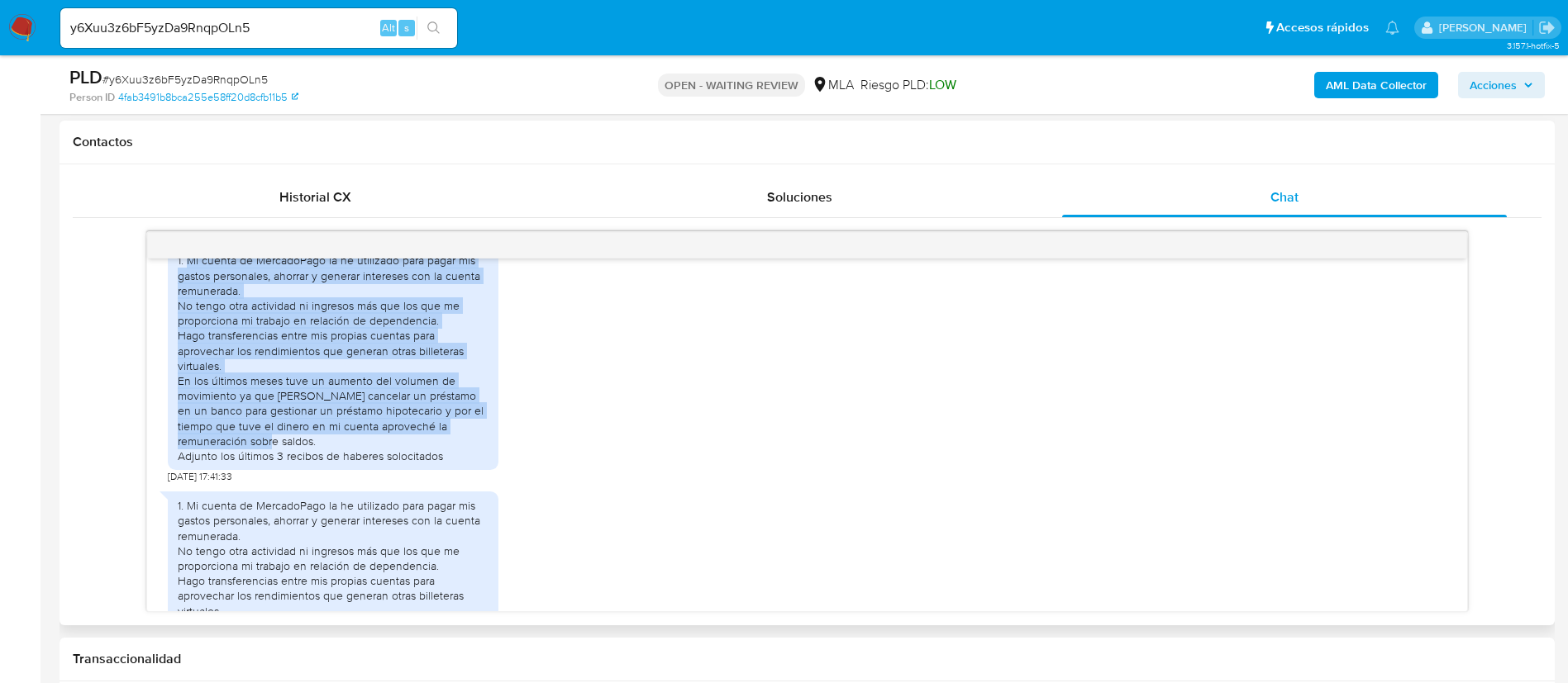
drag, startPoint x: 384, startPoint y: 473, endPoint x: 189, endPoint y: 292, distance: 266.1
click at [189, 292] on div "1. Mi cuenta de MercadoPago la he utilizado para pagar mis gastos personales, a…" at bounding box center [333, 359] width 311 height 211
copy div "Mi cuenta de MercadoPago la he utilizado para pagar mis gastos personales, ahor…"
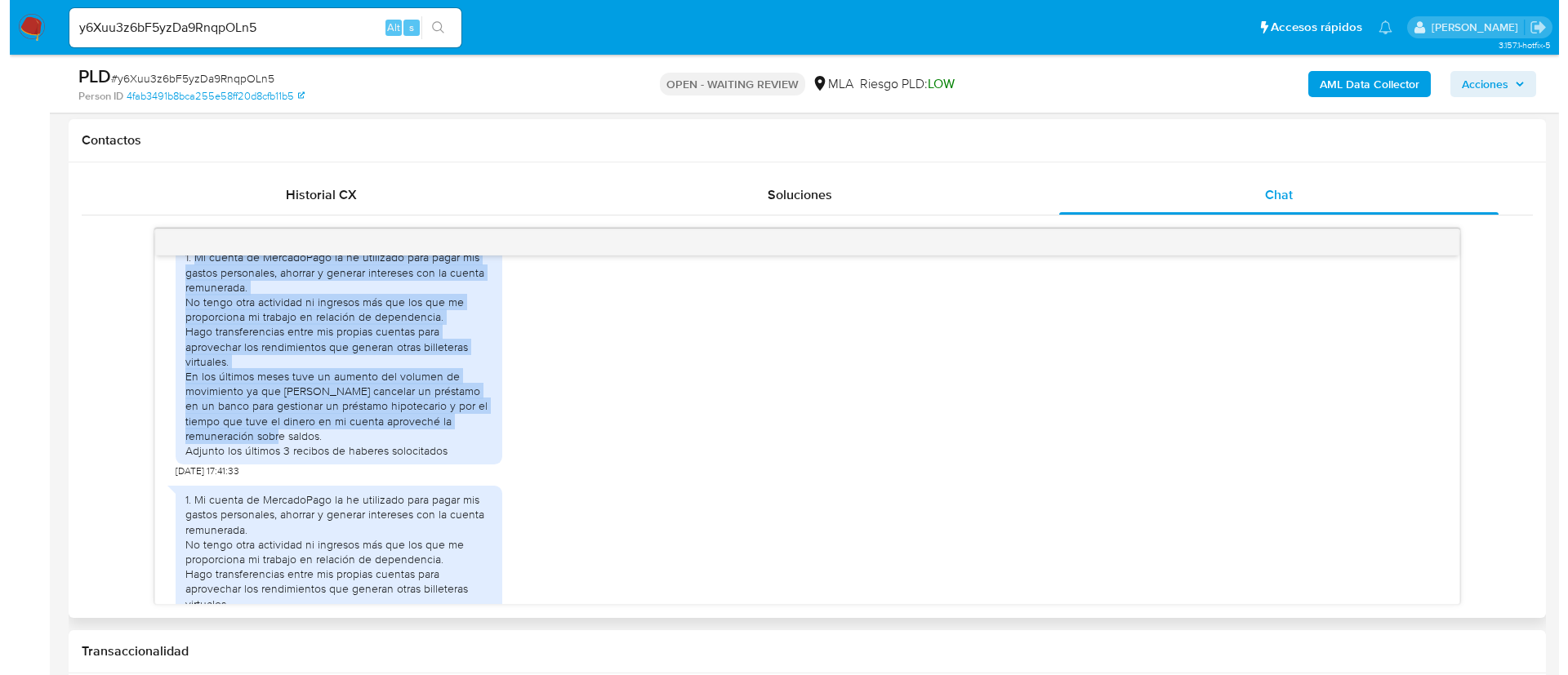
scroll to position [1167, 0]
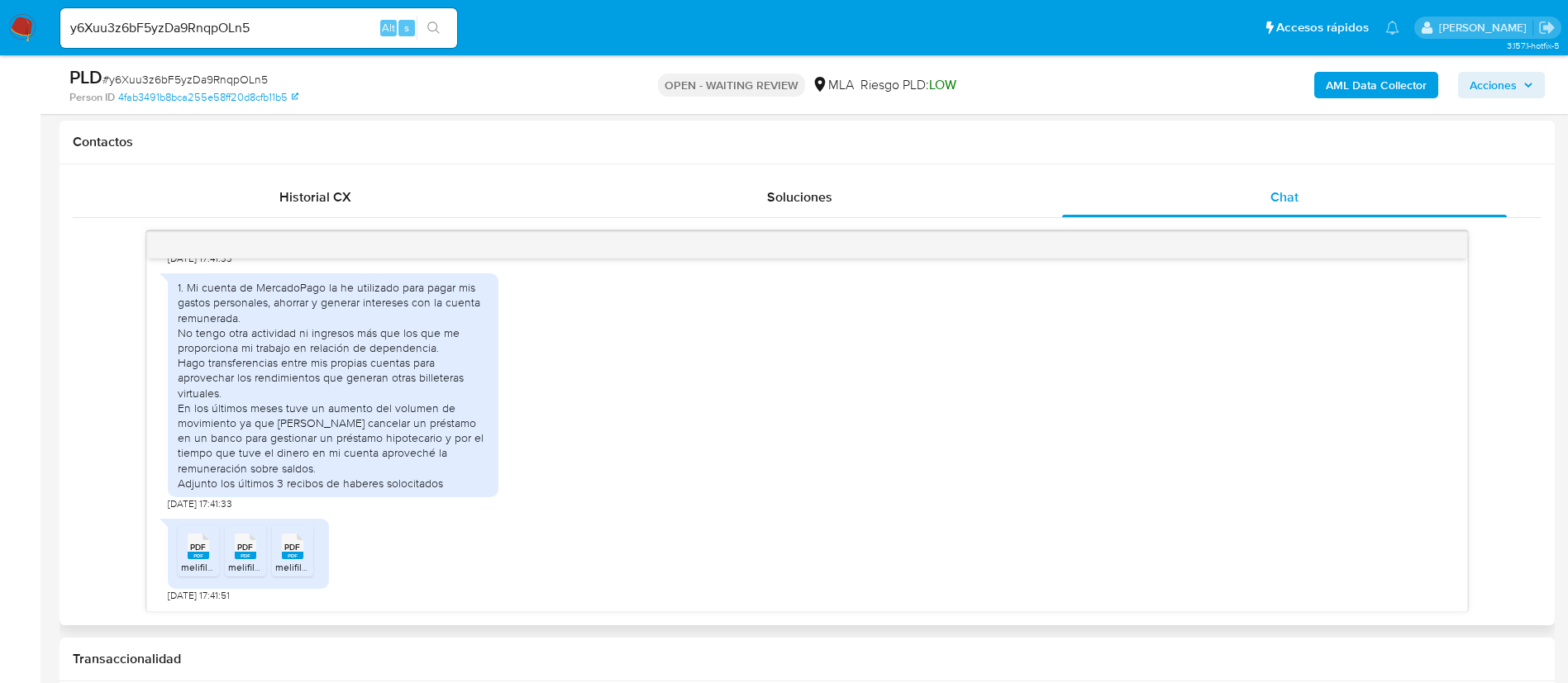
drag, startPoint x: 178, startPoint y: 554, endPoint x: 188, endPoint y: 556, distance: 10.2
click at [188, 556] on li "PDF PDF melifile9045171772803861099.pdf" at bounding box center [198, 551] width 41 height 51
click at [232, 559] on div "PDF PDF" at bounding box center [246, 545] width 35 height 33
click at [209, 551] on icon at bounding box center [199, 546] width 21 height 26
click at [1319, 81] on button "AML Data Collector" at bounding box center [1375, 85] width 124 height 27
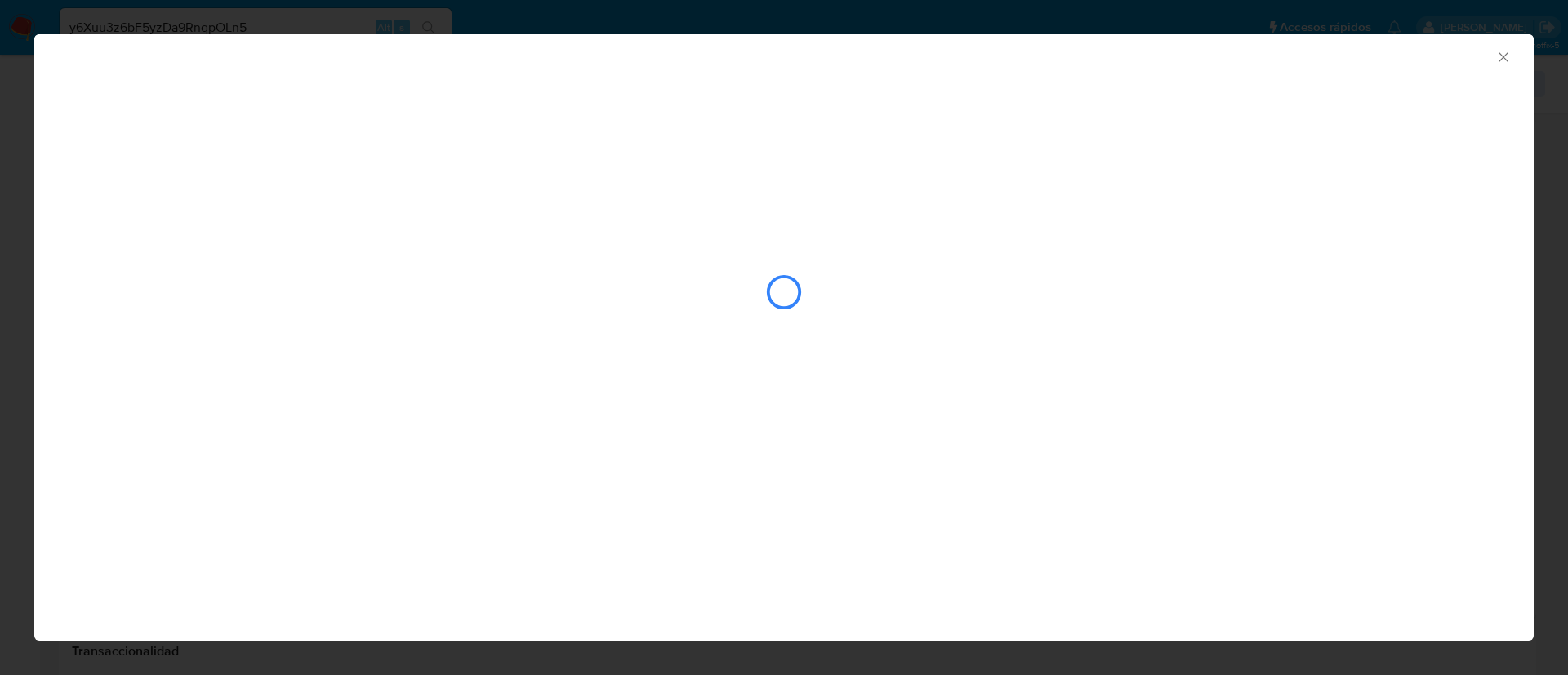
click at [480, 171] on div "closure-recommendation-modal" at bounding box center [783, 241] width 1499 height 333
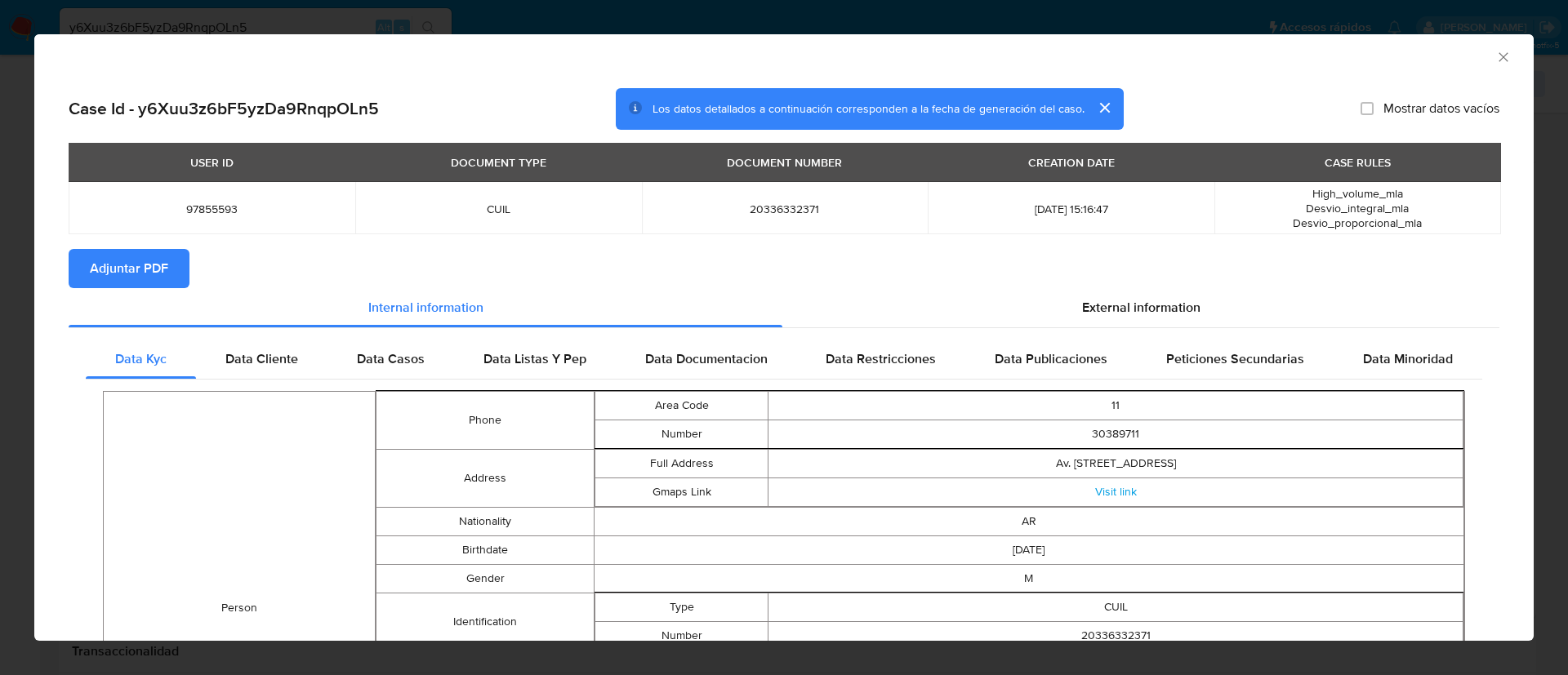
click at [156, 262] on span "Adjuntar PDF" at bounding box center [129, 268] width 79 height 36
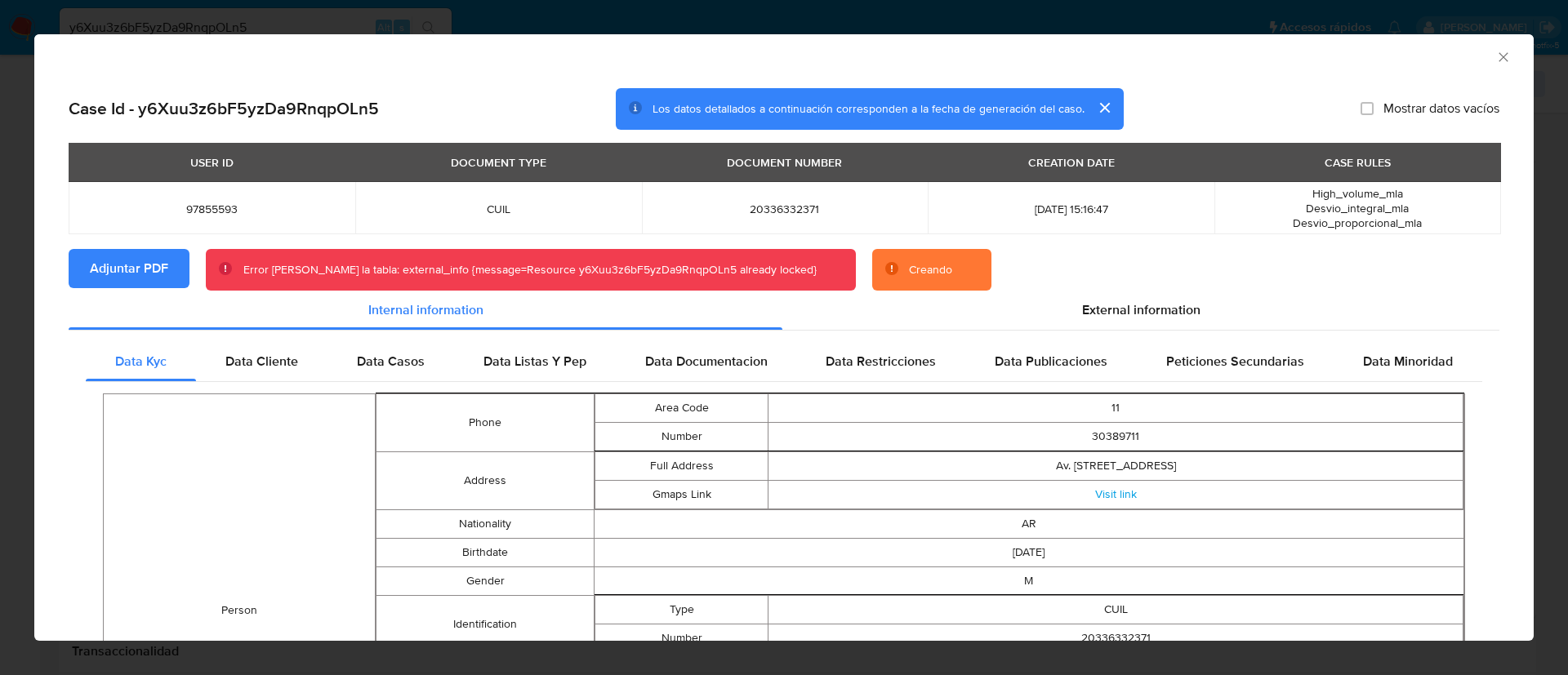
click at [119, 256] on span "Adjuntar PDF" at bounding box center [129, 268] width 79 height 36
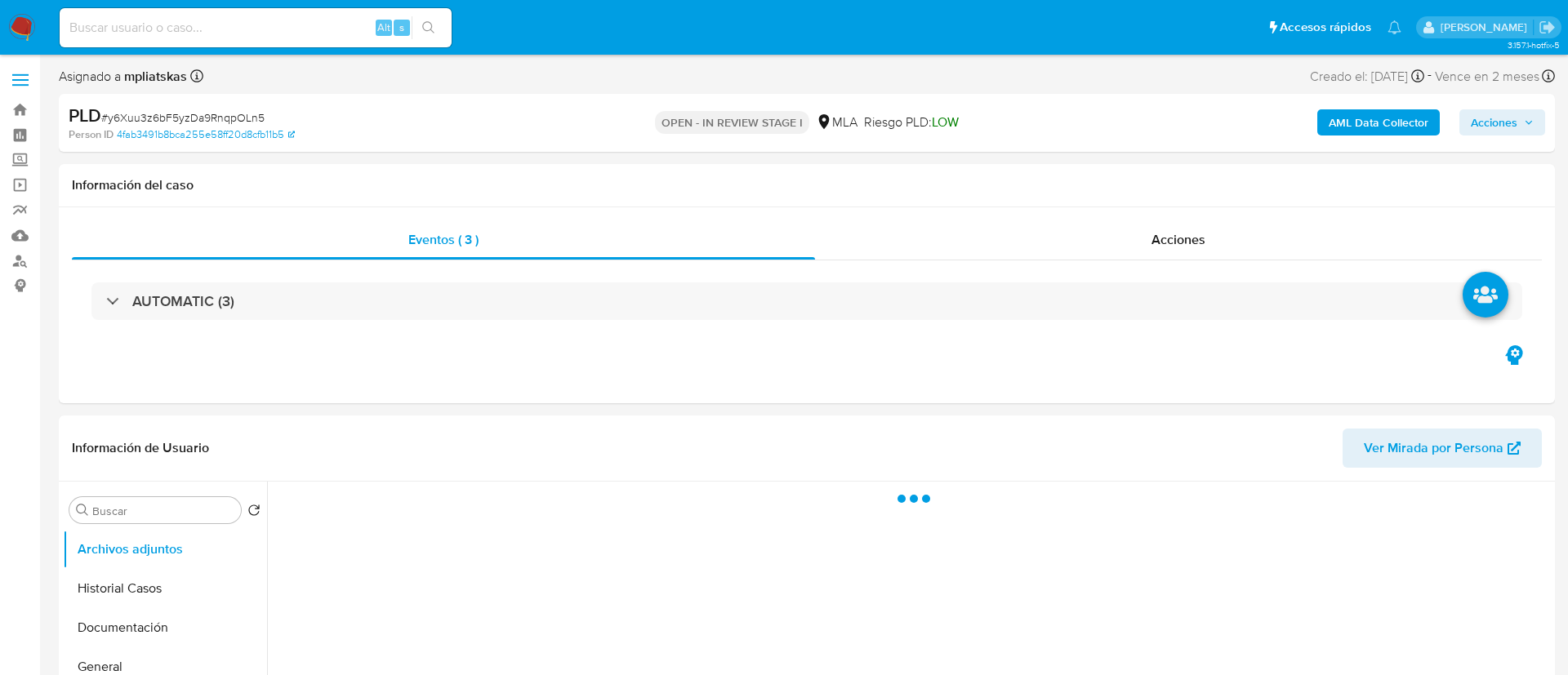
select select "10"
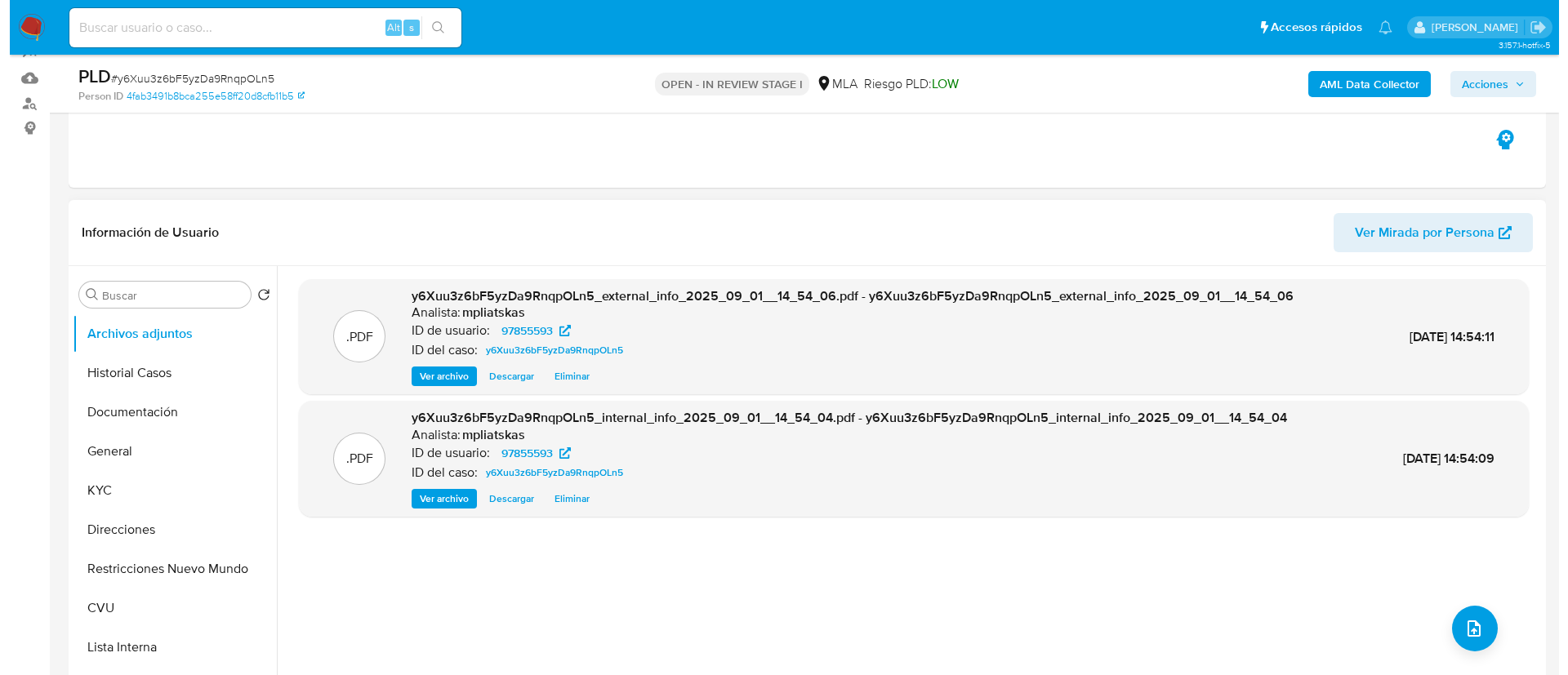
scroll to position [245, 0]
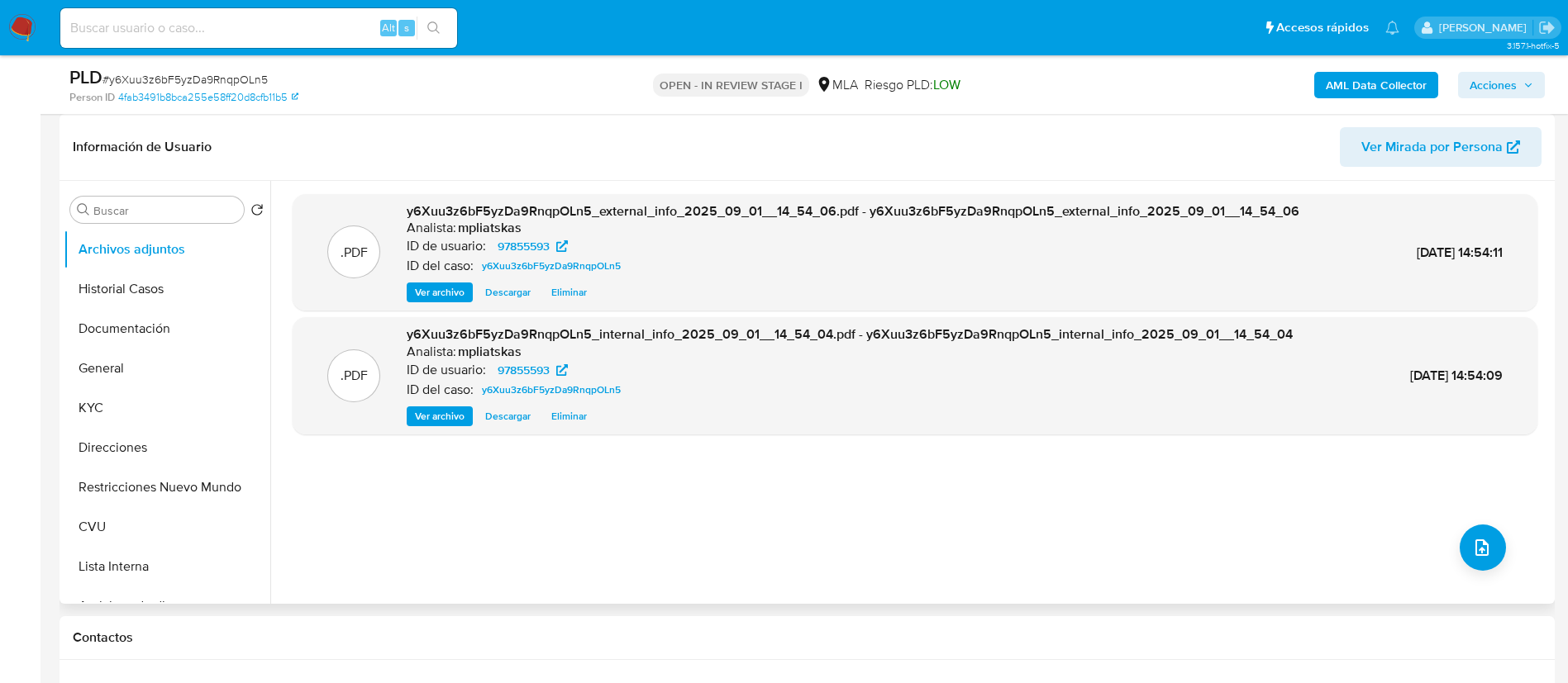
click at [1498, 567] on div ".PDF y6Xuu3z6bF5yzDa9RnqpOLn5_external_info_2025_09_01__14_54_06.pdf - y6Xuu3z6…" at bounding box center [915, 391] width 1245 height 396
click at [1478, 558] on button "upload-file" at bounding box center [1483, 548] width 46 height 46
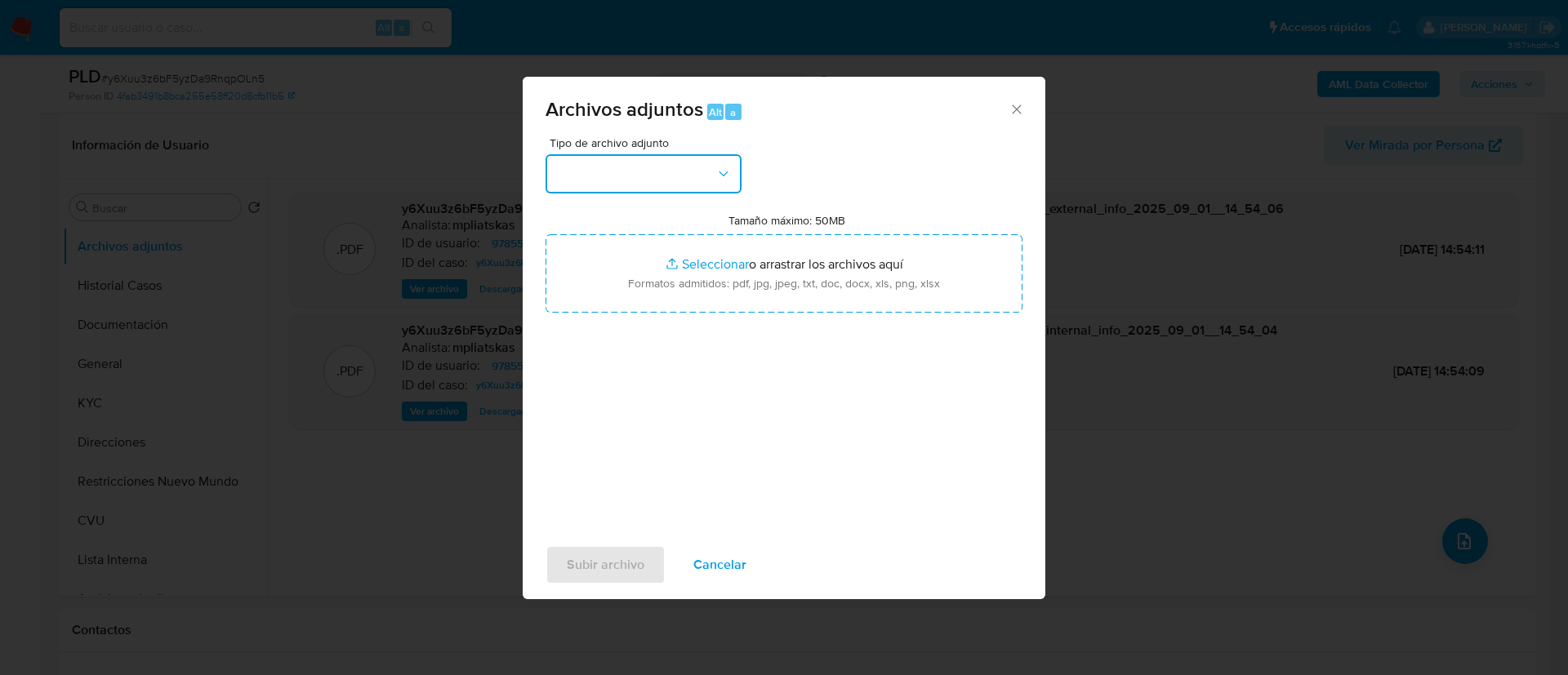
click at [667, 156] on button "button" at bounding box center [643, 173] width 196 height 39
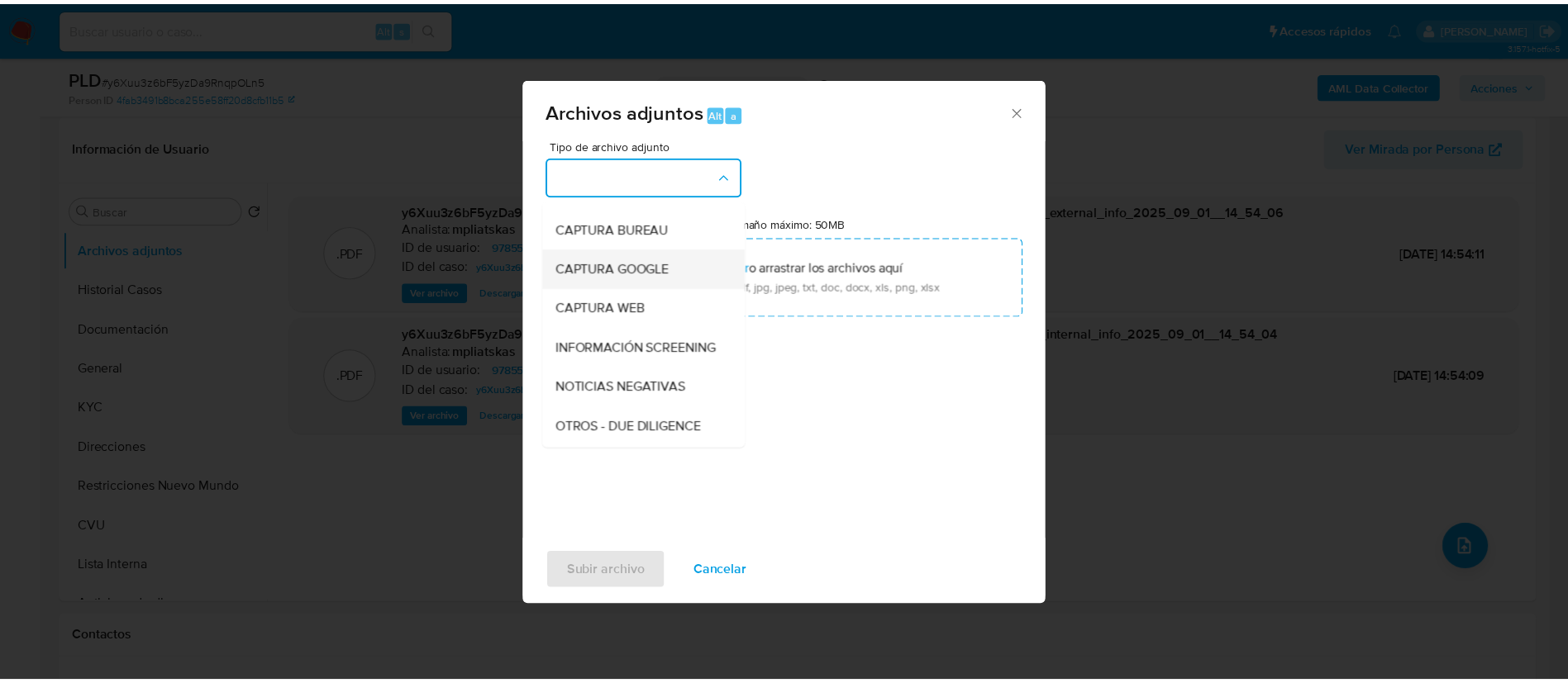
scroll to position [124, 0]
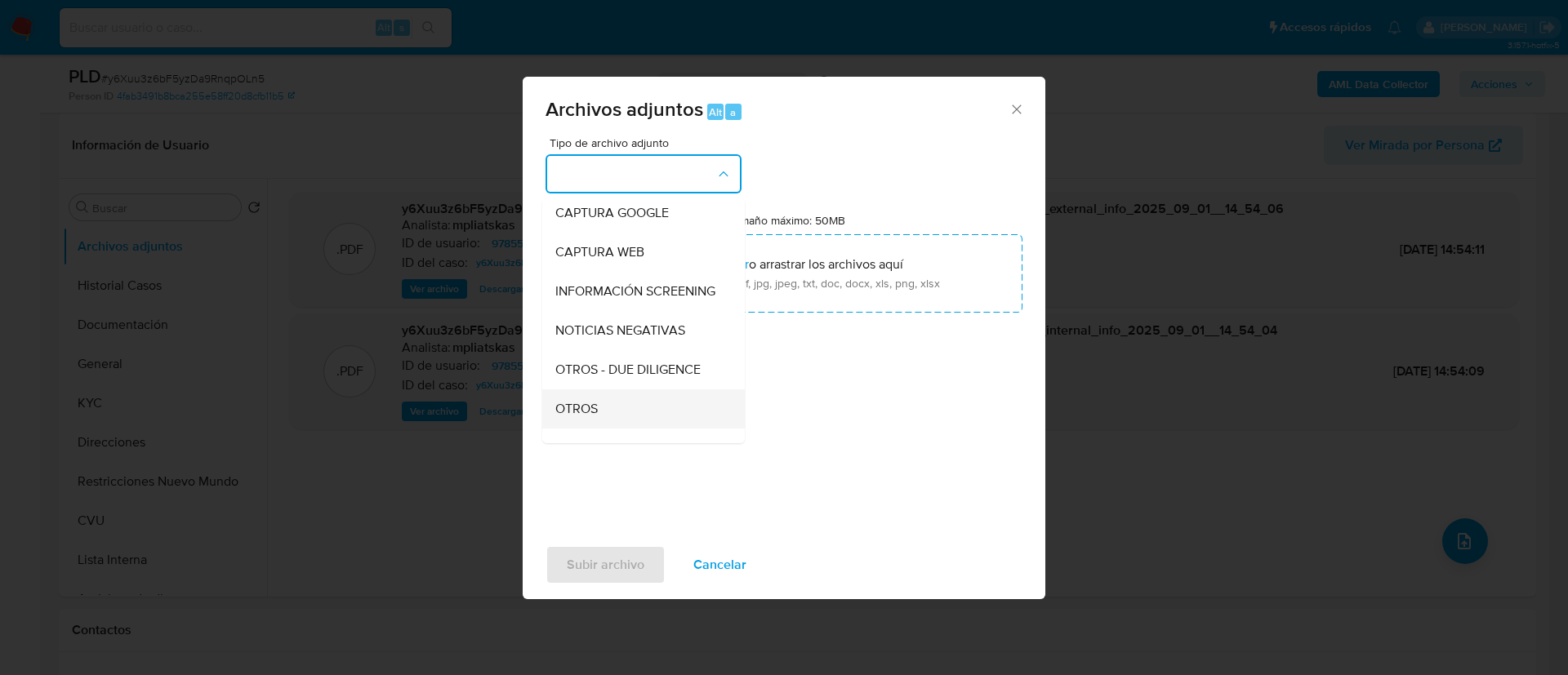
click at [589, 410] on div "OTROS" at bounding box center [639, 409] width 167 height 39
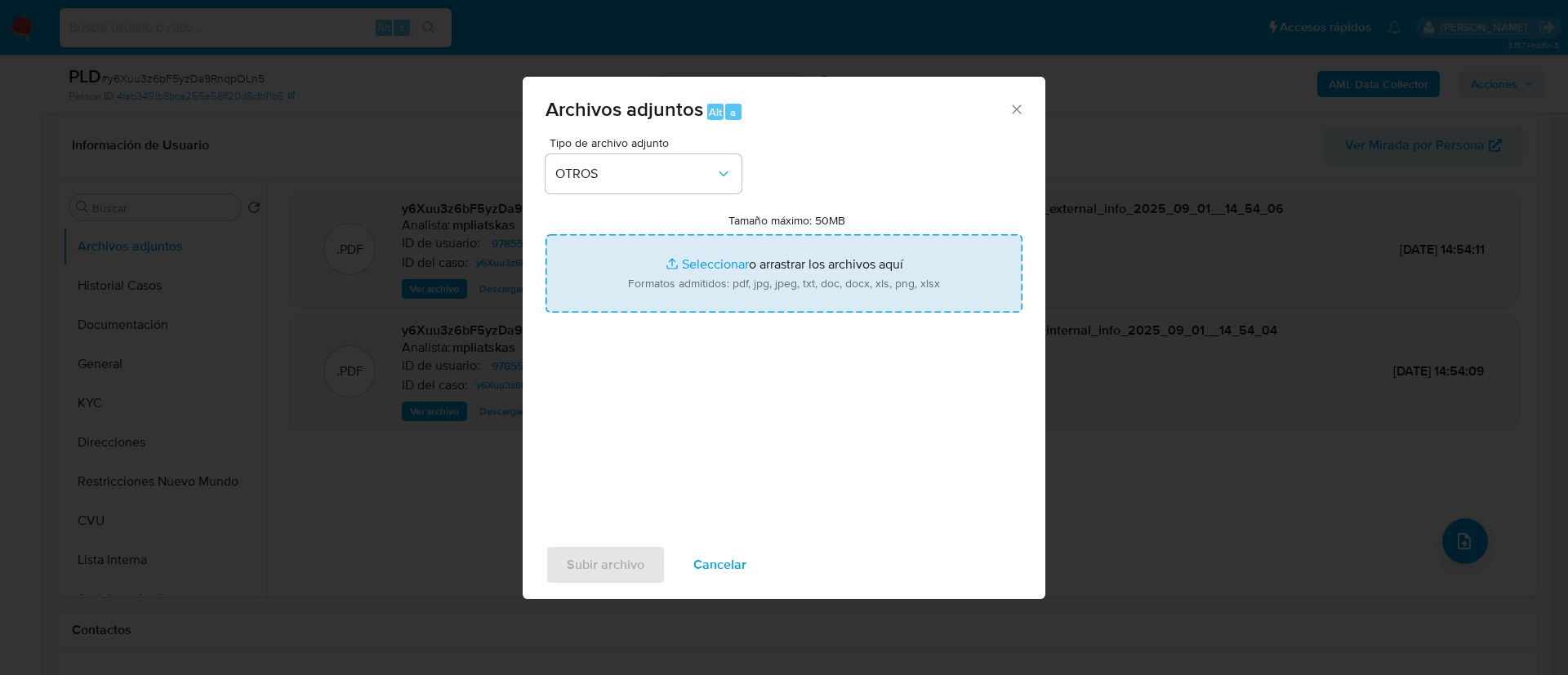
click at [624, 295] on input "Tamaño máximo: 50MB Seleccionar archivos" at bounding box center [783, 273] width 477 height 79
type input "C:\fakepath\97855593 Movimientos.xlsx"
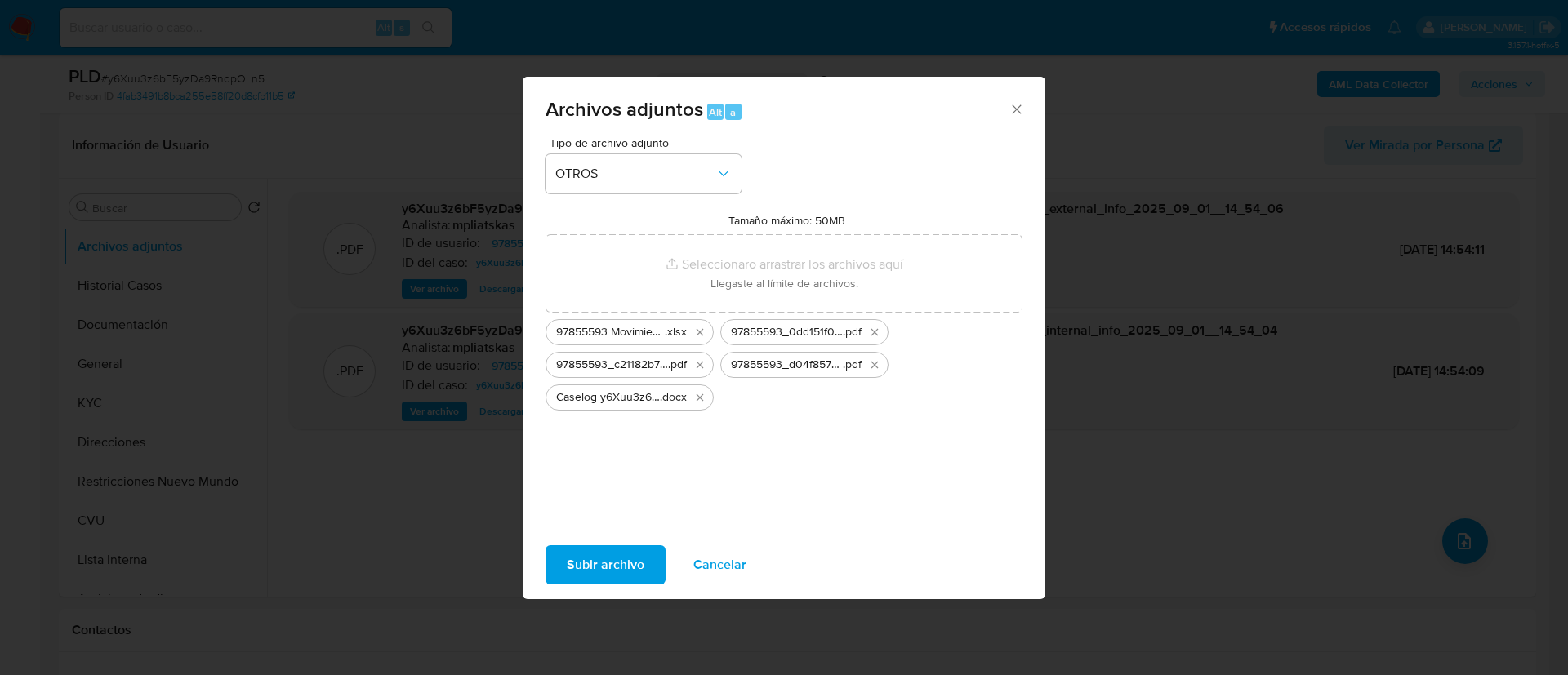
click at [576, 565] on span "Subir archivo" at bounding box center [606, 565] width 78 height 36
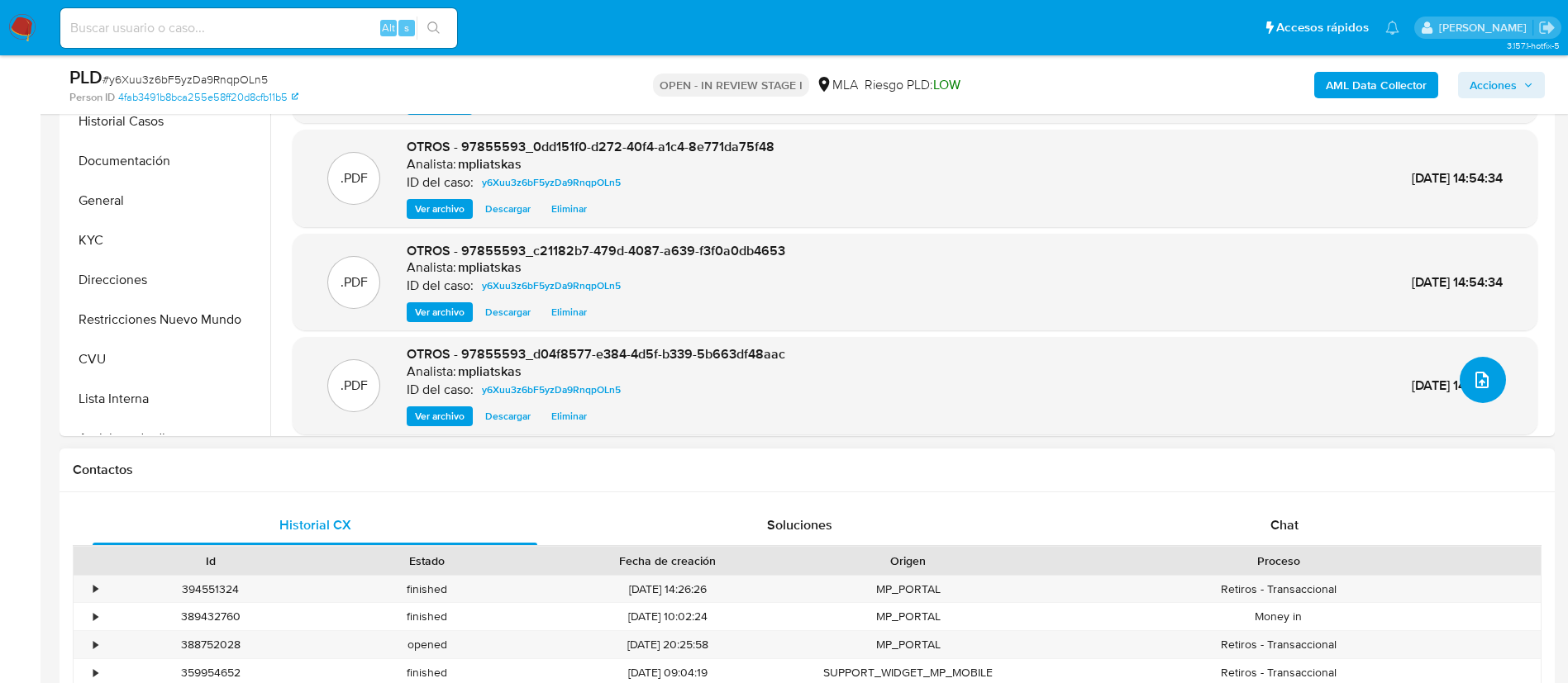
scroll to position [743, 0]
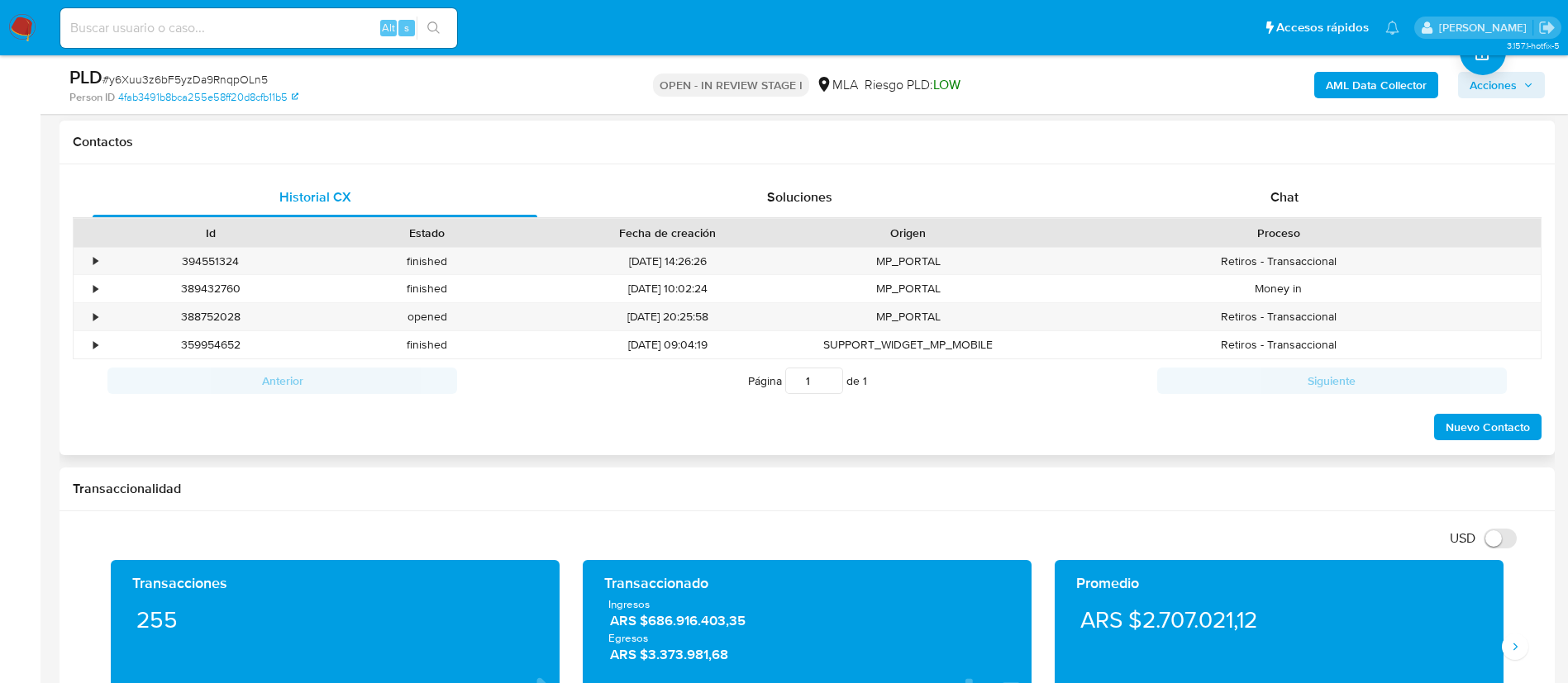
click at [1308, 175] on div "Historial CX Soluciones Chat Id Estado Fecha de creación Origen Proceso • 39455…" at bounding box center [807, 310] width 1495 height 292
click at [1301, 190] on div "Chat" at bounding box center [1284, 197] width 444 height 39
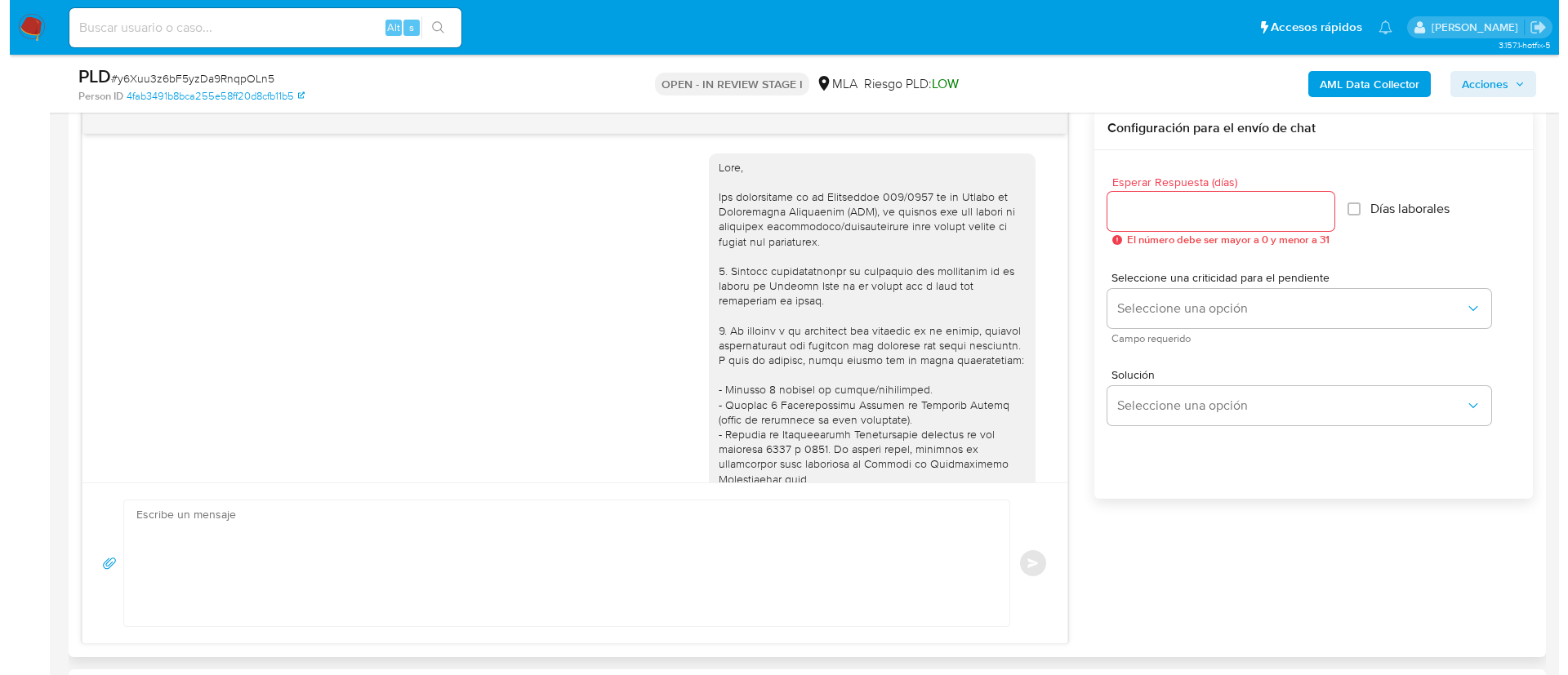
scroll to position [1167, 0]
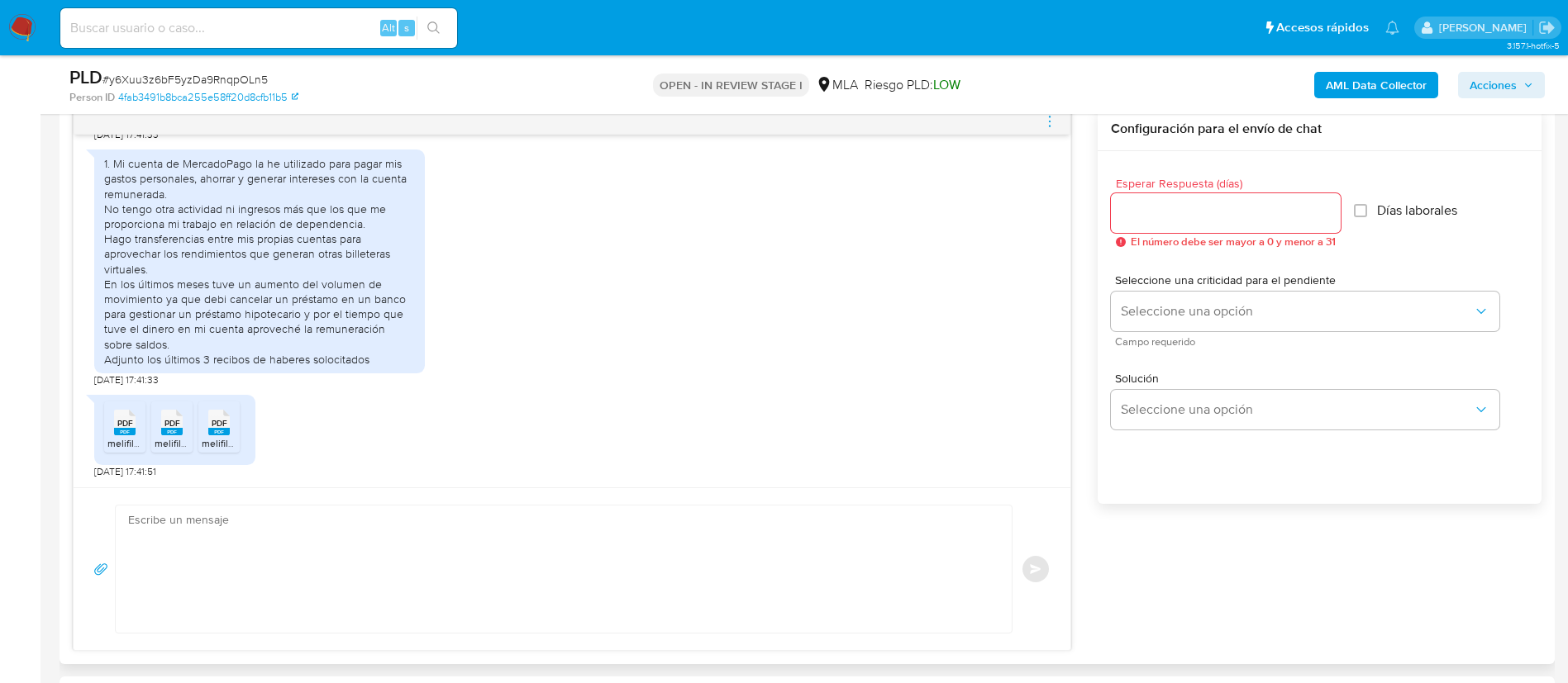
click at [701, 590] on textarea at bounding box center [558, 569] width 863 height 128
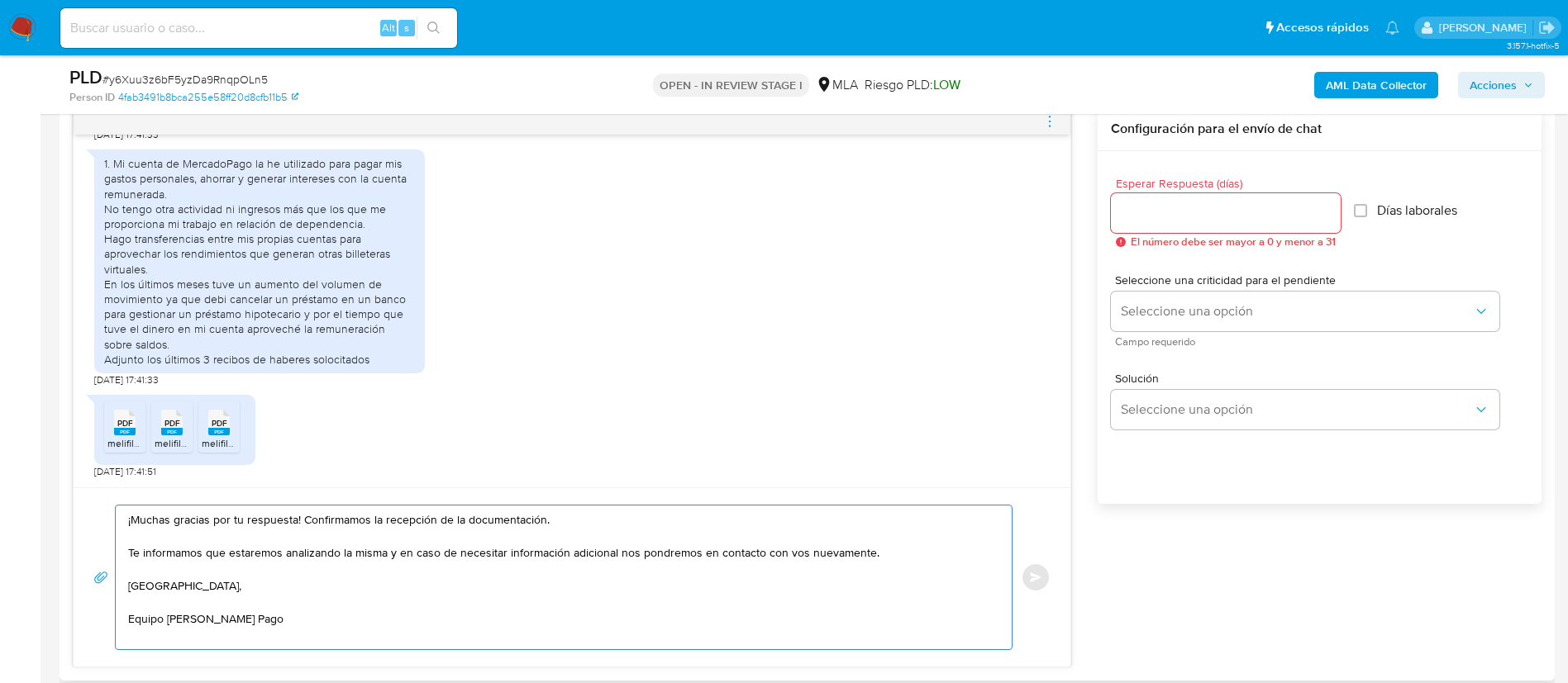
type textarea "¡Muchas gracias por tu respuesta! Confirmamos la recepción de la documentación.…"
click at [1188, 224] on div at bounding box center [1225, 213] width 229 height 39
click at [1182, 213] on input "Esperar Respuesta (días)" at bounding box center [1225, 213] width 229 height 21
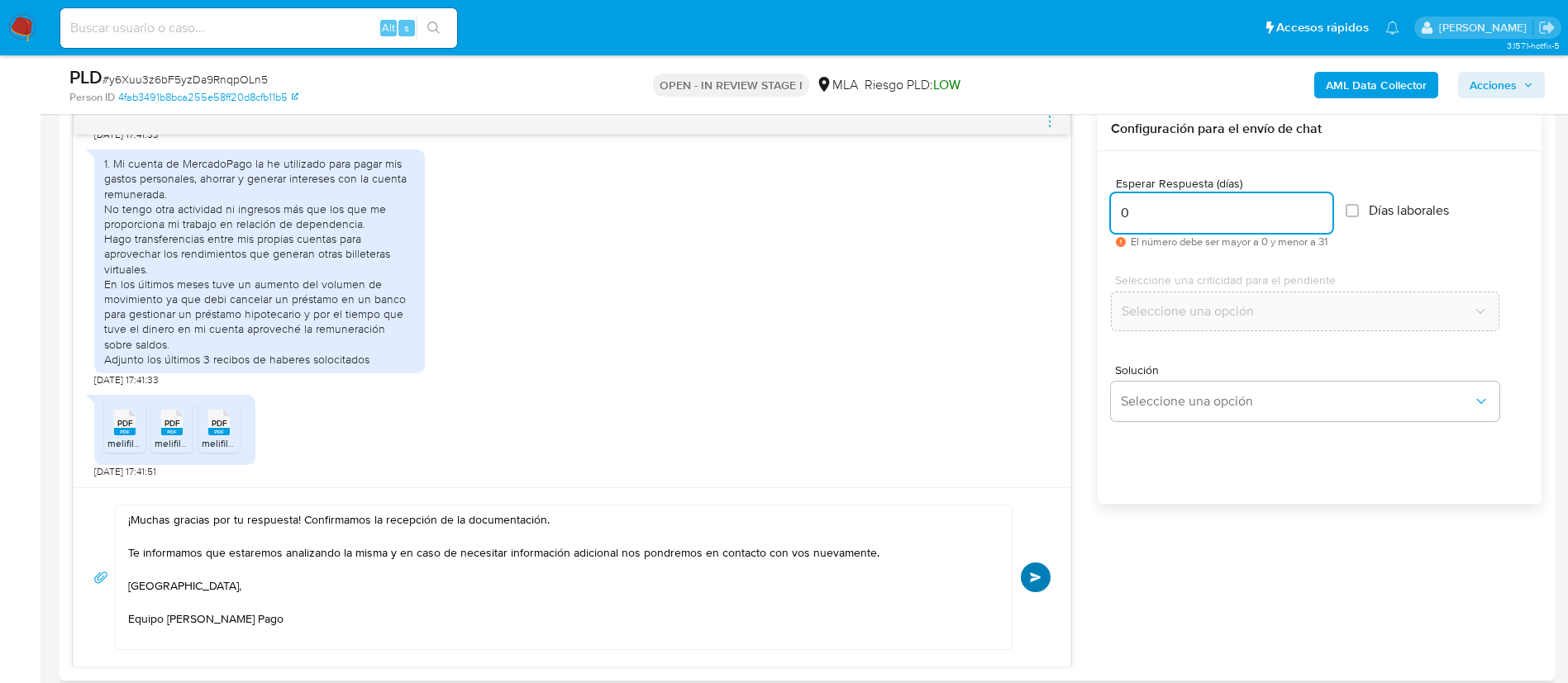
type input "0"
click at [1030, 577] on span "Enviar" at bounding box center [1035, 577] width 12 height 10
click at [1051, 123] on icon "menu-action" at bounding box center [1050, 122] width 15 height 15
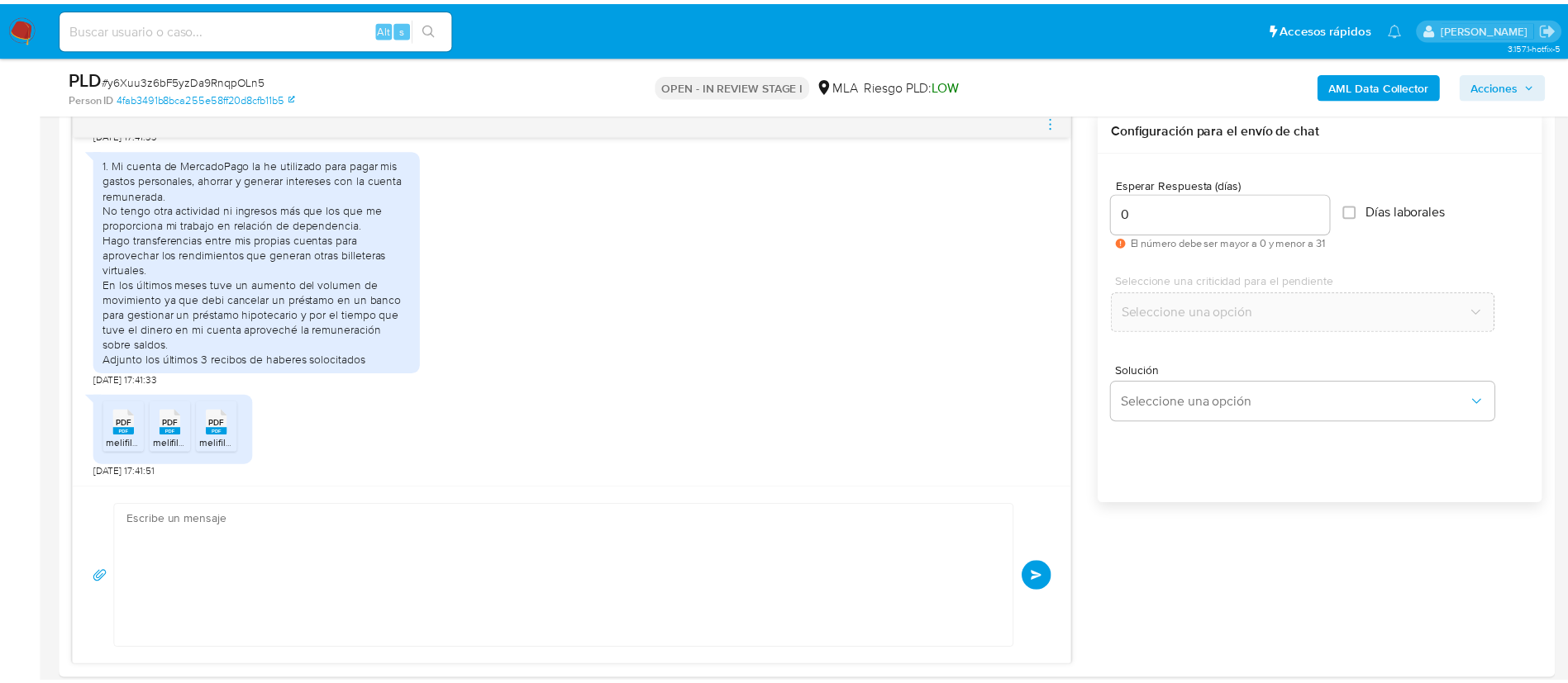
scroll to position [1378, 0]
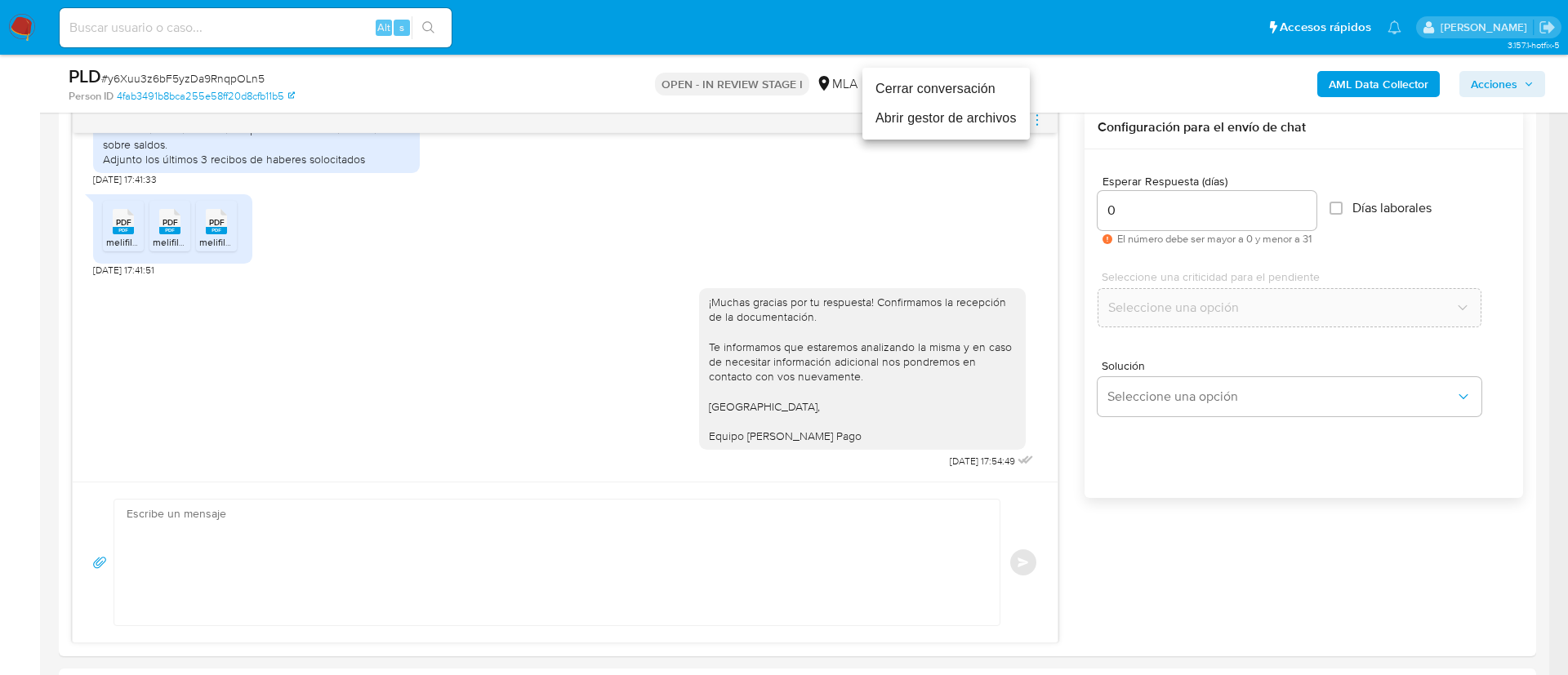
click at [933, 93] on li "Cerrar conversación" at bounding box center [946, 88] width 168 height 29
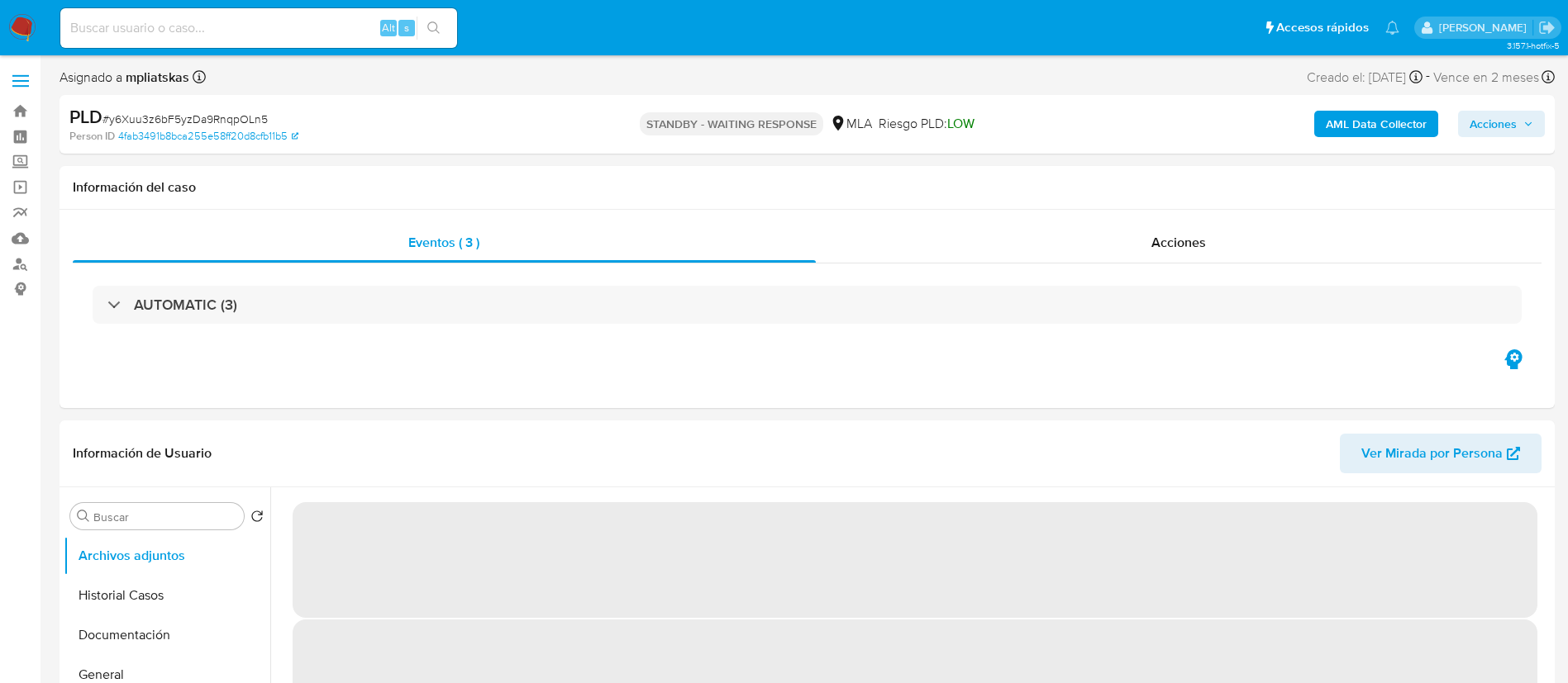
select select "10"
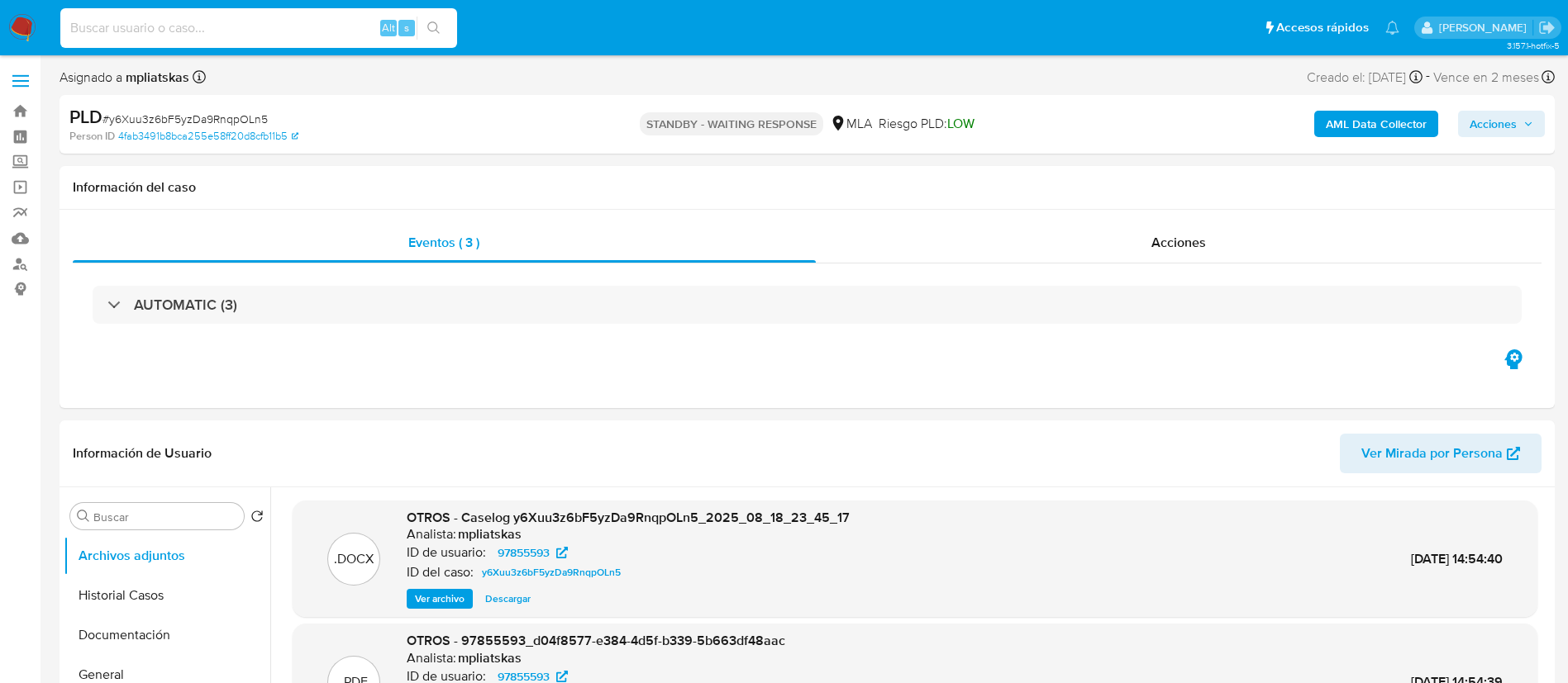
click at [344, 34] on input at bounding box center [258, 28] width 396 height 21
paste input "umH8y1VEFnfdhPumvemPW2ug"
type input "umH8y1VEFnfdhPumvemPW2ug"
click at [426, 22] on button "search-icon" at bounding box center [433, 28] width 34 height 23
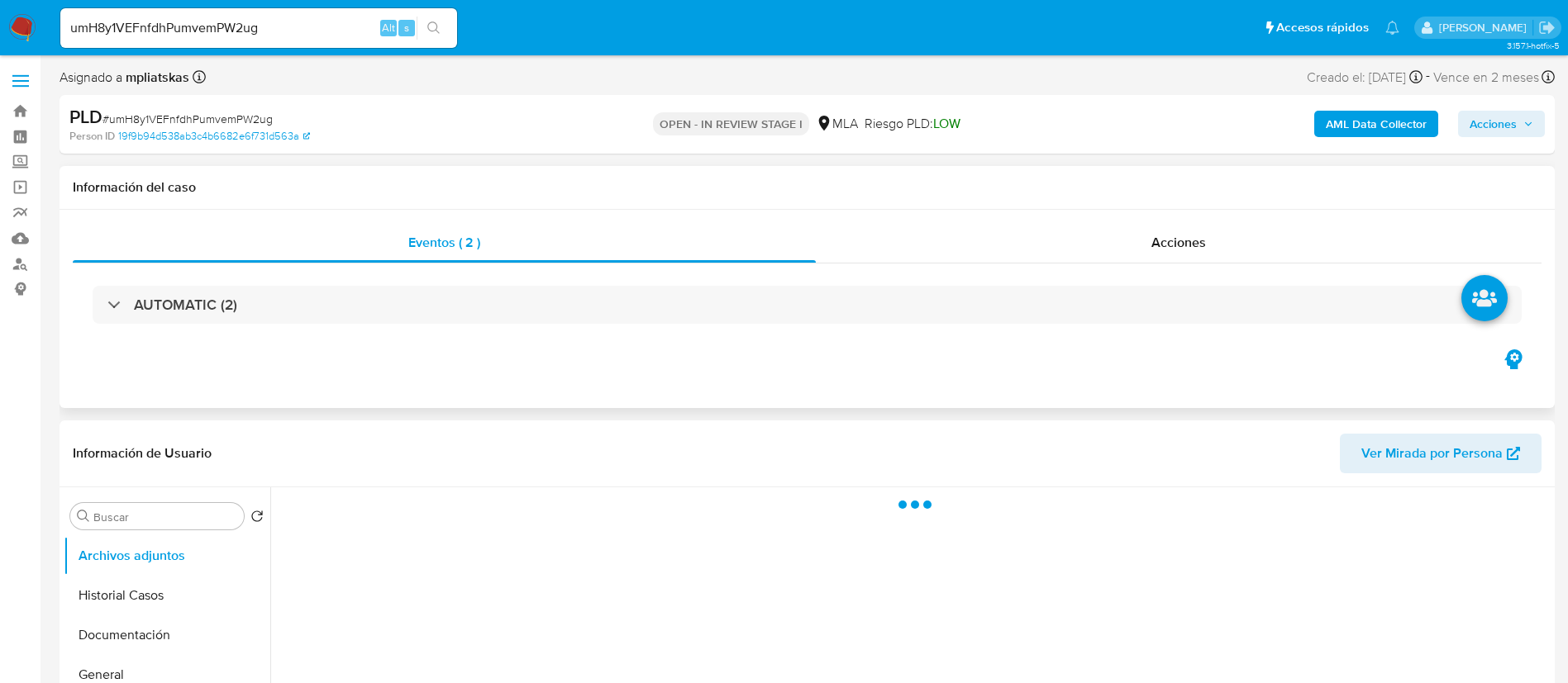
scroll to position [124, 0]
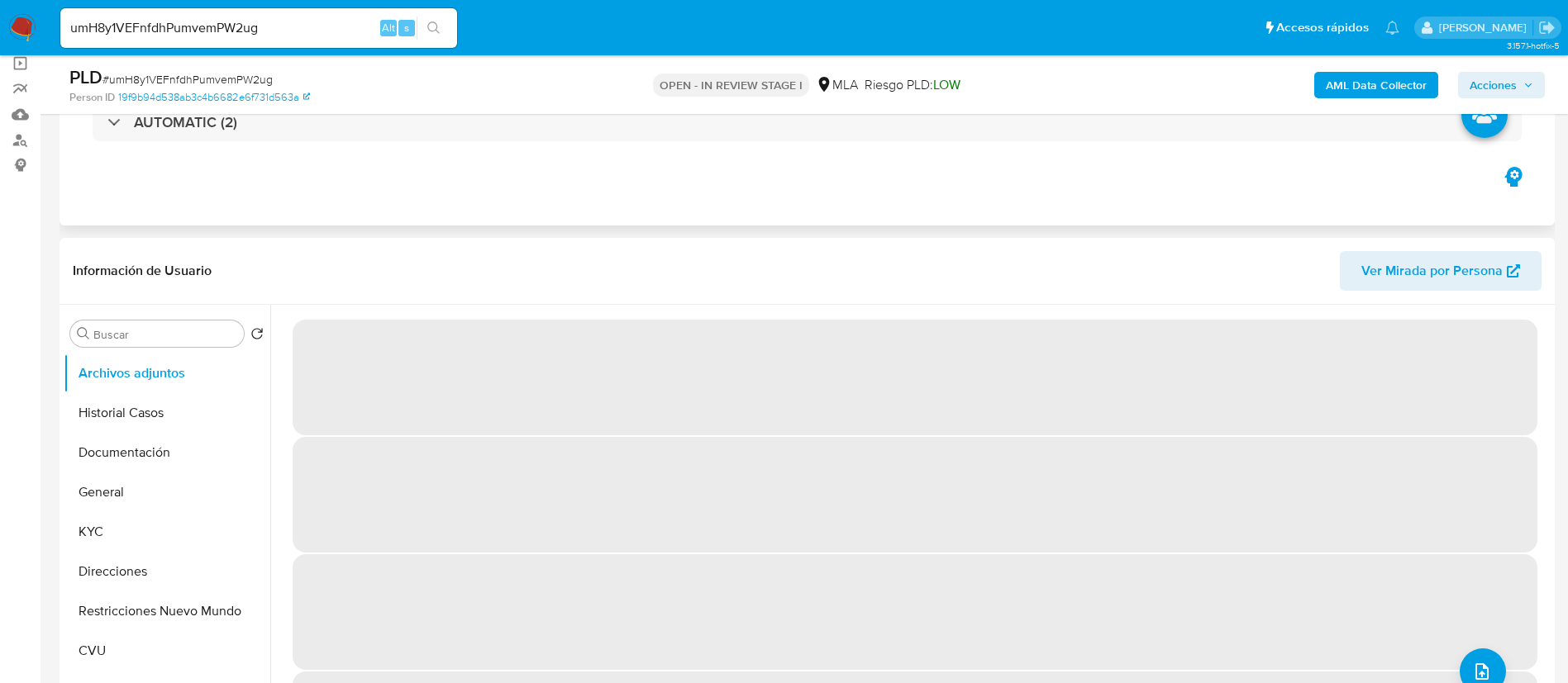
select select "10"
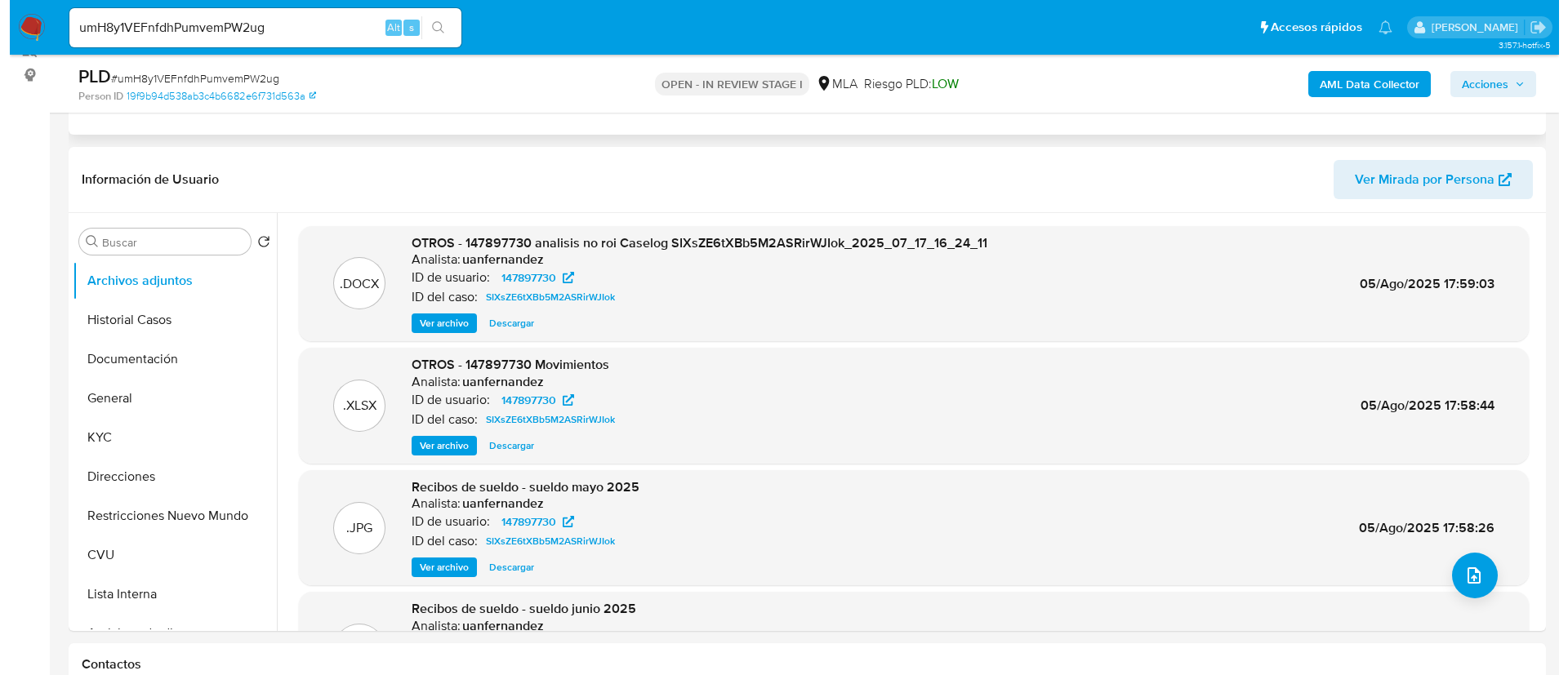
scroll to position [245, 0]
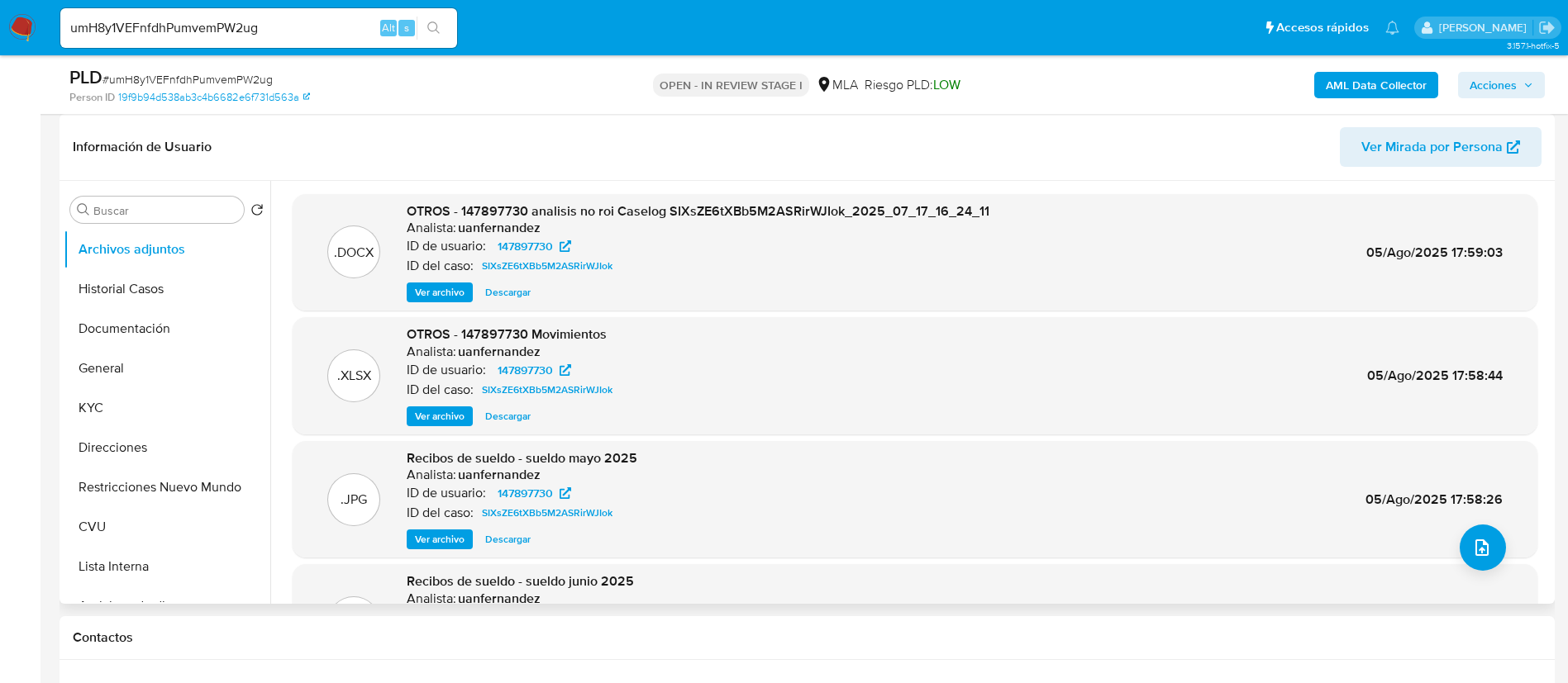
click at [447, 296] on span "Ver archivo" at bounding box center [440, 292] width 50 height 16
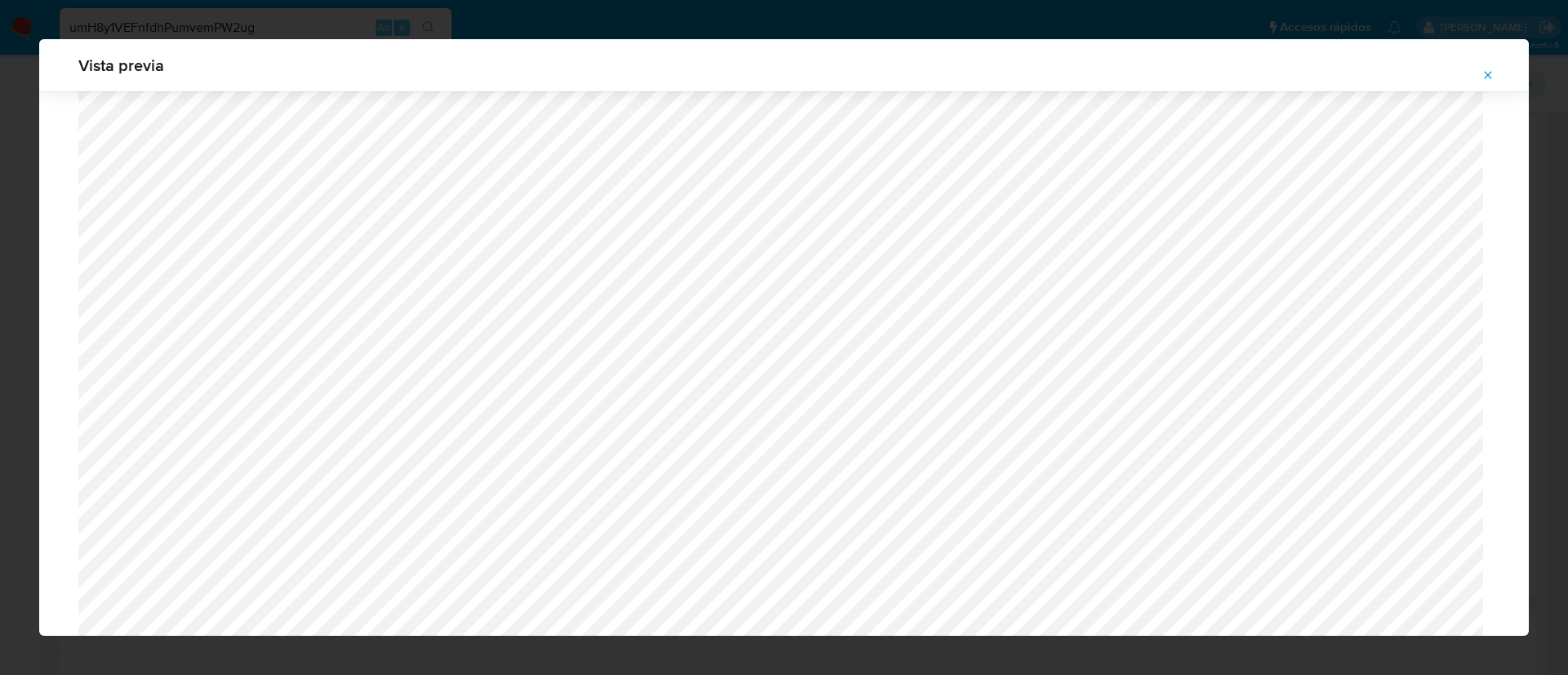
scroll to position [580, 0]
click at [1493, 74] on icon "Attachment preview" at bounding box center [1487, 75] width 13 height 13
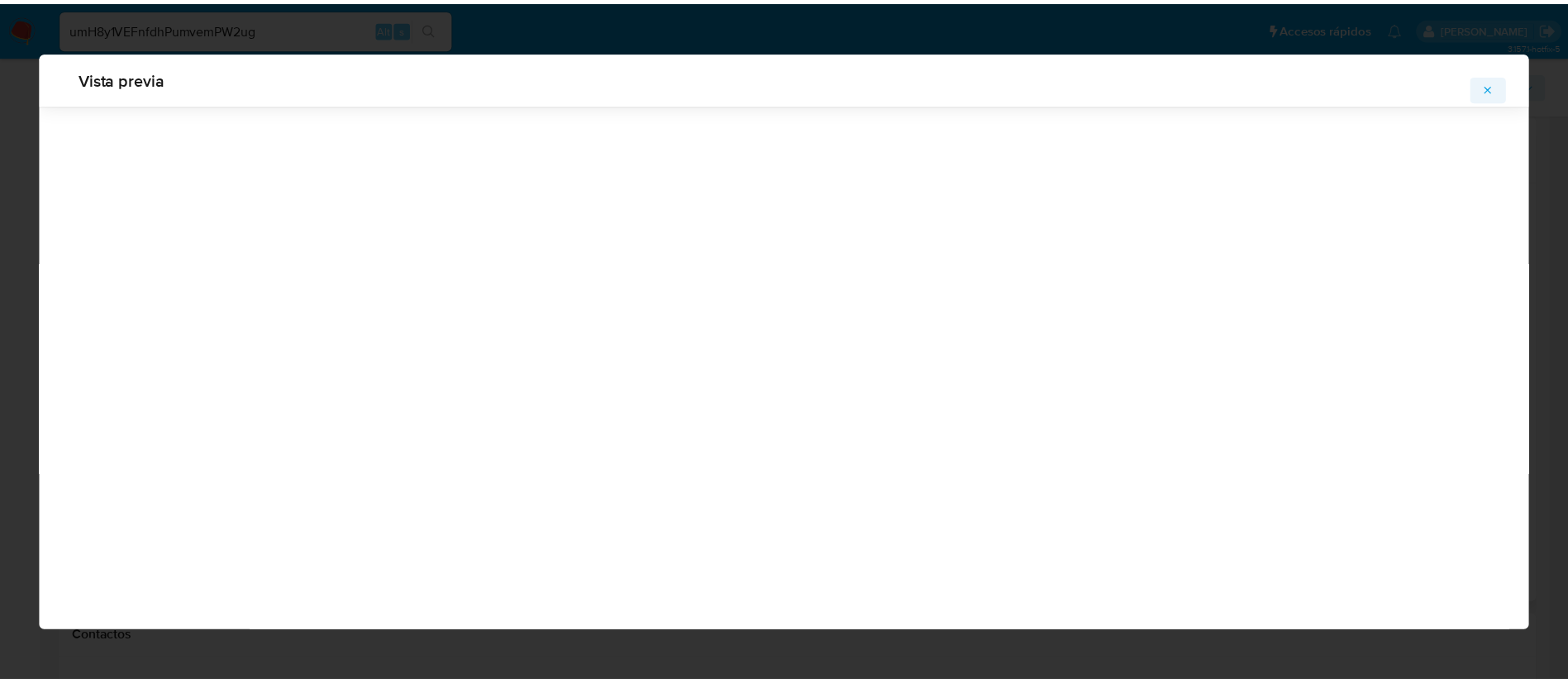
scroll to position [0, 0]
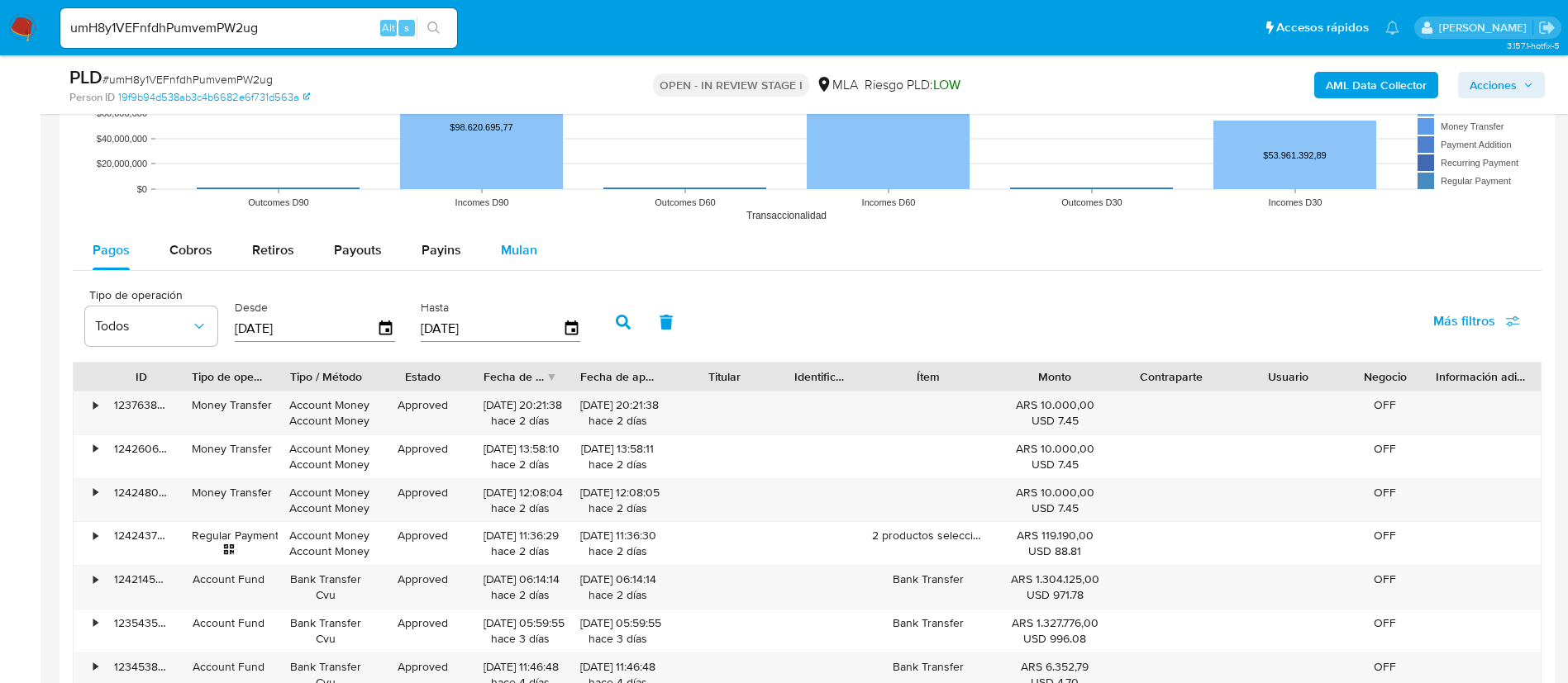
click at [527, 253] on span "Mulan" at bounding box center [519, 250] width 36 height 19
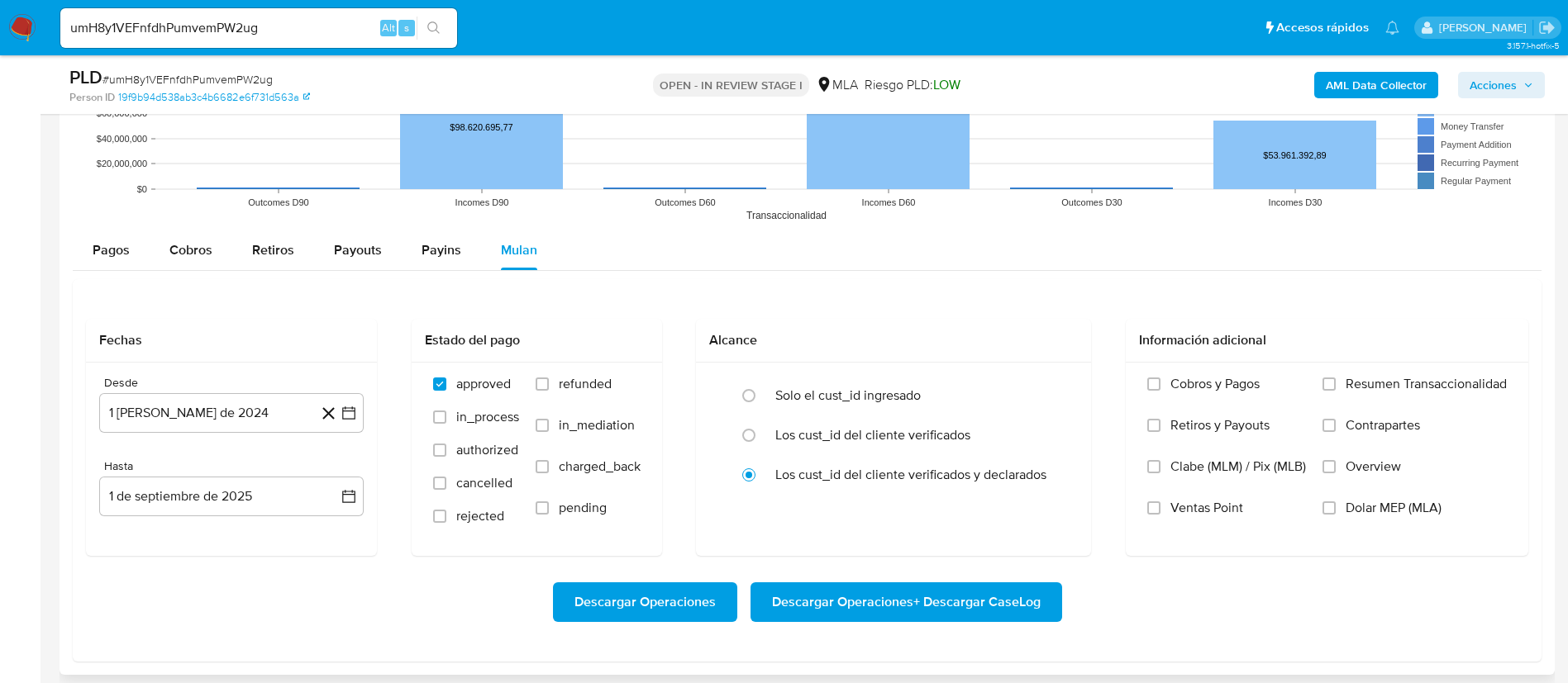
scroll to position [1859, 0]
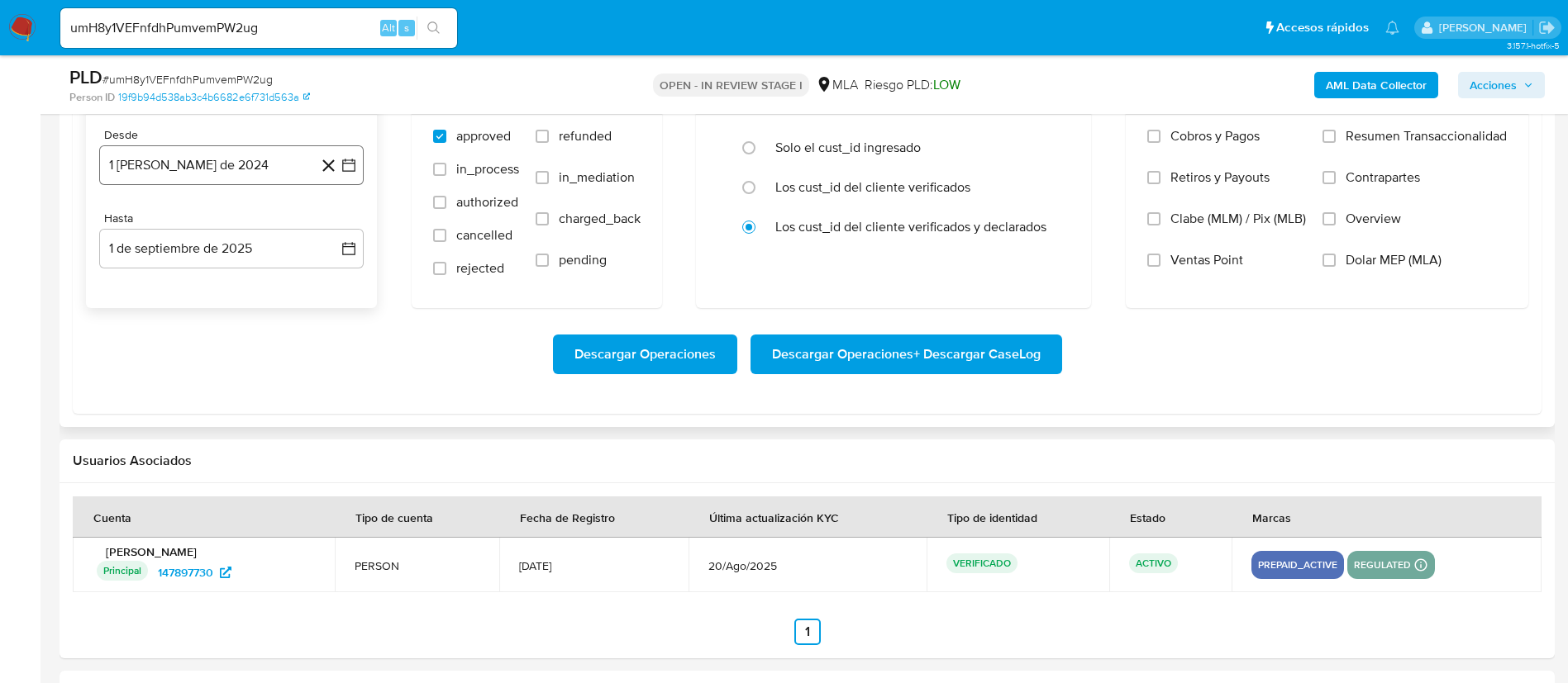
click at [354, 157] on icon "button" at bounding box center [348, 165] width 16 height 16
click at [255, 217] on span "agosto 2024" at bounding box center [224, 224] width 75 height 16
click at [332, 224] on icon "Año siguiente" at bounding box center [330, 224] width 20 height 20
click at [453, 398] on div "Descargar Operaciones Descargar Operaciones + Descargar CaseLog" at bounding box center [807, 354] width 1442 height 92
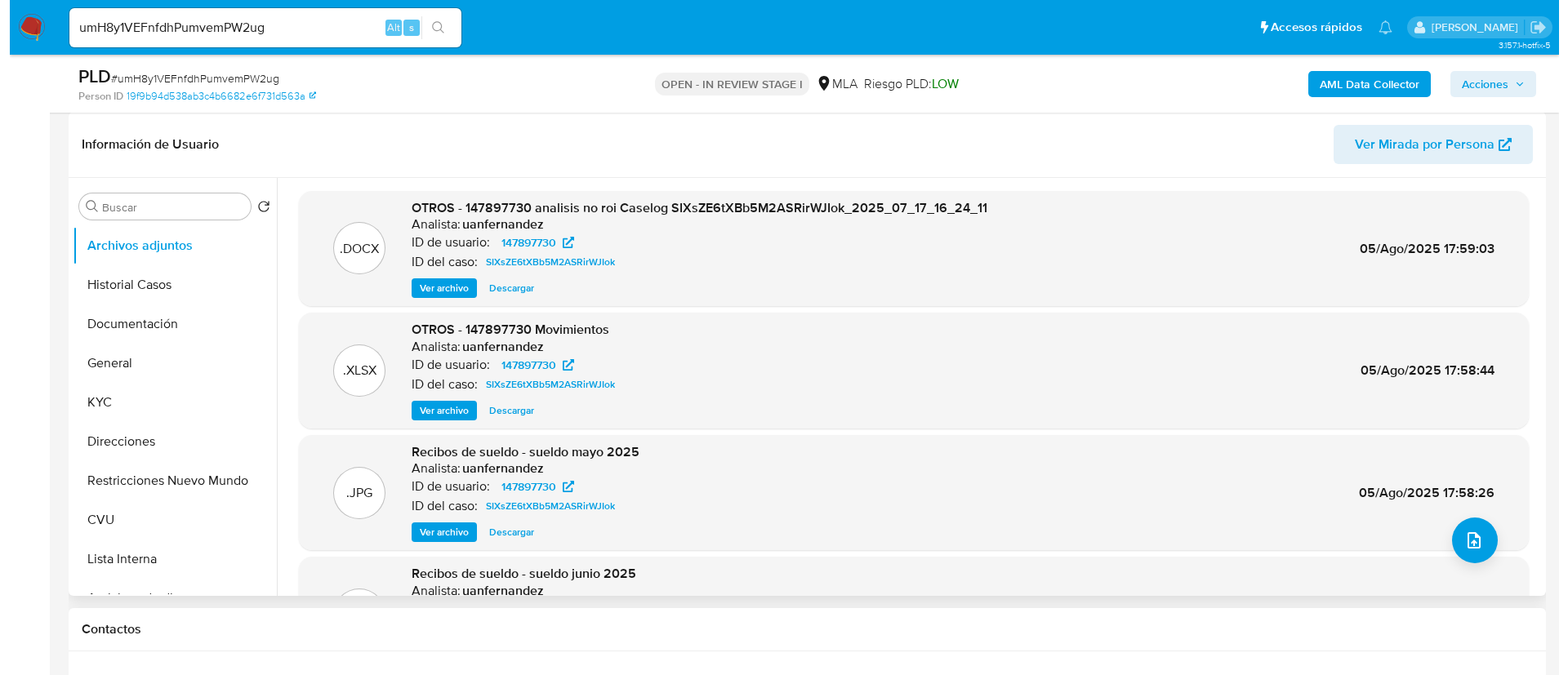
scroll to position [245, 0]
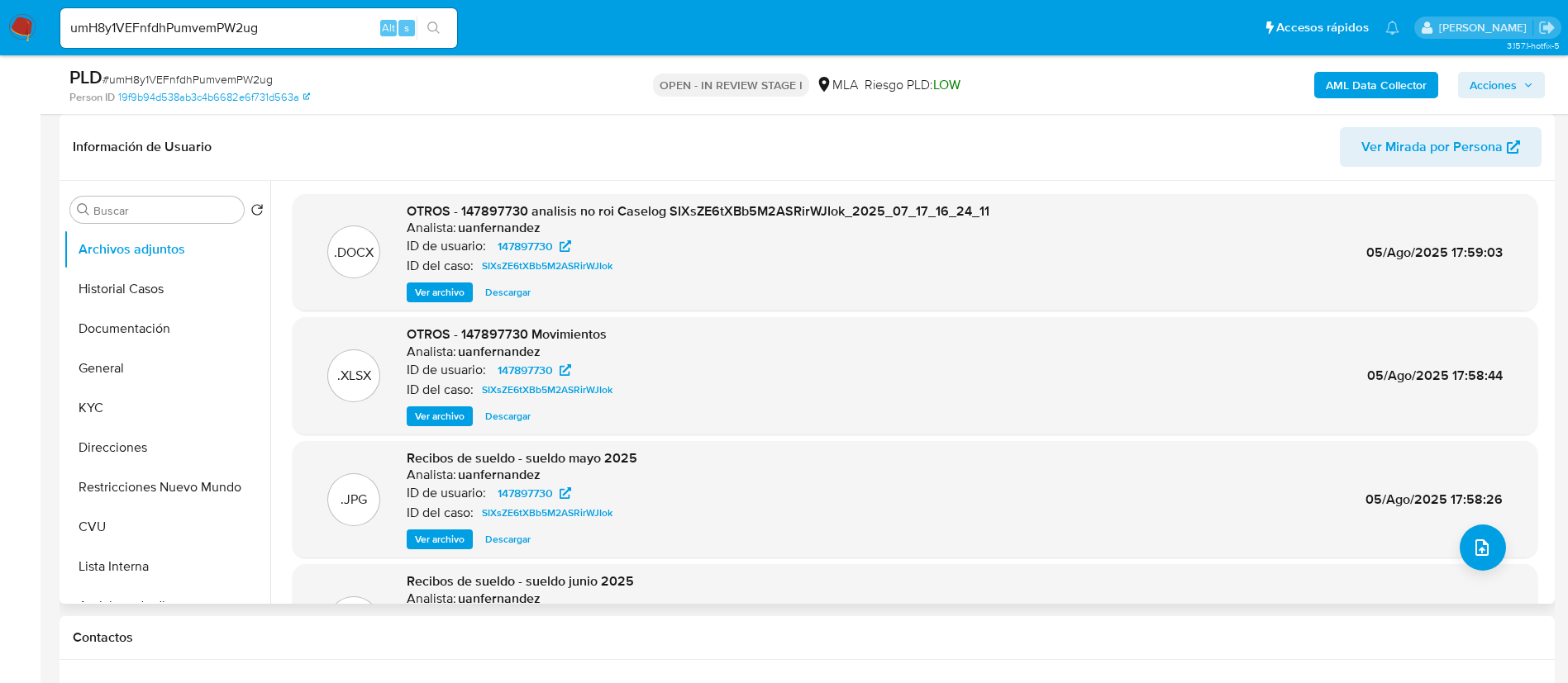
click at [1397, 81] on b "AML Data Collector" at bounding box center [1375, 85] width 101 height 27
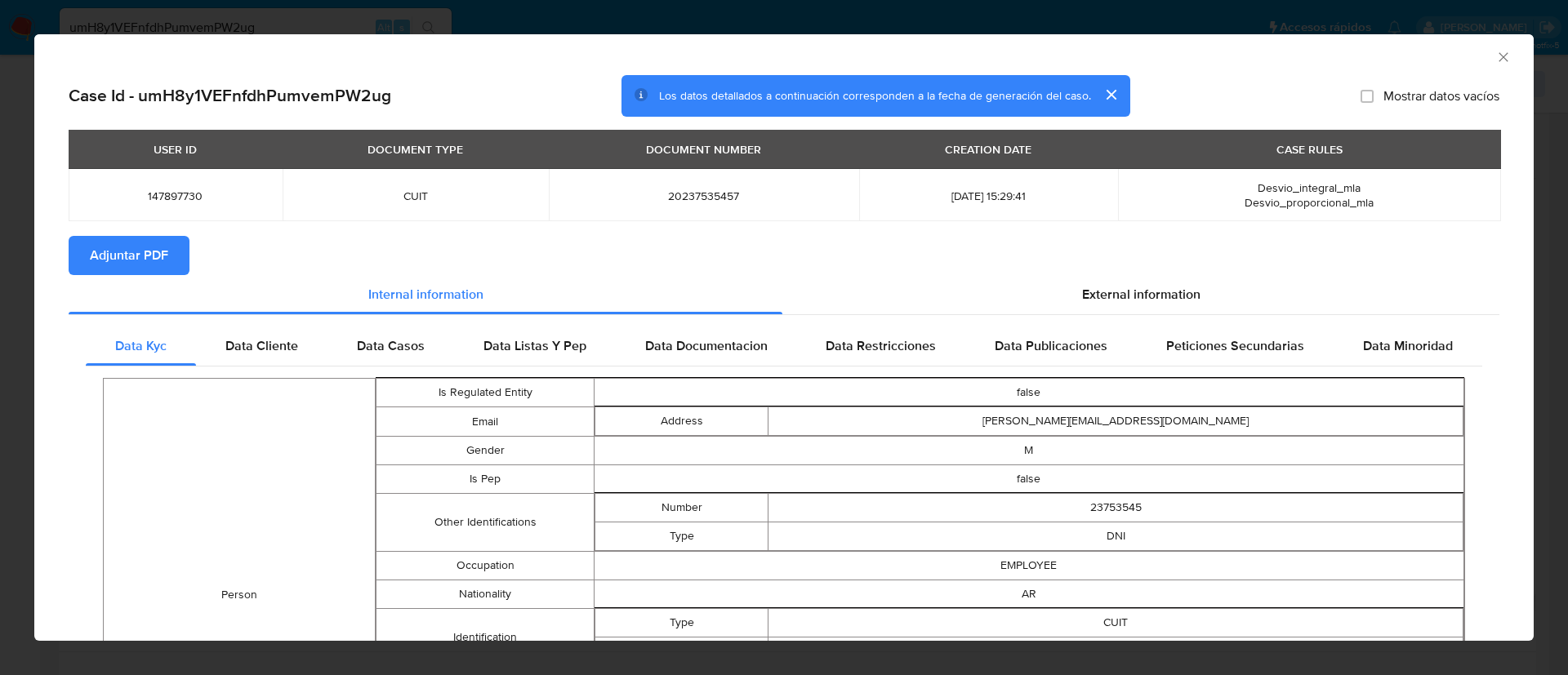
click at [109, 250] on span "Adjuntar PDF" at bounding box center [129, 256] width 79 height 36
click at [1495, 54] on icon "Cerrar ventana" at bounding box center [1503, 57] width 16 height 16
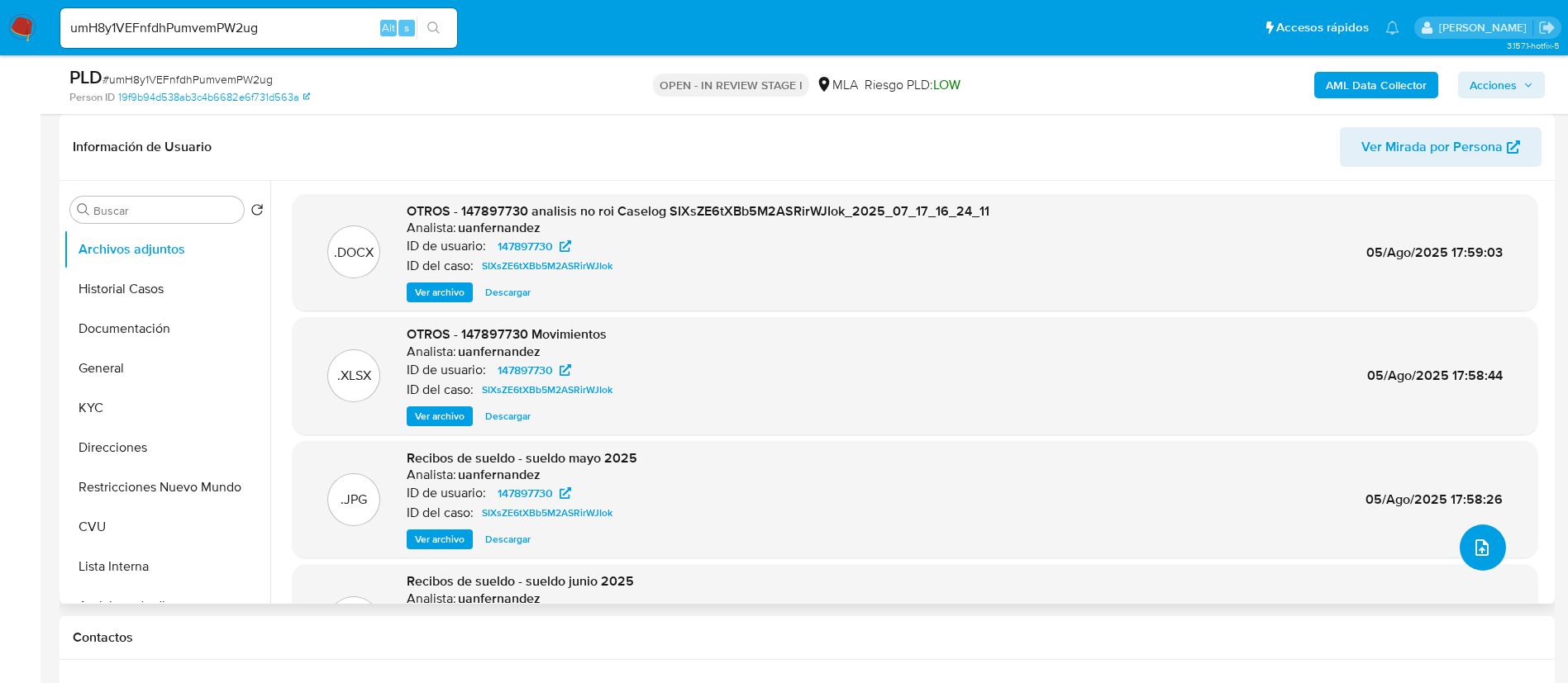
click at [1486, 551] on button "upload-file" at bounding box center [1483, 548] width 46 height 46
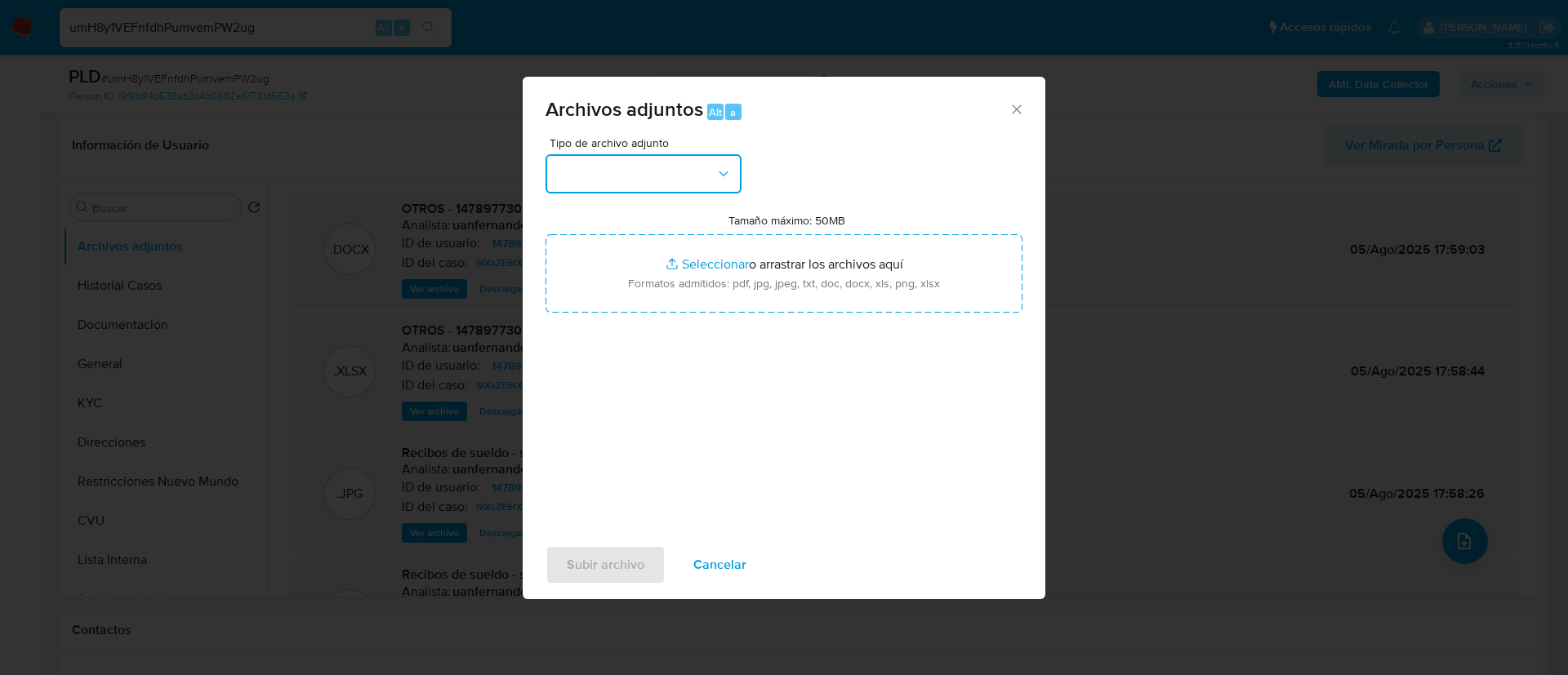
click at [620, 184] on button "button" at bounding box center [643, 173] width 196 height 39
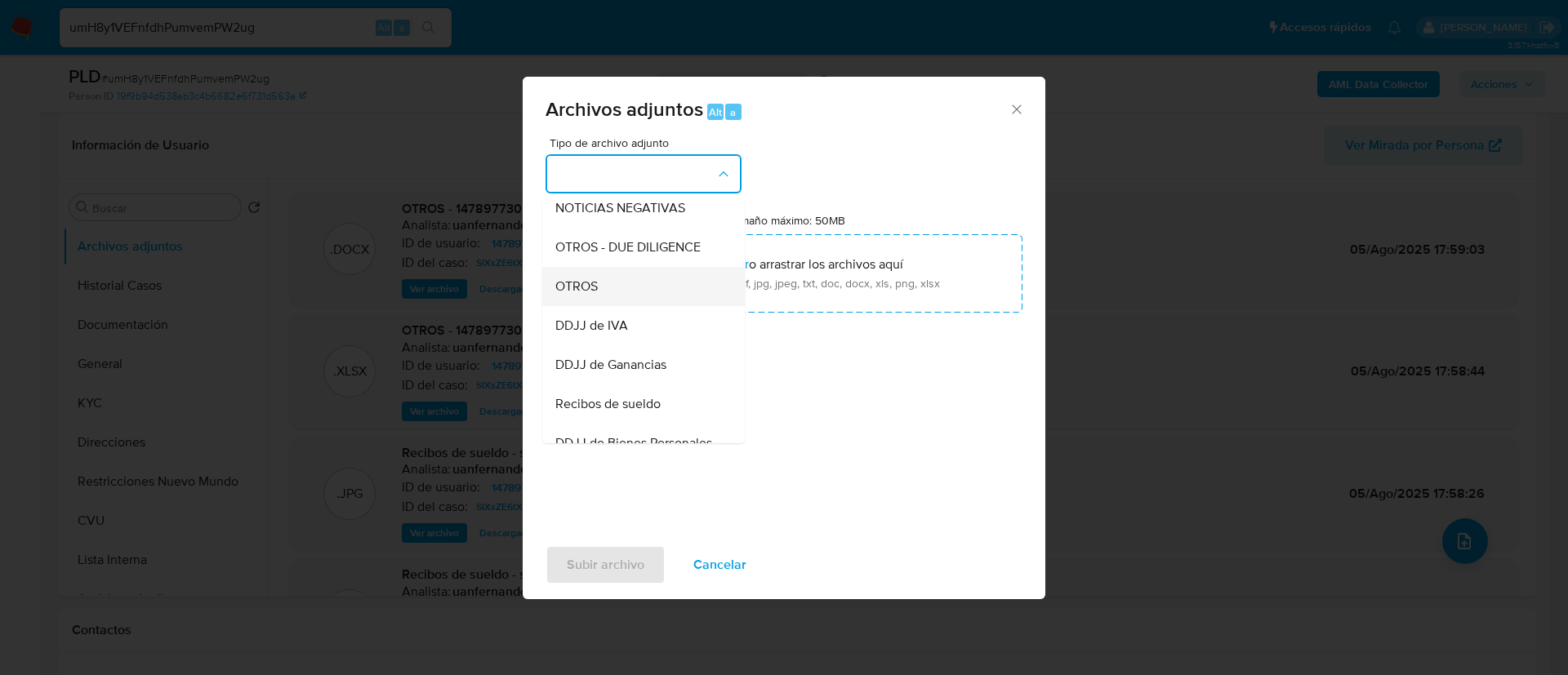
click at [655, 306] on div "OTROS" at bounding box center [639, 286] width 167 height 39
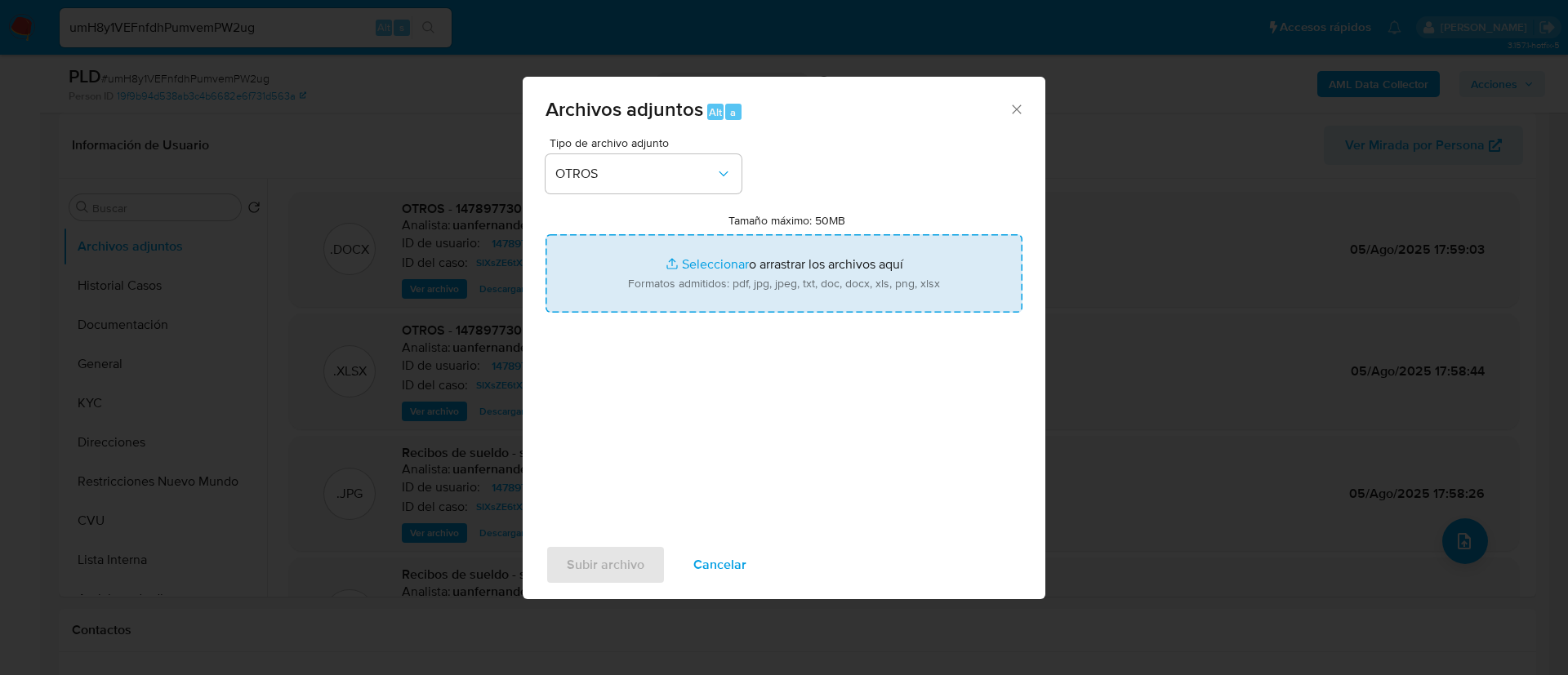
click at [668, 276] on input "Tamaño máximo: 50MB Seleccionar archivos" at bounding box center [783, 273] width 477 height 79
type input "C:\fakepath\Caselog umH8y1VEFnfdhPumvemPW2ug_2025_08_12_17_37_32.docx"
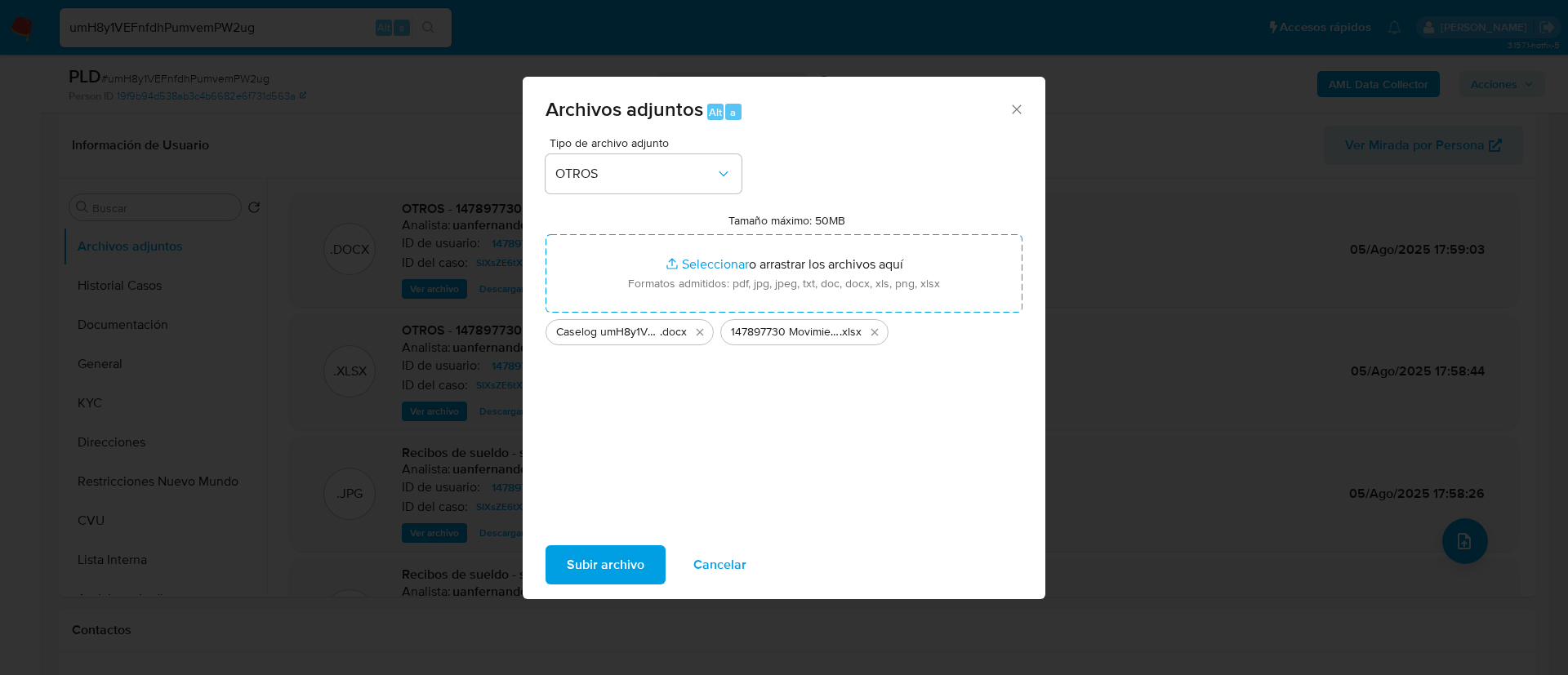
drag, startPoint x: 668, startPoint y: 276, endPoint x: 596, endPoint y: 571, distance: 303.7
click at [596, 571] on span "Subir archivo" at bounding box center [606, 565] width 78 height 36
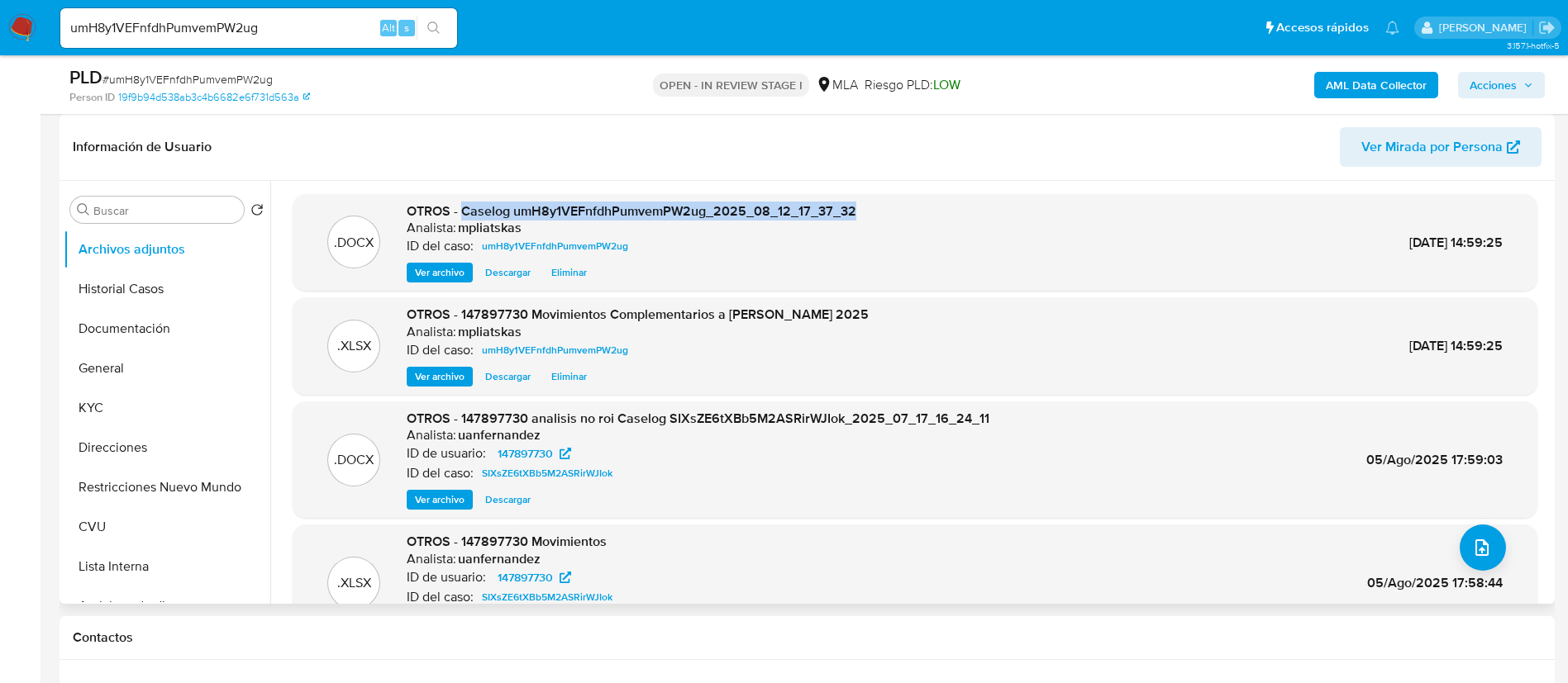
drag, startPoint x: 461, startPoint y: 207, endPoint x: 861, endPoint y: 203, distance: 400.0
click at [861, 203] on div ".DOCX OTROS - Caselog umH8y1VEFnfdhPumvemPW2ug_2025_08_12_17_37_32 Analista: mp…" at bounding box center [915, 243] width 1228 height 81
copy span "Caselog umH8y1VEFnfdhPumvemPW2ug_2025_08_12_17_37_32"
drag, startPoint x: 1483, startPoint y: 86, endPoint x: 1474, endPoint y: 96, distance: 13.5
click at [1484, 86] on span "Acciones" at bounding box center [1492, 85] width 47 height 27
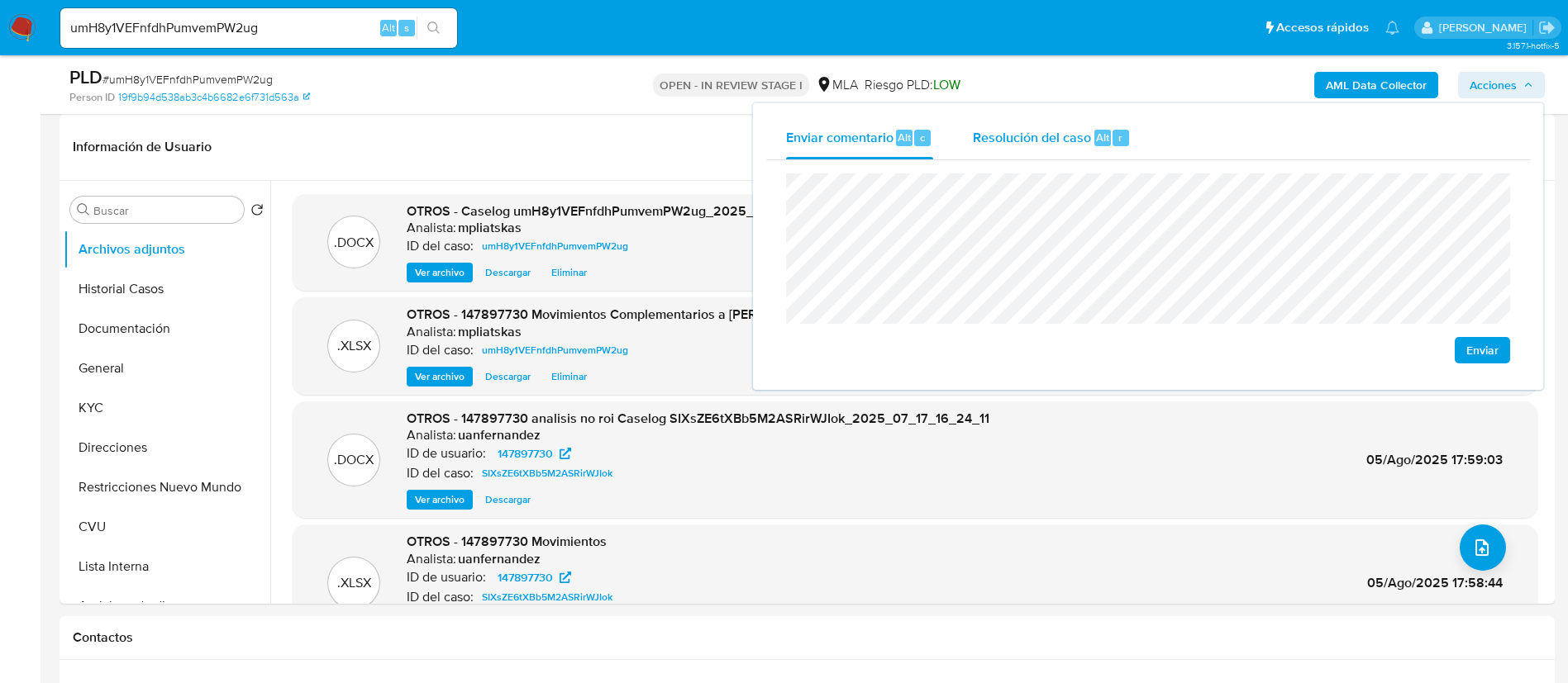
click at [1112, 142] on div "r" at bounding box center [1120, 137] width 16 height 16
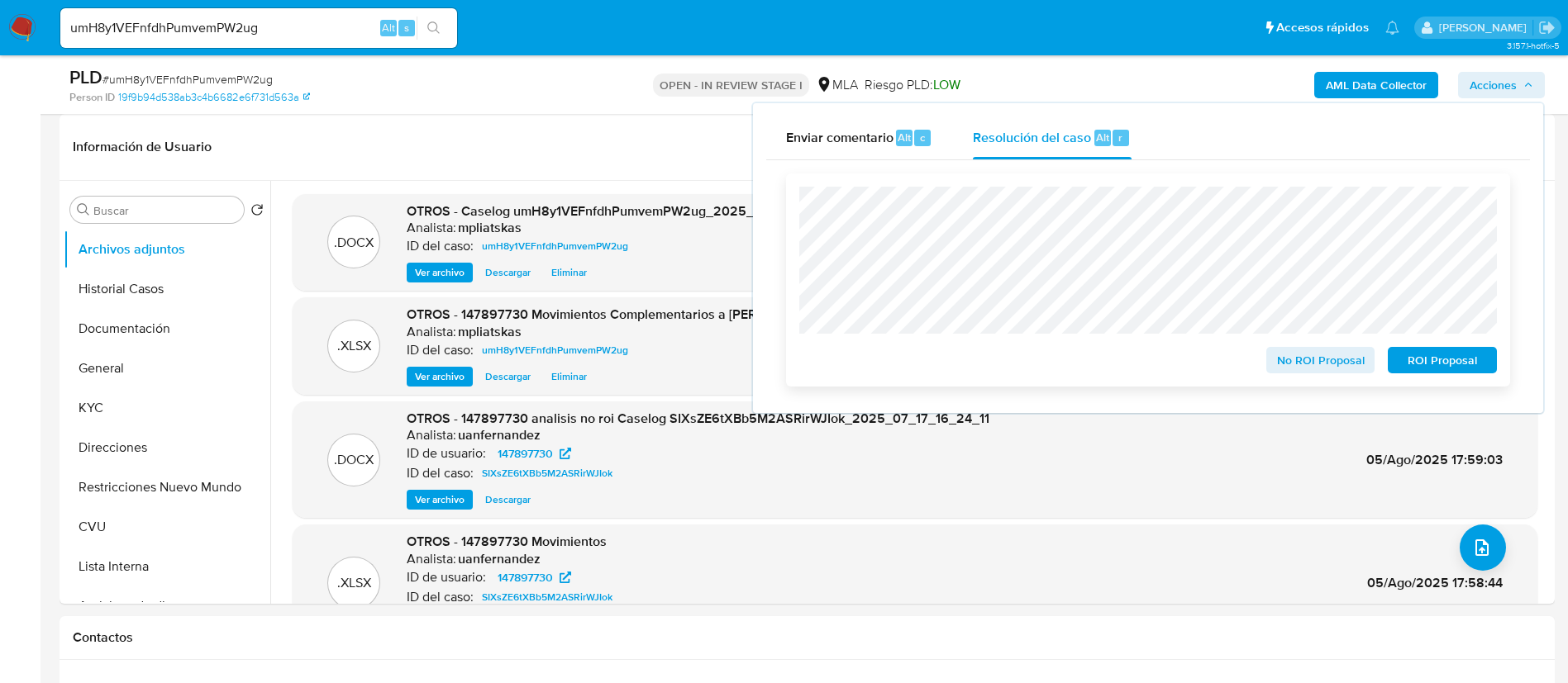
click at [1325, 360] on span "No ROI Proposal" at bounding box center [1321, 360] width 86 height 23
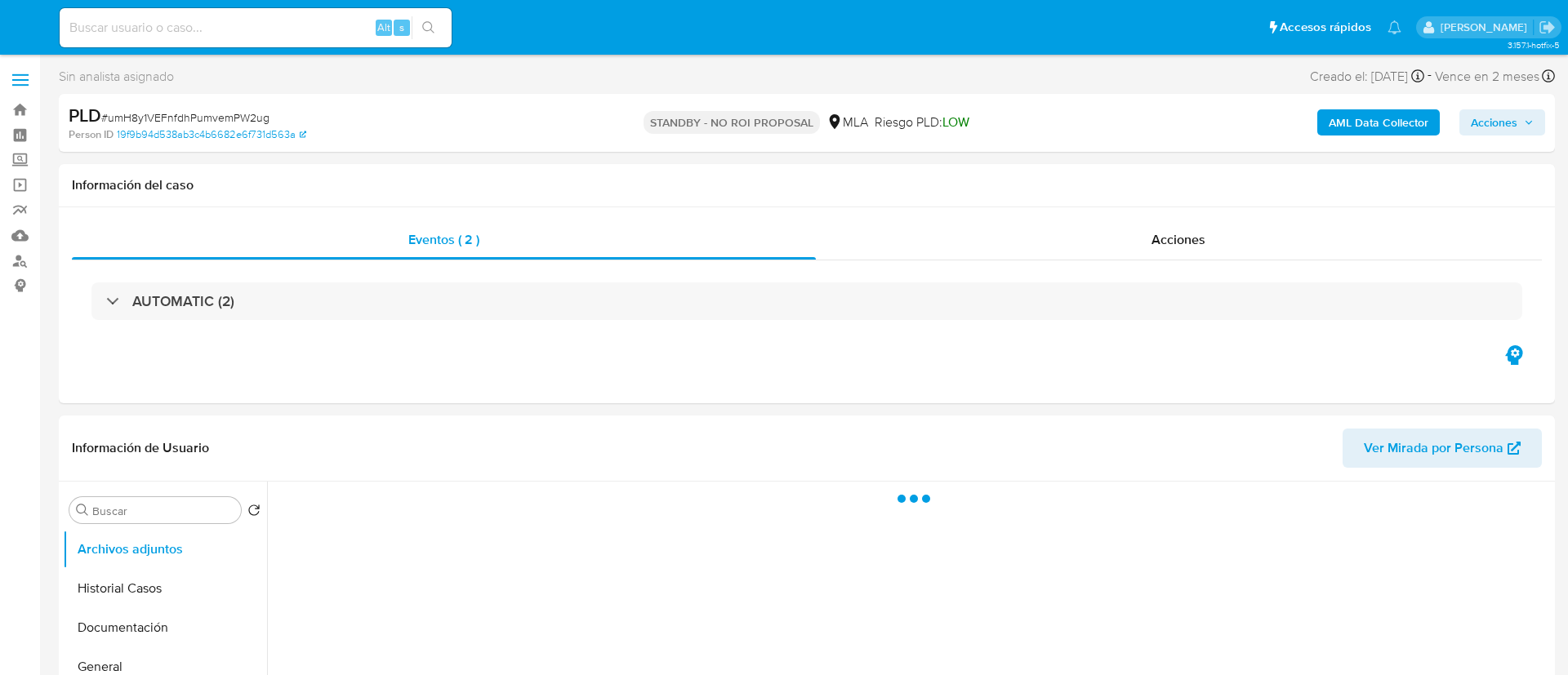
select select "10"
